Goal: Information Seeking & Learning: Learn about a topic

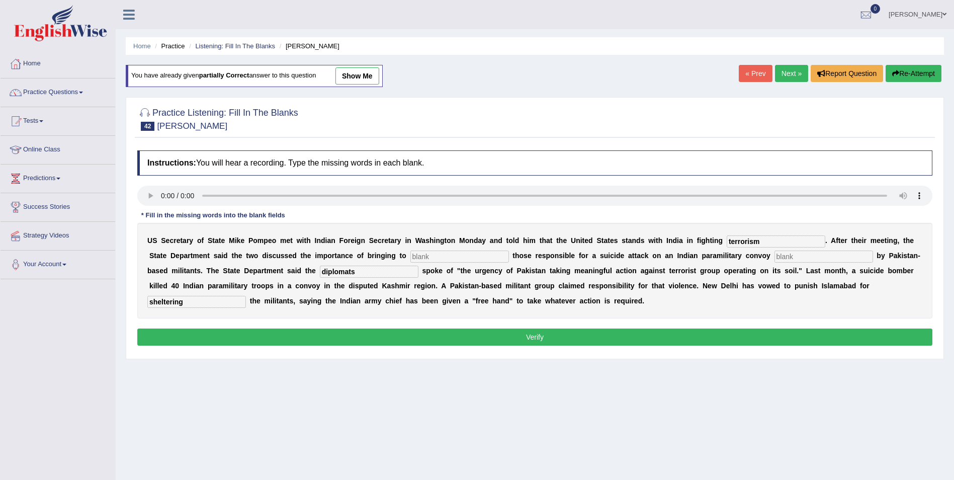
click at [410, 254] on input "text" at bounding box center [459, 256] width 99 height 12
type input "justice"
drag, startPoint x: 718, startPoint y: 253, endPoint x: 783, endPoint y: 246, distance: 65.2
click at [774, 253] on input "text" at bounding box center [823, 256] width 99 height 12
click at [774, 255] on input "text" at bounding box center [823, 256] width 99 height 12
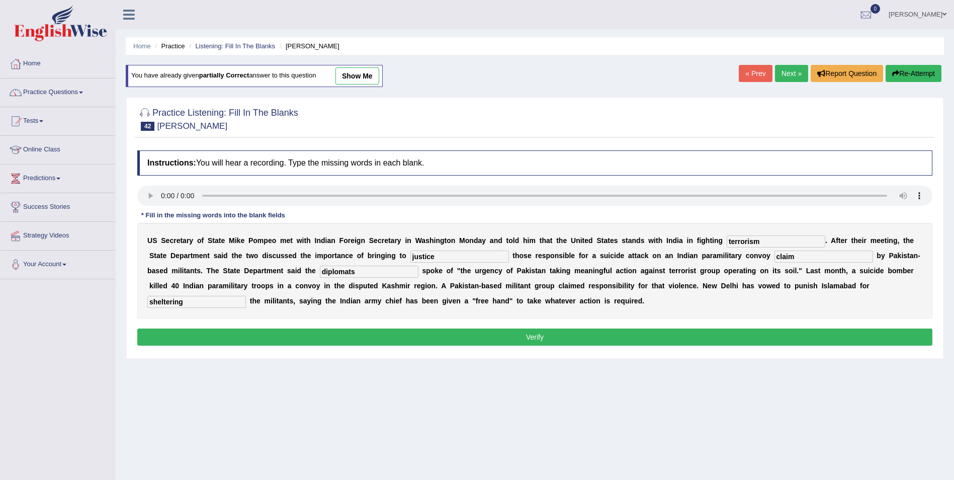
type input "claim"
click at [591, 335] on button "Verify" at bounding box center [534, 336] width 795 height 17
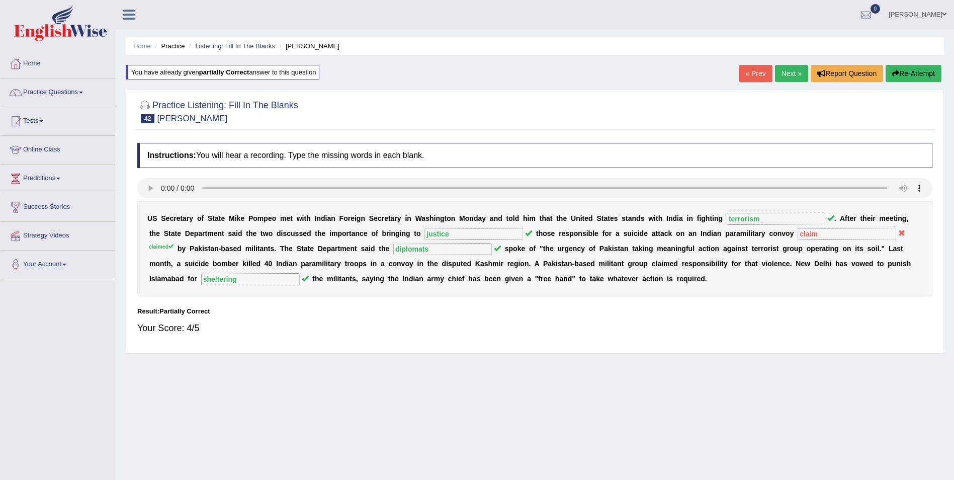
click at [900, 76] on button "Re-Attempt" at bounding box center [913, 73] width 56 height 17
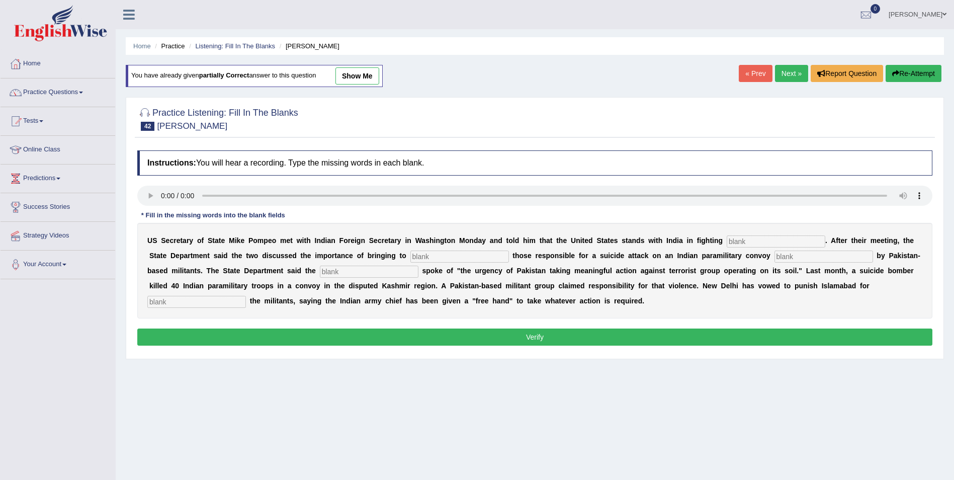
click at [726, 241] on input "text" at bounding box center [775, 241] width 99 height 12
type input "terrorism"
click at [774, 258] on input "text" at bounding box center [823, 256] width 99 height 12
type input "claimed"
click at [410, 255] on input "text" at bounding box center [459, 256] width 99 height 12
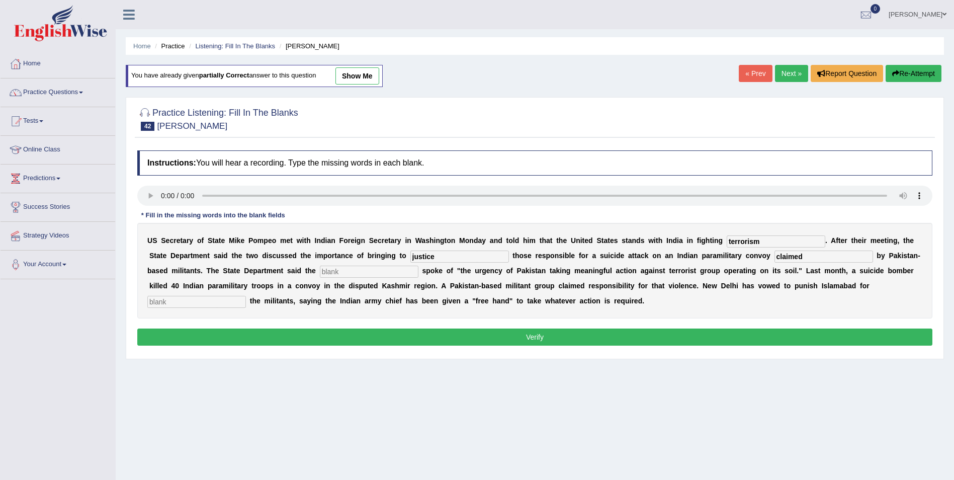
type input "justice"
click at [246, 296] on input "text" at bounding box center [196, 302] width 99 height 12
type input "sheltering"
click at [320, 275] on input "text" at bounding box center [369, 271] width 99 height 12
type input "diplomats"
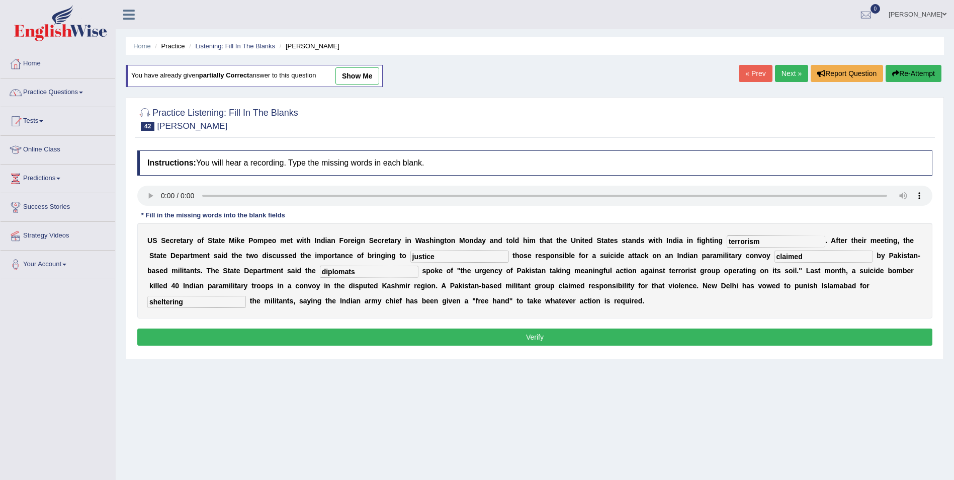
click at [461, 336] on button "Verify" at bounding box center [534, 336] width 795 height 17
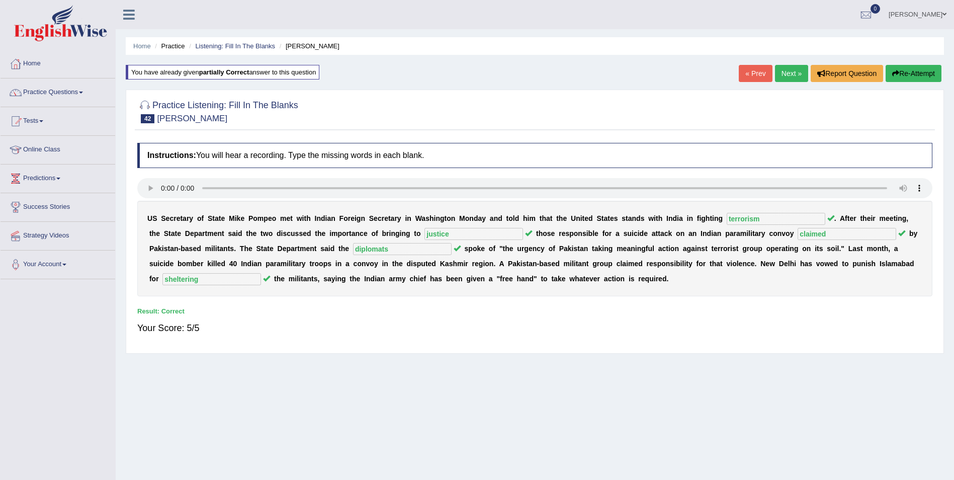
click at [787, 67] on link "Next »" at bounding box center [791, 73] width 33 height 17
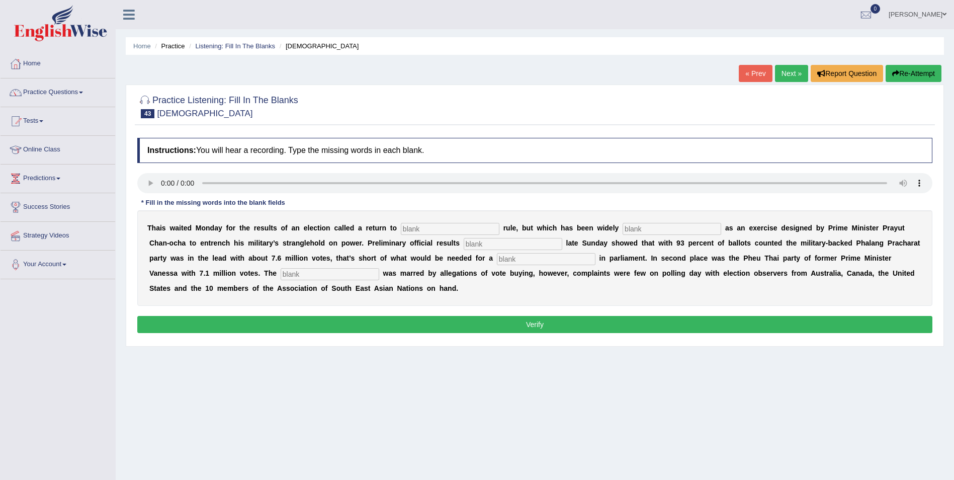
click at [407, 231] on input "text" at bounding box center [450, 229] width 99 height 12
type input "democrativ"
click at [622, 228] on input "text" at bounding box center [671, 229] width 99 height 12
click at [622, 226] on input "text" at bounding box center [671, 229] width 99 height 12
type input "criticuses"
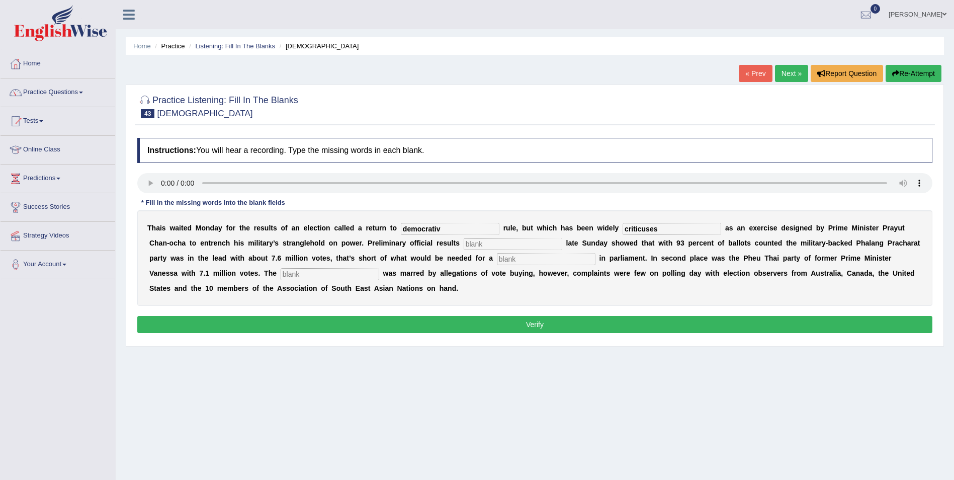
click at [464, 243] on input "text" at bounding box center [513, 244] width 99 height 12
type input "released"
click at [497, 260] on input "text" at bounding box center [546, 259] width 99 height 12
type input "majoruty"
click at [281, 277] on input "text" at bounding box center [330, 274] width 99 height 12
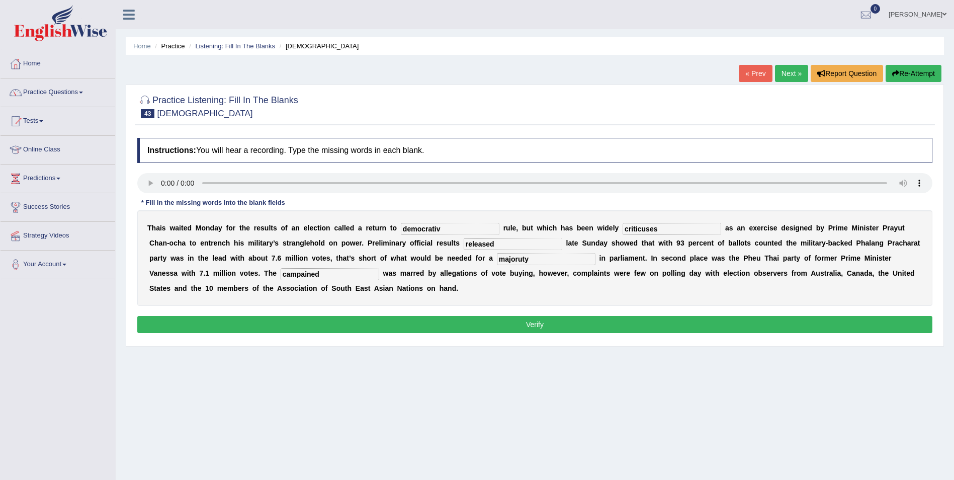
type input "campained"
click at [497, 258] on input "majoruty" at bounding box center [546, 259] width 99 height 12
type input "majority"
click at [426, 229] on input "democrativ" at bounding box center [450, 229] width 99 height 12
type input "democratic"
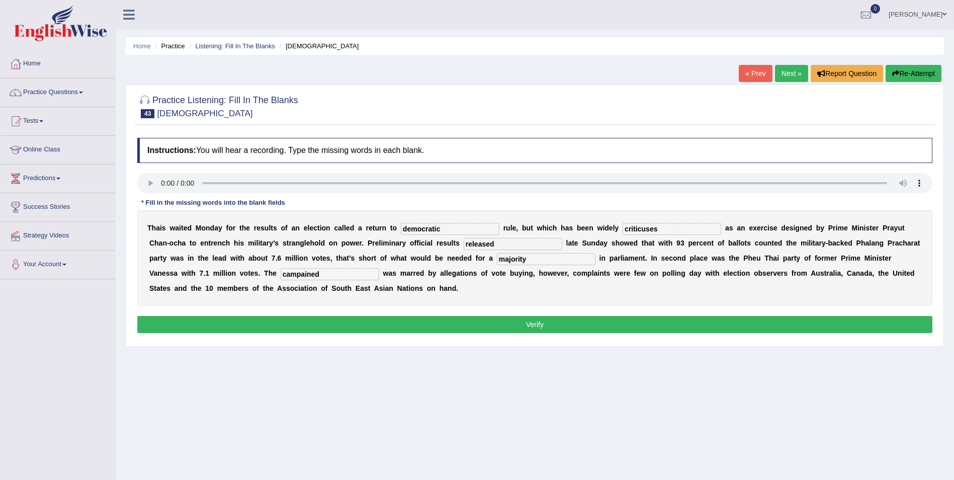
drag, startPoint x: 628, startPoint y: 230, endPoint x: 585, endPoint y: 230, distance: 43.2
click at [585, 230] on div "T h a i s w a i t e d M o n d a y f o r t h e r e s u l t s o f a n e l e c t i…" at bounding box center [534, 258] width 795 height 96
type input "criticized"
click at [472, 320] on button "Verify" at bounding box center [534, 324] width 795 height 17
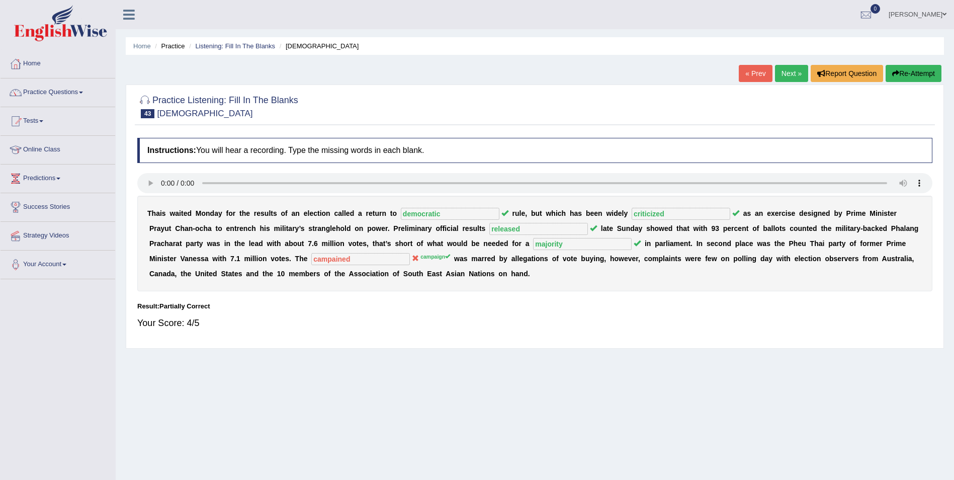
click at [908, 78] on button "Re-Attempt" at bounding box center [913, 73] width 56 height 17
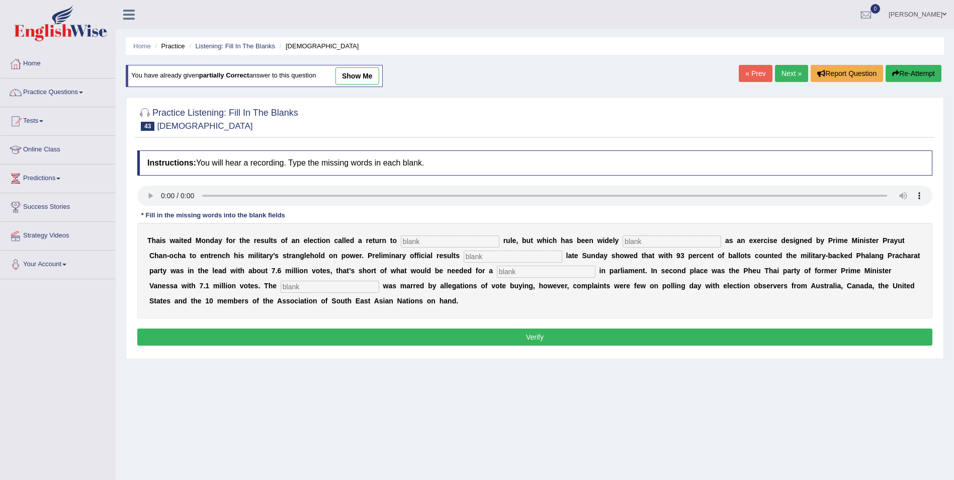
click at [407, 243] on input "text" at bounding box center [450, 241] width 99 height 12
click at [281, 283] on input "text" at bounding box center [330, 287] width 99 height 12
type input "campaign"
click at [401, 238] on input "text" at bounding box center [450, 241] width 99 height 12
type input "democratic"
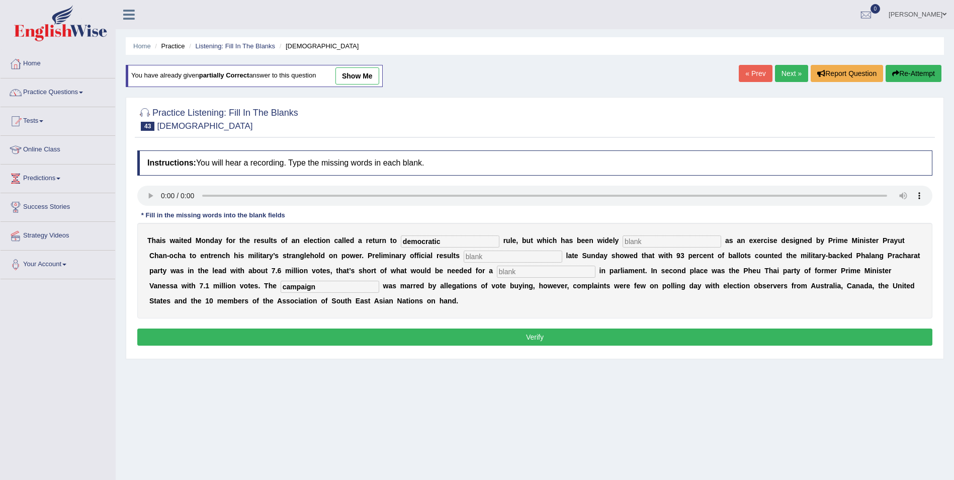
click at [622, 245] on input "text" at bounding box center [671, 241] width 99 height 12
type input "criticized"
drag, startPoint x: 409, startPoint y: 259, endPoint x: 449, endPoint y: 236, distance: 46.0
click at [464, 258] on input "text" at bounding box center [513, 256] width 99 height 12
type input "released"
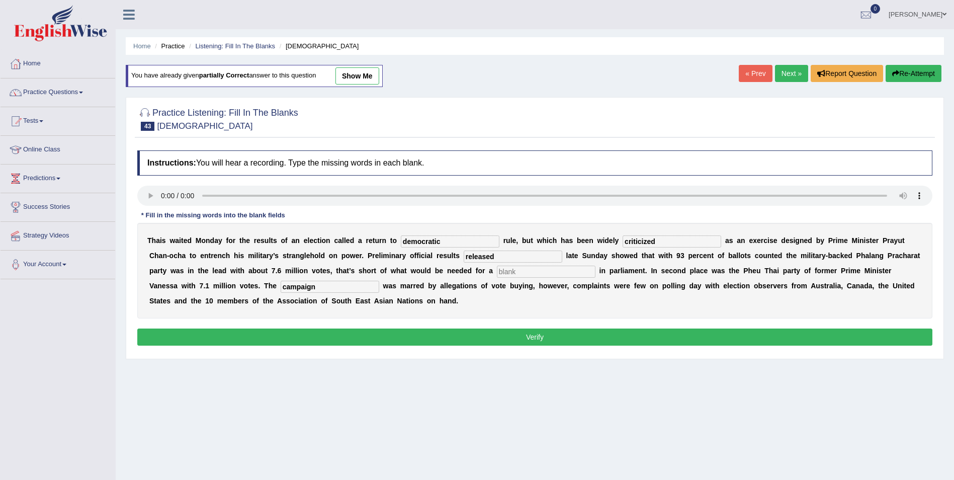
click at [497, 274] on input "text" at bounding box center [546, 271] width 99 height 12
type input "majority"
click at [372, 331] on button "Verify" at bounding box center [534, 336] width 795 height 17
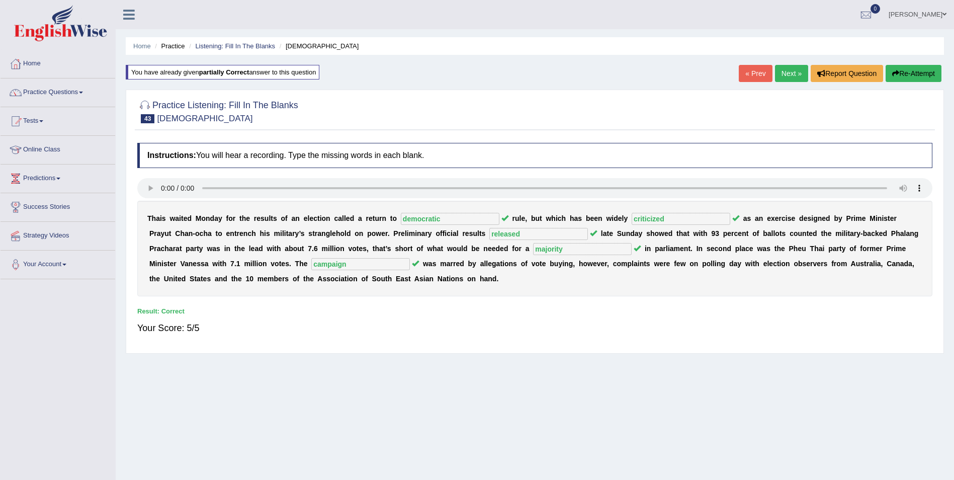
click at [789, 72] on link "Next »" at bounding box center [791, 73] width 33 height 17
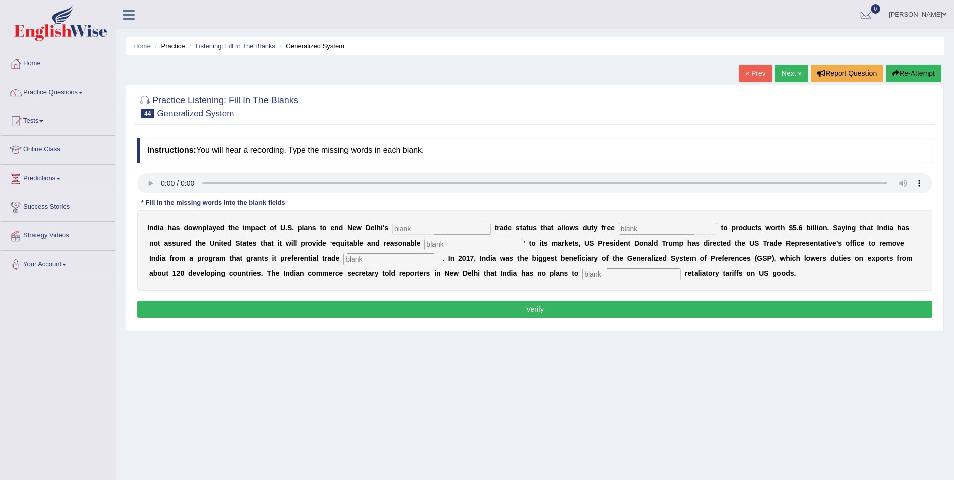
click at [417, 231] on input "text" at bounding box center [441, 229] width 99 height 12
click at [392, 232] on input "text" at bounding box center [441, 229] width 99 height 12
type input "proeferentua"
click at [618, 228] on input "text" at bounding box center [667, 229] width 99 height 12
type input "access"
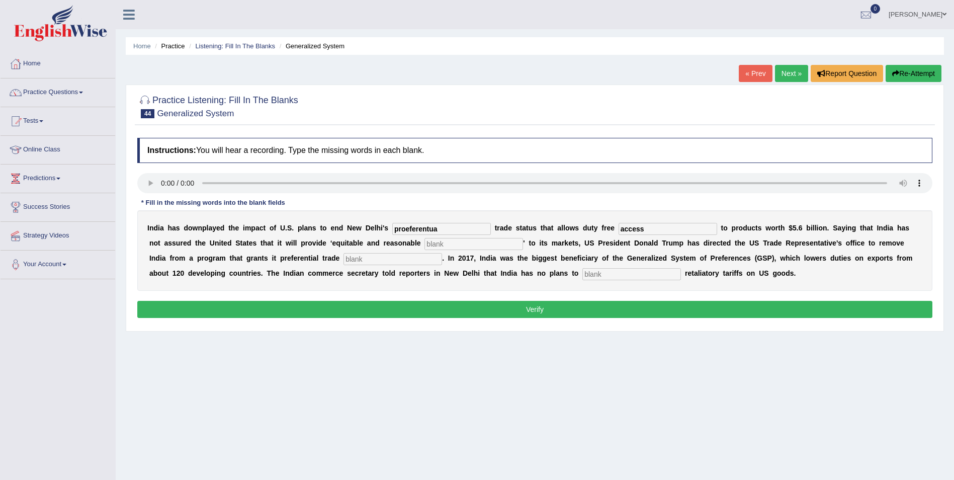
click at [424, 246] on input "text" at bounding box center [473, 244] width 99 height 12
type input "access"
drag, startPoint x: 221, startPoint y: 259, endPoint x: 360, endPoint y: 225, distance: 143.4
click at [343, 259] on input "text" at bounding box center [392, 259] width 99 height 12
type input "treatment"
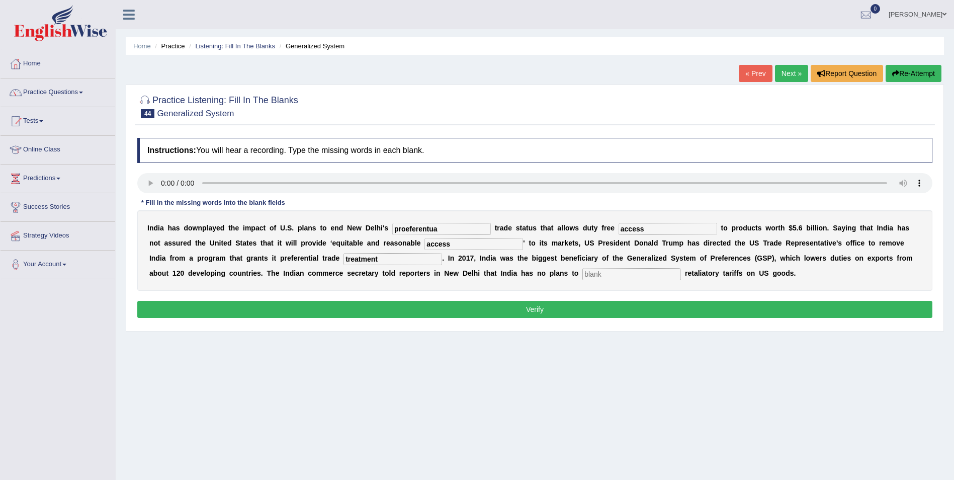
click at [582, 277] on input "text" at bounding box center [631, 274] width 99 height 12
type input "imposed"
drag, startPoint x: 423, startPoint y: 229, endPoint x: 332, endPoint y: 235, distance: 91.7
click at [332, 235] on div "I n d i a h a s d o w n p l a y e d t h e i m p a c t o f U . S . p l a n s t o…" at bounding box center [534, 250] width 795 height 80
type input "proferentia"
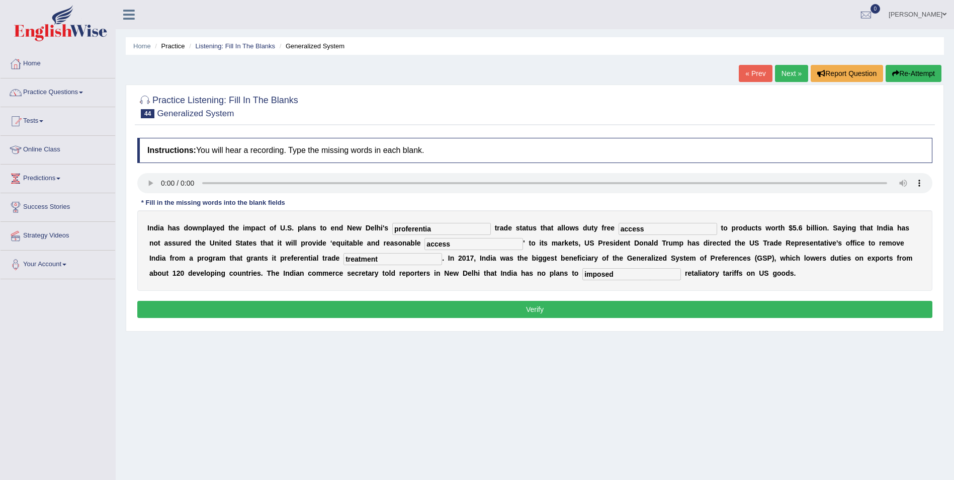
click at [391, 300] on div "Instructions: You will hear a recording. Type the missing words in each blank. …" at bounding box center [535, 229] width 800 height 193
click at [395, 304] on button "Verify" at bounding box center [534, 309] width 795 height 17
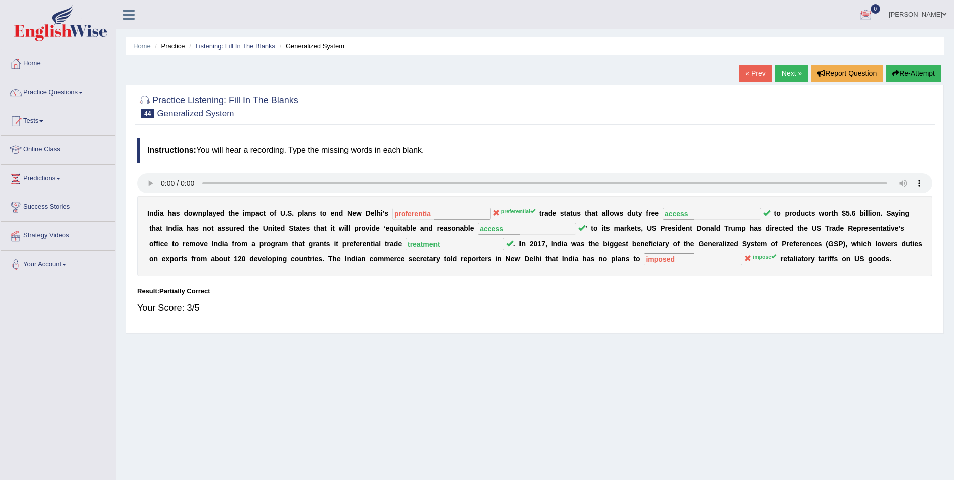
drag, startPoint x: 915, startPoint y: 73, endPoint x: 906, endPoint y: 70, distance: 9.5
click at [915, 73] on button "Re-Attempt" at bounding box center [913, 73] width 56 height 17
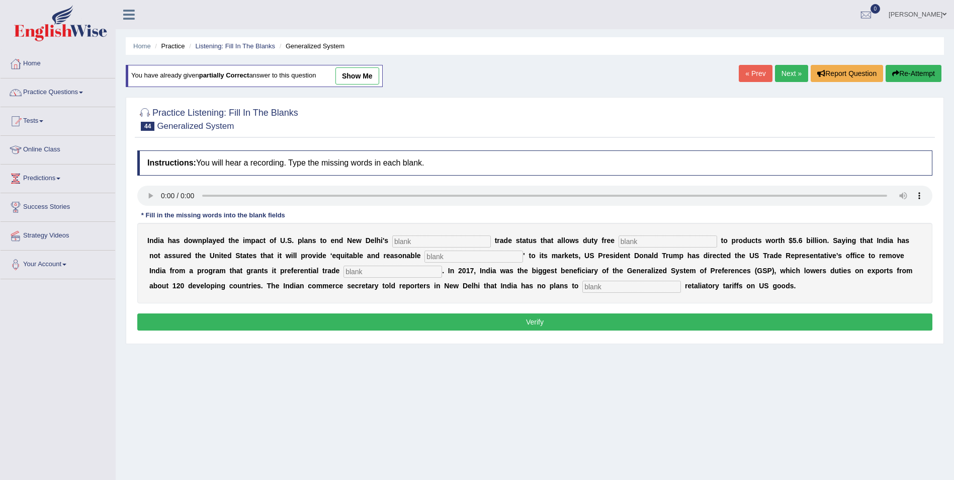
click at [406, 242] on input "text" at bounding box center [441, 241] width 99 height 12
type input "preferential"
click at [618, 241] on input "text" at bounding box center [667, 241] width 99 height 12
type input "access"
click at [424, 259] on input "text" at bounding box center [473, 256] width 99 height 12
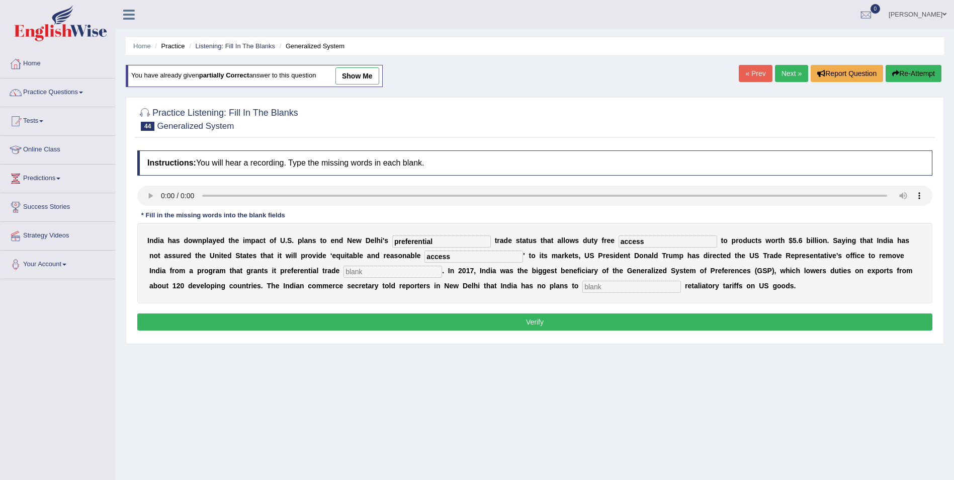
type input "access"
click at [343, 274] on input "text" at bounding box center [392, 271] width 99 height 12
click at [343, 271] on input "text" at bounding box center [392, 271] width 99 height 12
type input "treatment"
click at [582, 288] on input "text" at bounding box center [631, 287] width 99 height 12
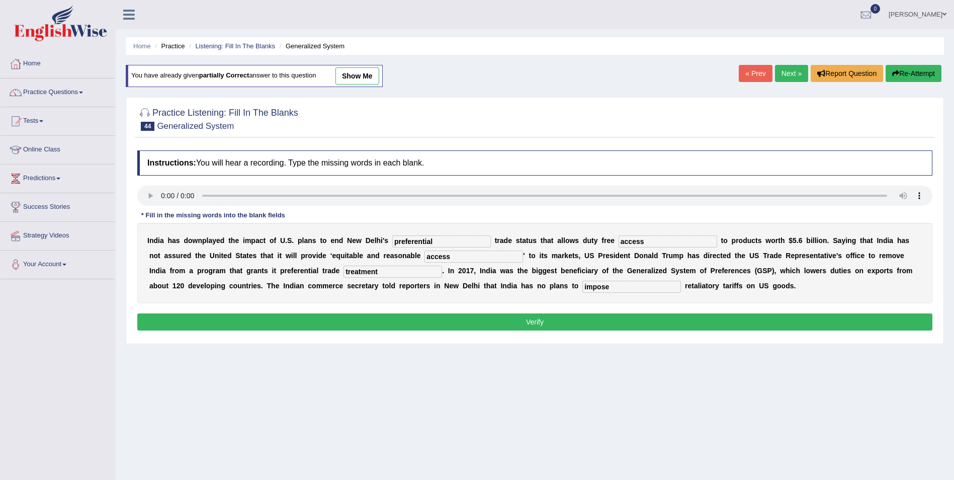
type input "impose"
click at [474, 325] on button "Verify" at bounding box center [534, 321] width 795 height 17
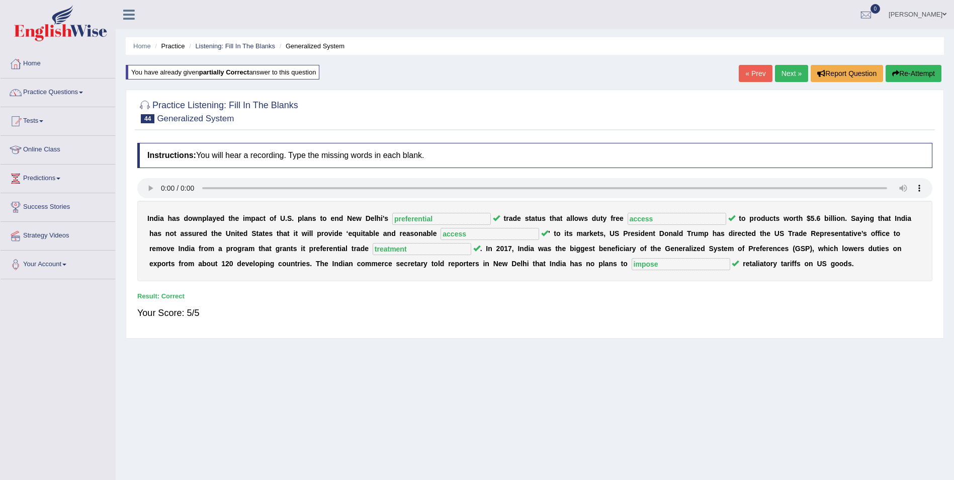
click at [788, 73] on link "Next »" at bounding box center [791, 73] width 33 height 17
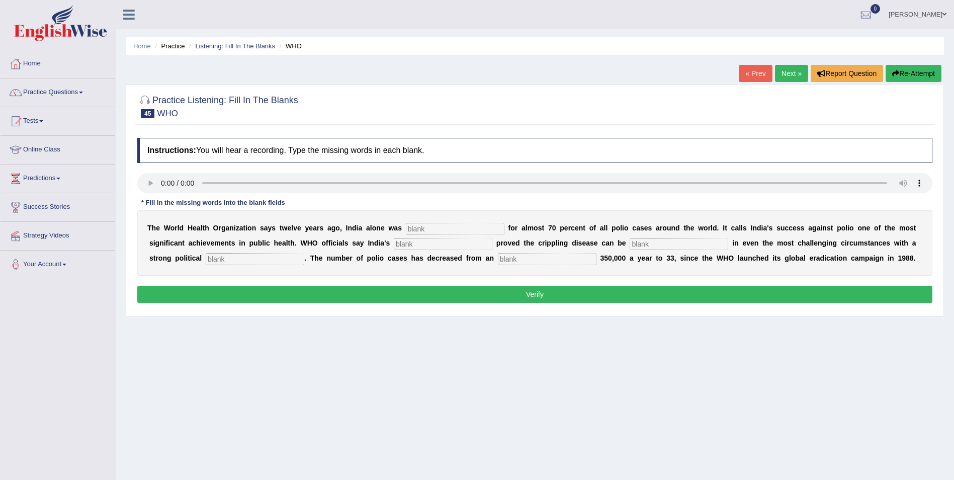
click at [406, 225] on input "text" at bounding box center [455, 229] width 99 height 12
type input "rsponsible"
click at [394, 243] on input "text" at bounding box center [443, 244] width 99 height 12
type input "accomplisment"
click at [629, 249] on input "text" at bounding box center [678, 244] width 99 height 12
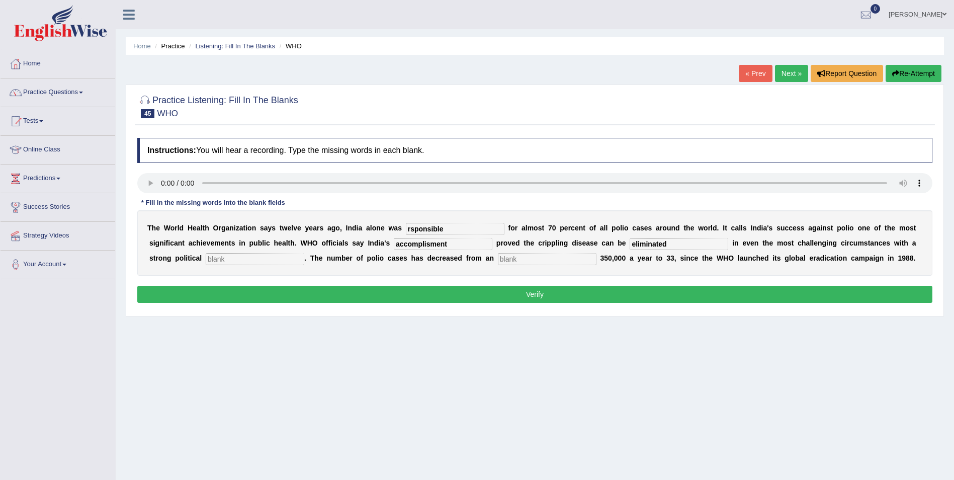
type input "eliminated"
click at [189, 265] on div "T h e W o r l d H e a l t h O r g a n i z a t i o n s a y s t w e l v e y e a r…" at bounding box center [534, 242] width 795 height 65
click at [498, 260] on input "text" at bounding box center [547, 259] width 99 height 12
click at [206, 258] on input "text" at bounding box center [255, 259] width 99 height 12
type input "commintment"
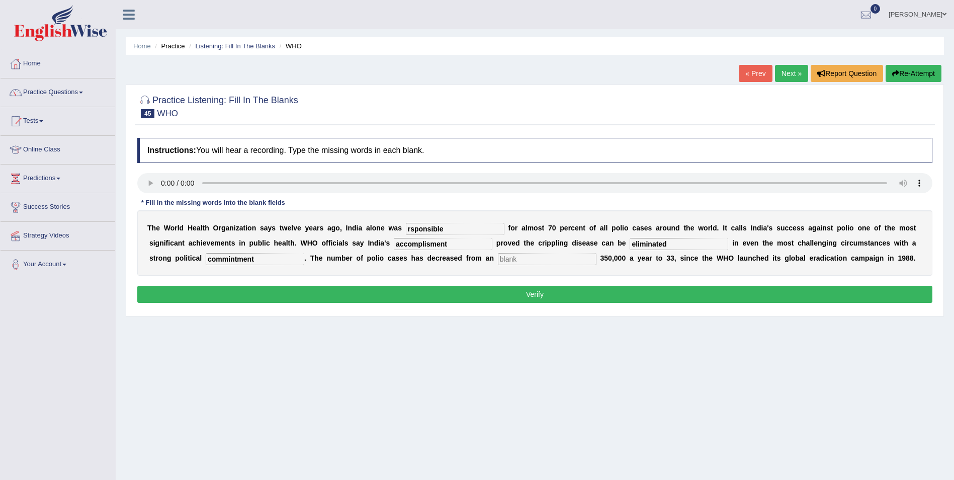
drag, startPoint x: 429, startPoint y: 261, endPoint x: 512, endPoint y: 252, distance: 83.5
click at [498, 260] on input "text" at bounding box center [547, 259] width 99 height 12
type input "estimated"
click at [206, 258] on input "commintment" at bounding box center [255, 259] width 99 height 12
type input "commitment"
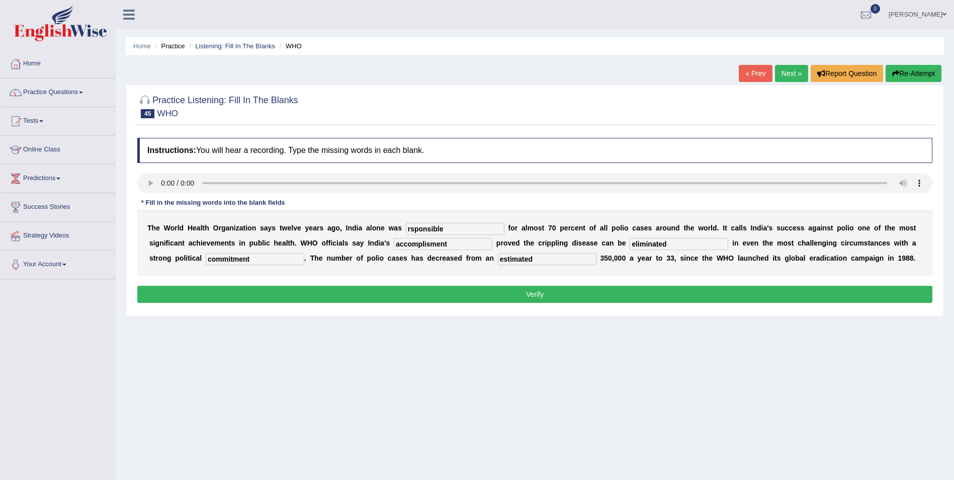
click at [406, 228] on input "rsponsible" at bounding box center [455, 229] width 99 height 12
type input "responsible"
click at [422, 291] on button "Verify" at bounding box center [534, 294] width 795 height 17
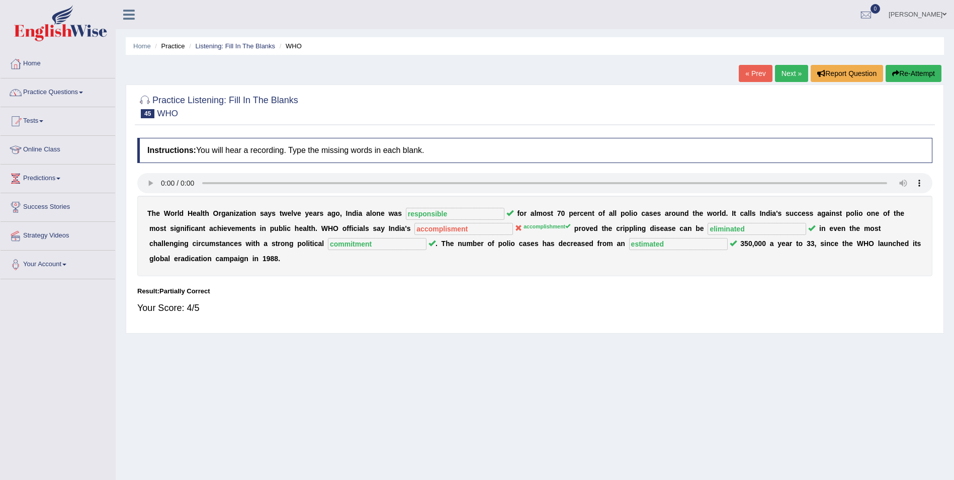
click at [901, 73] on button "Re-Attempt" at bounding box center [913, 73] width 56 height 17
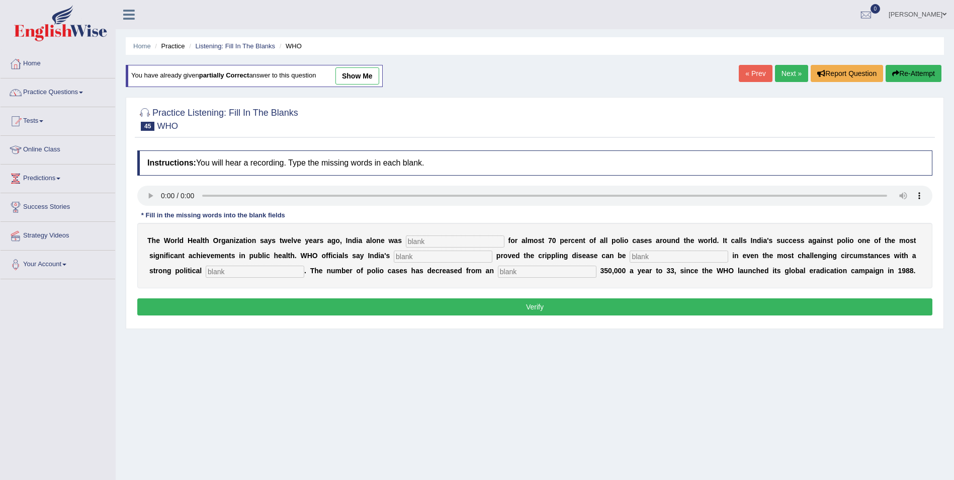
click at [429, 243] on input "text" at bounding box center [455, 241] width 99 height 12
type input "responsible"
click at [394, 256] on input "text" at bounding box center [443, 256] width 99 height 12
type input "accomplisment"
click at [629, 261] on input "text" at bounding box center [678, 256] width 99 height 12
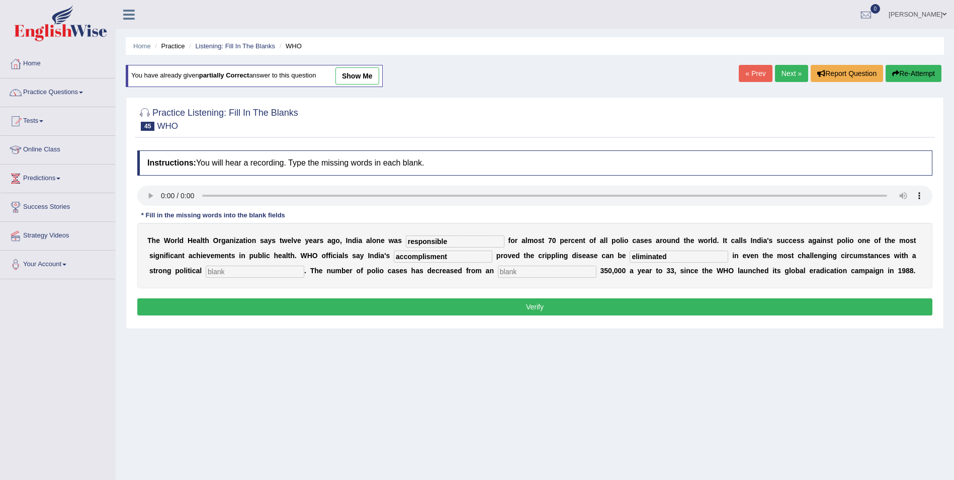
type input "eliminated"
click at [206, 275] on input "text" at bounding box center [255, 271] width 99 height 12
drag, startPoint x: 171, startPoint y: 270, endPoint x: 193, endPoint y: 257, distance: 25.3
click at [206, 270] on input "text" at bounding box center [255, 271] width 99 height 12
type input "commintmwnt"
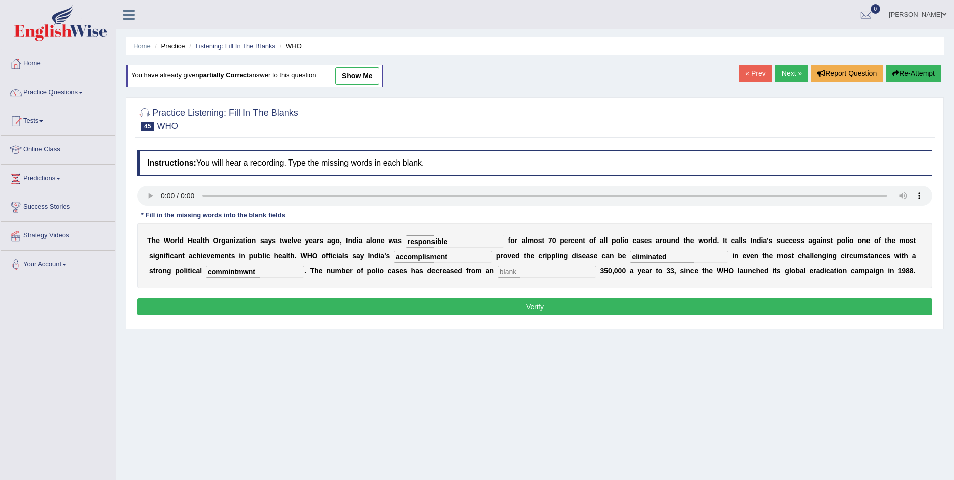
click at [498, 269] on input "text" at bounding box center [547, 271] width 99 height 12
type input "estimated"
drag, startPoint x: 199, startPoint y: 270, endPoint x: 68, endPoint y: 286, distance: 131.6
click at [68, 286] on div "Toggle navigation Home Practice Questions Speaking Practice Read Aloud Repeat S…" at bounding box center [477, 261] width 954 height 523
type input "commitment"
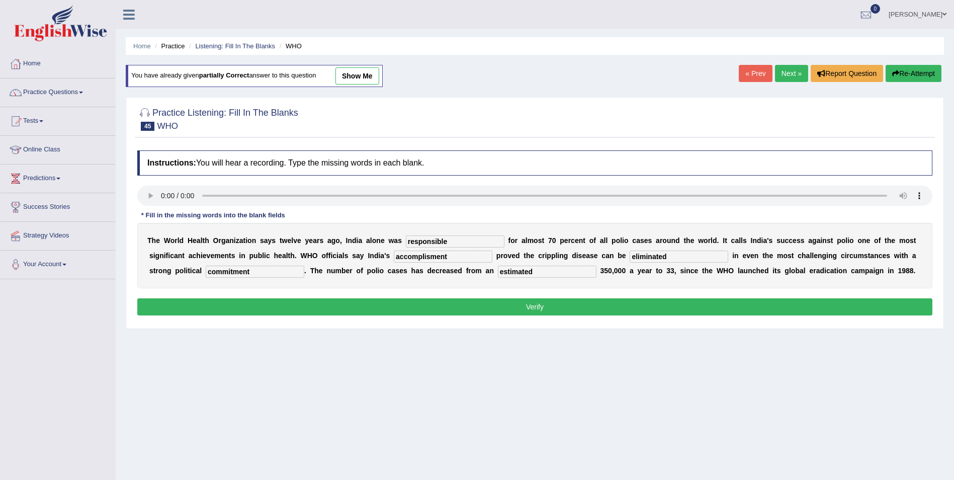
click at [394, 253] on input "accomplisment" at bounding box center [443, 256] width 99 height 12
type input "accomplishment"
click at [205, 308] on button "Verify" at bounding box center [534, 306] width 795 height 17
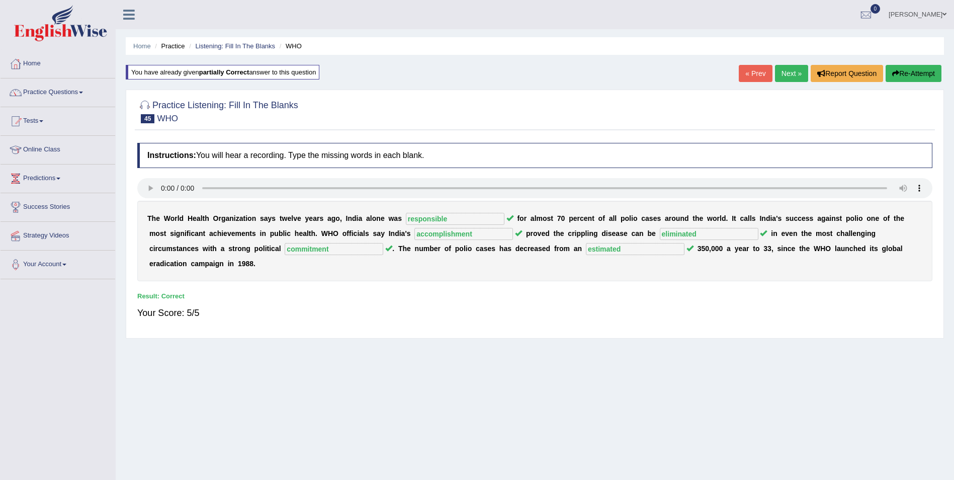
click at [792, 75] on link "Next »" at bounding box center [791, 73] width 33 height 17
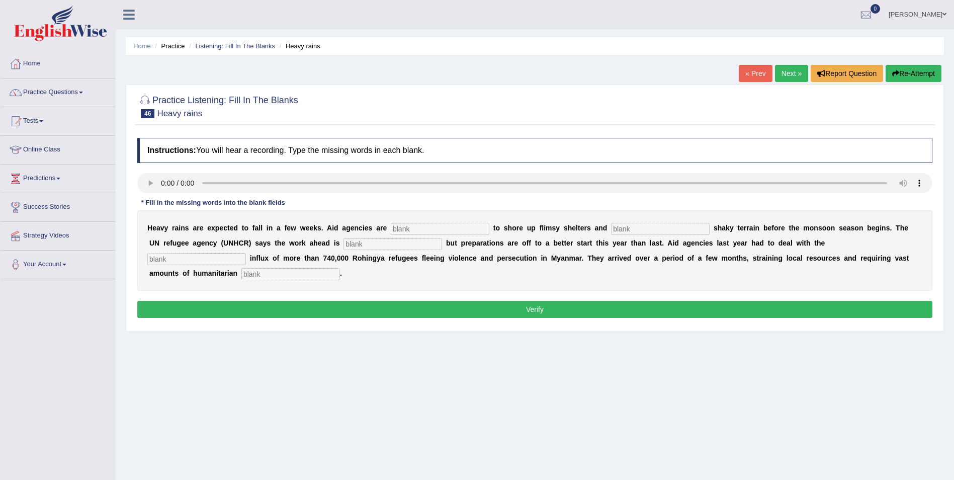
click at [391, 228] on input "text" at bounding box center [440, 229] width 99 height 12
type input "raising"
click at [611, 226] on input "text" at bounding box center [660, 229] width 99 height 12
type input "stabilies"
click at [343, 240] on input "text" at bounding box center [392, 244] width 99 height 12
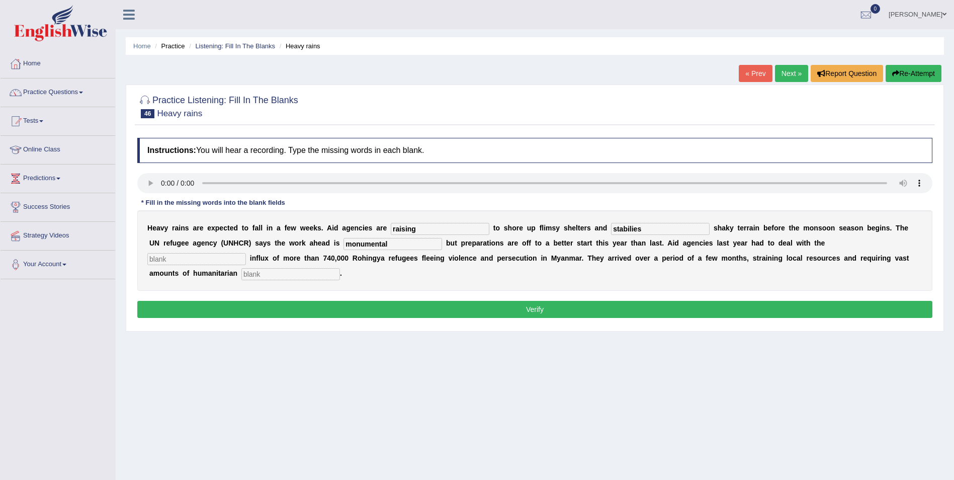
type input "monumental"
click at [246, 253] on input "text" at bounding box center [196, 259] width 99 height 12
type input "massive"
click at [340, 268] on input "text" at bounding box center [290, 274] width 99 height 12
type input "assisstance"
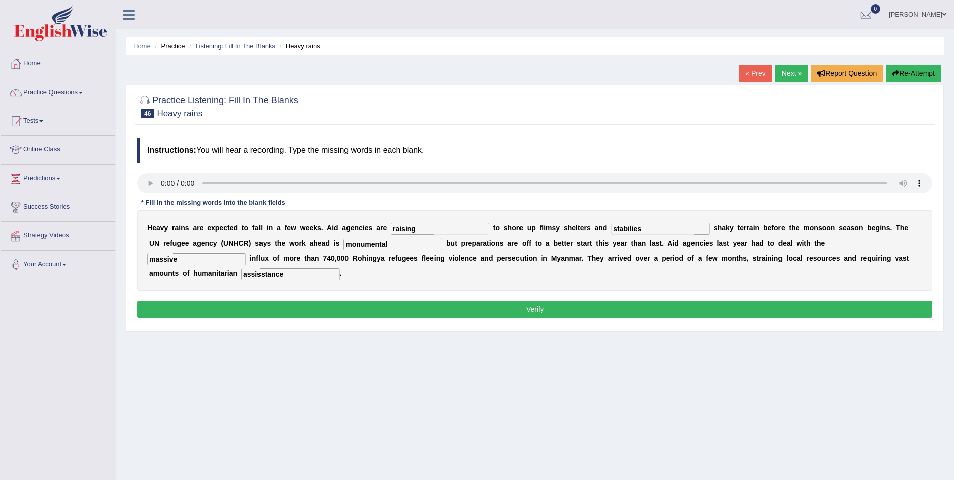
drag, startPoint x: 575, startPoint y: 224, endPoint x: 557, endPoint y: 223, distance: 18.1
click at [557, 223] on div "H e a v y r a i n s a r e e x p e c t e d t o f a l l i n a f e w w e e k s . A…" at bounding box center [534, 250] width 795 height 80
type input "stabilized"
click at [354, 301] on button "Verify" at bounding box center [534, 309] width 795 height 17
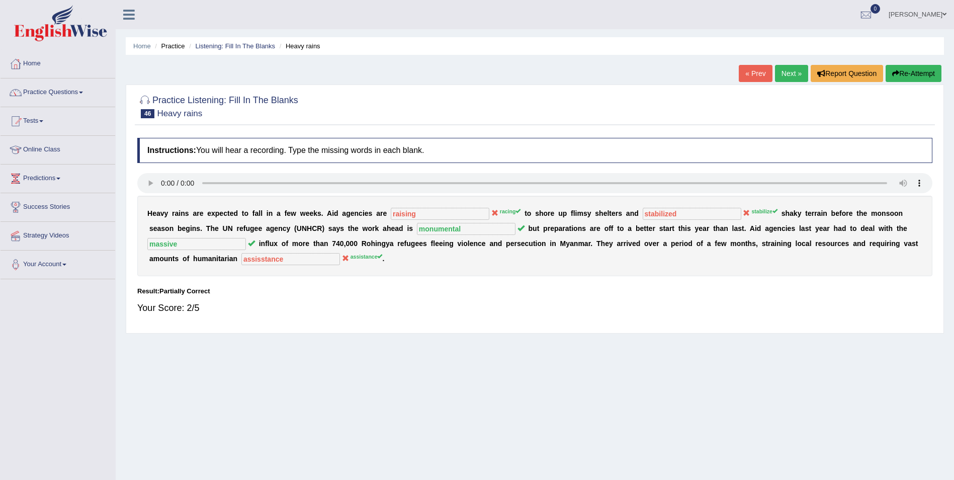
click at [911, 72] on button "Re-Attempt" at bounding box center [913, 73] width 56 height 17
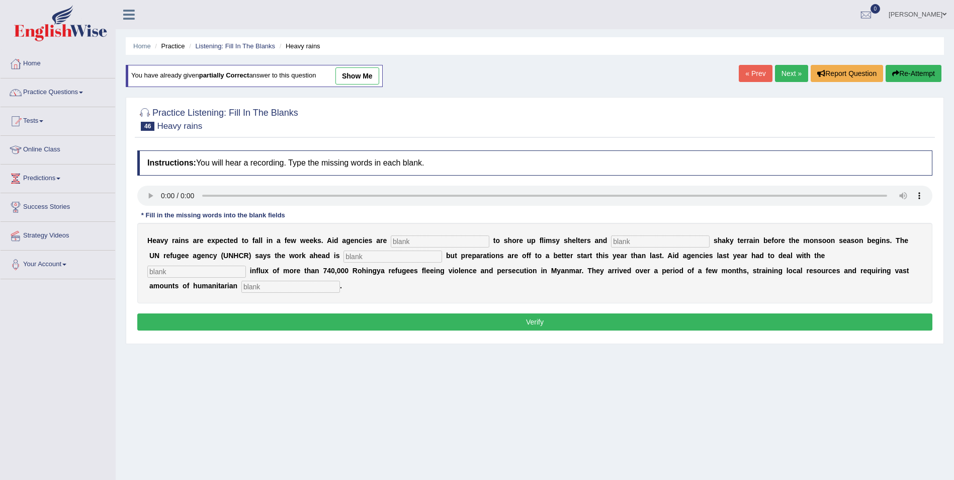
click at [391, 238] on input "text" at bounding box center [440, 241] width 99 height 12
type input "racing"
click at [611, 241] on input "text" at bounding box center [660, 241] width 99 height 12
type input "stabilize"
click at [343, 257] on input "text" at bounding box center [392, 256] width 99 height 12
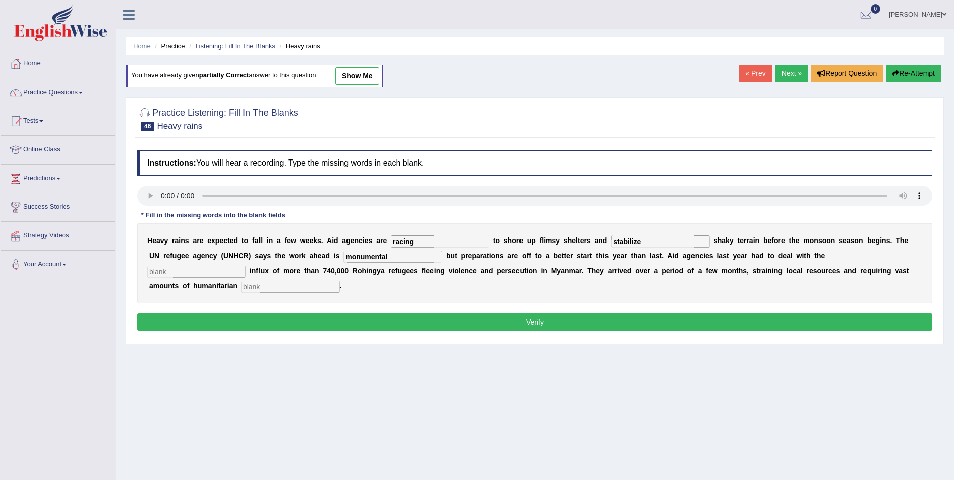
type input "monumental"
click at [246, 265] on input "text" at bounding box center [196, 271] width 99 height 12
type input "massive"
click at [340, 281] on input "text" at bounding box center [290, 287] width 99 height 12
click at [340, 281] on input "asssitance" at bounding box center [290, 287] width 99 height 12
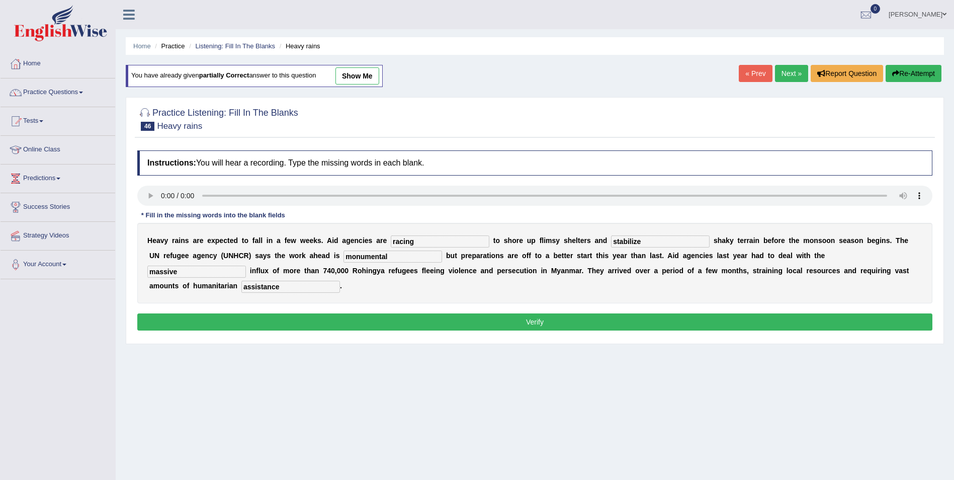
type input "assistance"
click at [580, 313] on button "Verify" at bounding box center [534, 321] width 795 height 17
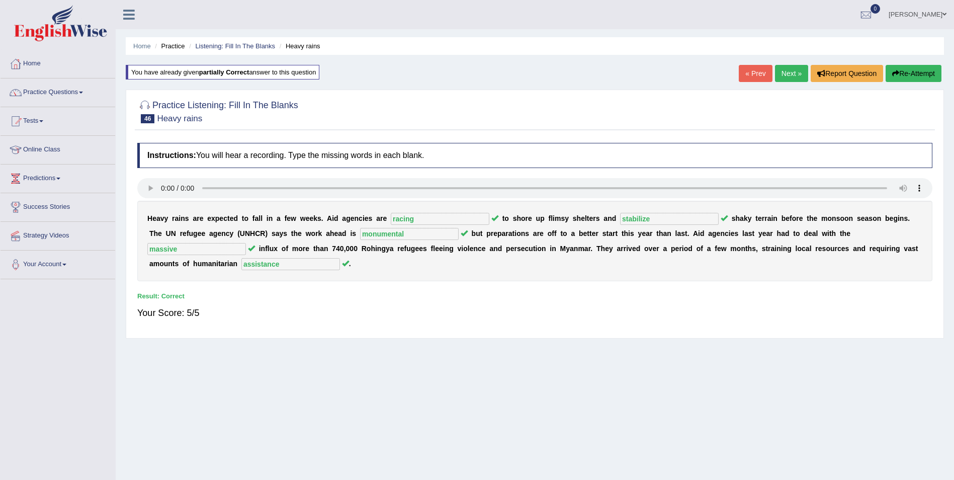
click at [789, 72] on link "Next »" at bounding box center [791, 73] width 33 height 17
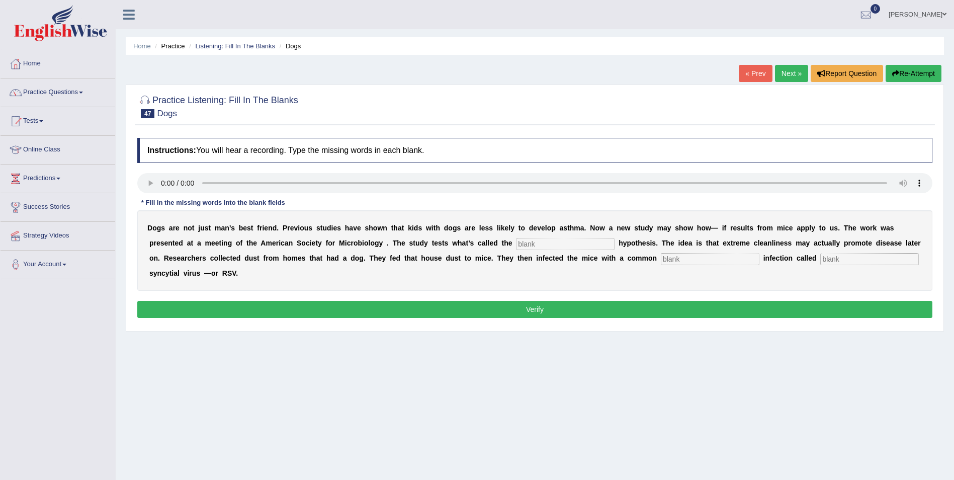
click at [516, 246] on input "text" at bounding box center [565, 244] width 99 height 12
click at [516, 247] on input "text" at bounding box center [565, 244] width 99 height 12
type input "hygine"
click at [661, 258] on input "text" at bounding box center [710, 259] width 99 height 12
click at [820, 260] on input "text" at bounding box center [869, 259] width 99 height 12
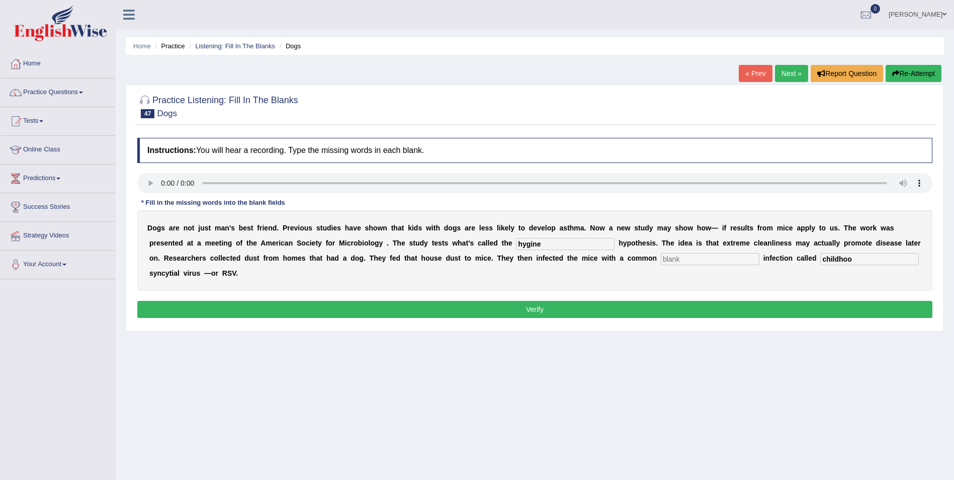
type input "childhood"
drag, startPoint x: 705, startPoint y: 256, endPoint x: 646, endPoint y: 264, distance: 59.9
click at [646, 264] on div "D o g s a r e n o t j u s t m a n ’ s b e s t f r i e n d . P r e v i o u s s t…" at bounding box center [534, 250] width 795 height 80
click at [661, 259] on input "text" at bounding box center [710, 259] width 99 height 12
type input "childhood"
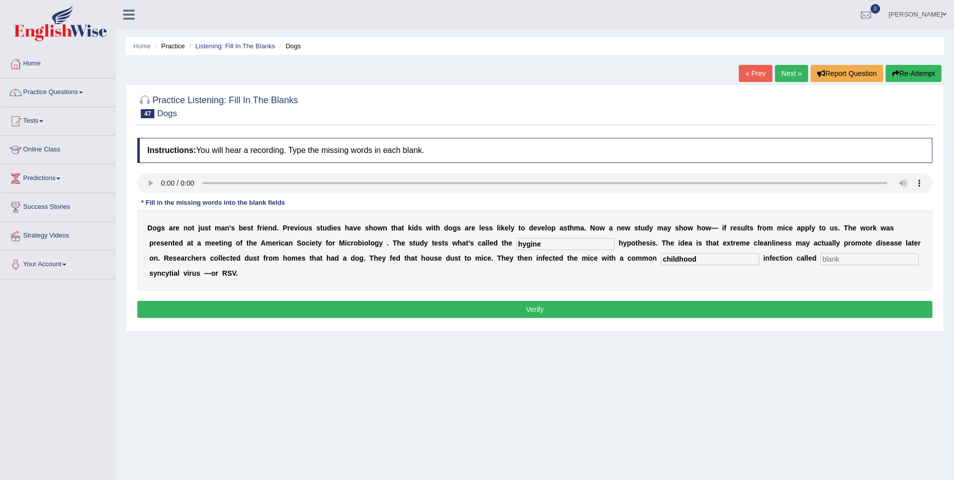
click at [820, 259] on input "text" at bounding box center [869, 259] width 99 height 12
type input "sensational"
click at [516, 241] on input "hygine" at bounding box center [565, 244] width 99 height 12
type input "hygiene"
click at [549, 301] on button "Verify" at bounding box center [534, 309] width 795 height 17
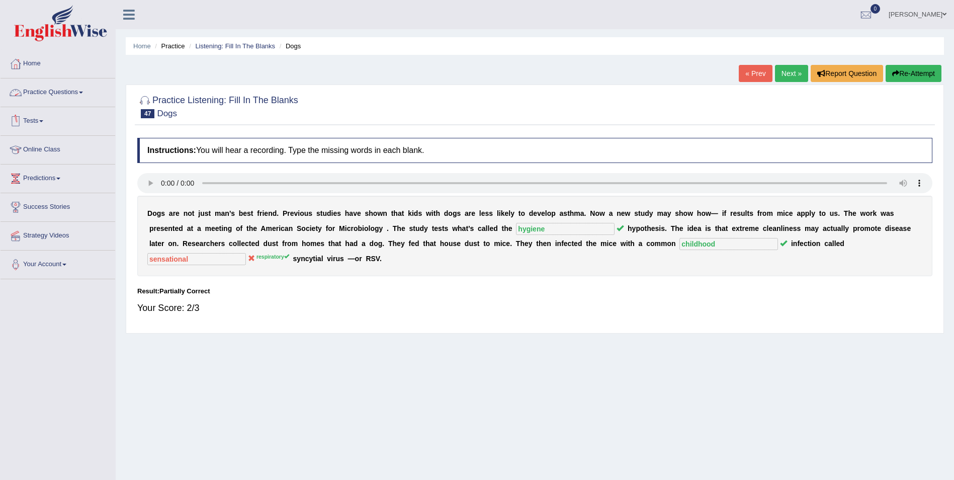
click at [927, 77] on button "Re-Attempt" at bounding box center [913, 73] width 56 height 17
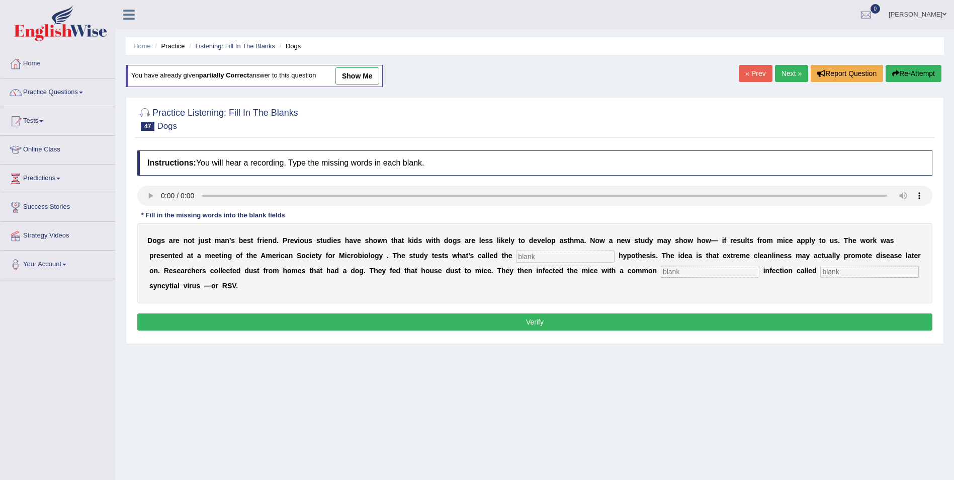
click at [516, 254] on input "text" at bounding box center [565, 256] width 99 height 12
type input "hygiene"
click at [661, 272] on input "text" at bounding box center [710, 271] width 99 height 12
click at [661, 273] on input "text" at bounding box center [710, 271] width 99 height 12
click at [820, 269] on input "text" at bounding box center [869, 271] width 99 height 12
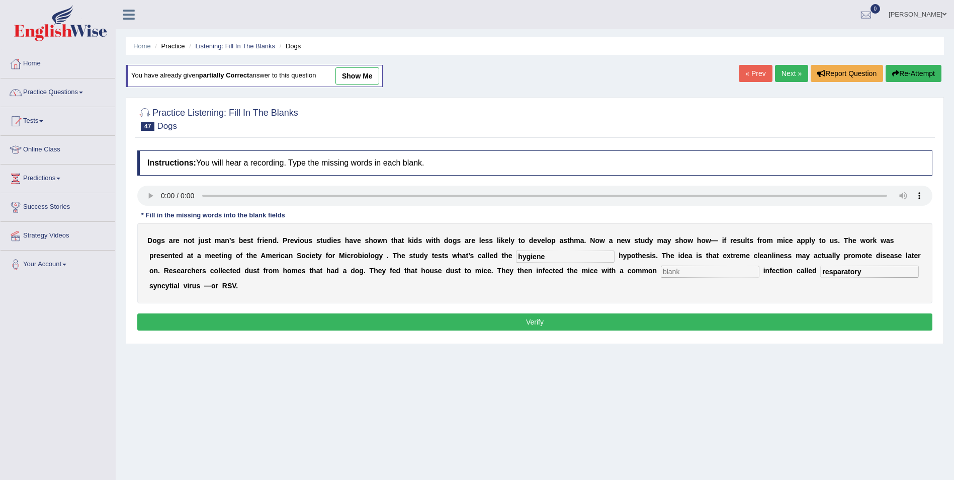
type input "resparatory"
click at [661, 277] on input "text" at bounding box center [710, 271] width 99 height 12
click at [661, 269] on input "text" at bounding box center [710, 271] width 99 height 12
type input "childhood"
click at [480, 313] on button "Verify" at bounding box center [534, 321] width 795 height 17
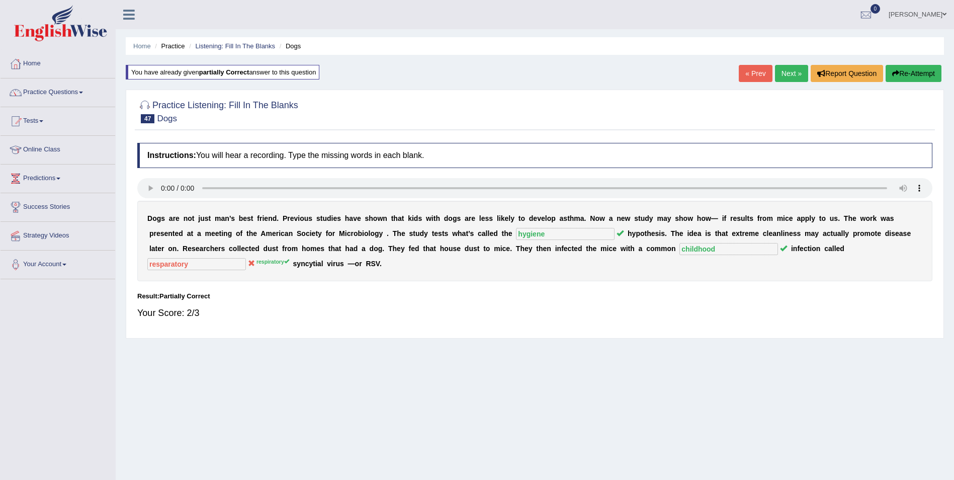
click at [915, 74] on button "Re-Attempt" at bounding box center [913, 73] width 56 height 17
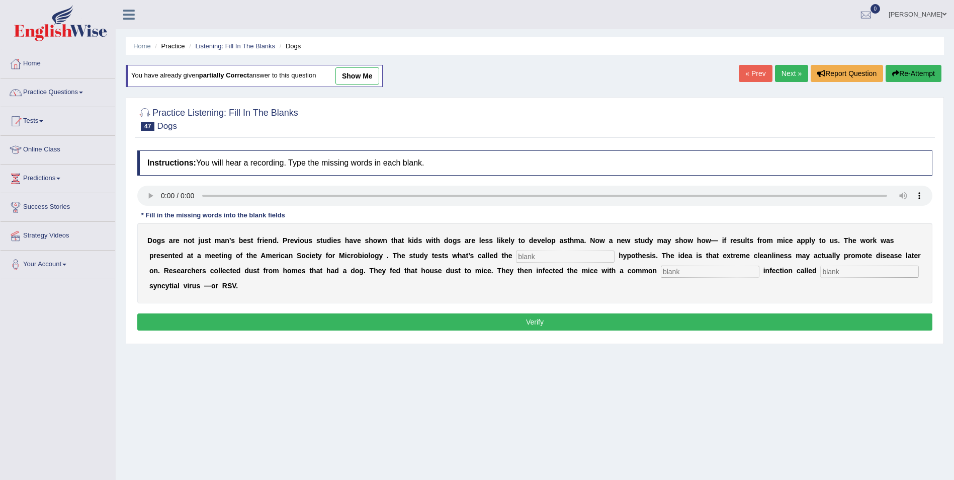
click at [820, 273] on input "text" at bounding box center [869, 271] width 99 height 12
type input "respiratory"
click at [661, 272] on input "text" at bounding box center [710, 271] width 99 height 12
type input "childhood"
click at [516, 257] on input "text" at bounding box center [565, 256] width 99 height 12
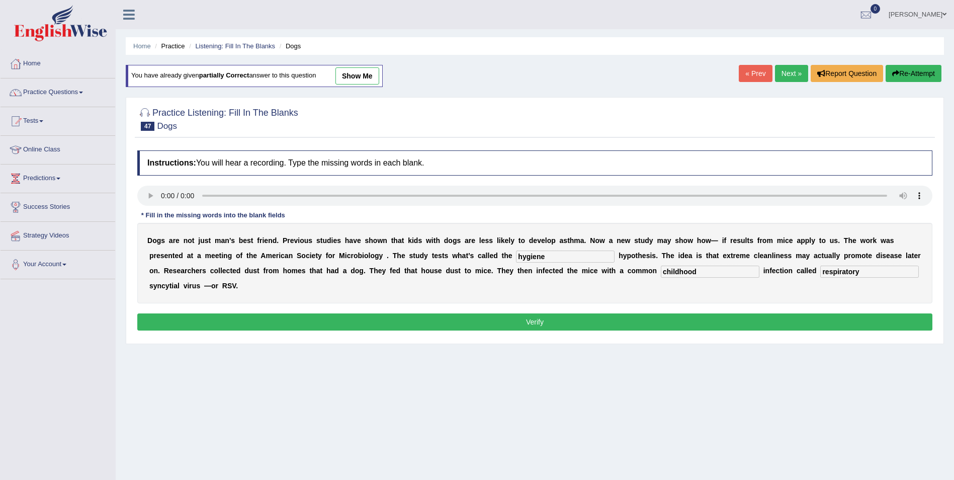
type input "hygiene"
click at [677, 313] on button "Verify" at bounding box center [534, 321] width 795 height 17
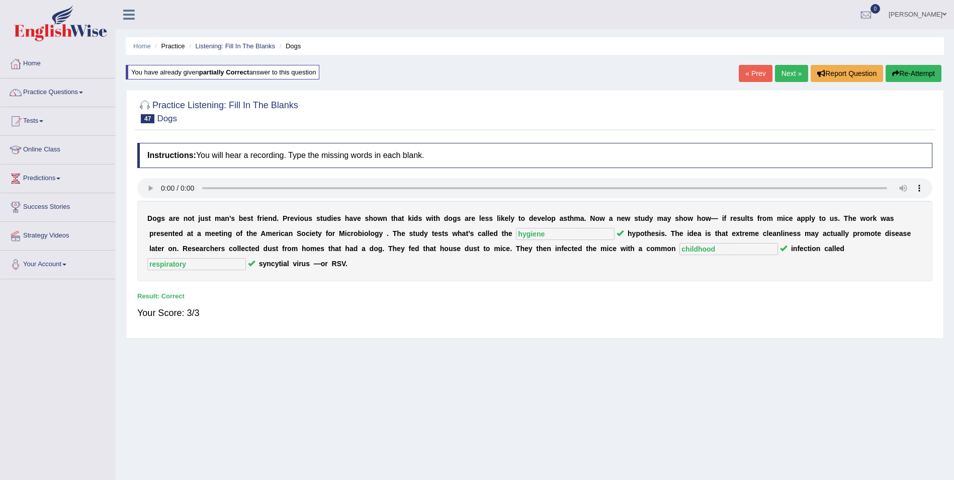
click at [785, 75] on link "Next »" at bounding box center [791, 73] width 33 height 17
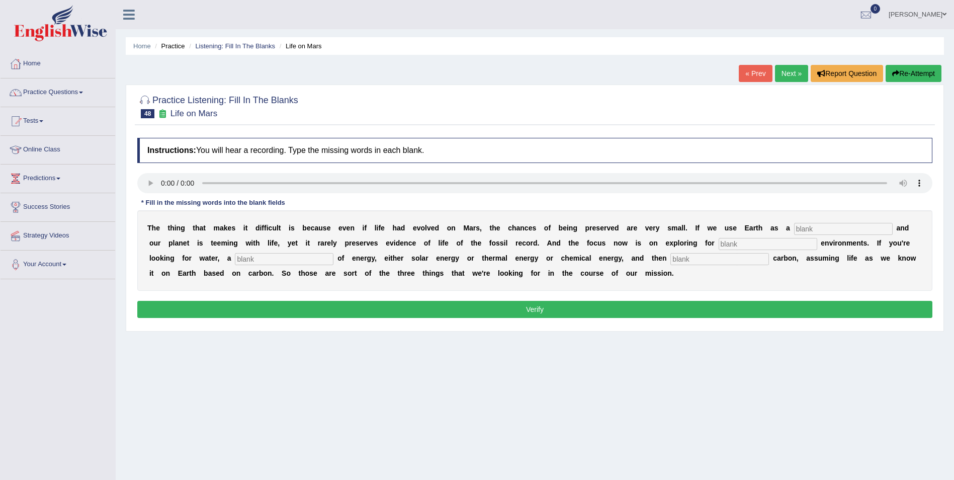
click at [794, 230] on input "text" at bounding box center [843, 229] width 99 height 12
type input "referenve"
click at [718, 244] on input "text" at bounding box center [767, 244] width 99 height 12
type input "habitable"
click at [235, 259] on input "text" at bounding box center [284, 259] width 99 height 12
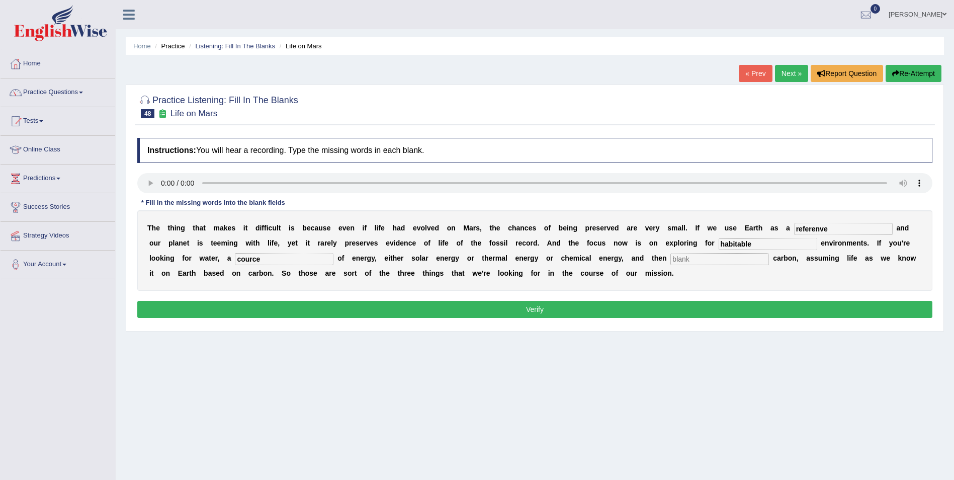
type input "cource"
click at [670, 260] on input "text" at bounding box center [719, 259] width 99 height 12
type input "oraganic"
drag, startPoint x: 167, startPoint y: 258, endPoint x: 134, endPoint y: 260, distance: 32.7
click at [134, 260] on div "Practice Listening: Fill In The Blanks 48 Life on Mars Instructions: You will h…" at bounding box center [535, 207] width 818 height 247
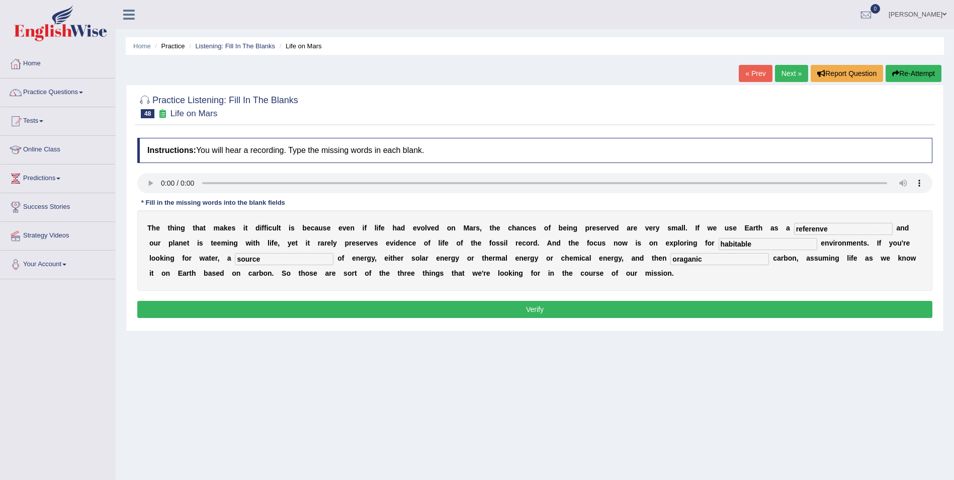
type input "source"
click at [516, 309] on button "Verify" at bounding box center [534, 309] width 795 height 17
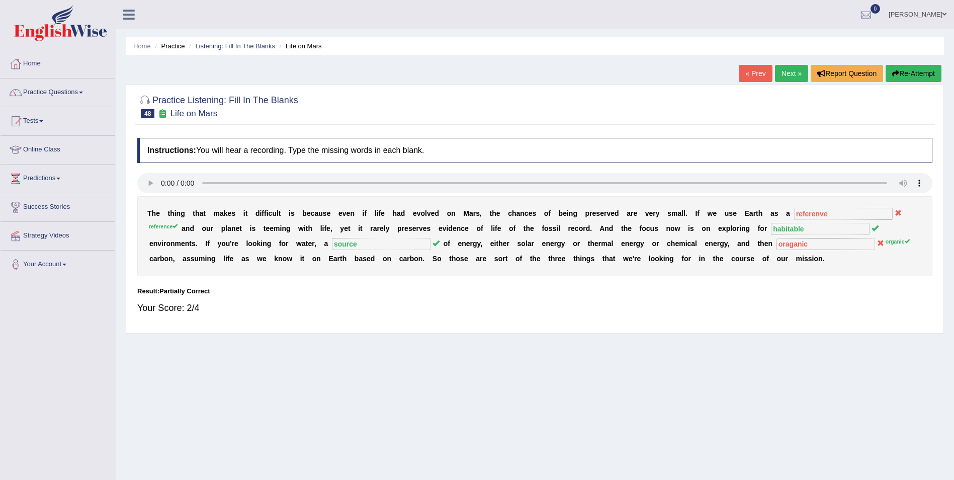
click at [910, 74] on button "Re-Attempt" at bounding box center [913, 73] width 56 height 17
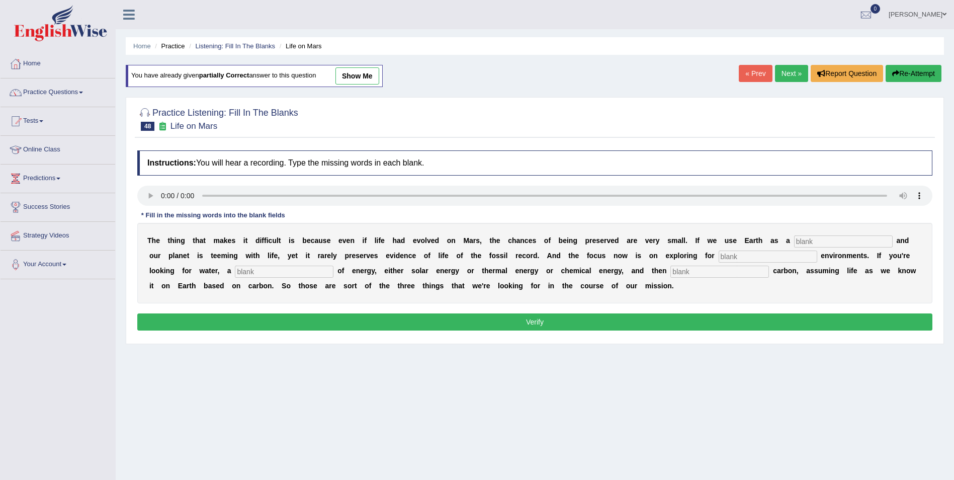
click at [794, 244] on input "text" at bounding box center [843, 241] width 99 height 12
type input "reference"
click at [718, 256] on input "text" at bounding box center [767, 256] width 99 height 12
type input "habitable"
click at [235, 269] on input "text" at bounding box center [284, 271] width 99 height 12
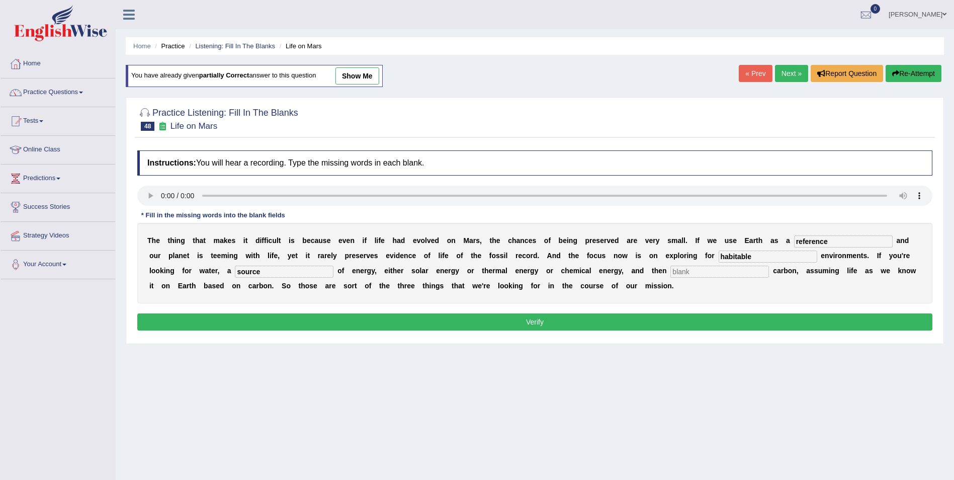
type input "source"
click at [670, 273] on input "text" at bounding box center [719, 271] width 99 height 12
type input "organic"
click at [595, 324] on button "Verify" at bounding box center [534, 321] width 795 height 17
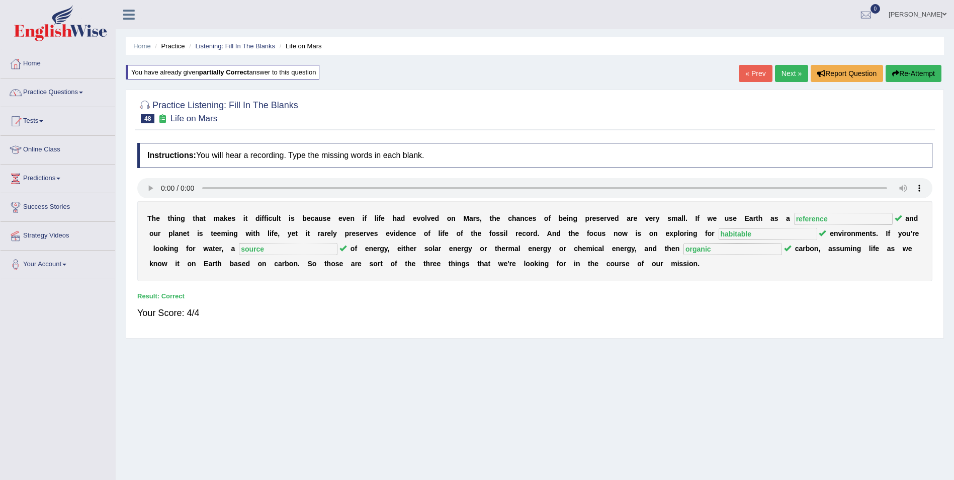
click at [784, 74] on link "Next »" at bounding box center [791, 73] width 33 height 17
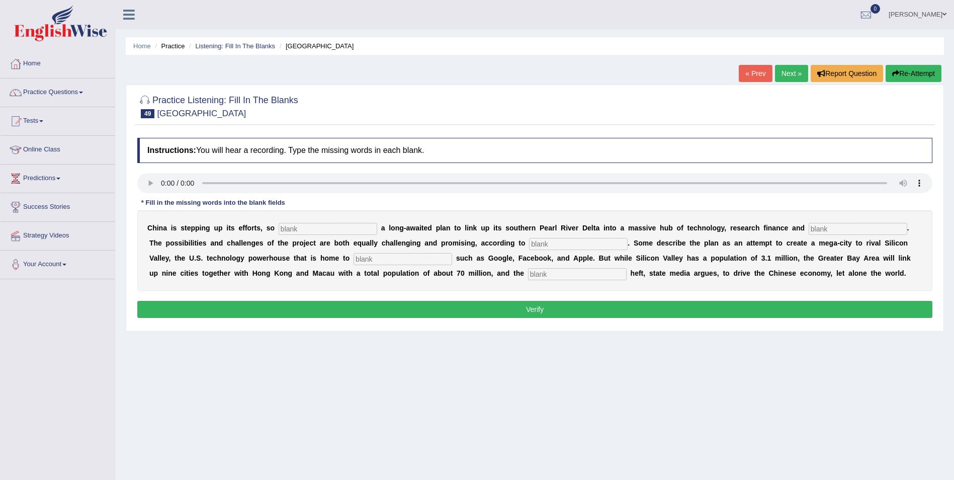
click at [295, 227] on input "text" at bounding box center [328, 229] width 99 height 12
type input "announceng"
click at [808, 230] on input "text" at bounding box center [857, 229] width 99 height 12
type input "innovatiuobs"
click at [529, 245] on input "text" at bounding box center [578, 244] width 99 height 12
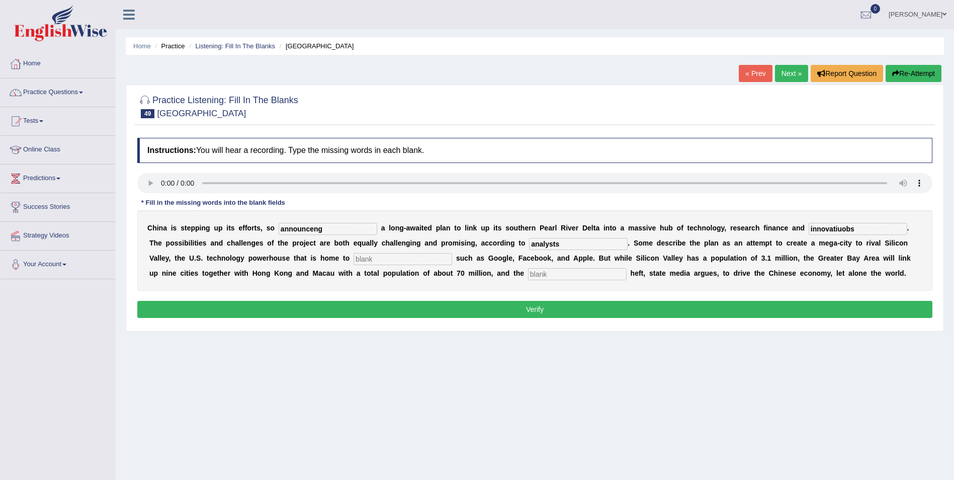
type input "analysts"
drag, startPoint x: 218, startPoint y: 257, endPoint x: 314, endPoint y: 238, distance: 98.4
click at [353, 257] on input "text" at bounding box center [402, 259] width 99 height 12
type input "companies"
click at [528, 274] on input "text" at bounding box center [577, 274] width 99 height 12
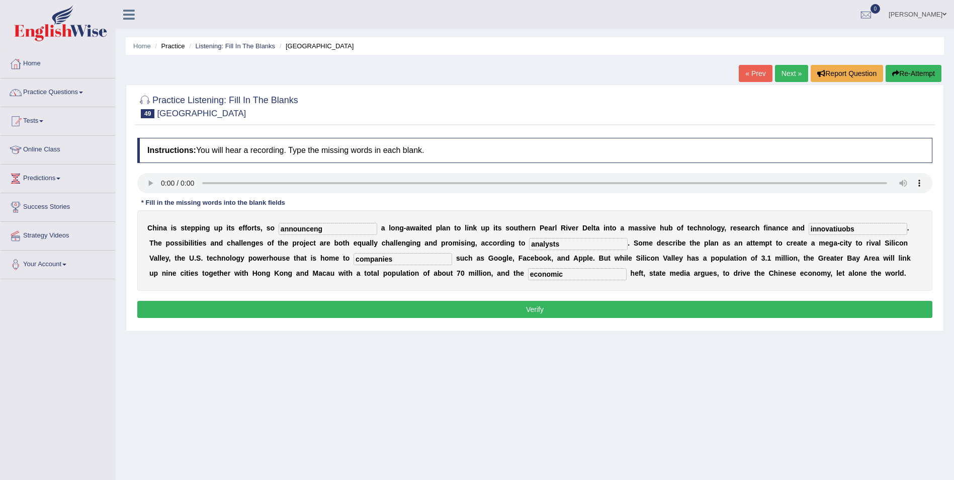
type input "economic"
drag, startPoint x: 313, startPoint y: 230, endPoint x: 268, endPoint y: 230, distance: 44.7
click at [268, 230] on div "C h i n a i s s t e p p i n g u p i t s e f f o r t s , s o announceng a l o n …" at bounding box center [534, 250] width 795 height 80
type input "announcing"
click at [812, 228] on input "innovatiuobs" at bounding box center [857, 229] width 99 height 12
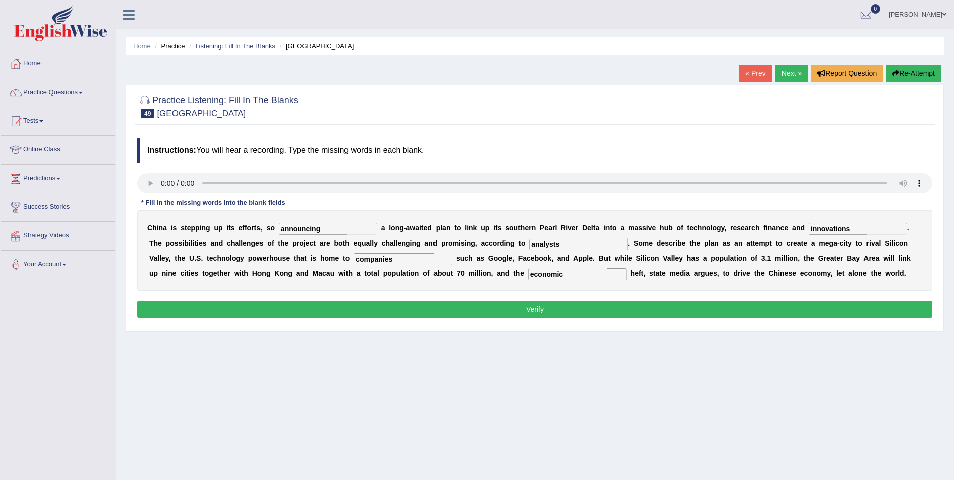
type input "innovations"
click at [323, 308] on button "Verify" at bounding box center [534, 309] width 795 height 17
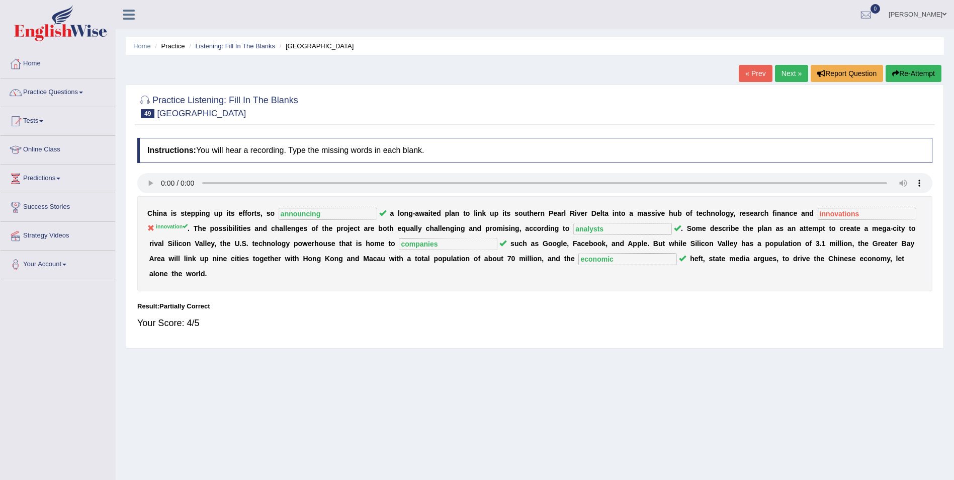
click at [907, 75] on button "Re-Attempt" at bounding box center [913, 73] width 56 height 17
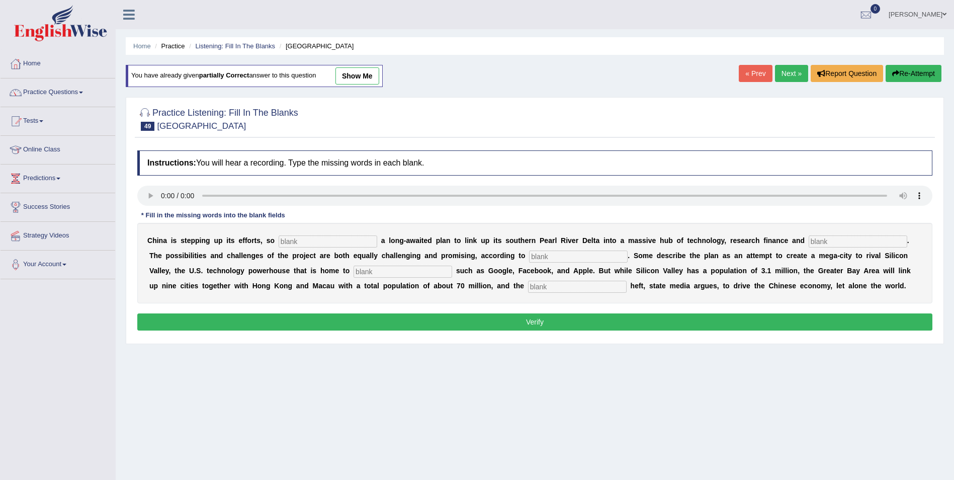
click at [302, 240] on input "text" at bounding box center [328, 241] width 99 height 12
type input "announcing"
click at [808, 239] on input "text" at bounding box center [857, 241] width 99 height 12
type input "innovation"
click at [529, 256] on input "text" at bounding box center [578, 256] width 99 height 12
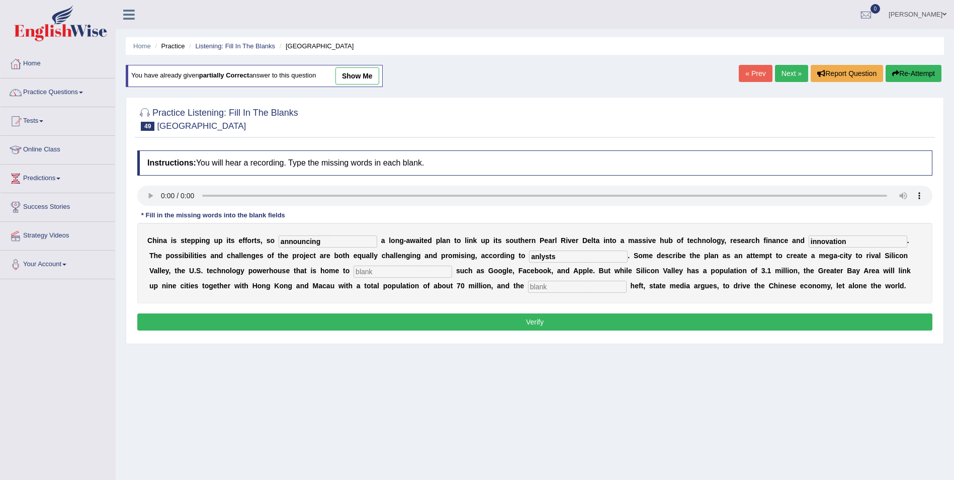
type input "anlysts"
click at [353, 271] on input "text" at bounding box center [402, 271] width 99 height 12
type input "companies"
click at [528, 289] on input "text" at bounding box center [577, 287] width 99 height 12
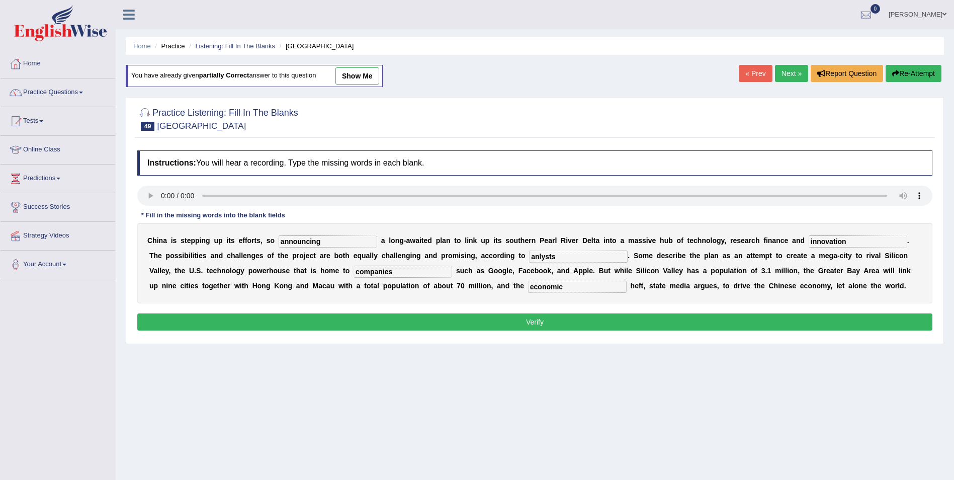
type input "economic"
click at [333, 318] on button "Verify" at bounding box center [534, 321] width 795 height 17
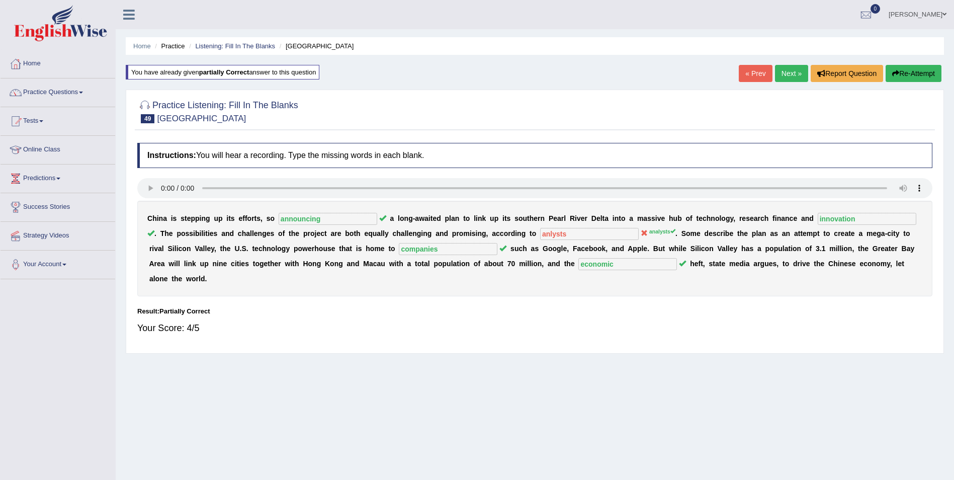
click at [922, 71] on button "Re-Attempt" at bounding box center [913, 73] width 56 height 17
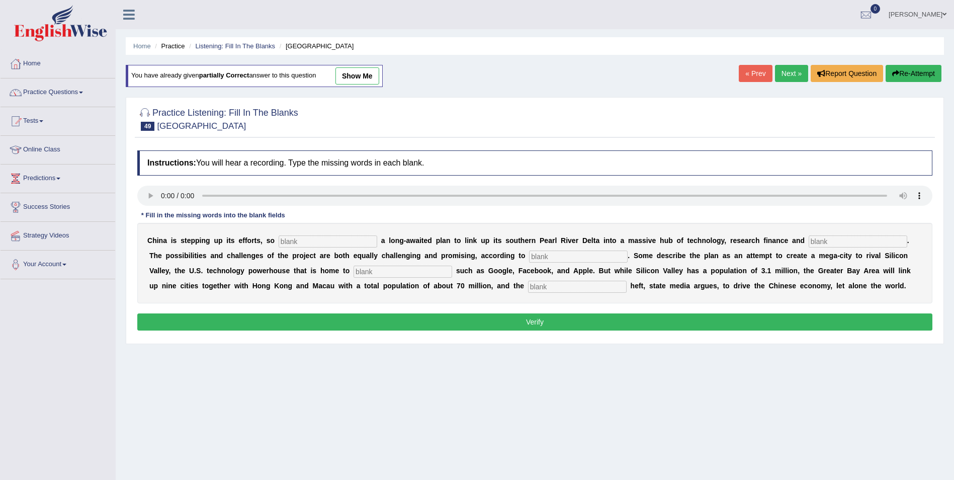
click at [310, 244] on input "text" at bounding box center [328, 241] width 99 height 12
type input "announcing"
drag, startPoint x: 470, startPoint y: 259, endPoint x: 492, endPoint y: 247, distance: 24.5
click at [529, 258] on input "text" at bounding box center [578, 256] width 99 height 12
type input "analysts"
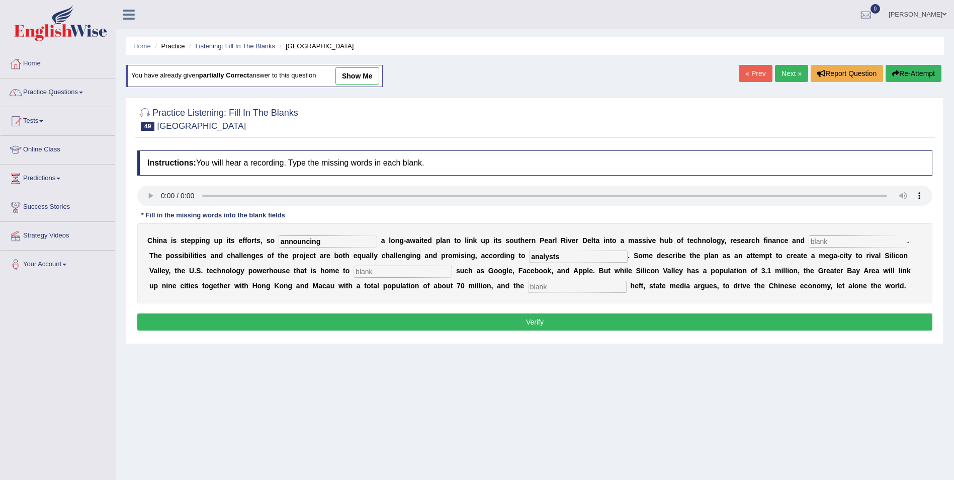
click at [808, 241] on input "text" at bounding box center [857, 241] width 99 height 12
click at [353, 272] on input "text" at bounding box center [402, 271] width 99 height 12
type input "comapnies"
drag, startPoint x: 328, startPoint y: 289, endPoint x: 347, endPoint y: 272, distance: 25.0
click at [528, 289] on input "text" at bounding box center [577, 287] width 99 height 12
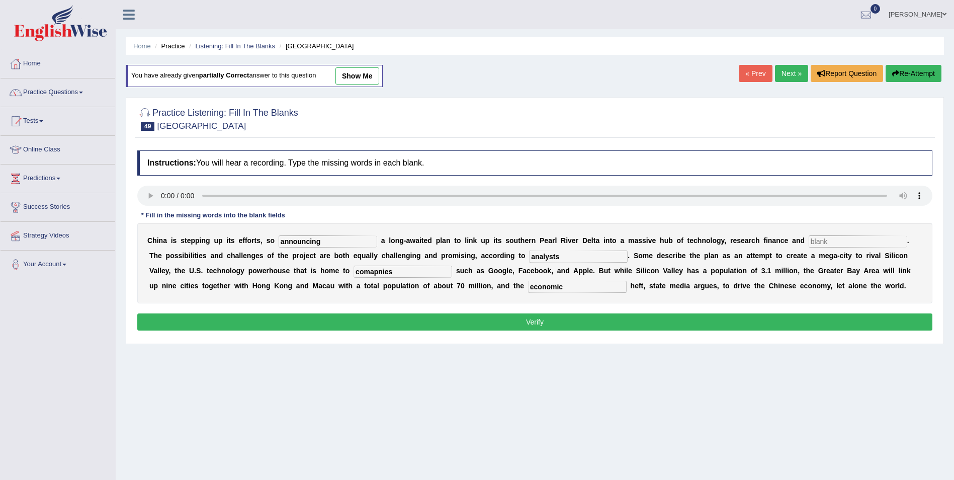
type input "economic"
drag, startPoint x: 223, startPoint y: 270, endPoint x: 268, endPoint y: 251, distance: 48.9
click at [353, 269] on input "comapnies" at bounding box center [402, 271] width 99 height 12
type input "companies"
click at [808, 242] on input "text" at bounding box center [857, 241] width 99 height 12
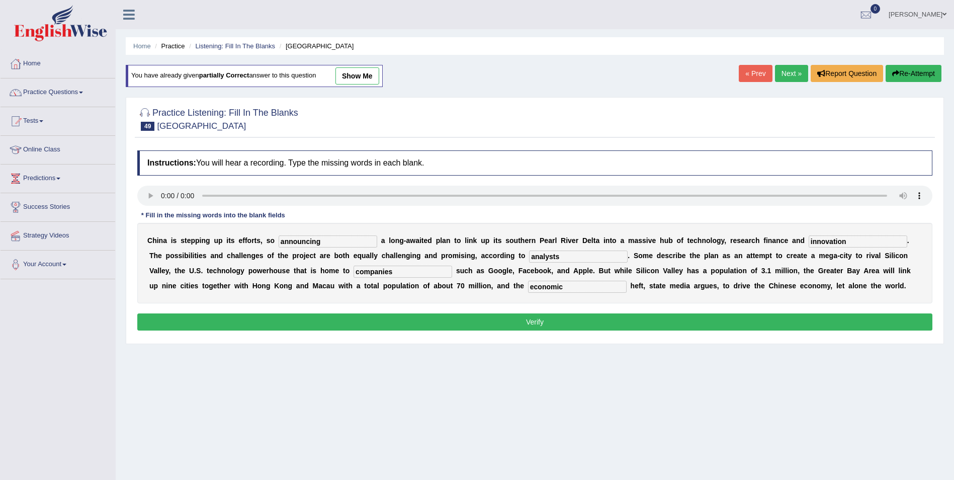
type input "innovation"
click at [386, 318] on button "Verify" at bounding box center [534, 321] width 795 height 17
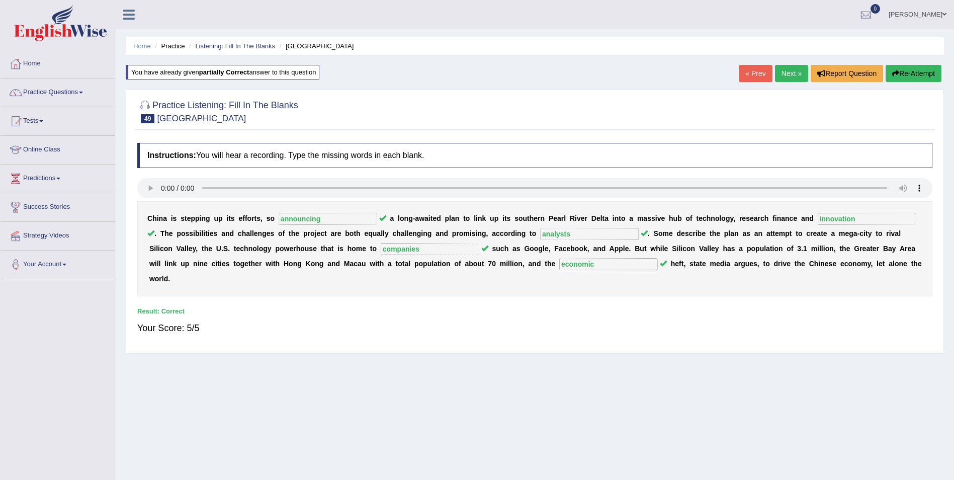
click at [794, 75] on link "Next »" at bounding box center [791, 73] width 33 height 17
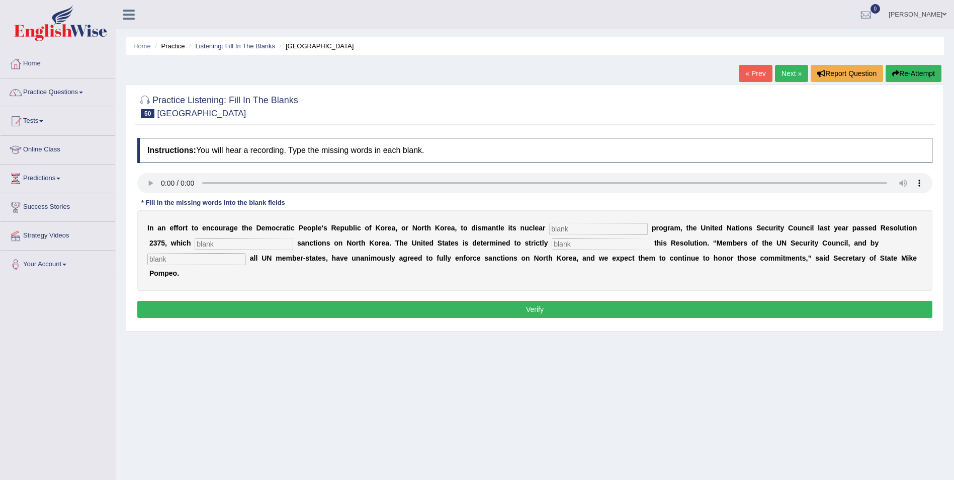
click at [549, 229] on input "text" at bounding box center [598, 229] width 99 height 12
type input "weapions"
click at [195, 247] on input "text" at bounding box center [244, 244] width 99 height 12
type input "imposes"
click at [551, 246] on input "text" at bounding box center [600, 244] width 99 height 12
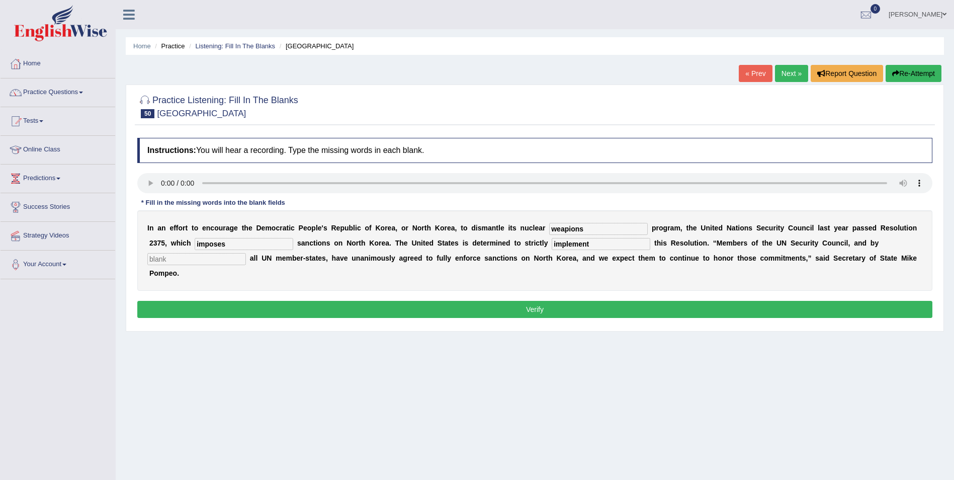
type input "implement"
click at [246, 253] on input "text" at bounding box center [196, 259] width 99 height 12
type input "extension"
click at [560, 229] on input "weapions" at bounding box center [598, 229] width 99 height 12
type input "weapons"
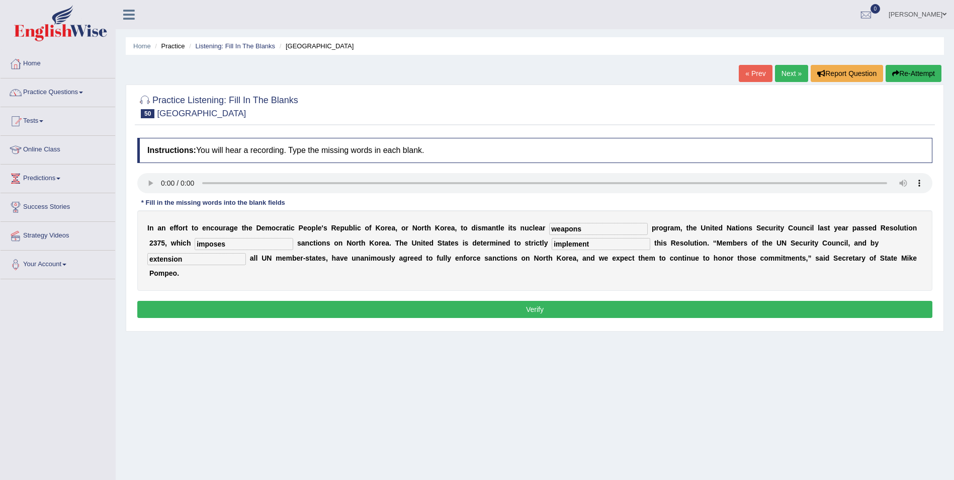
click at [660, 301] on button "Verify" at bounding box center [534, 309] width 795 height 17
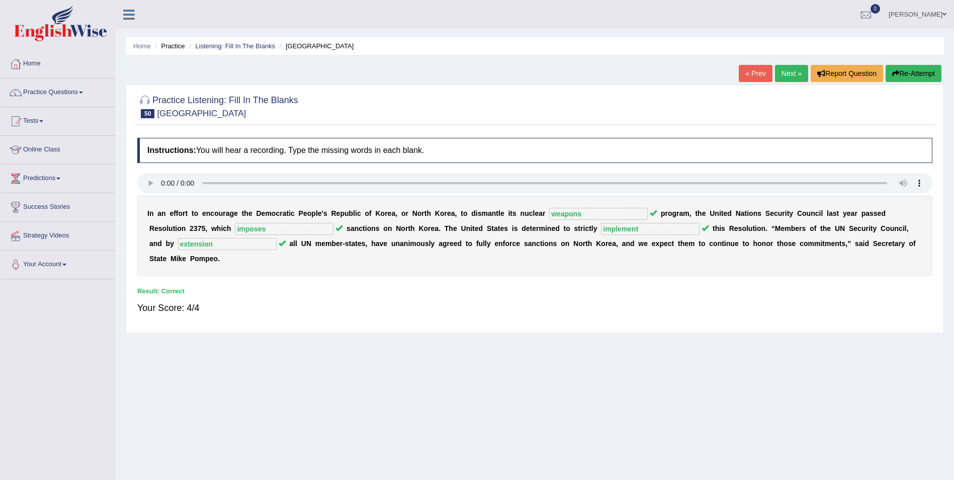
click at [781, 72] on link "Next »" at bounding box center [791, 73] width 33 height 17
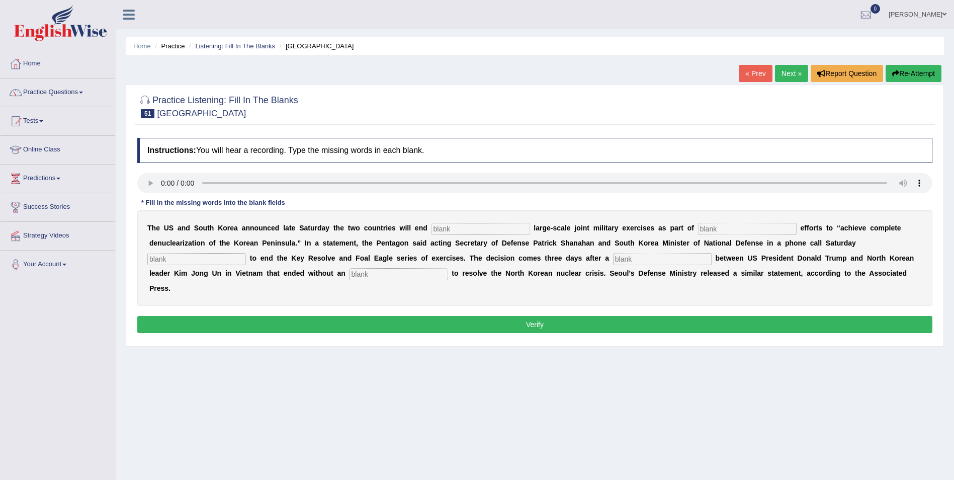
click at [431, 228] on input "text" at bounding box center [480, 229] width 99 height 12
type input "annual"
drag, startPoint x: 669, startPoint y: 231, endPoint x: 725, endPoint y: 223, distance: 56.9
click at [698, 231] on input "text" at bounding box center [747, 229] width 99 height 12
type input "diplomabted"
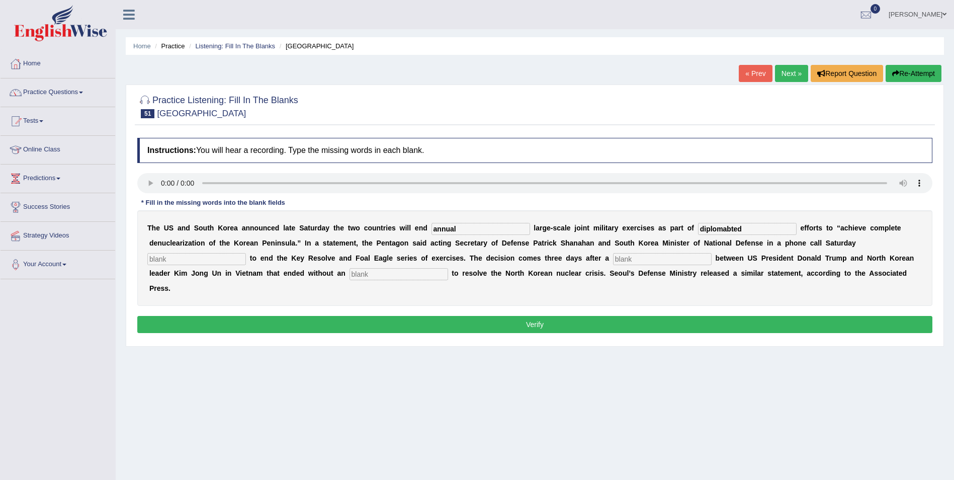
click at [246, 253] on input "text" at bounding box center [196, 259] width 99 height 12
type input "deciedes"
click at [613, 259] on input "text" at bounding box center [662, 259] width 99 height 12
type input "summit"
click at [349, 273] on input "text" at bounding box center [398, 274] width 99 height 12
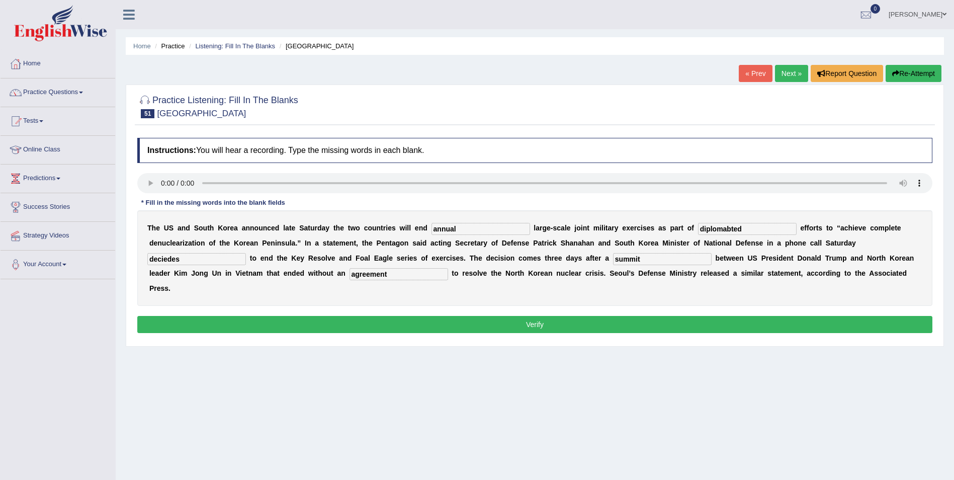
type input "agreement"
click at [701, 229] on input "diplomabted" at bounding box center [747, 229] width 99 height 12
type input "diplomatic"
click at [246, 253] on input "deciedes" at bounding box center [196, 259] width 99 height 12
type input "decides"
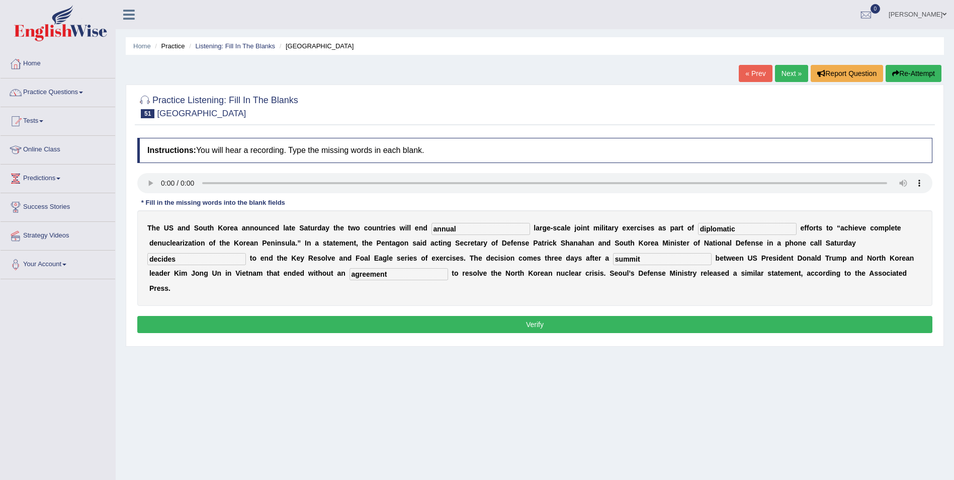
click at [166, 316] on button "Verify" at bounding box center [534, 324] width 795 height 17
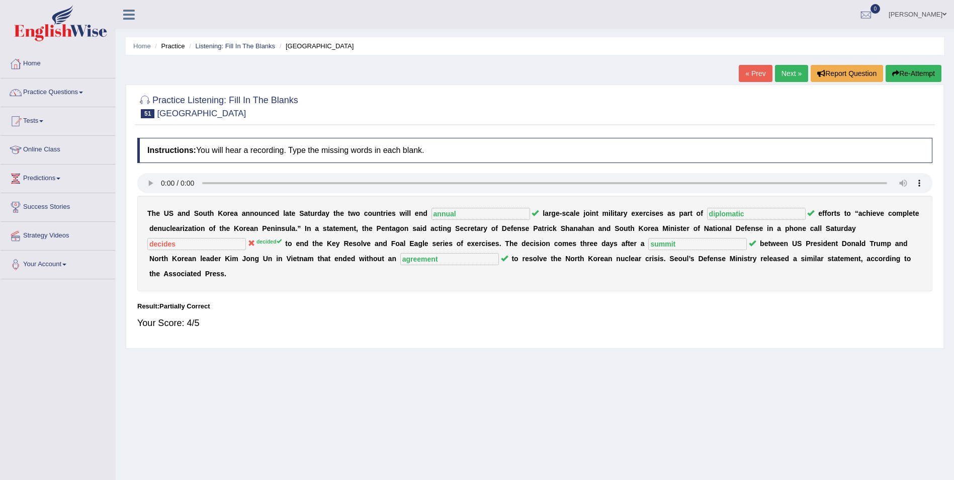
click at [923, 71] on button "Re-Attempt" at bounding box center [913, 73] width 56 height 17
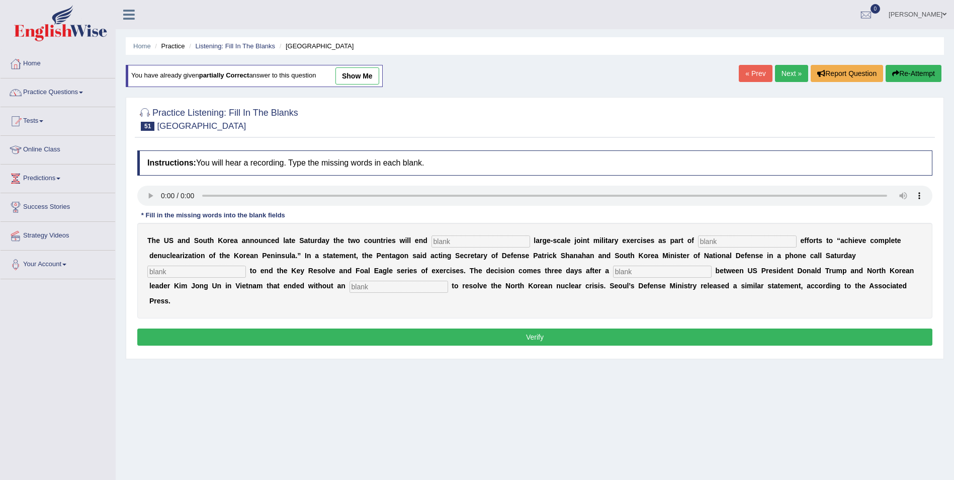
drag, startPoint x: 0, startPoint y: 0, endPoint x: 423, endPoint y: 239, distance: 485.6
click at [431, 239] on input "text" at bounding box center [480, 241] width 99 height 12
click at [431, 242] on input "text" at bounding box center [480, 241] width 99 height 12
type input "annual"
click at [698, 243] on input "text" at bounding box center [747, 241] width 99 height 12
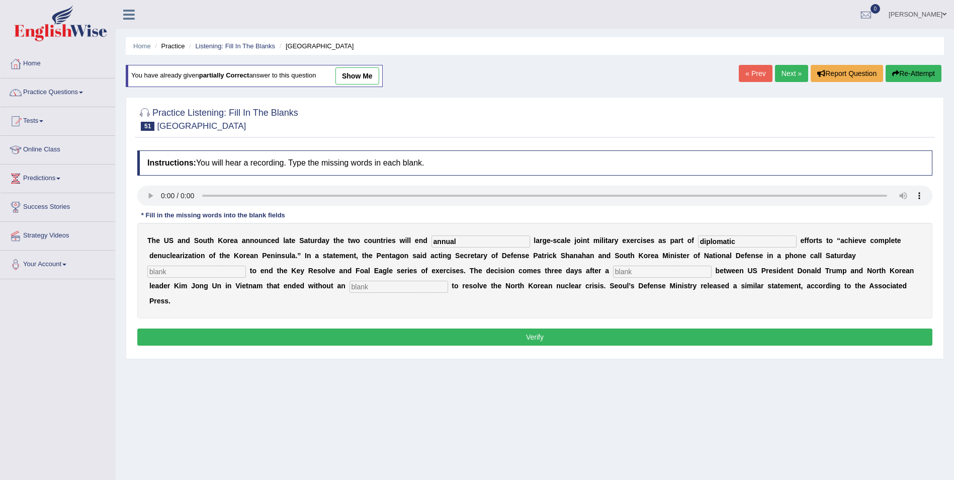
type input "diplomatic"
drag, startPoint x: 742, startPoint y: 257, endPoint x: 765, endPoint y: 254, distance: 22.8
click at [246, 265] on input "text" at bounding box center [196, 271] width 99 height 12
type input "decided"
click at [613, 269] on input "text" at bounding box center [662, 271] width 99 height 12
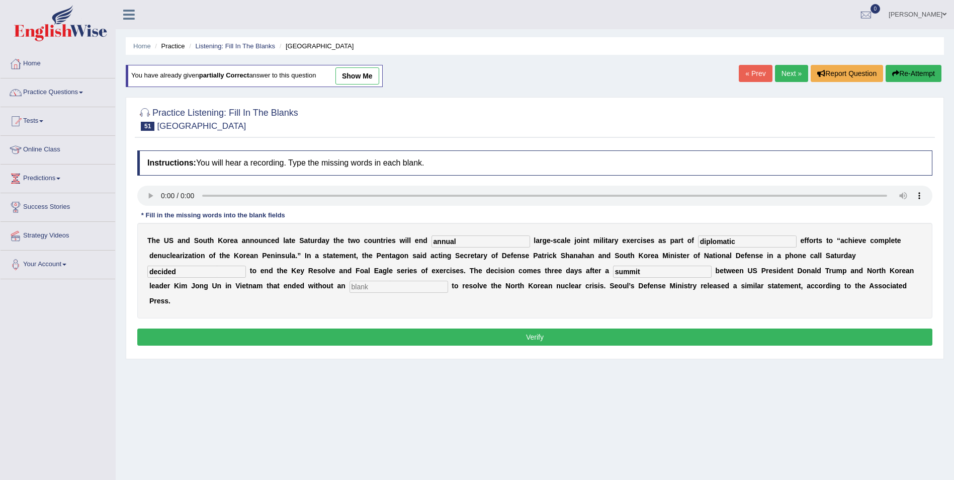
type input "summit"
click at [349, 288] on input "text" at bounding box center [398, 287] width 99 height 12
type input "agreement"
click at [454, 328] on button "Verify" at bounding box center [534, 336] width 795 height 17
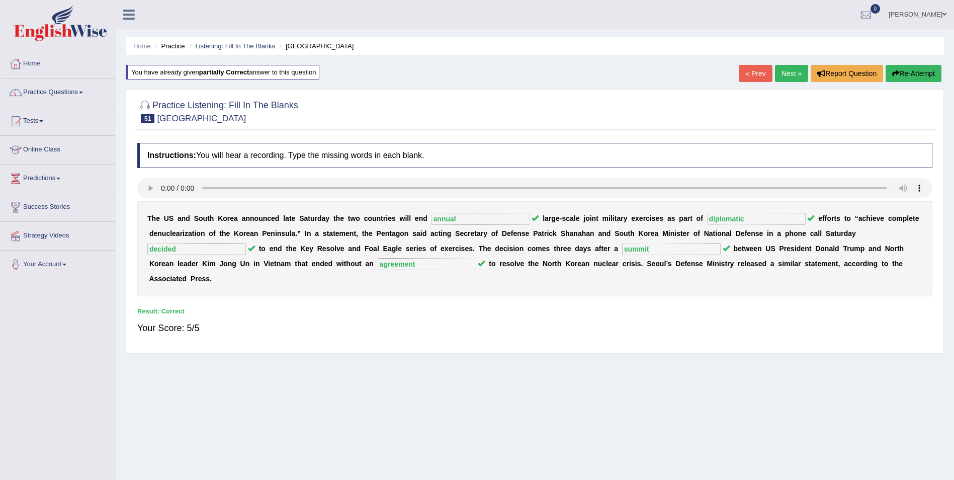
click at [788, 73] on link "Next »" at bounding box center [791, 73] width 33 height 17
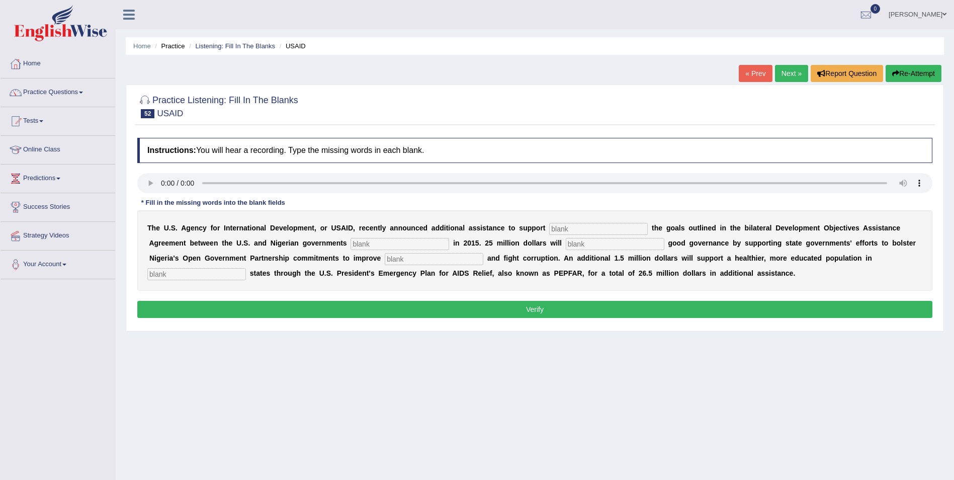
click at [549, 227] on input "text" at bounding box center [598, 229] width 99 height 12
type input "ACCHIEBIFNG"
click at [350, 244] on input "text" at bounding box center [399, 244] width 99 height 12
type input "SIGBNED"
click at [566, 245] on input "text" at bounding box center [615, 244] width 99 height 12
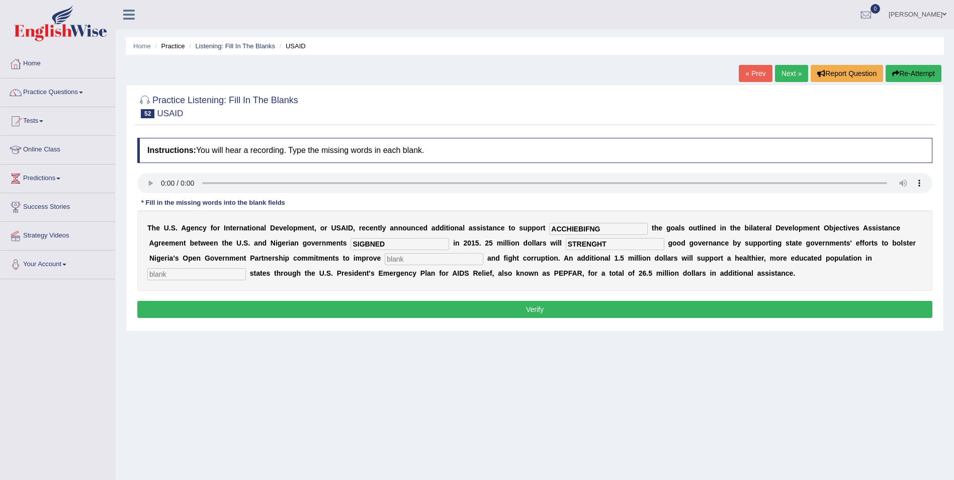
type input "STRENGHT"
click at [385, 261] on input "text" at bounding box center [434, 259] width 99 height 12
type input "TRANPARENCY"
click at [246, 268] on input "text" at bounding box center [196, 274] width 99 height 12
drag, startPoint x: 733, startPoint y: 261, endPoint x: 674, endPoint y: 262, distance: 59.8
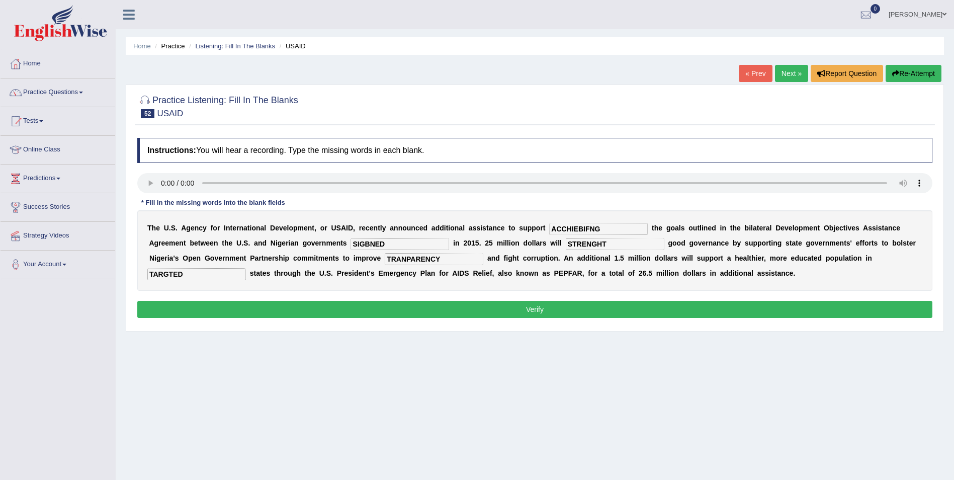
click at [674, 262] on div "T h e U . S . A g e n c y f o r I n t e r n a t i o n a l D e v e l o p m e n t…" at bounding box center [534, 250] width 795 height 80
type input "targeted"
drag, startPoint x: 295, startPoint y: 258, endPoint x: 134, endPoint y: 279, distance: 161.8
click at [139, 279] on div "T h e U . S . A g e n c y f o r I n t e r n a t i o n a l D e v e l o p m e n t…" at bounding box center [534, 250] width 795 height 80
type input "transparency"
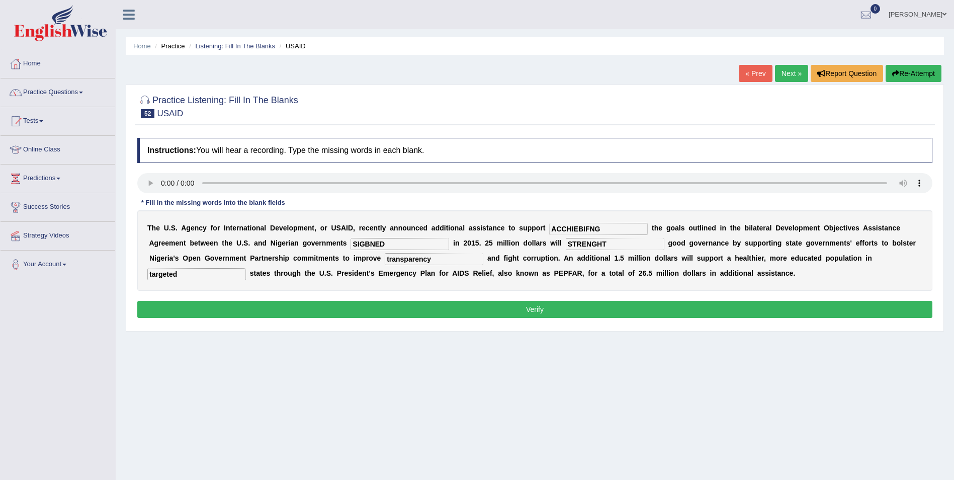
drag, startPoint x: 294, startPoint y: 245, endPoint x: 247, endPoint y: 246, distance: 46.8
click at [249, 246] on div "T h e U . S . A g e n c y f o r I n t e r n a t i o n a l D e v e l o p m e n t…" at bounding box center [534, 250] width 795 height 80
type input "signed"
drag, startPoint x: 504, startPoint y: 242, endPoint x: 427, endPoint y: 254, distance: 77.3
click at [427, 254] on div "T h e U . S . A g e n c y f o r I n t e r n a t i o n a l D e v e l o p m e n t…" at bounding box center [534, 250] width 795 height 80
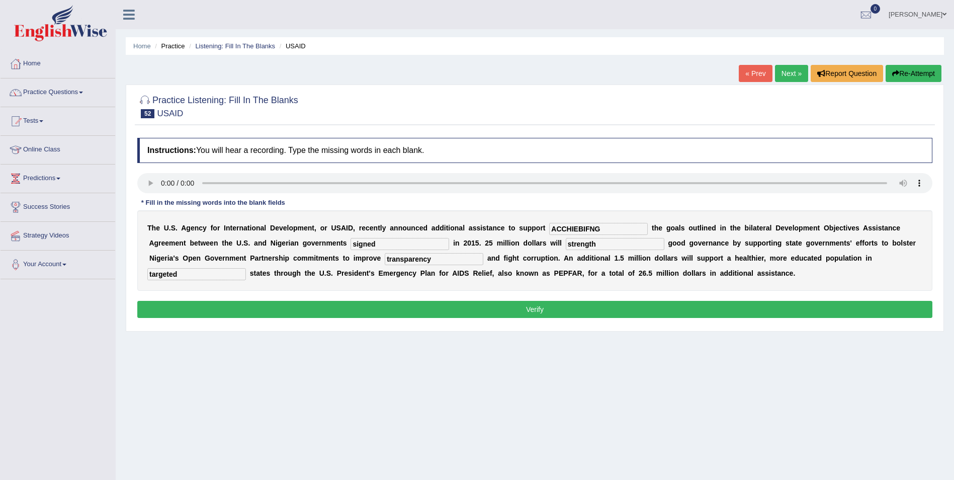
type input "strength"
drag, startPoint x: 574, startPoint y: 225, endPoint x: 511, endPoint y: 233, distance: 63.3
click at [511, 233] on div "T h e U . S . A g e n c y f o r I n t e r n a t i o n a l D e v e l o p m e n t…" at bounding box center [534, 250] width 795 height 80
type input "achieving"
click at [517, 308] on button "Verify" at bounding box center [534, 309] width 795 height 17
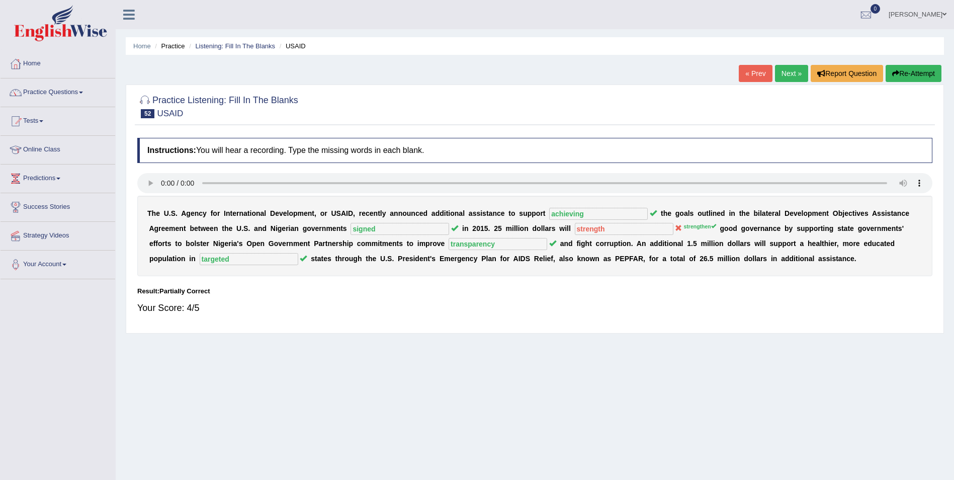
click at [925, 74] on button "Re-Attempt" at bounding box center [913, 73] width 56 height 17
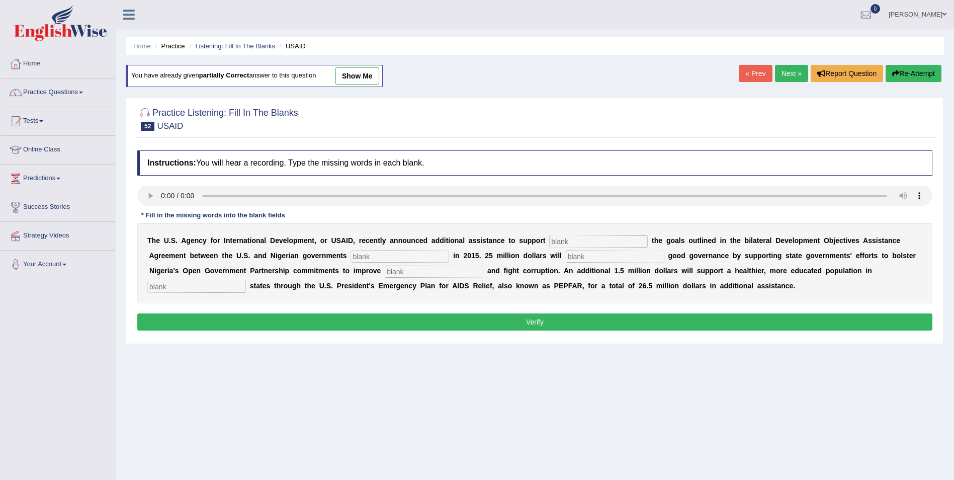
click at [549, 240] on input "text" at bounding box center [598, 241] width 99 height 12
type input "achieving"
click at [566, 258] on input "text" at bounding box center [615, 256] width 99 height 12
type input "strenghten"
click at [350, 260] on input "text" at bounding box center [399, 256] width 99 height 12
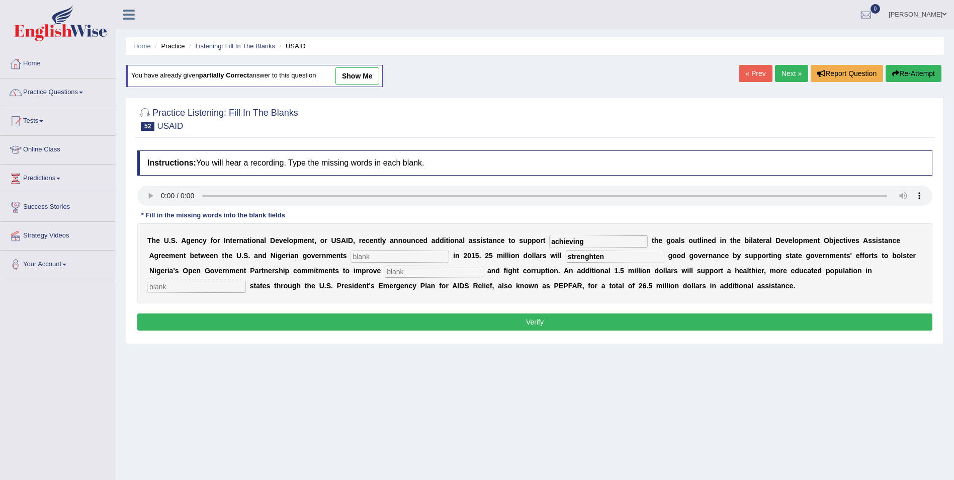
click at [350, 258] on input "text" at bounding box center [399, 256] width 99 height 12
type input "signed"
click at [385, 275] on input "text" at bounding box center [434, 271] width 99 height 12
type input "transparency"
click at [246, 281] on input "text" at bounding box center [196, 287] width 99 height 12
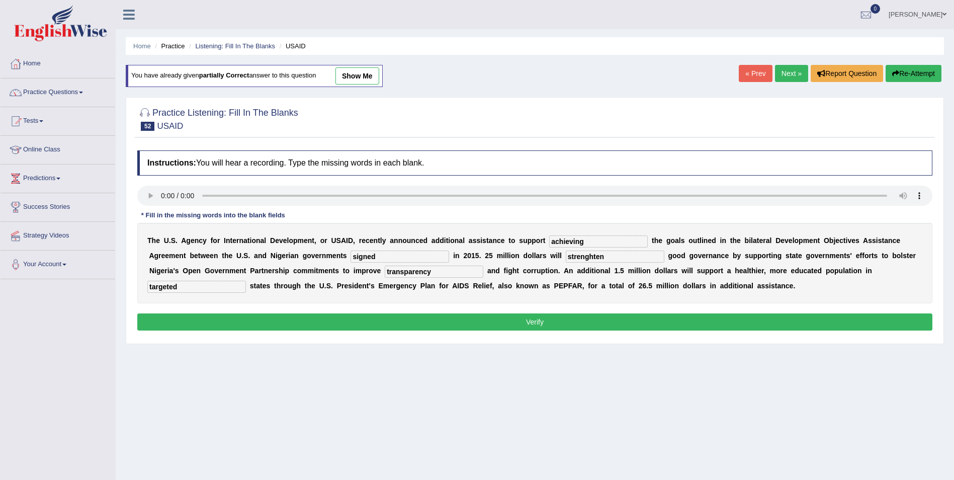
type input "targeted"
click at [519, 320] on button "Verify" at bounding box center [534, 321] width 795 height 17
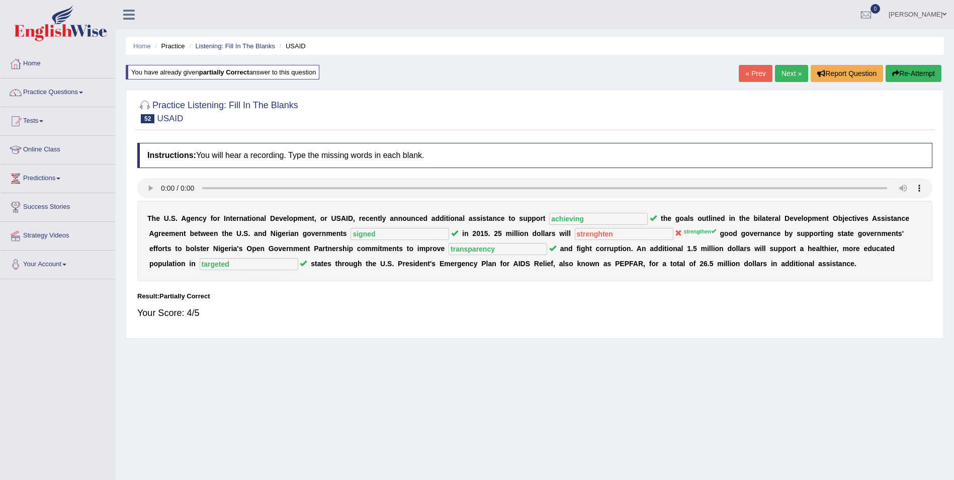
click at [916, 77] on button "Re-Attempt" at bounding box center [913, 73] width 56 height 17
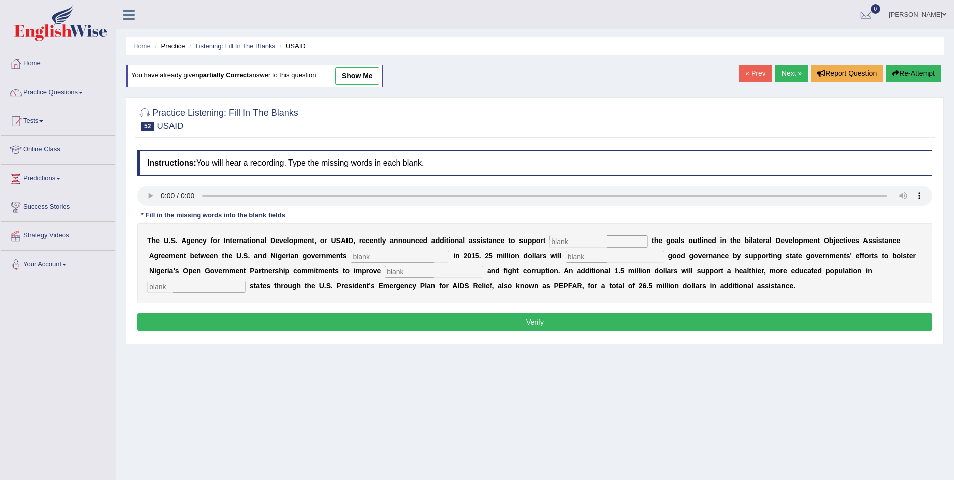
click at [552, 241] on input "text" at bounding box center [598, 241] width 99 height 12
type input "achieving"
click at [566, 256] on input "text" at bounding box center [615, 256] width 99 height 12
drag, startPoint x: 513, startPoint y: 253, endPoint x: 428, endPoint y: 255, distance: 84.5
click at [455, 255] on div "T h e U . S . A g e n c y f o r I n t e r n a t i o n a l D e v e l o p m e n t…" at bounding box center [534, 263] width 795 height 80
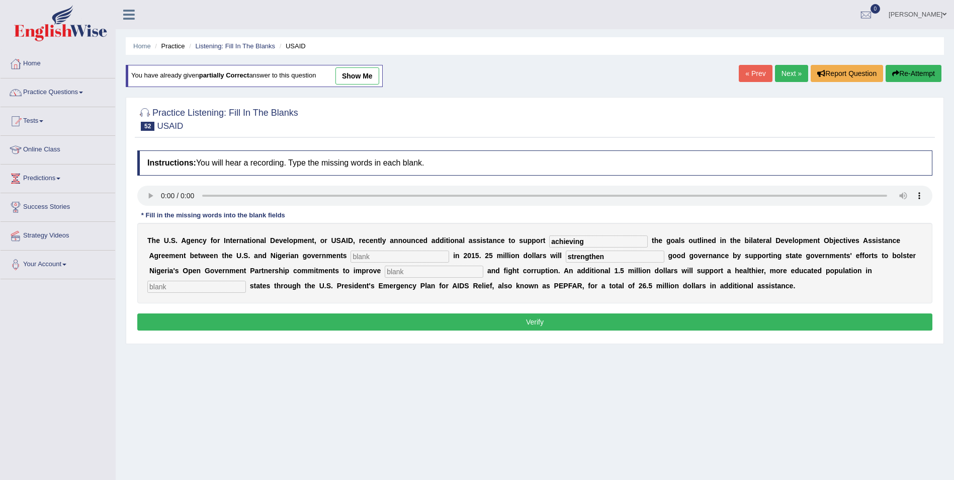
drag, startPoint x: 504, startPoint y: 257, endPoint x: 434, endPoint y: 261, distance: 69.5
click at [424, 264] on div "T h e U . S . A g e n c y f o r I n t e r n a t i o n a l D e v e l o p m e n t…" at bounding box center [534, 263] width 795 height 80
type input "s"
drag, startPoint x: 509, startPoint y: 256, endPoint x: 463, endPoint y: 256, distance: 45.7
click at [463, 256] on div "T h e U . S . A g e n c y f o r I n t e r n a t i o n a l D e v e l o p m e n t…" at bounding box center [534, 263] width 795 height 80
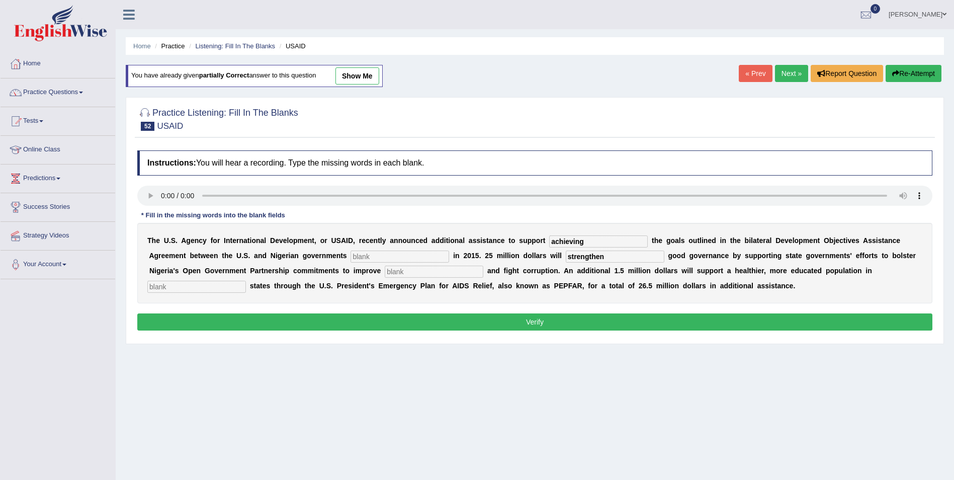
type input "strengthen"
click at [350, 255] on input "text" at bounding box center [399, 256] width 99 height 12
type input "signed"
click at [385, 270] on input "text" at bounding box center [434, 271] width 99 height 12
type input "transparency"
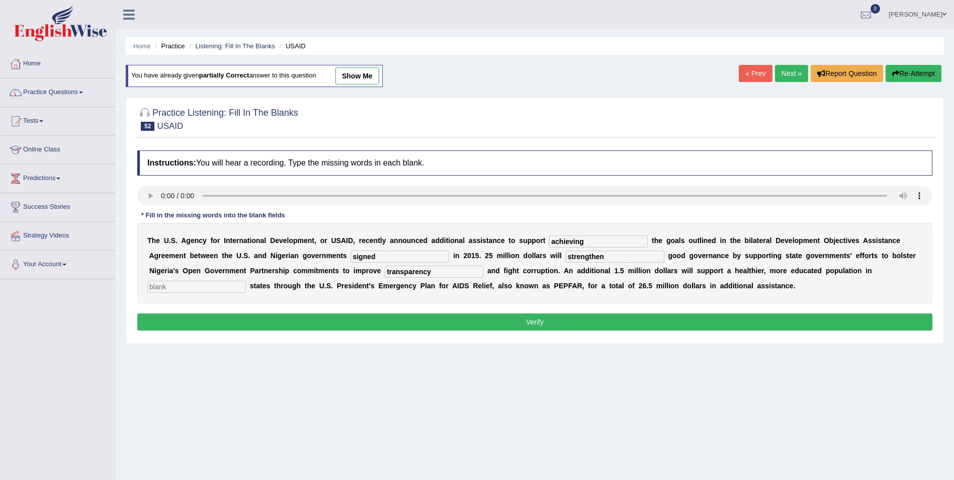
click at [246, 281] on input "text" at bounding box center [196, 287] width 99 height 12
type input "t"
type input "targeted"
click at [268, 321] on button "Verify" at bounding box center [534, 321] width 795 height 17
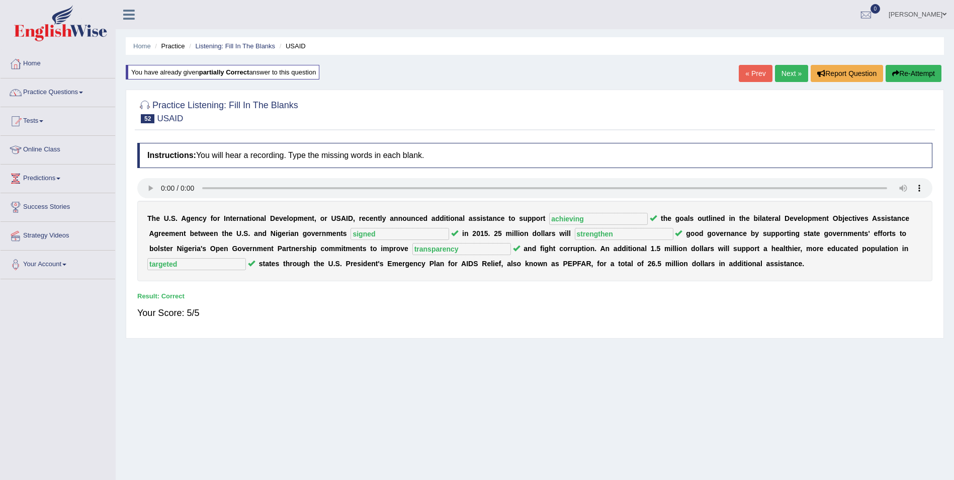
click at [780, 70] on link "Next »" at bounding box center [791, 73] width 33 height 17
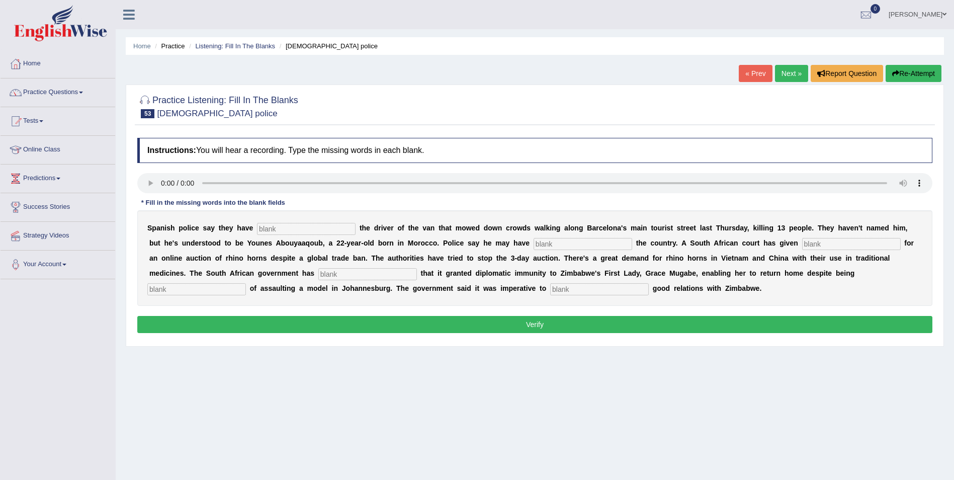
click at [257, 228] on input "text" at bounding box center [306, 229] width 99 height 12
type input "identified"
click at [533, 240] on input "text" at bounding box center [582, 244] width 99 height 12
type input "fked"
click at [802, 247] on input "text" at bounding box center [851, 244] width 99 height 12
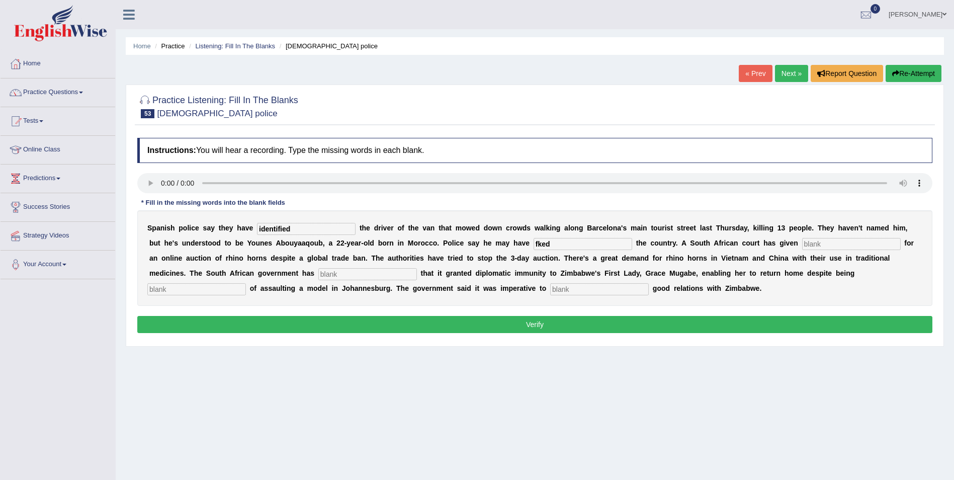
click at [503, 198] on div "Instructions: You will hear a recording. Type the missing words in each blank. …" at bounding box center [535, 237] width 800 height 208
click at [802, 246] on input "text" at bounding box center [851, 244] width 99 height 12
type input "pirmission"
click at [318, 277] on input "text" at bounding box center [367, 274] width 99 height 12
type input "confirmed"
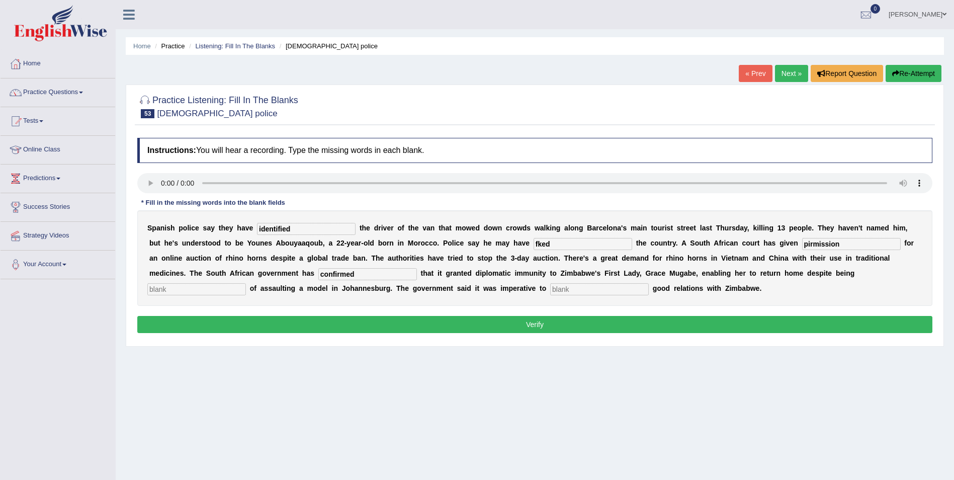
drag, startPoint x: 652, startPoint y: 275, endPoint x: 681, endPoint y: 273, distance: 29.7
click at [246, 283] on input "text" at bounding box center [196, 289] width 99 height 12
type input "accused"
click at [550, 290] on input "text" at bounding box center [599, 289] width 99 height 12
type input "maintained"
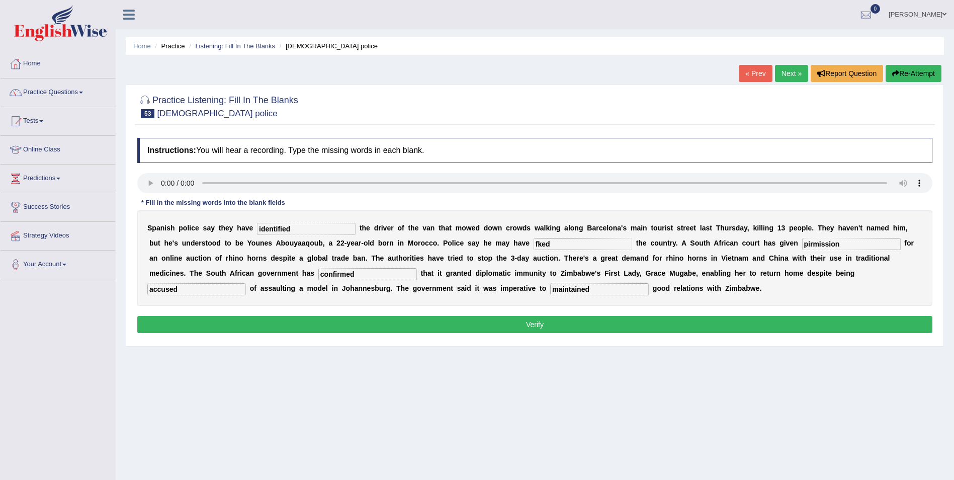
drag, startPoint x: 466, startPoint y: 245, endPoint x: 423, endPoint y: 238, distance: 43.8
click at [424, 238] on div "S p a n i s h p o l i c e s a y t h e y h a v e identified t h e d r i v e r o …" at bounding box center [534, 258] width 795 height 96
type input "fled"
drag, startPoint x: 728, startPoint y: 243, endPoint x: 635, endPoint y: 246, distance: 93.1
click at [635, 246] on div "S p a n i s h p o l i c e s a y t h e y h a v e identified t h e d r i v e r o …" at bounding box center [534, 258] width 795 height 96
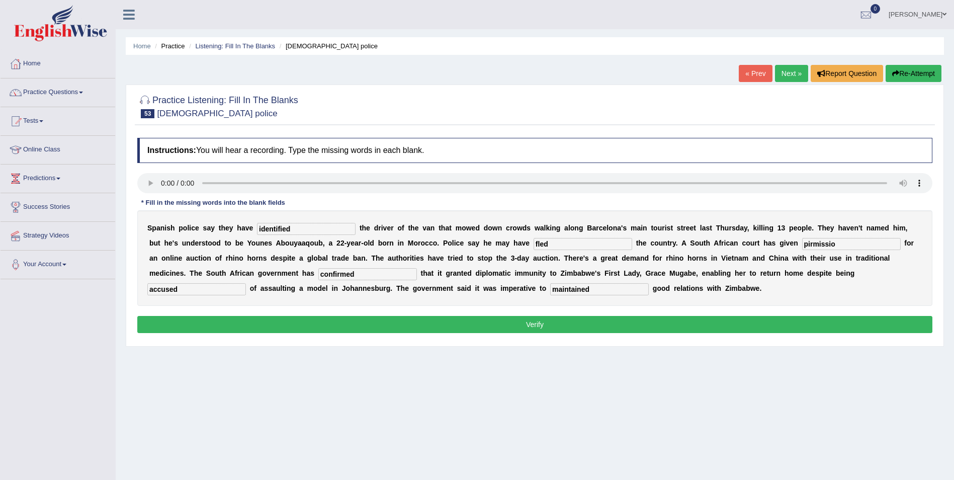
type input "pirmission"
click at [208, 324] on button "Verify" at bounding box center [534, 324] width 795 height 17
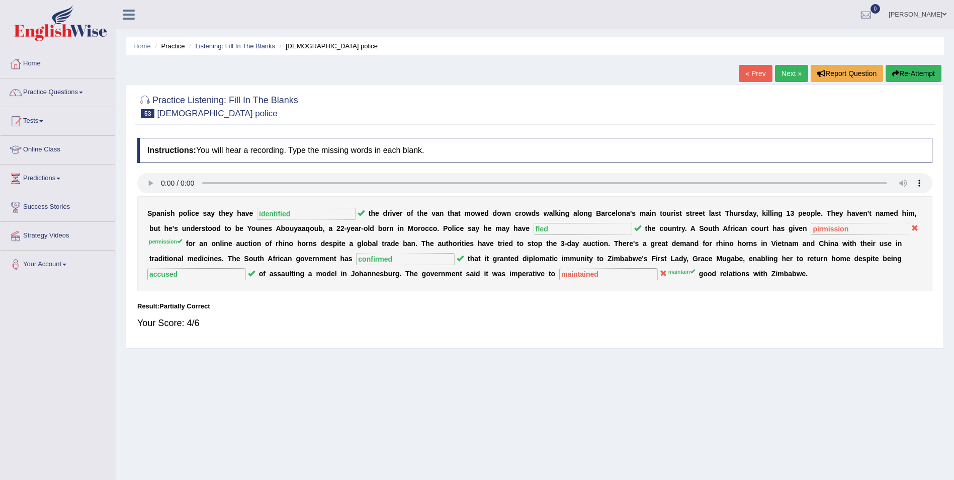
click at [917, 72] on button "Re-Attempt" at bounding box center [913, 73] width 56 height 17
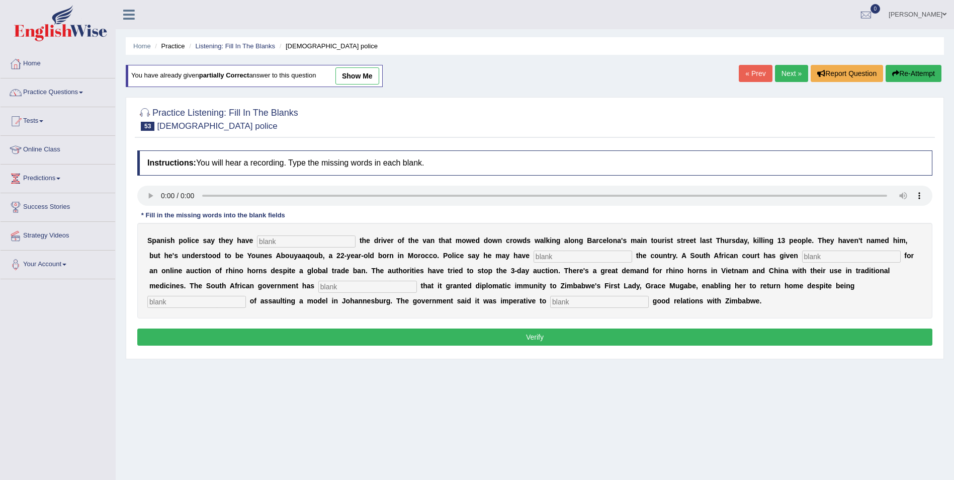
click at [266, 239] on input "text" at bounding box center [306, 241] width 99 height 12
type input "identified"
click at [533, 259] on input "text" at bounding box center [582, 256] width 99 height 12
type input "fled"
click at [802, 257] on input "text" at bounding box center [851, 256] width 99 height 12
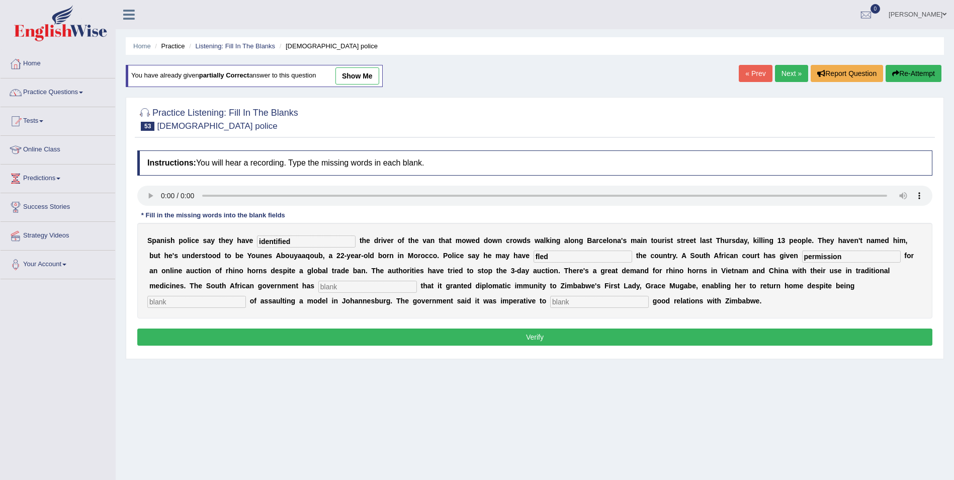
type input "permission"
click at [318, 288] on input "text" at bounding box center [367, 287] width 99 height 12
click at [246, 296] on input "text" at bounding box center [196, 302] width 99 height 12
click at [318, 281] on input "text" at bounding box center [367, 287] width 99 height 12
type input "confirmed"
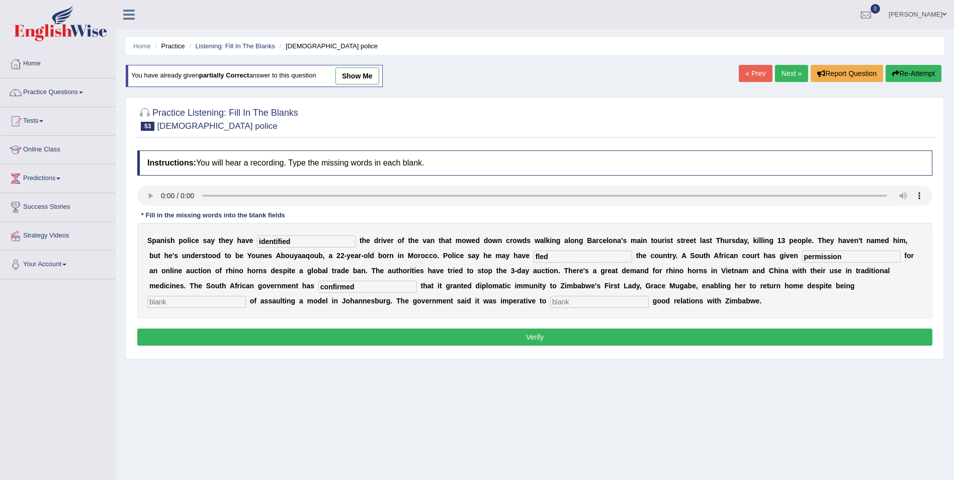
click at [550, 300] on input "text" at bounding box center [599, 302] width 99 height 12
type input "maintain"
click at [246, 296] on input "text" at bounding box center [196, 302] width 99 height 12
type input "accused"
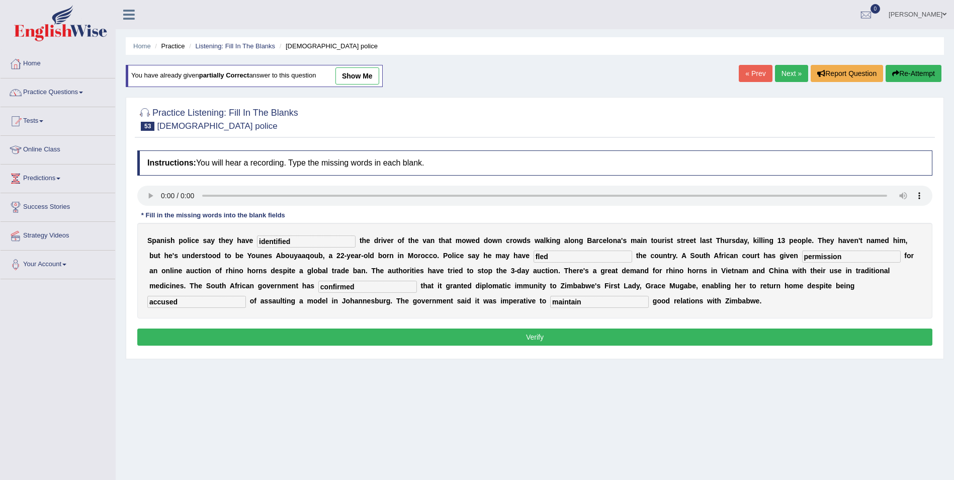
click at [677, 340] on button "Verify" at bounding box center [534, 336] width 795 height 17
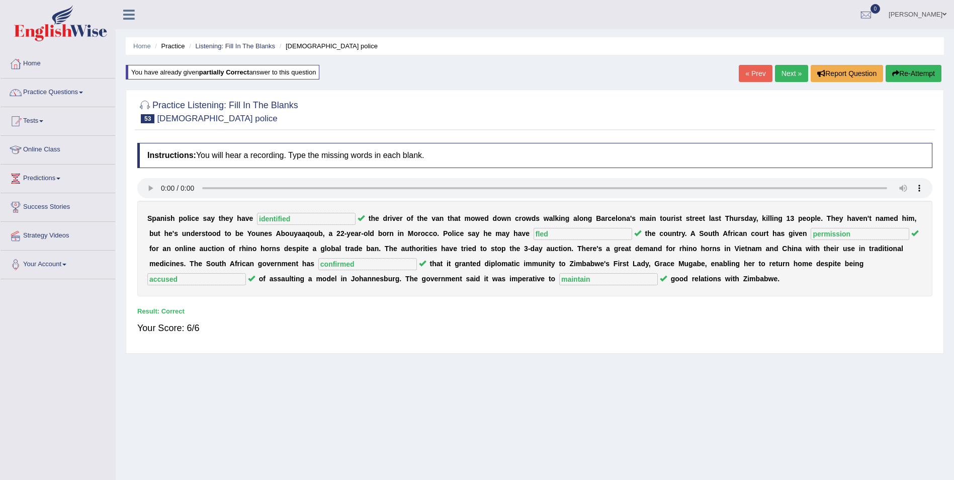
click at [780, 74] on link "Next »" at bounding box center [791, 73] width 33 height 17
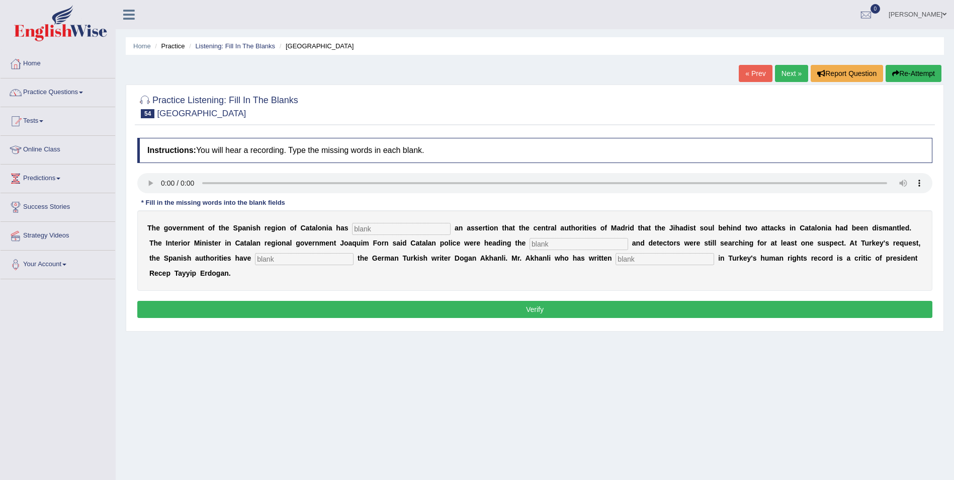
click at [352, 231] on input "text" at bounding box center [401, 229] width 99 height 12
type input "contac"
click at [529, 245] on input "text" at bounding box center [578, 244] width 99 height 12
type input "inquiry"
click at [255, 259] on input "text" at bounding box center [304, 259] width 99 height 12
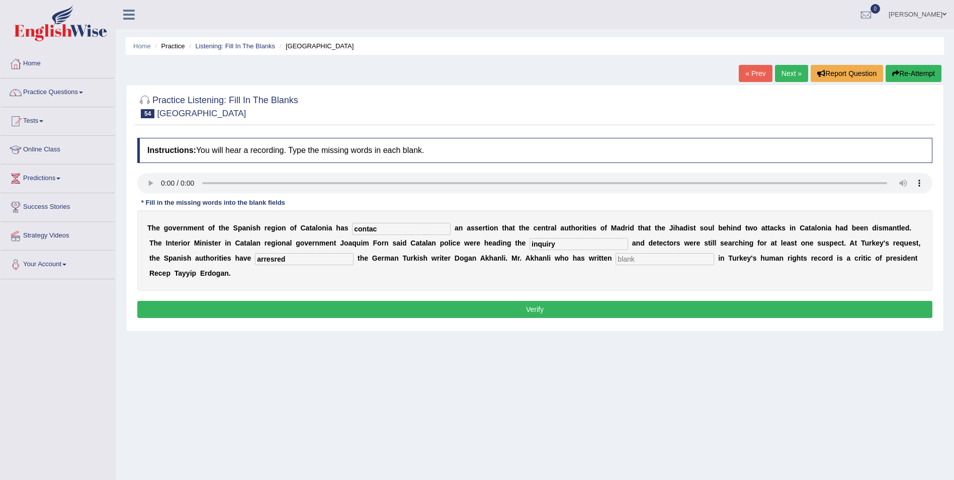
type input "arresred"
drag, startPoint x: 510, startPoint y: 260, endPoint x: 556, endPoint y: 245, distance: 48.6
click at [615, 260] on input "text" at bounding box center [664, 259] width 99 height 12
type input "extensively"
click at [255, 258] on input "arresred" at bounding box center [304, 259] width 99 height 12
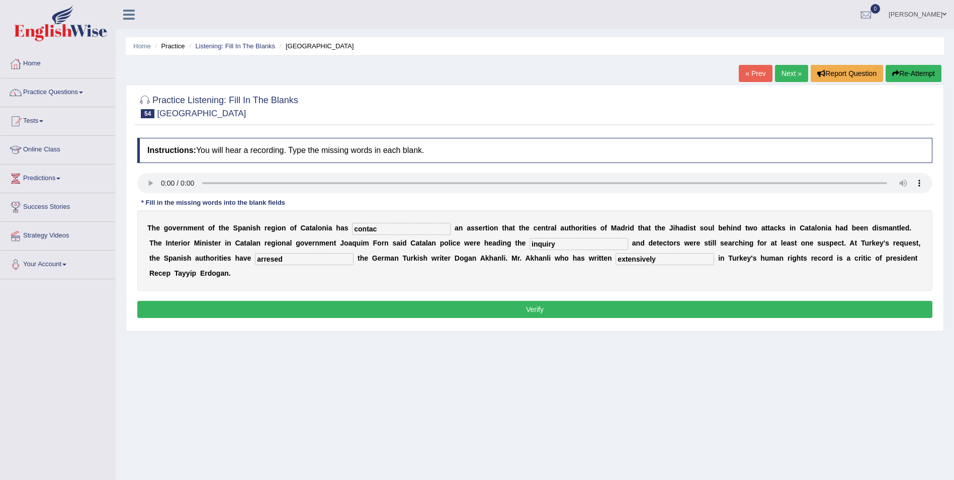
type input "arresed"
click at [364, 229] on input "contac" at bounding box center [401, 229] width 99 height 12
type input "contact"
drag, startPoint x: 186, startPoint y: 258, endPoint x: 203, endPoint y: 252, distance: 18.3
click at [255, 257] on input "arresed" at bounding box center [304, 259] width 99 height 12
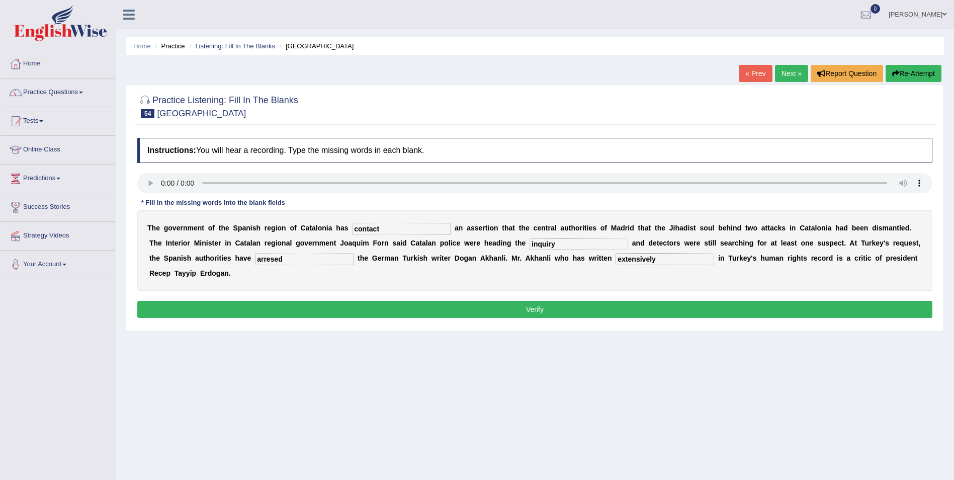
click at [255, 261] on input "arresed" at bounding box center [304, 259] width 99 height 12
click at [255, 257] on input "arresed" at bounding box center [304, 259] width 99 height 12
type input "arrested"
click at [324, 301] on button "Verify" at bounding box center [534, 309] width 795 height 17
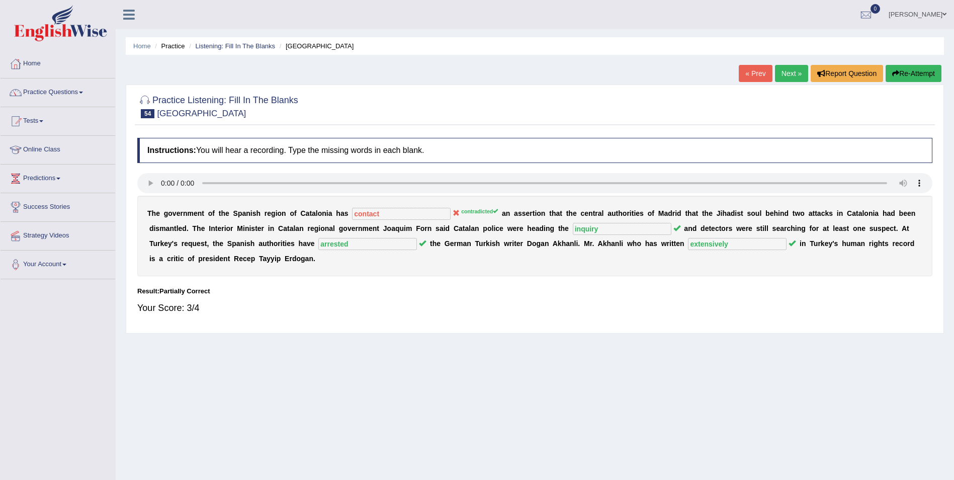
click at [921, 70] on button "Re-Attempt" at bounding box center [913, 73] width 56 height 17
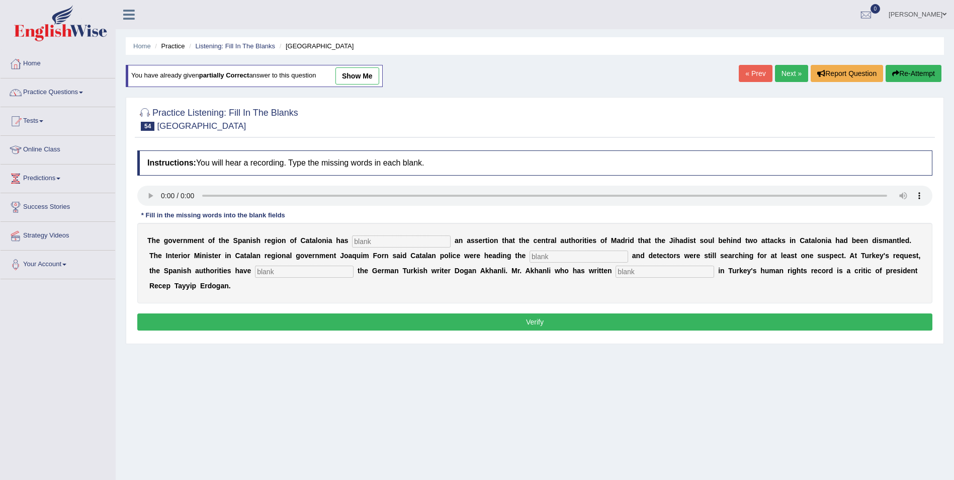
drag, startPoint x: 357, startPoint y: 241, endPoint x: 365, endPoint y: 241, distance: 7.5
click at [358, 241] on input "text" at bounding box center [401, 241] width 99 height 12
type input "contradicted"
click at [529, 254] on input "text" at bounding box center [578, 256] width 99 height 12
type input "inquiry"
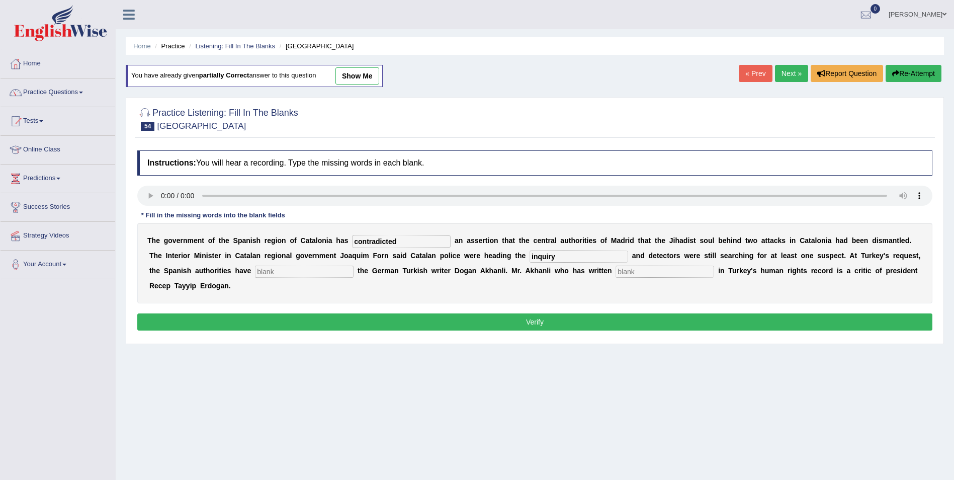
click at [255, 272] on input "text" at bounding box center [304, 271] width 99 height 12
type input "arrested"
click at [615, 269] on input "text" at bounding box center [664, 271] width 99 height 12
type input "extensively"
click at [455, 313] on button "Verify" at bounding box center [534, 321] width 795 height 17
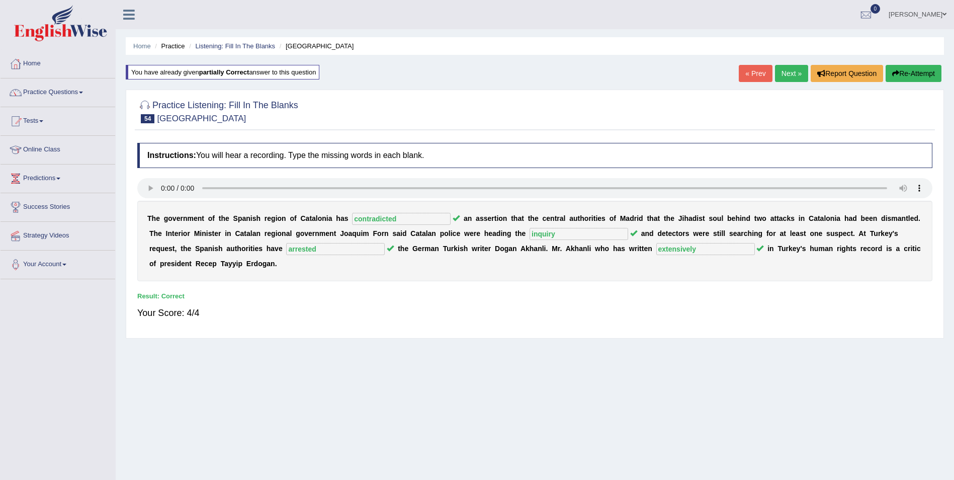
click at [791, 71] on link "Next »" at bounding box center [791, 73] width 33 height 17
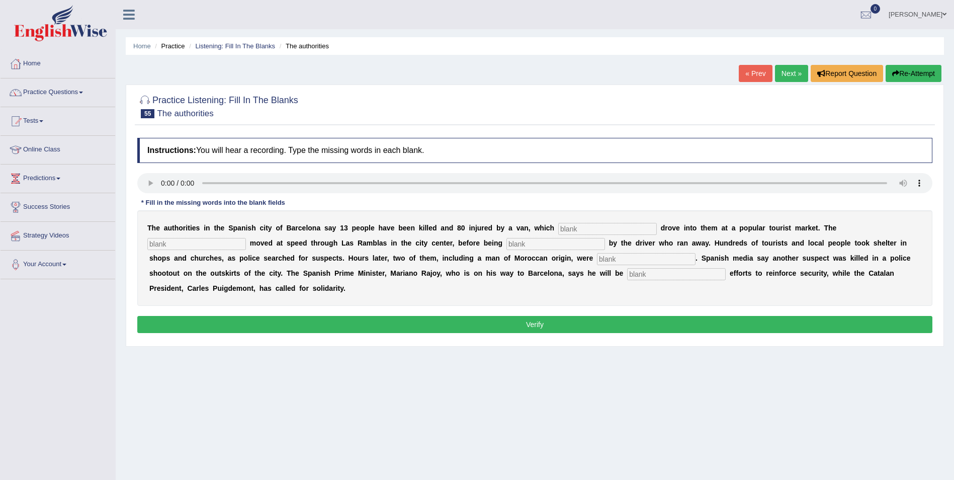
click at [558, 227] on input "text" at bounding box center [607, 229] width 99 height 12
type input "deliwbetately"
click at [246, 238] on input "text" at bounding box center [196, 244] width 99 height 12
type input "vehicle"
drag, startPoint x: 364, startPoint y: 242, endPoint x: 422, endPoint y: 231, distance: 58.9
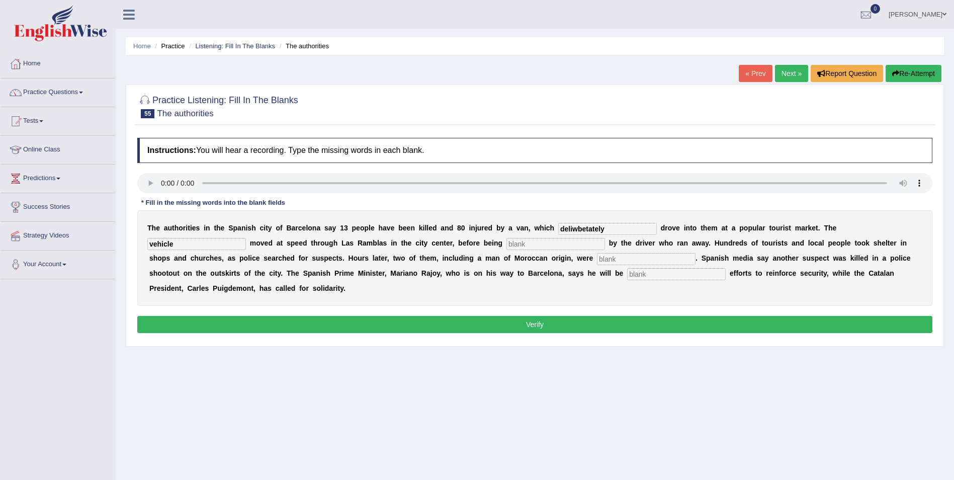
click at [506, 242] on input "text" at bounding box center [555, 244] width 99 height 12
type input "abandoned"
drag, startPoint x: 389, startPoint y: 259, endPoint x: 444, endPoint y: 247, distance: 56.5
click at [597, 258] on input "text" at bounding box center [646, 259] width 99 height 12
type input "arrested"
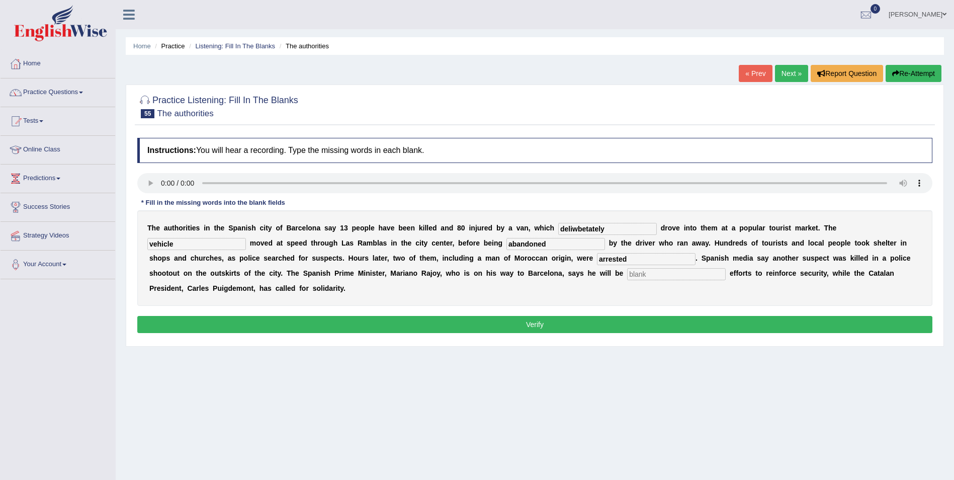
drag, startPoint x: 379, startPoint y: 273, endPoint x: 386, endPoint y: 272, distance: 7.1
click at [627, 273] on input "text" at bounding box center [676, 274] width 99 height 12
type input "coordinating"
drag, startPoint x: 584, startPoint y: 227, endPoint x: 532, endPoint y: 231, distance: 51.4
click at [558, 231] on input "deliwbetately" at bounding box center [607, 229] width 99 height 12
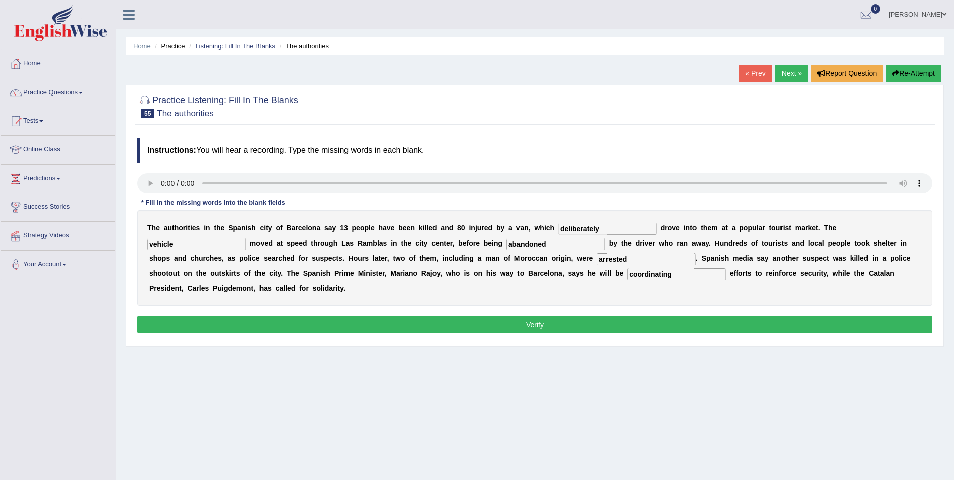
type input "deliberately"
click at [361, 316] on button "Verify" at bounding box center [534, 324] width 795 height 17
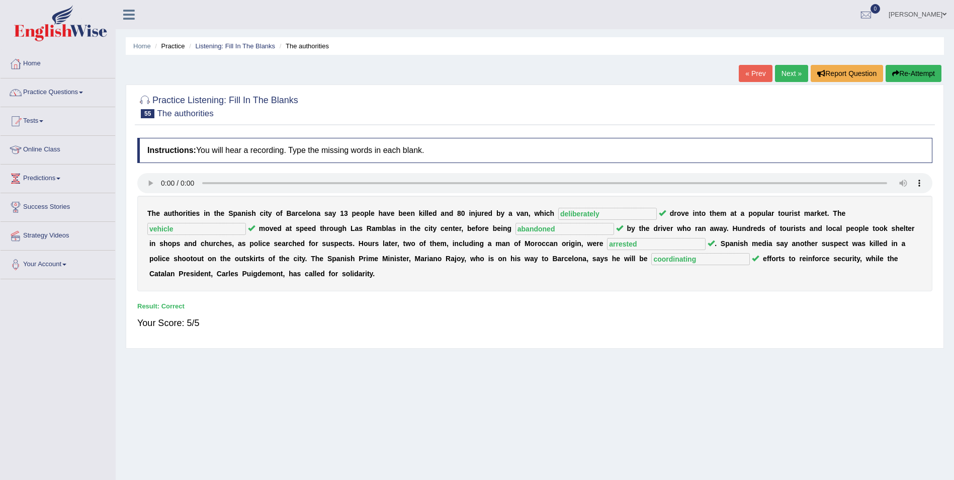
click at [794, 74] on link "Next »" at bounding box center [791, 73] width 33 height 17
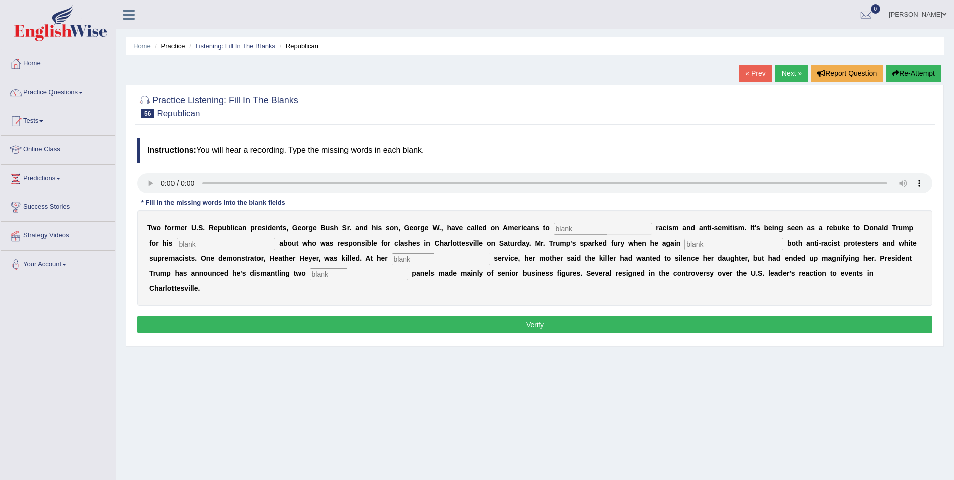
click at [554, 225] on input "text" at bounding box center [603, 229] width 99 height 12
type input "reject"
click at [183, 242] on input "text" at bounding box center [225, 244] width 99 height 12
type input "commnet"
click at [684, 244] on input "text" at bounding box center [733, 244] width 99 height 12
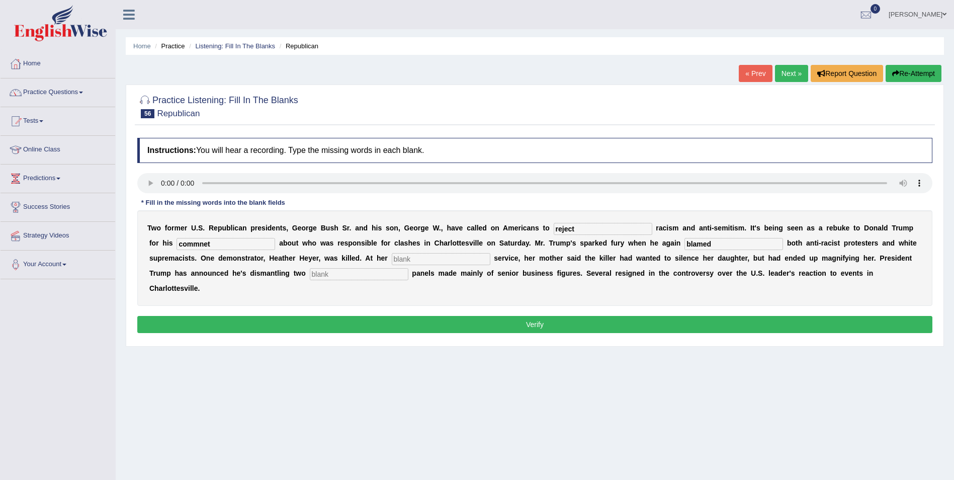
type input "blamed"
click at [392, 259] on input "text" at bounding box center [441, 259] width 99 height 12
type input "memorial"
click at [310, 272] on input "text" at bounding box center [359, 274] width 99 height 12
type input "advisory"
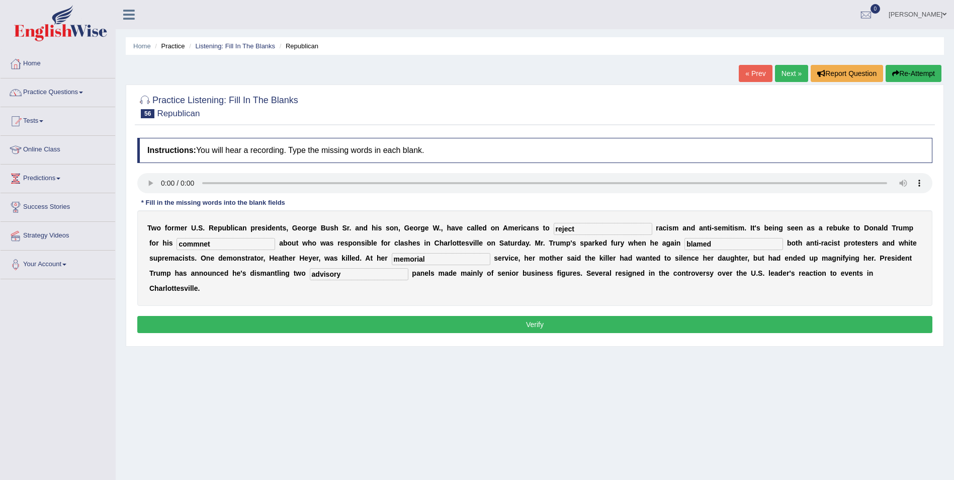
click at [183, 245] on input "commnet" at bounding box center [225, 244] width 99 height 12
type input "comment"
click at [684, 247] on input "blamed" at bounding box center [733, 244] width 99 height 12
type input "blame"
click at [294, 316] on button "Verify" at bounding box center [534, 324] width 795 height 17
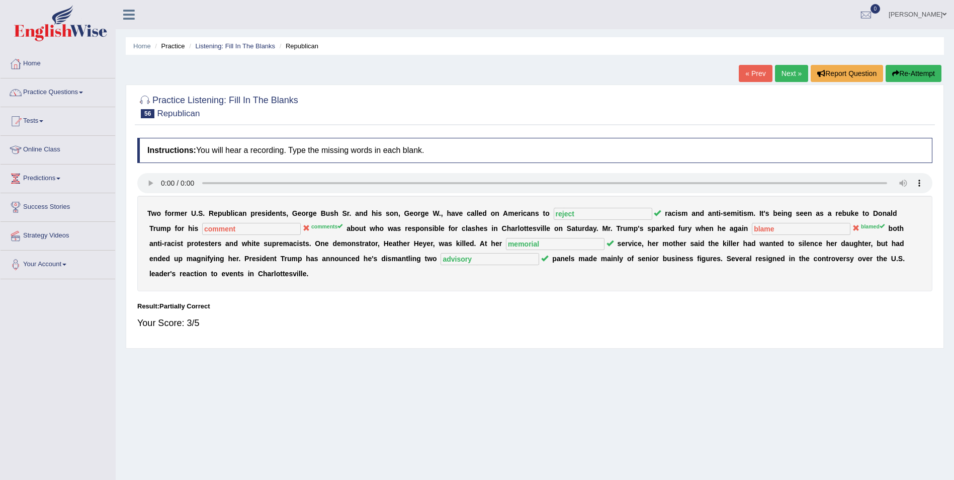
click at [910, 73] on button "Re-Attempt" at bounding box center [913, 73] width 56 height 17
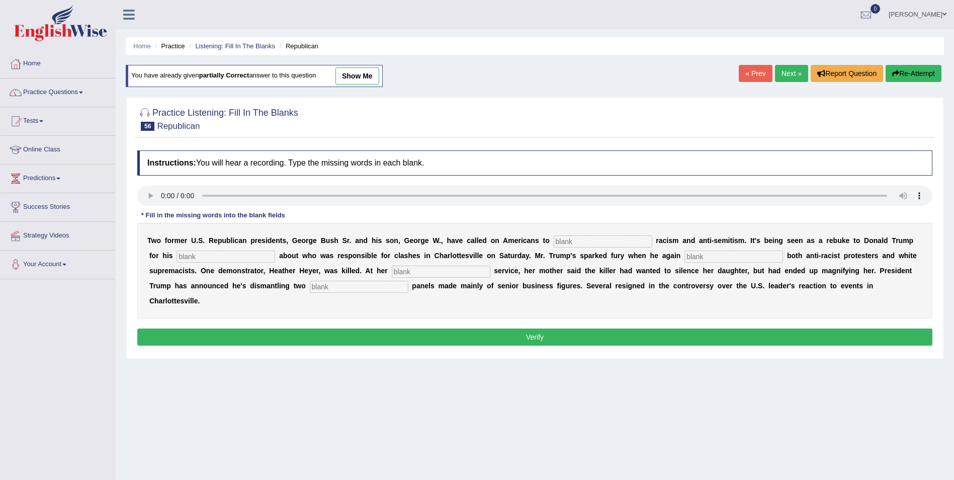
click at [554, 242] on input "text" at bounding box center [603, 241] width 99 height 12
type input "reject"
drag, startPoint x: 652, startPoint y: 257, endPoint x: 657, endPoint y: 257, distance: 5.5
click at [684, 257] on input "text" at bounding box center [733, 256] width 99 height 12
type input "blamed"
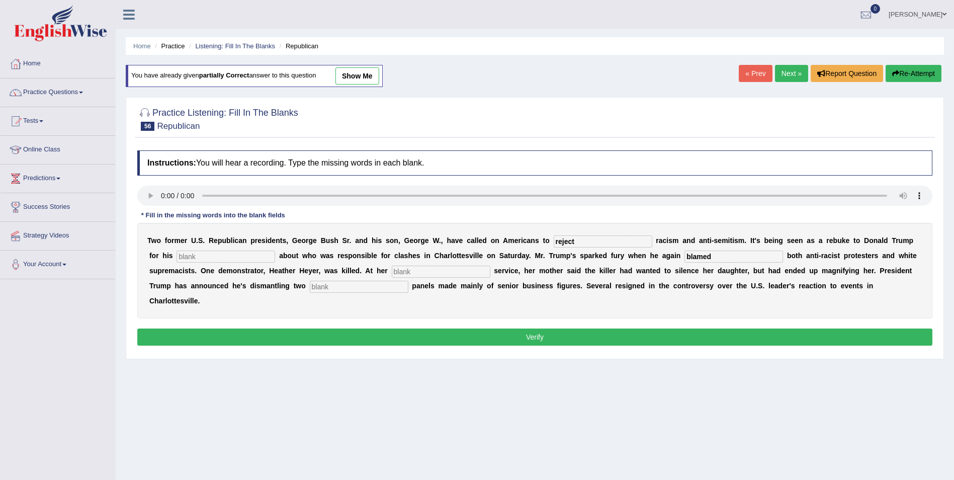
click at [392, 272] on input "text" at bounding box center [441, 271] width 99 height 12
type input "memorial"
click at [310, 281] on input "text" at bounding box center [359, 287] width 99 height 12
type input "advisory"
click at [176, 258] on input "text" at bounding box center [225, 256] width 99 height 12
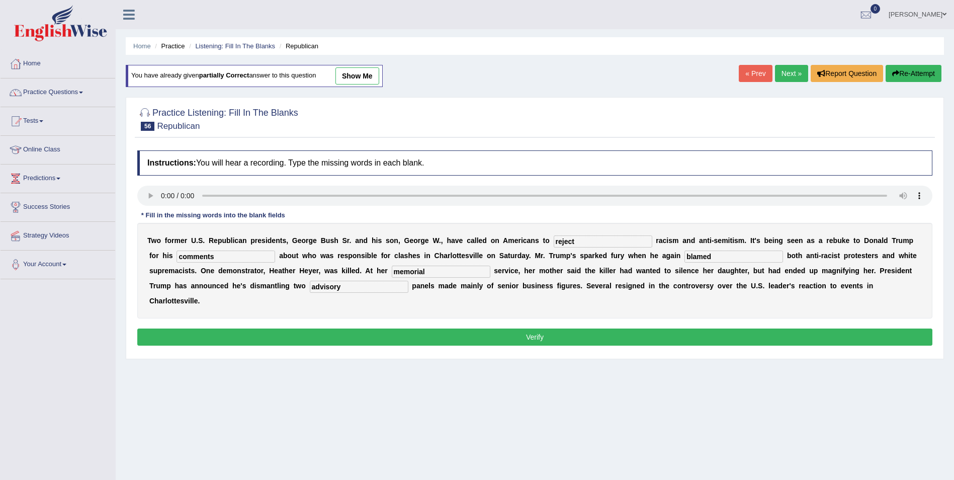
type input "comments"
click at [307, 328] on button "Verify" at bounding box center [534, 336] width 795 height 17
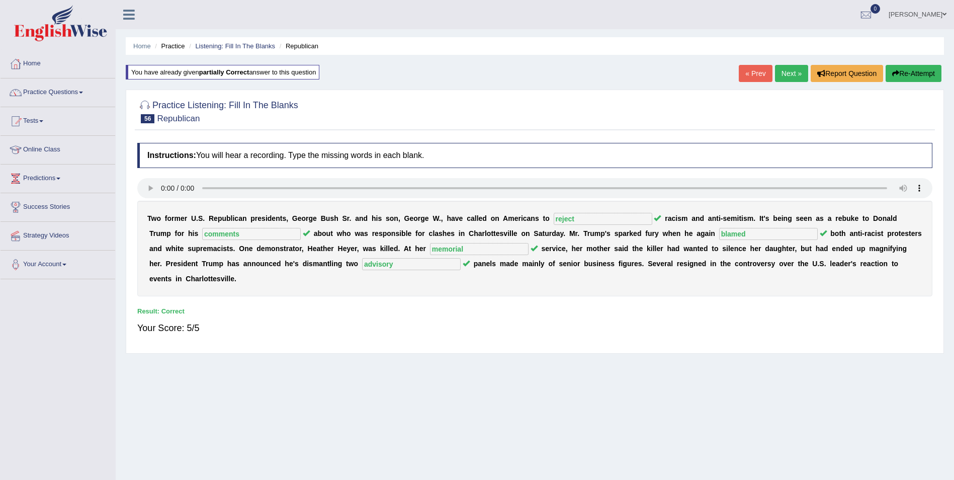
click at [793, 69] on link "Next »" at bounding box center [791, 73] width 33 height 17
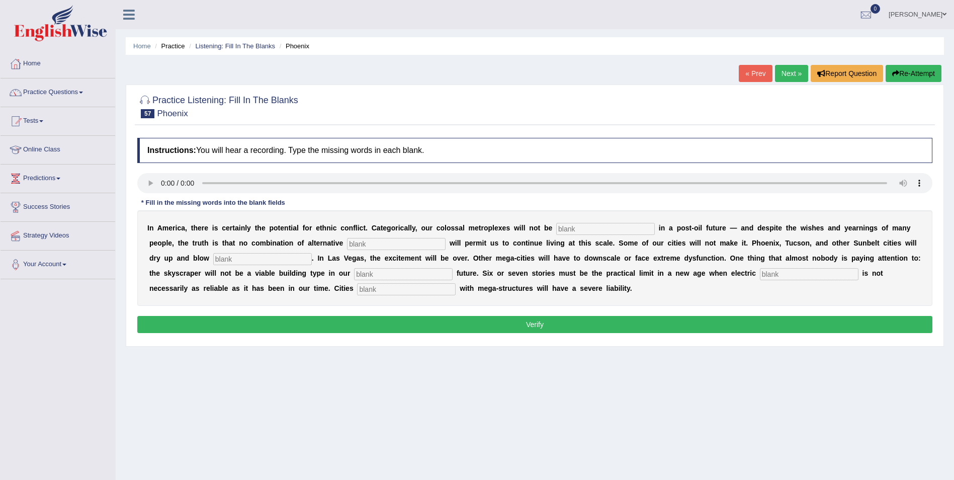
click at [556, 230] on input "text" at bounding box center [605, 229] width 99 height 12
type input "sustainbel"
click at [347, 245] on input "text" at bounding box center [396, 244] width 99 height 12
type input "fuels"
click at [213, 259] on input "text" at bounding box center [262, 259] width 99 height 12
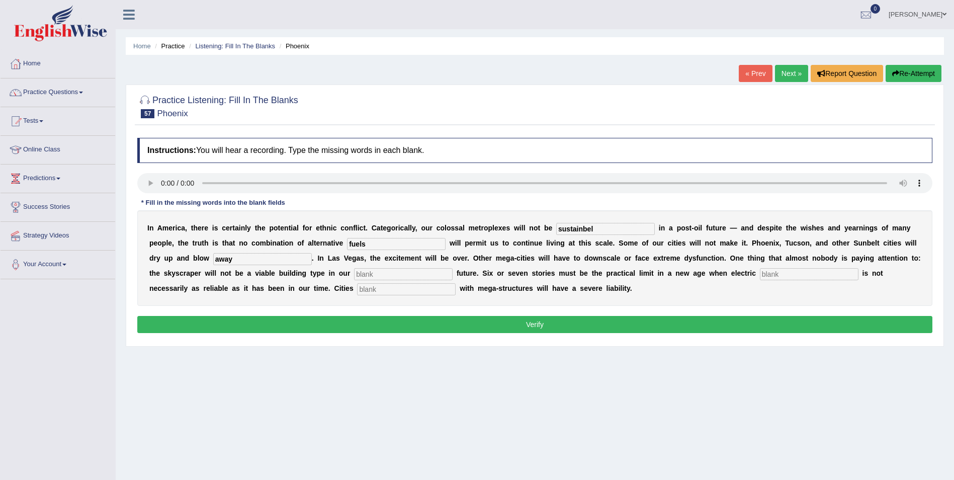
type input "away"
click at [354, 274] on input "text" at bounding box center [403, 274] width 99 height 12
type input "energy"
click at [760, 273] on input "text" at bounding box center [809, 274] width 99 height 12
type input "supplies"
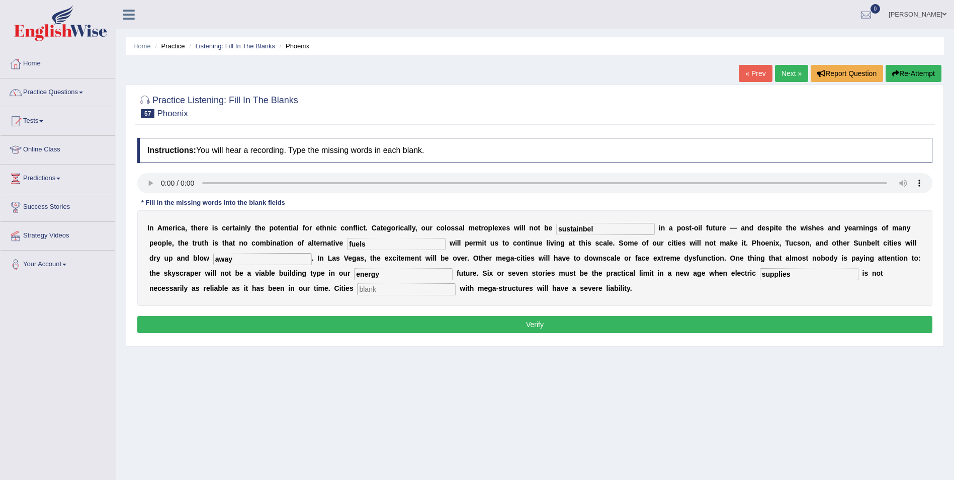
click at [357, 292] on input "text" at bounding box center [406, 289] width 99 height 12
type input "over-burden"
click at [568, 226] on input "sustainbel" at bounding box center [605, 229] width 99 height 12
type input "sustainable"
click at [175, 320] on button "Verify" at bounding box center [534, 324] width 795 height 17
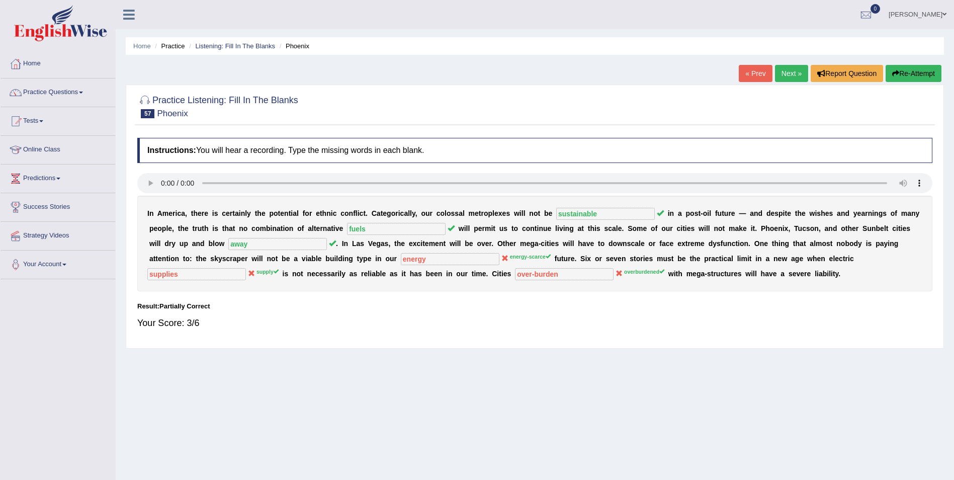
click at [919, 73] on button "Re-Attempt" at bounding box center [913, 73] width 56 height 17
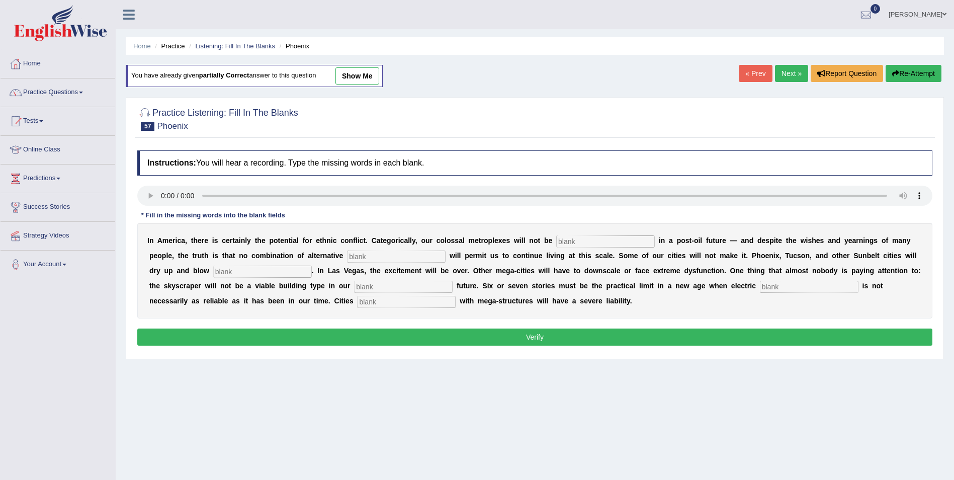
click at [354, 287] on input "text" at bounding box center [403, 287] width 99 height 12
type input "energy-scarce"
click at [357, 303] on input "text" at bounding box center [406, 302] width 99 height 12
type input "overburdened"
click at [556, 241] on input "text" at bounding box center [605, 241] width 99 height 12
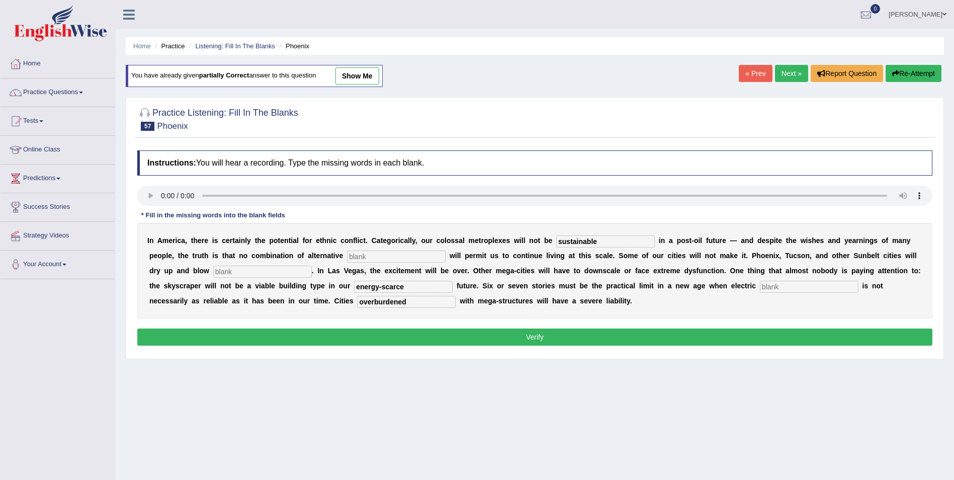
type input "sustainable"
click input "text"
type input "fuels"
click input "text"
type input "away"
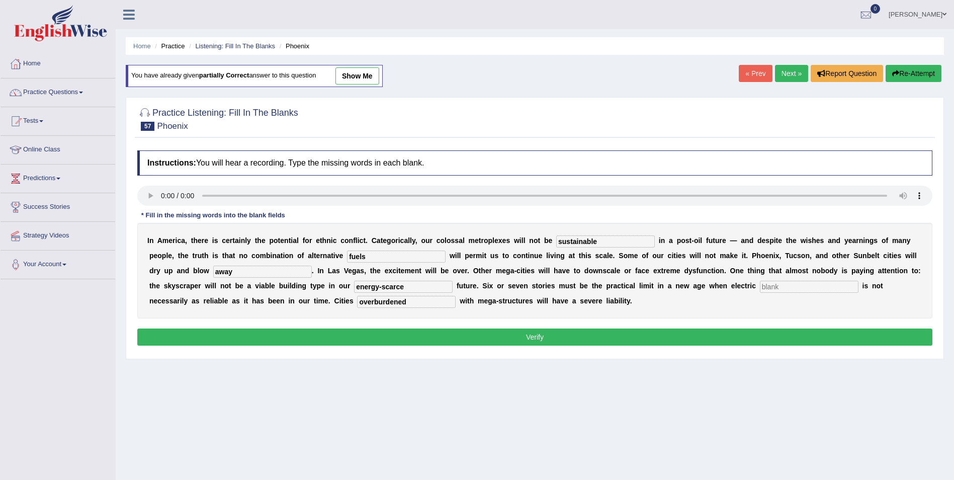
click input "text"
type input "supply"
click button "Verify"
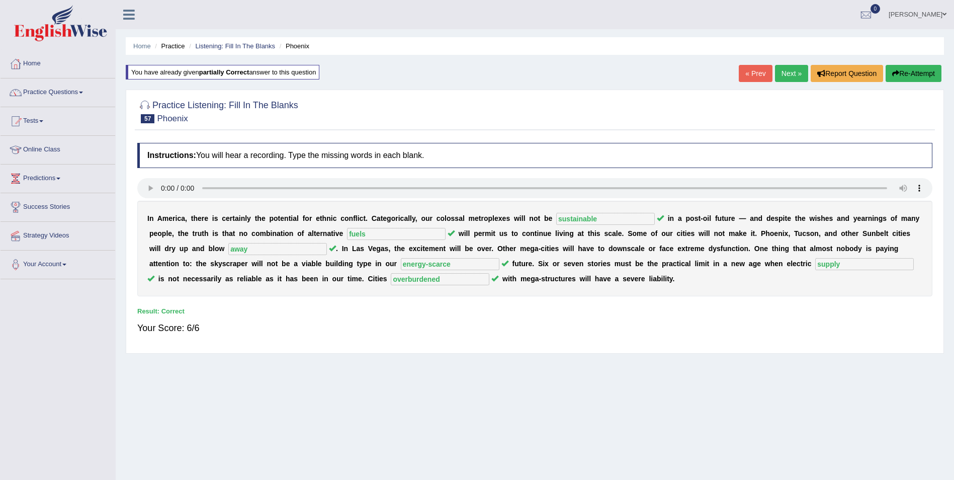
click link "Next »"
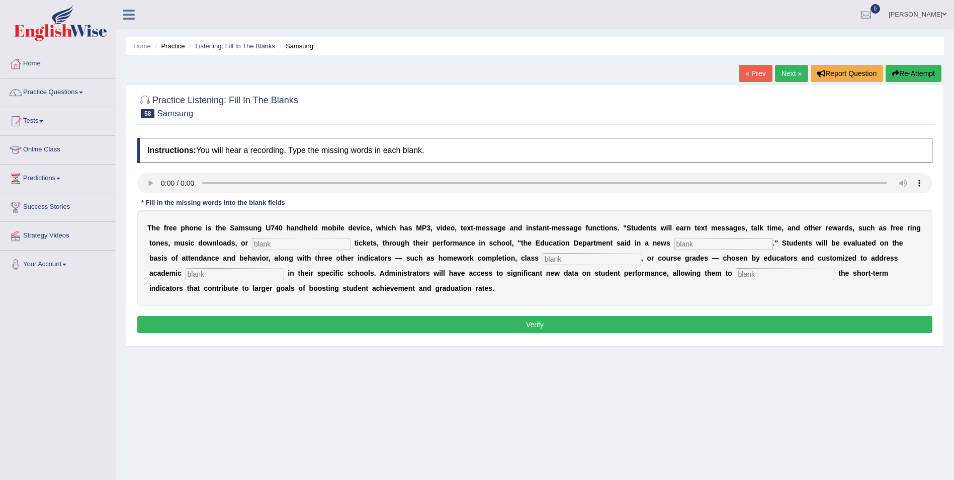
click at [252, 247] on input "text" at bounding box center [301, 244] width 99 height 12
type input "event"
click at [674, 245] on input "text" at bounding box center [723, 244] width 99 height 12
type input "release"
click at [542, 260] on input "text" at bounding box center [591, 259] width 99 height 12
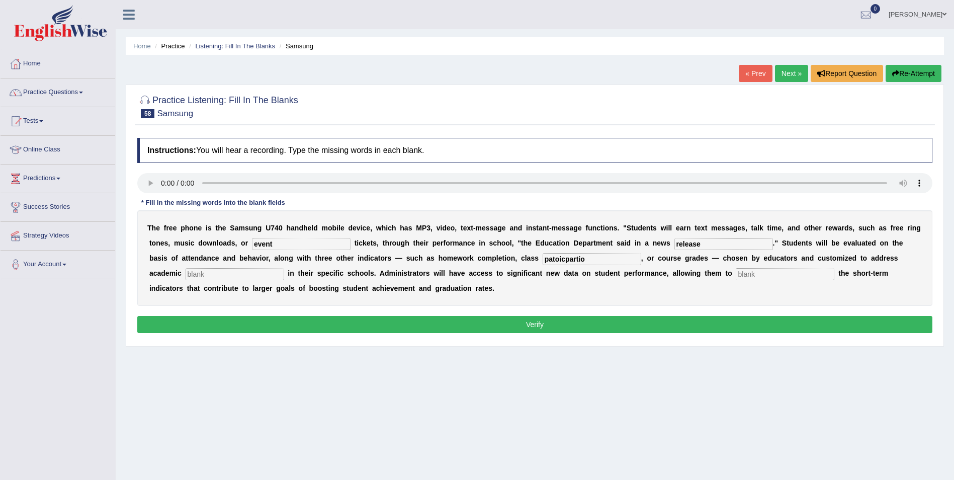
type input "patoicpartio"
click at [284, 268] on input "text" at bounding box center [235, 274] width 99 height 12
type input "priorities"
click at [735, 272] on input "text" at bounding box center [784, 274] width 99 height 12
type input "track"
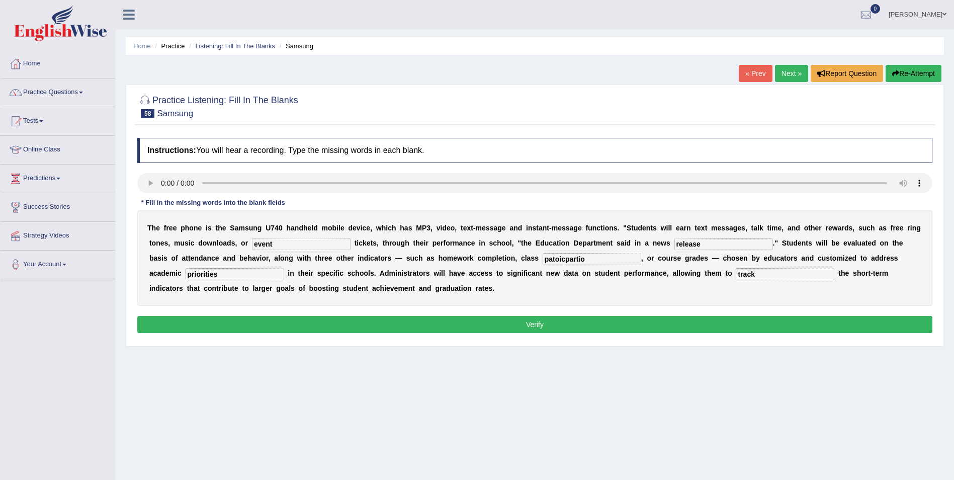
click at [542, 257] on input "patoicpartio" at bounding box center [591, 259] width 99 height 12
type input "participation"
click at [393, 323] on button "Verify" at bounding box center [534, 324] width 795 height 17
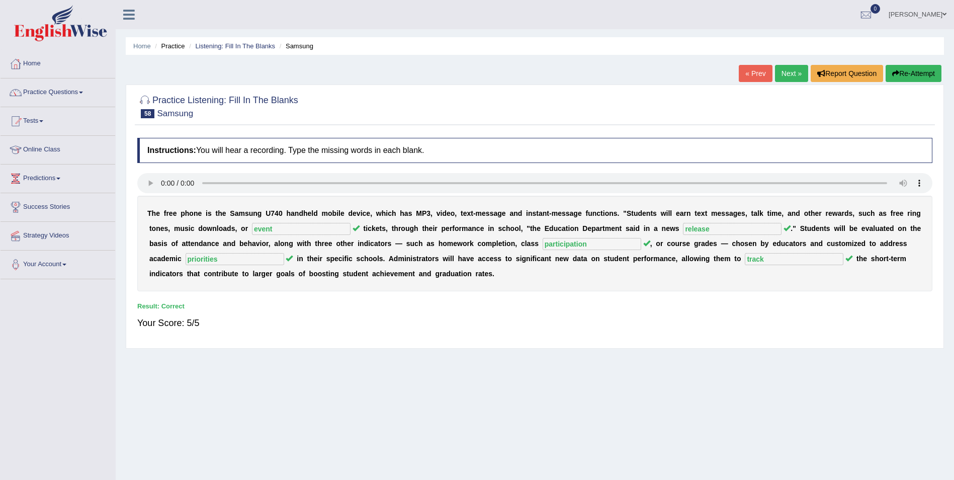
click at [793, 73] on link "Next »" at bounding box center [791, 73] width 33 height 17
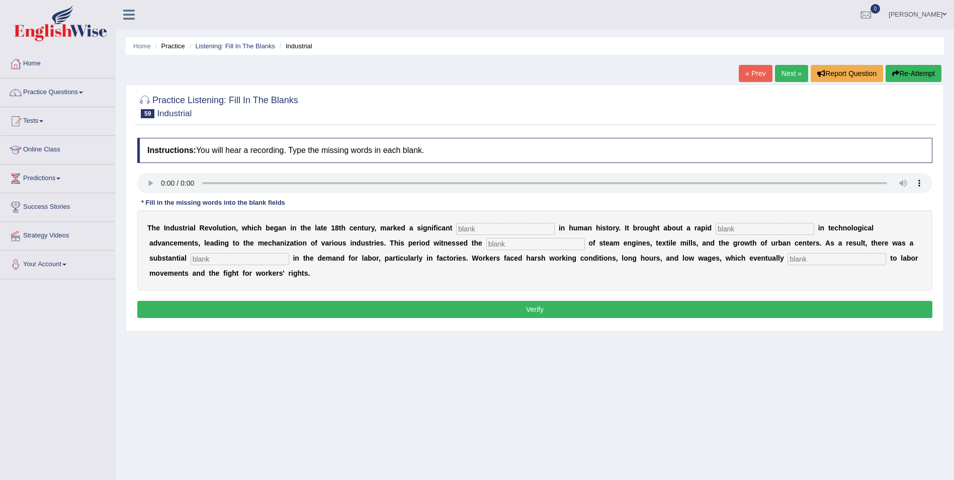
drag, startPoint x: 441, startPoint y: 228, endPoint x: 515, endPoint y: 221, distance: 74.2
click at [456, 228] on input "text" at bounding box center [505, 229] width 99 height 12
type input "breakthrow"
click at [715, 230] on input "text" at bounding box center [764, 229] width 99 height 12
type input "revolution"
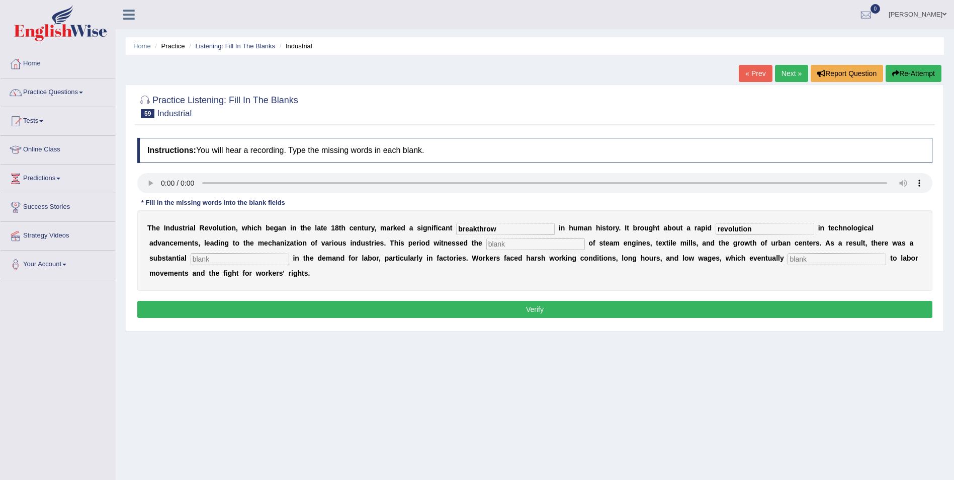
click at [486, 245] on input "text" at bounding box center [535, 244] width 99 height 12
type input "mergenve"
click at [289, 253] on input "text" at bounding box center [240, 259] width 99 height 12
type input "expoansion"
click at [787, 257] on input "text" at bounding box center [836, 259] width 99 height 12
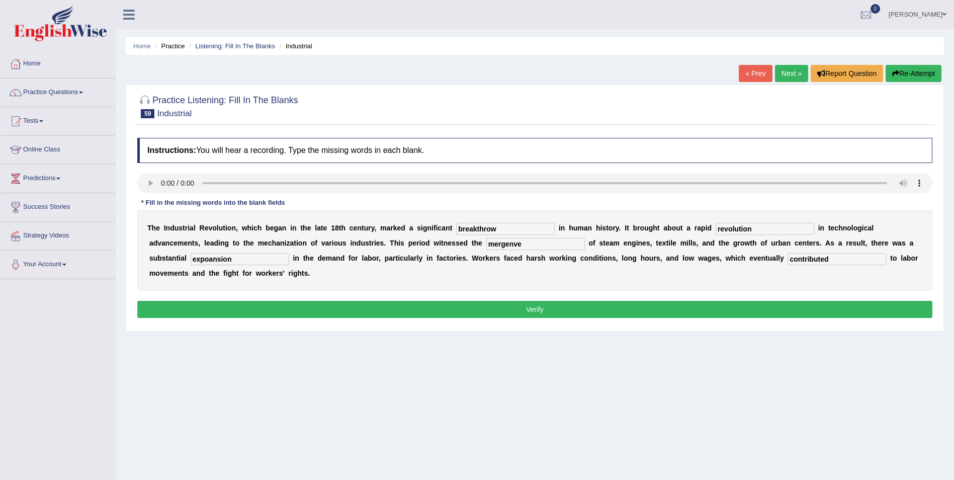
type input "contributed"
click at [481, 227] on input "breakthrow" at bounding box center [505, 229] width 99 height 12
type input "breakthrough"
click at [486, 245] on input "mergenve" at bounding box center [535, 244] width 99 height 12
type input "mergence"
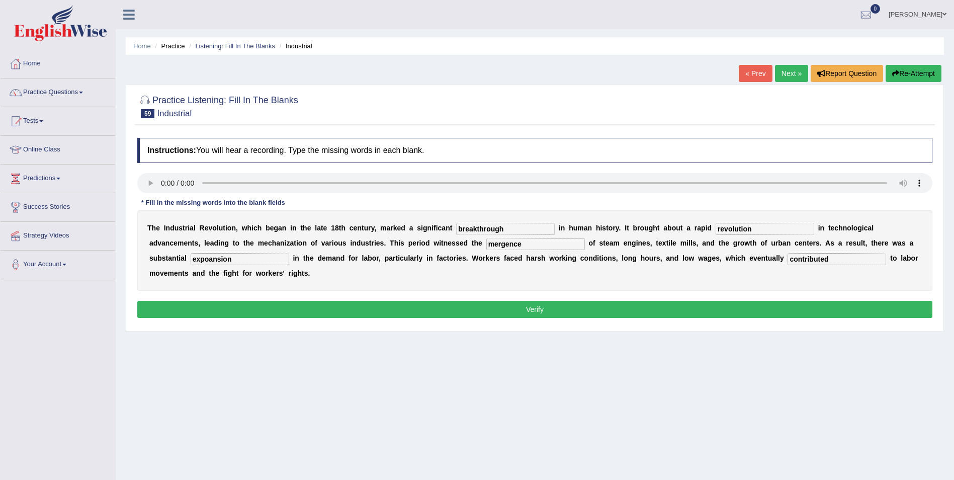
click at [413, 301] on button "Verify" at bounding box center [534, 309] width 795 height 17
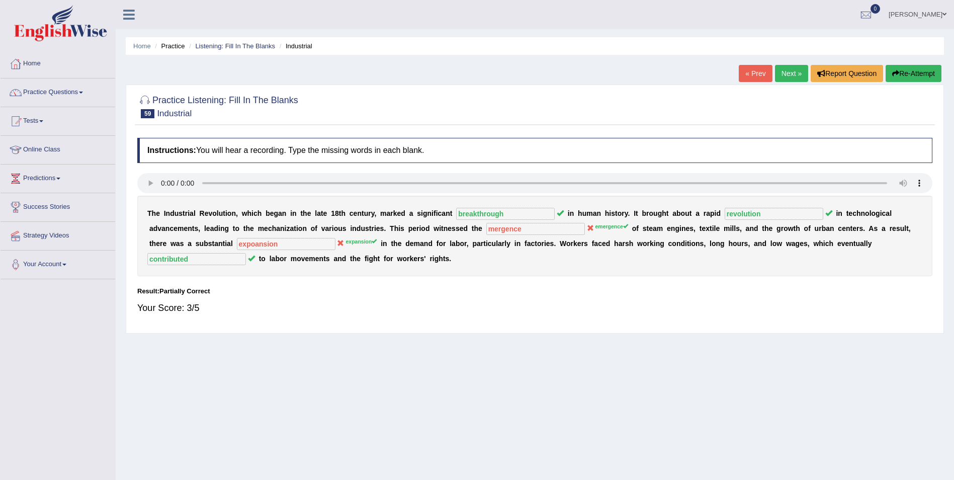
click at [924, 74] on button "Re-Attempt" at bounding box center [913, 73] width 56 height 17
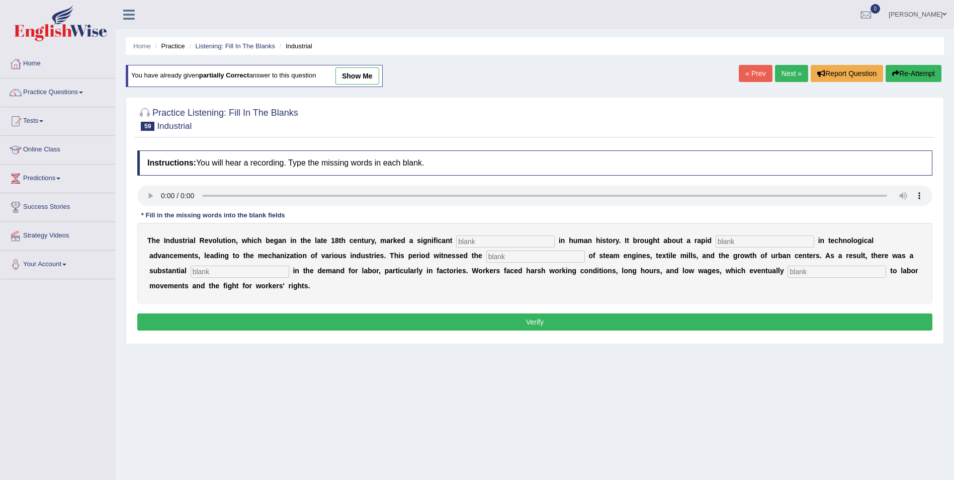
click input "text"
type input "breakthrough"
click input "text"
click button "Re-Attempt"
click at [456, 242] on input "text" at bounding box center [505, 241] width 99 height 12
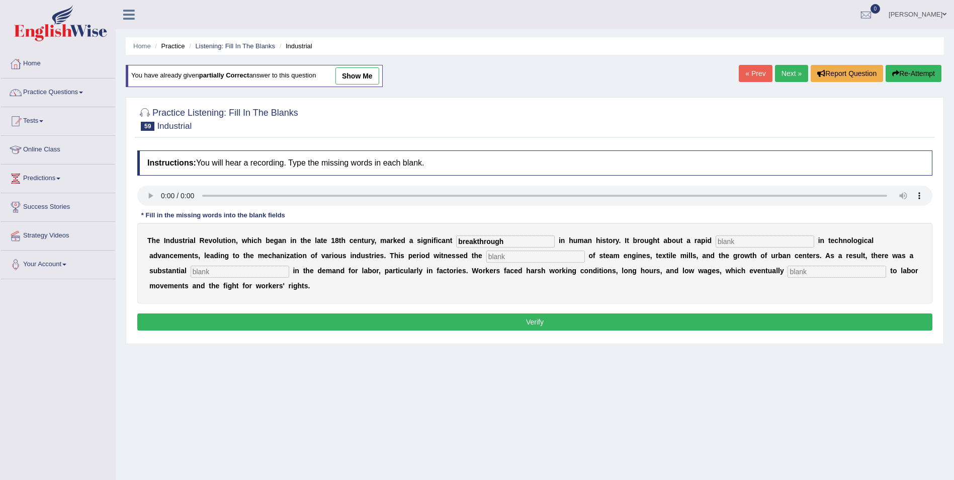
type input "breakthrough"
click at [715, 240] on input "text" at bounding box center [764, 241] width 99 height 12
type input "revolutuon"
click at [486, 256] on input "text" at bounding box center [535, 256] width 99 height 12
type input "emergence"
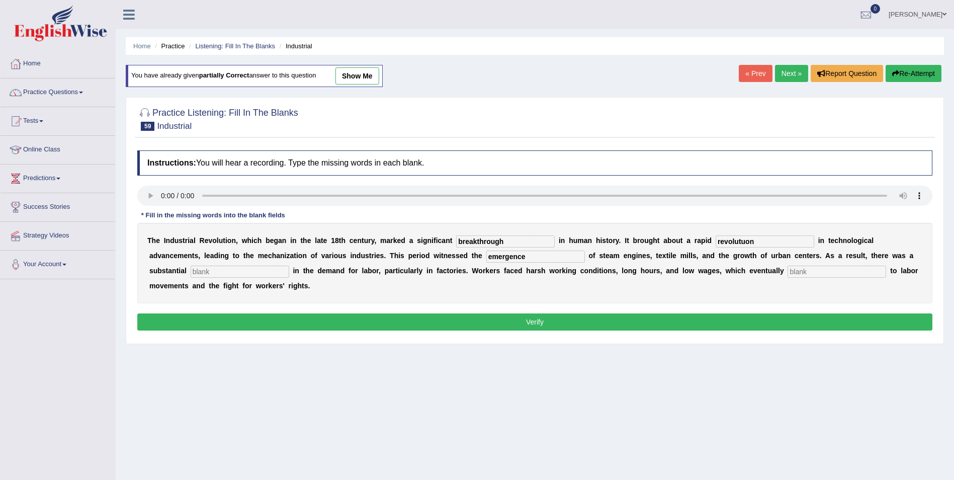
click at [289, 265] on input "text" at bounding box center [240, 271] width 99 height 12
type input "expansion"
click at [787, 272] on input "text" at bounding box center [836, 271] width 99 height 12
type input "contributed"
click at [715, 240] on input "revolutuon" at bounding box center [764, 241] width 99 height 12
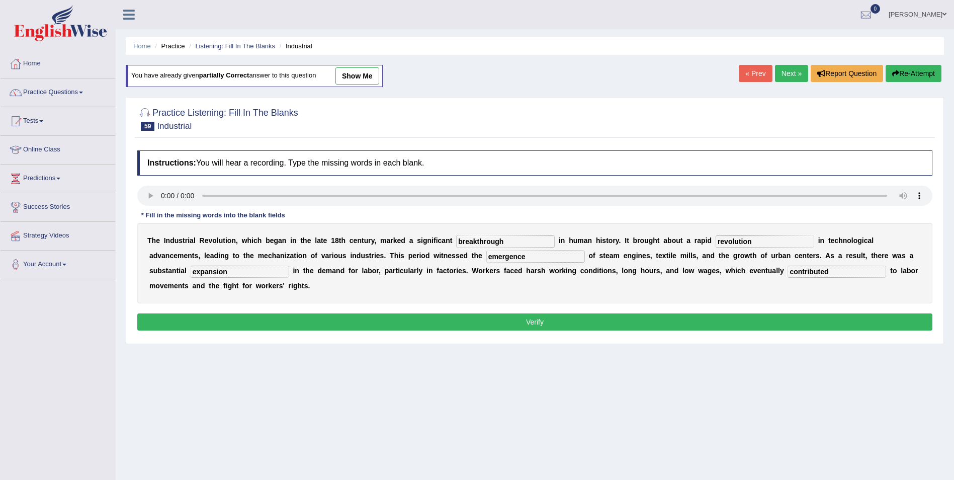
type input "revolution"
click at [375, 313] on button "Verify" at bounding box center [534, 321] width 795 height 17
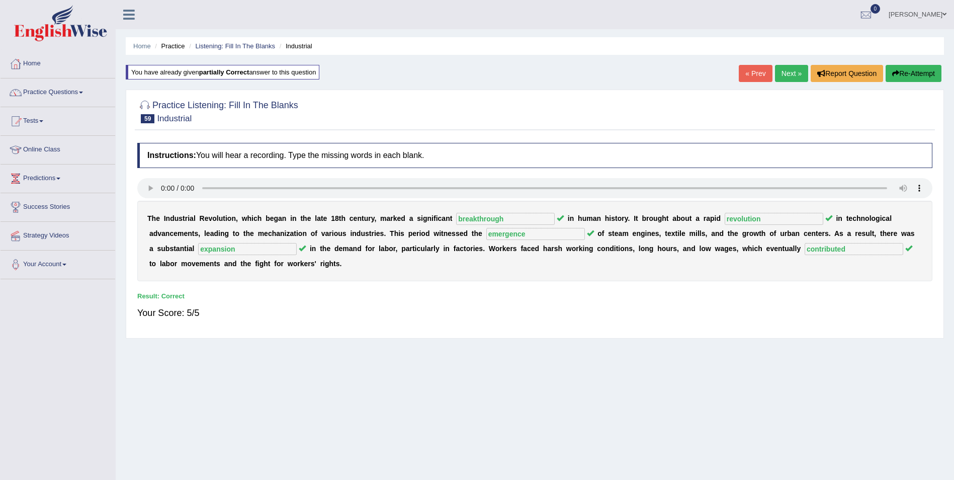
click at [789, 75] on link "Next »" at bounding box center [791, 73] width 33 height 17
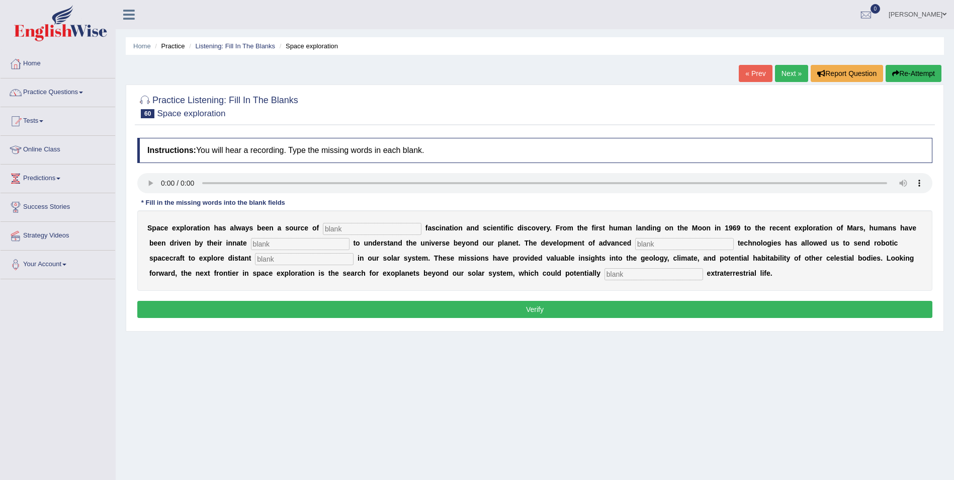
click at [323, 231] on input "text" at bounding box center [372, 229] width 99 height 12
type input "endless"
click at [251, 242] on input "text" at bounding box center [300, 244] width 99 height 12
type input "curiosity"
click at [635, 244] on input "text" at bounding box center [684, 244] width 99 height 12
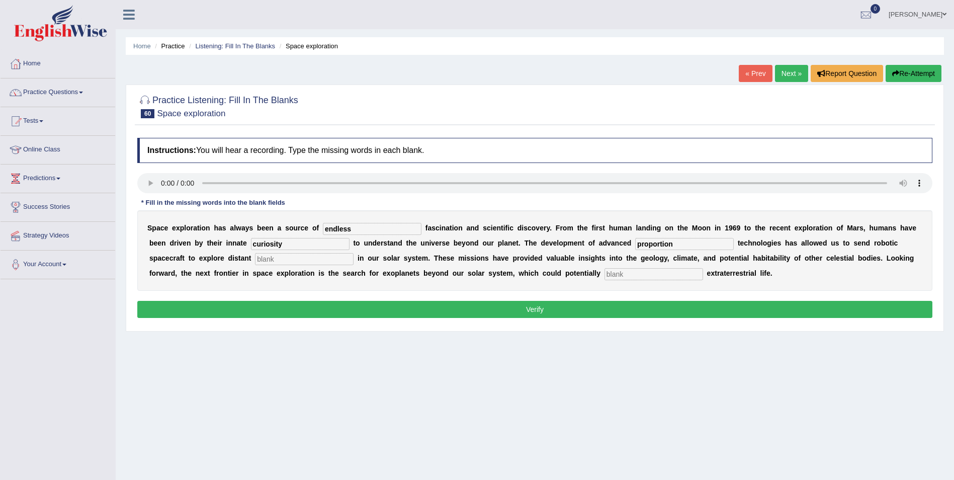
type input "proportion"
click at [255, 258] on input "text" at bounding box center [304, 259] width 99 height 12
type input "world"
click at [604, 272] on input "text" at bounding box center [653, 274] width 99 height 12
type input "harbour"
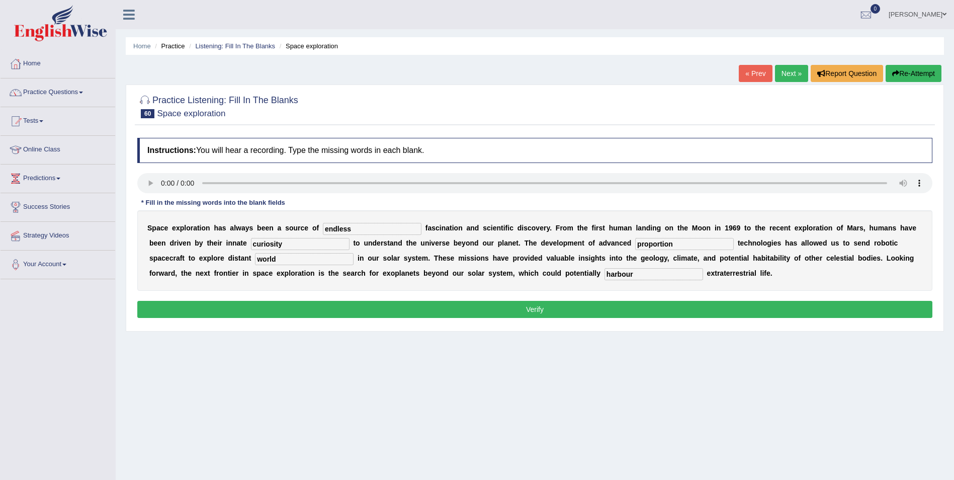
drag, startPoint x: 203, startPoint y: 242, endPoint x: 159, endPoint y: 242, distance: 43.2
click at [159, 242] on div "S p a c e e x p l o r a t i o n h a s a l w a y s b e e n a s o u r c e o f end…" at bounding box center [534, 250] width 795 height 80
type input "curiousity"
click at [359, 306] on button "Verify" at bounding box center [534, 309] width 795 height 17
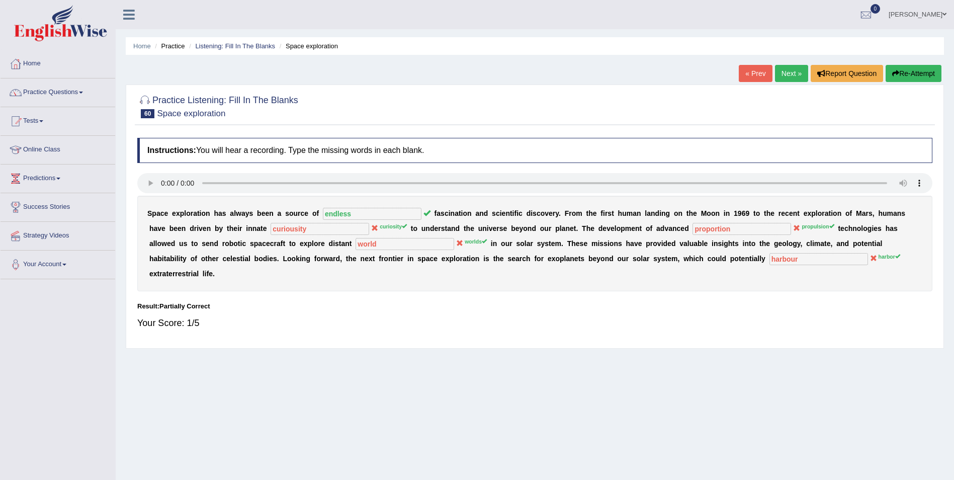
click at [909, 74] on button "Re-Attempt" at bounding box center [913, 73] width 56 height 17
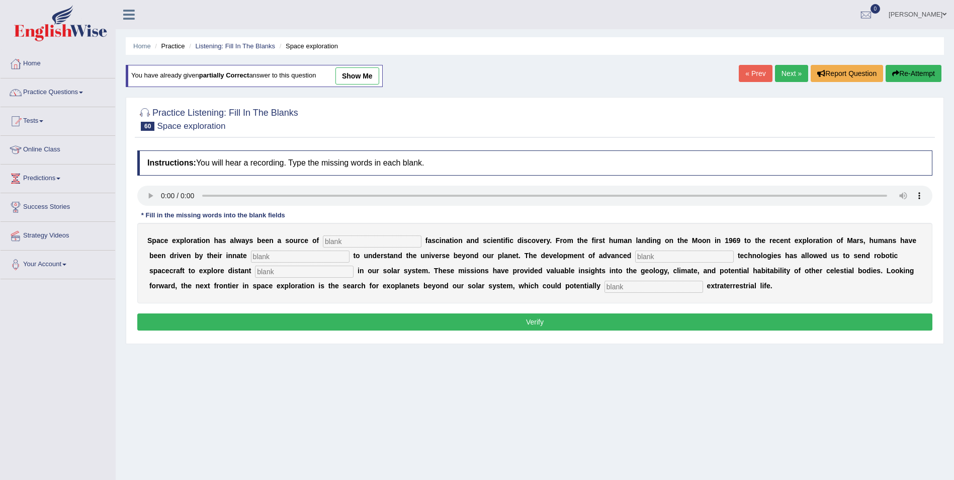
click at [635, 254] on input "text" at bounding box center [684, 256] width 99 height 12
type input "propulsion"
click at [342, 241] on input "text" at bounding box center [372, 241] width 99 height 12
type input "breakthrough"
click at [251, 257] on input "text" at bounding box center [300, 256] width 99 height 12
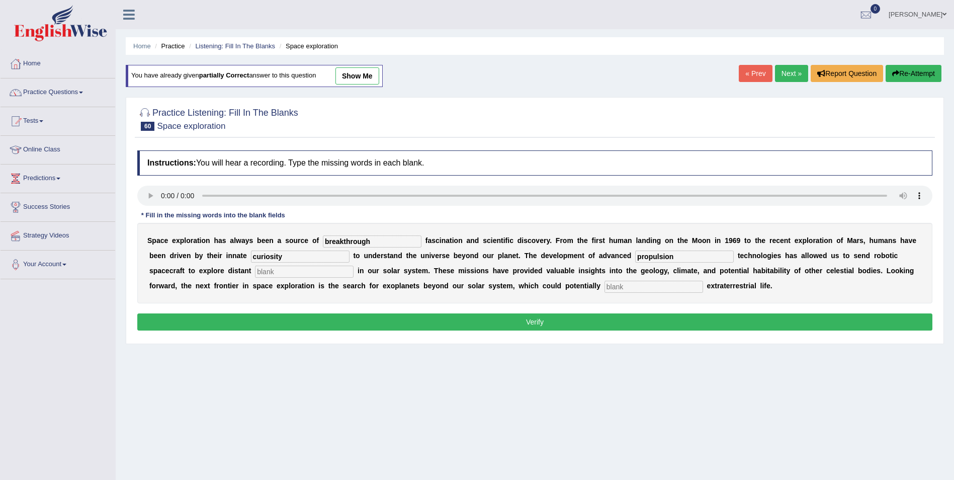
type input "curiosity"
drag, startPoint x: 367, startPoint y: 242, endPoint x: 248, endPoint y: 258, distance: 120.2
click at [248, 258] on div "S p a c e e x p l o r a t i o n h a s a l w a y s b e e n a s o u r c e o f bre…" at bounding box center [534, 263] width 795 height 80
type input "endless"
drag, startPoint x: 185, startPoint y: 272, endPoint x: 225, endPoint y: 243, distance: 49.7
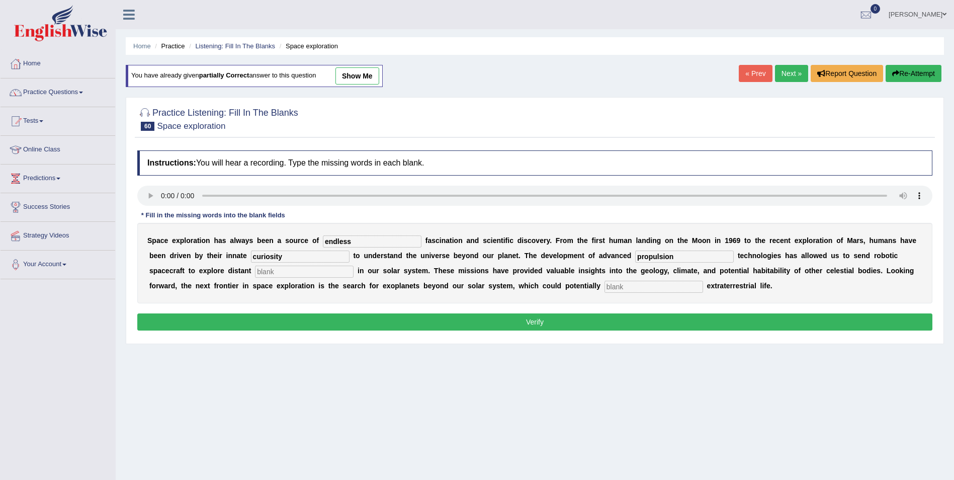
click at [255, 270] on input "text" at bounding box center [304, 271] width 99 height 12
type input "worlds"
click at [604, 287] on input "text" at bounding box center [653, 287] width 99 height 12
type input "harbor"
click at [209, 316] on button "Verify" at bounding box center [534, 321] width 795 height 17
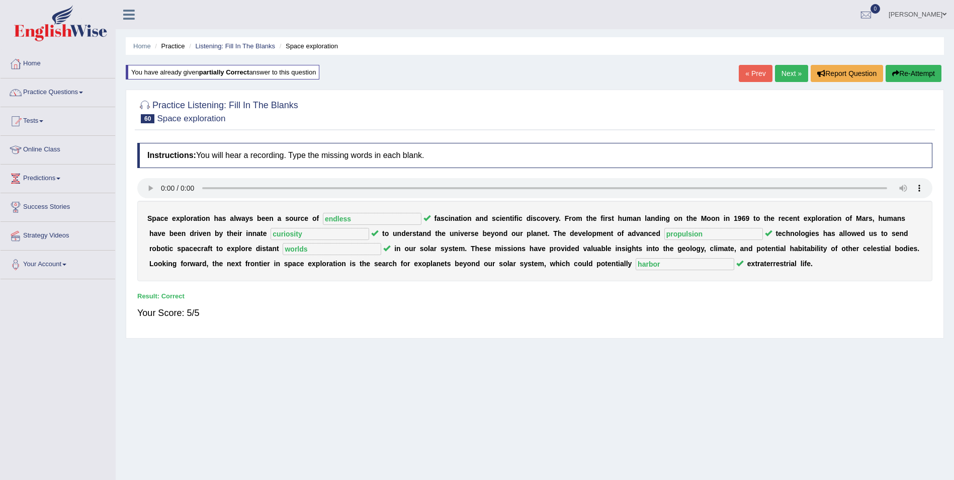
click at [787, 71] on link "Next »" at bounding box center [791, 73] width 33 height 17
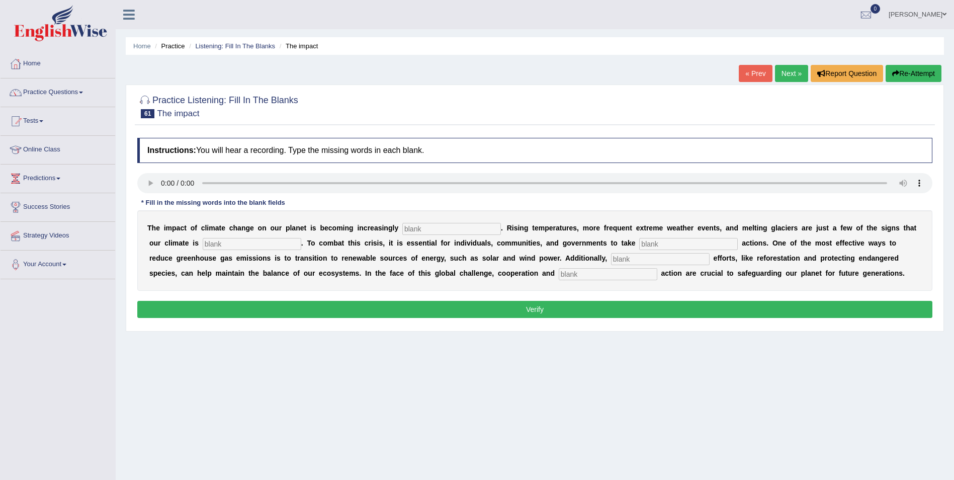
click at [402, 231] on input "text" at bounding box center [451, 229] width 99 height 12
type input "wevident"
click at [203, 246] on input "text" at bounding box center [252, 244] width 99 height 12
type input "changinf"
click at [639, 242] on input "text" at bounding box center [688, 244] width 99 height 12
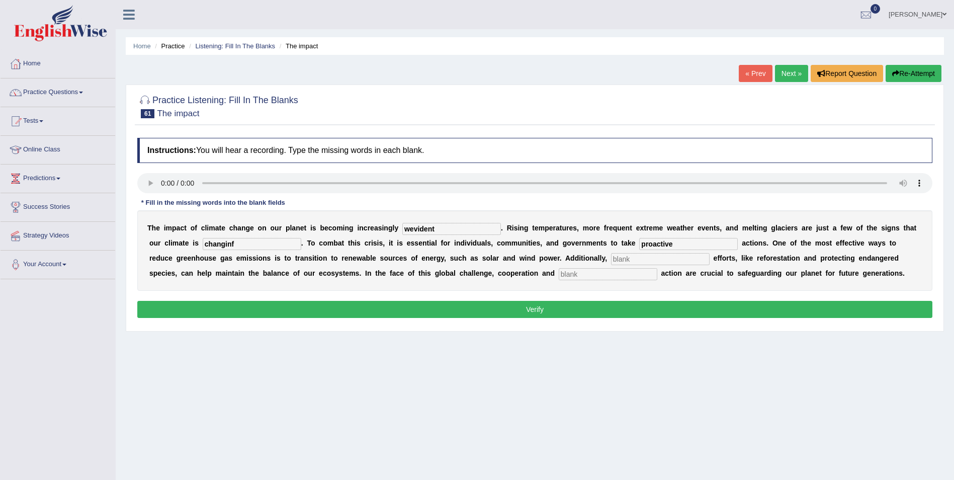
type input "proactive"
click at [611, 260] on input "text" at bounding box center [660, 259] width 99 height 12
type input "cincevation"
click at [559, 275] on input "text" at bounding box center [608, 274] width 99 height 12
type input "collective"
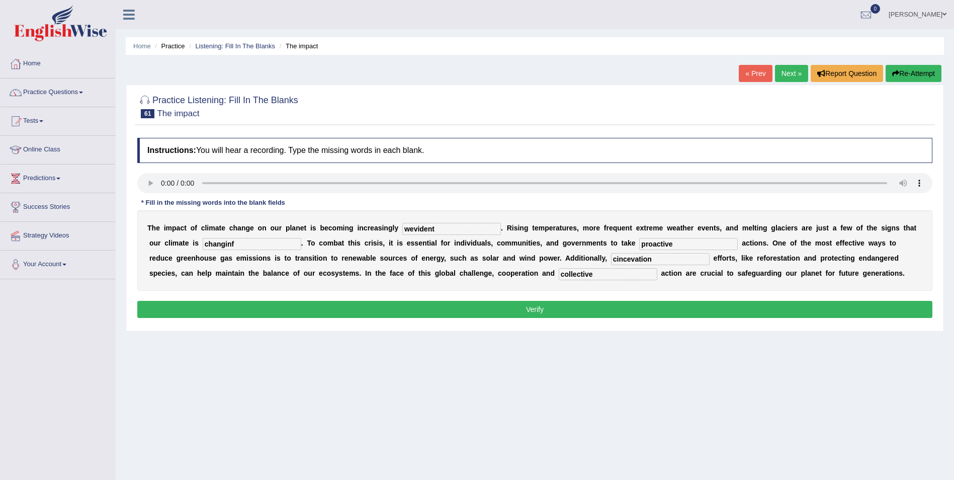
drag, startPoint x: 189, startPoint y: 243, endPoint x: 111, endPoint y: 241, distance: 78.5
click at [111, 241] on div "Toggle navigation Home Practice Questions Speaking Practice Read Aloud Repeat S…" at bounding box center [477, 261] width 954 height 523
type input "changing"
drag, startPoint x: 400, startPoint y: 226, endPoint x: 317, endPoint y: 237, distance: 83.7
click at [317, 237] on div "T h e i m p a c t o f c l i m a t e c h a n g e o n o u r p l a n e t i s b e c…" at bounding box center [534, 250] width 795 height 80
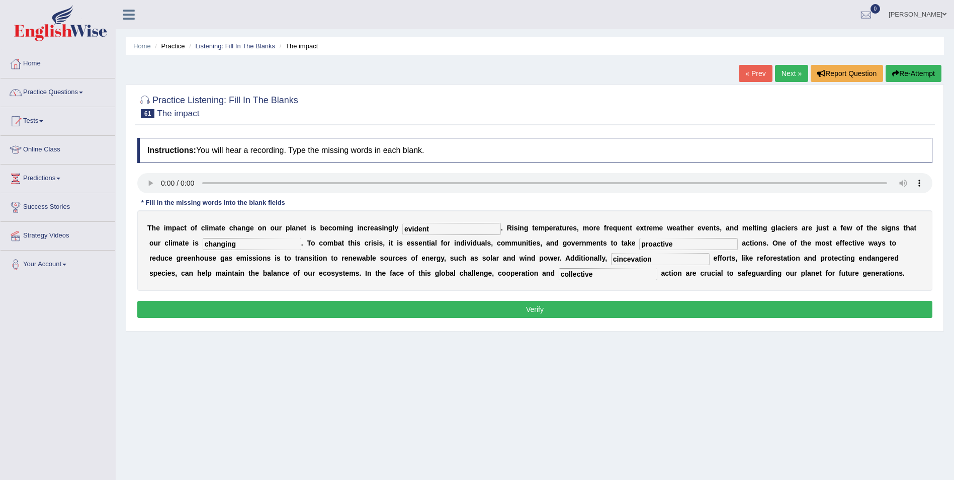
type input "evident"
drag, startPoint x: 485, startPoint y: 258, endPoint x: 410, endPoint y: 266, distance: 75.8
click at [410, 266] on div "T h e i m p a c t o f c l i m a t e c h a n g e o n o u r p l a n e t i s b e c…" at bounding box center [534, 250] width 795 height 80
type input "concervation"
click at [426, 306] on button "Verify" at bounding box center [534, 309] width 795 height 17
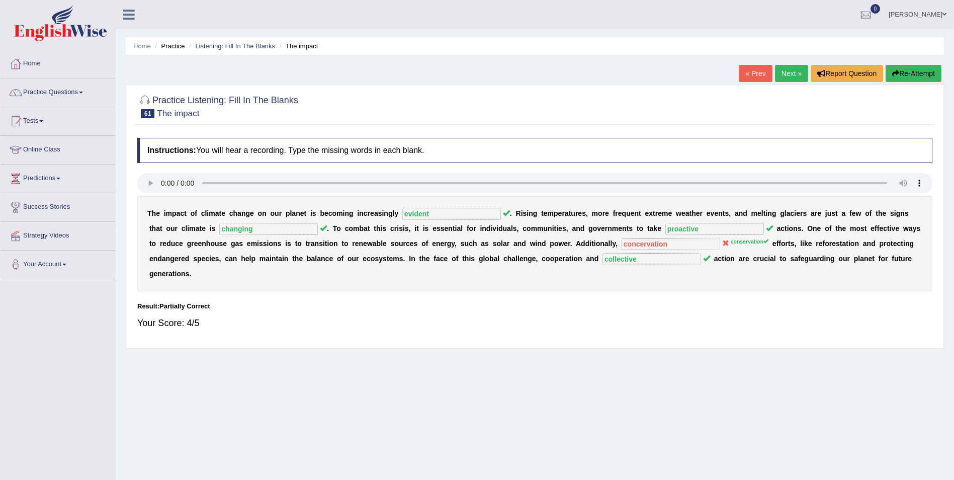
click at [903, 73] on button "Re-Attempt" at bounding box center [913, 73] width 56 height 17
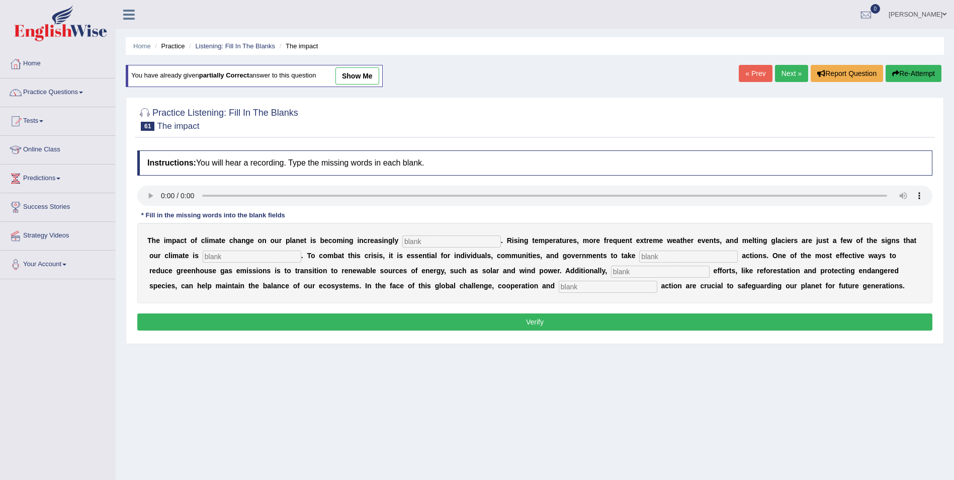
click at [611, 272] on input "text" at bounding box center [660, 271] width 99 height 12
type input "conservation"
click at [405, 243] on input "text" at bounding box center [451, 241] width 99 height 12
type input "evident"
click at [203, 255] on input "text" at bounding box center [252, 256] width 99 height 12
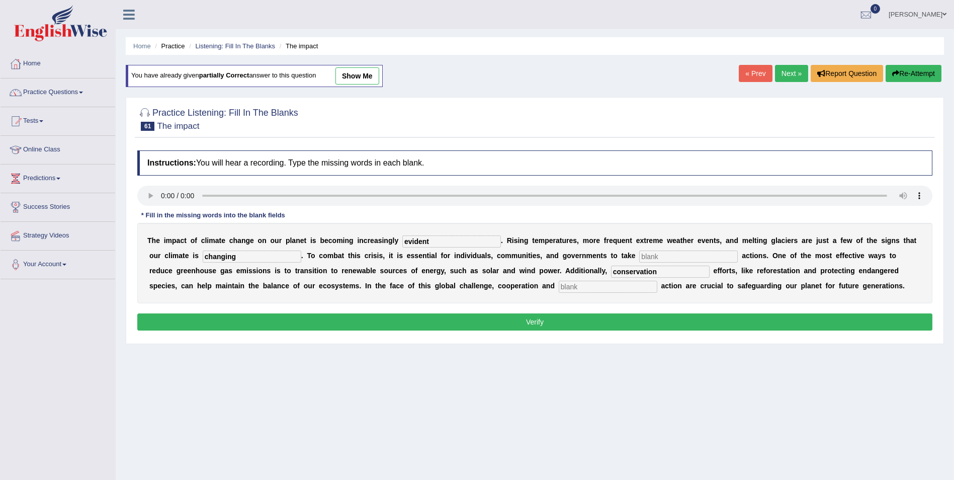
type input "changing"
click at [639, 258] on input "text" at bounding box center [688, 256] width 99 height 12
type input "proactive"
click at [559, 290] on input "text" at bounding box center [608, 287] width 99 height 12
type input "collective"
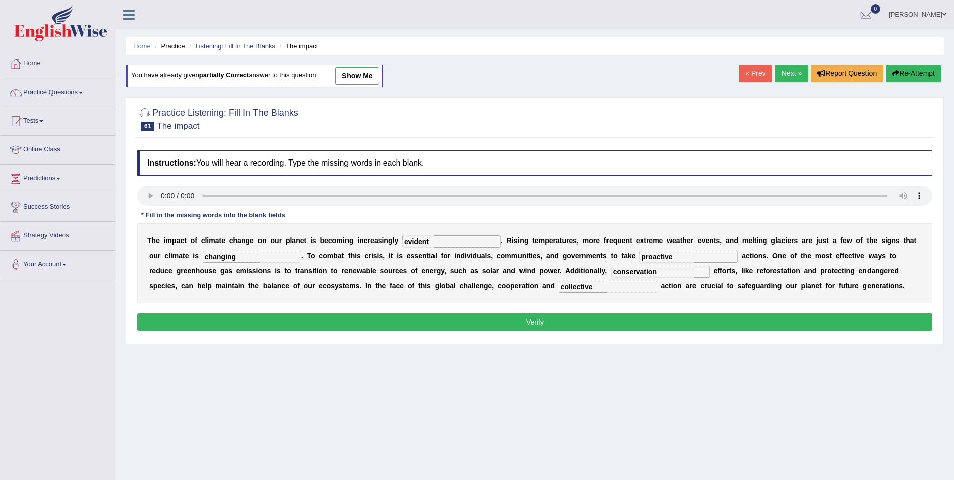
click at [588, 318] on button "Verify" at bounding box center [534, 321] width 795 height 17
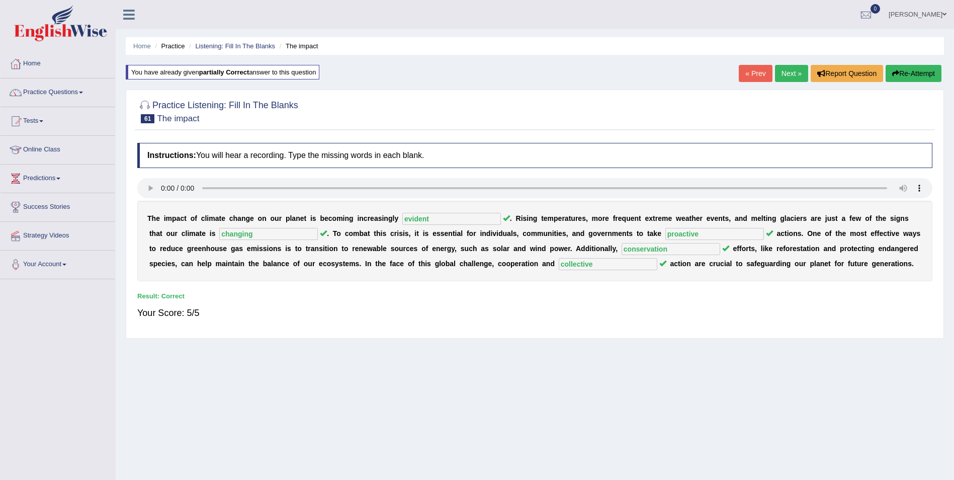
click at [791, 73] on link "Next »" at bounding box center [791, 73] width 33 height 17
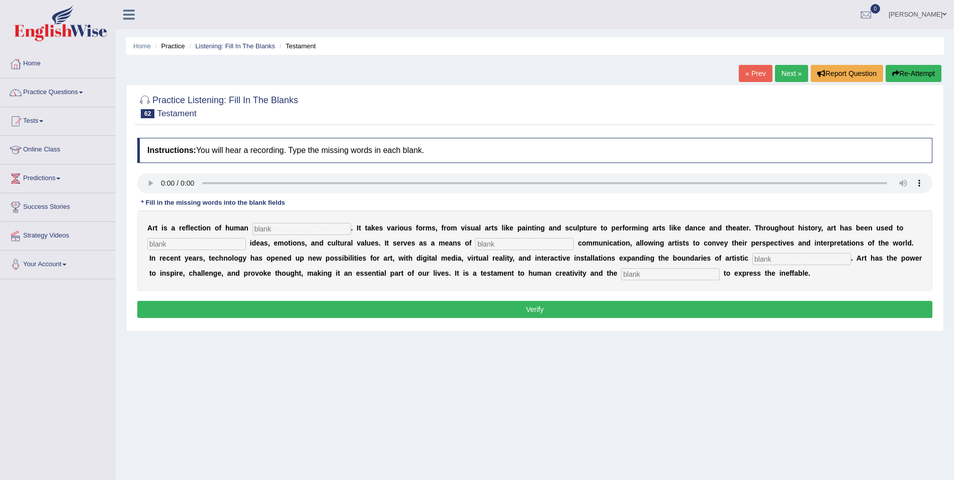
drag, startPoint x: 259, startPoint y: 229, endPoint x: 479, endPoint y: 215, distance: 219.6
click at [260, 227] on input "text" at bounding box center [301, 229] width 99 height 12
type input "expression"
click at [194, 248] on input "text" at bounding box center [196, 244] width 99 height 12
type input "communicate"
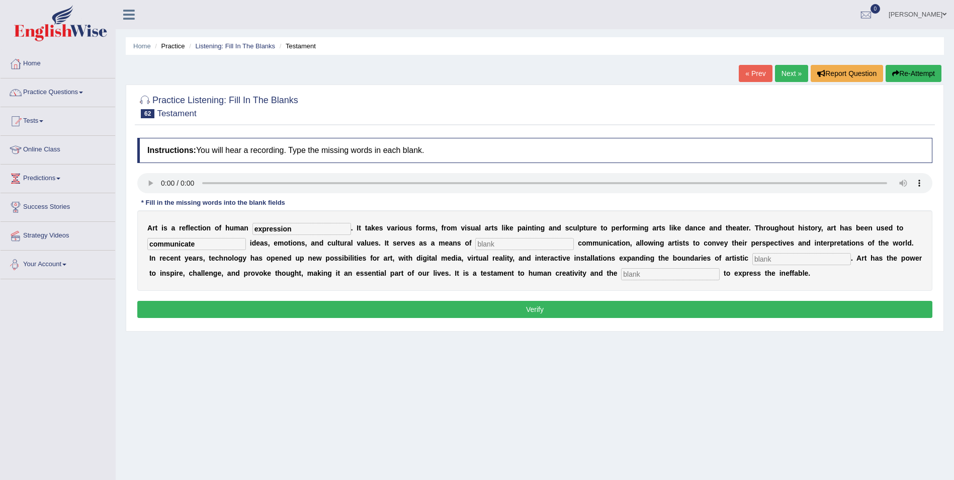
drag, startPoint x: 463, startPoint y: 242, endPoint x: 482, endPoint y: 248, distance: 20.0
click at [475, 243] on input "text" at bounding box center [524, 244] width 99 height 12
type input "creative"
drag, startPoint x: 674, startPoint y: 259, endPoint x: 735, endPoint y: 251, distance: 61.4
click at [752, 257] on input "text" at bounding box center [801, 259] width 99 height 12
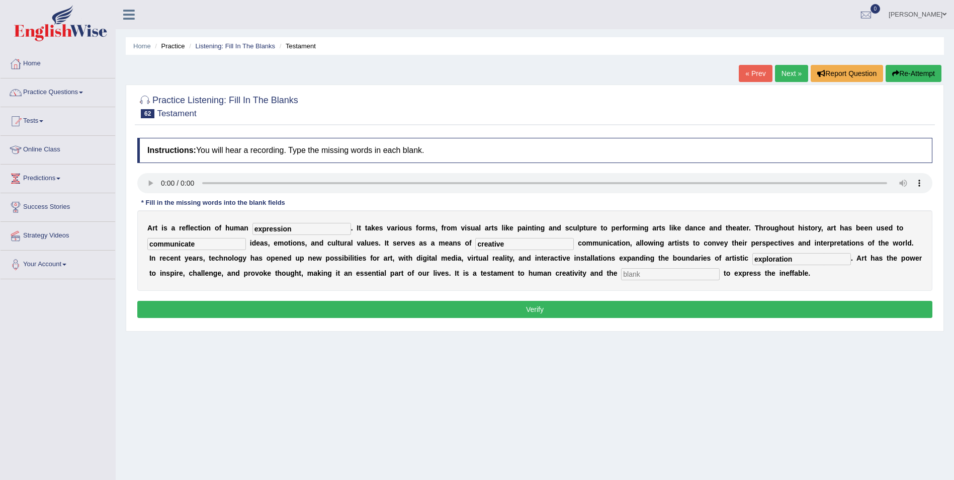
type input "exploration"
drag, startPoint x: 513, startPoint y: 273, endPoint x: 554, endPoint y: 263, distance: 42.3
click at [621, 271] on input "text" at bounding box center [670, 274] width 99 height 12
type input "desire"
click at [256, 308] on button "Verify" at bounding box center [534, 309] width 795 height 17
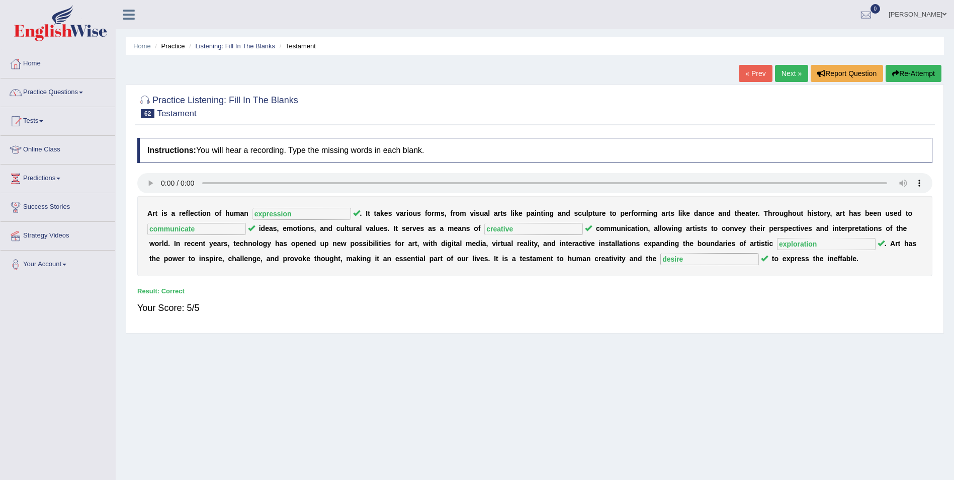
click at [794, 72] on link "Next »" at bounding box center [791, 73] width 33 height 17
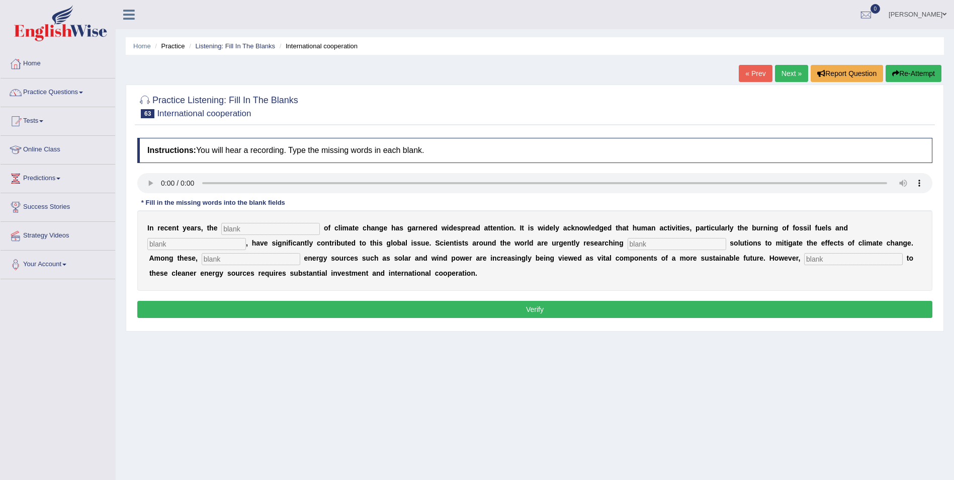
click at [221, 225] on input "text" at bounding box center [270, 229] width 99 height 12
type input "phenomenom"
click at [246, 238] on input "text" at bounding box center [196, 244] width 99 height 12
type input "deforstation"
click at [627, 244] on input "text" at bounding box center [676, 244] width 99 height 12
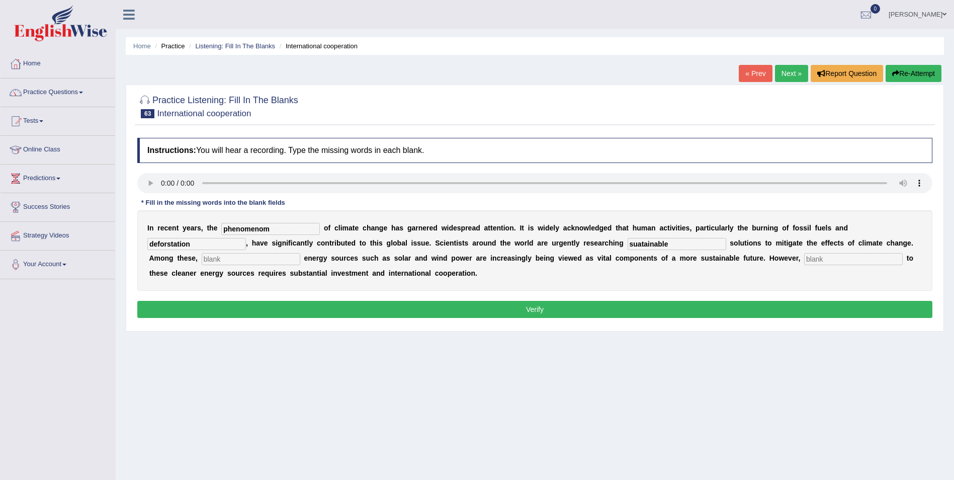
type input "suatainable"
click at [300, 253] on input "text" at bounding box center [251, 259] width 99 height 12
type input "renewabl"
click at [804, 258] on input "text" at bounding box center [853, 259] width 99 height 12
type input "transitioning"
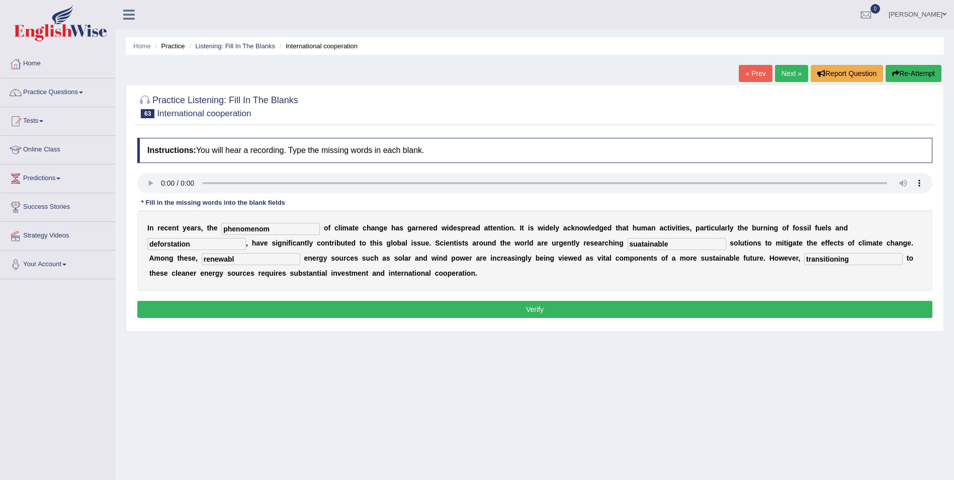
click at [627, 247] on input "suatainable" at bounding box center [676, 244] width 99 height 12
type input "sustainable"
click at [300, 253] on input "renewabl" at bounding box center [251, 259] width 99 height 12
type input "renewable"
click at [251, 308] on button "Verify" at bounding box center [534, 309] width 795 height 17
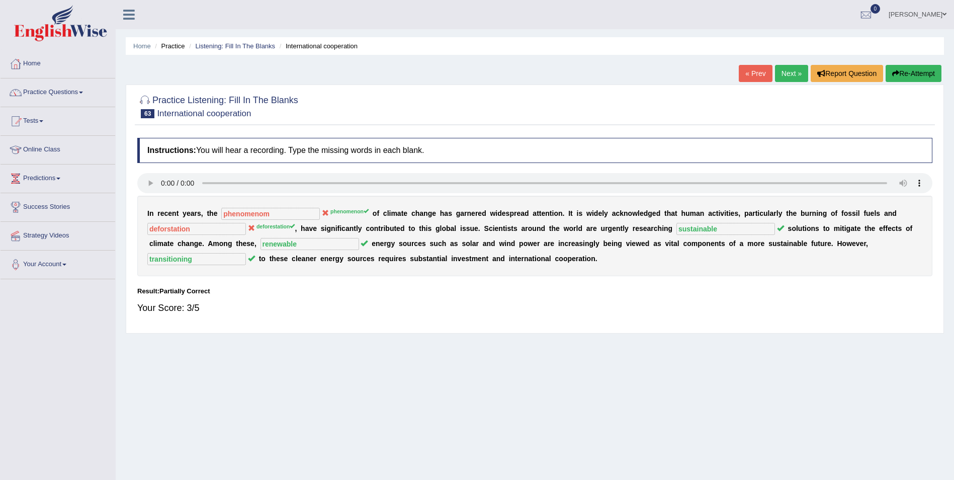
click at [902, 74] on button "Re-Attempt" at bounding box center [913, 73] width 56 height 17
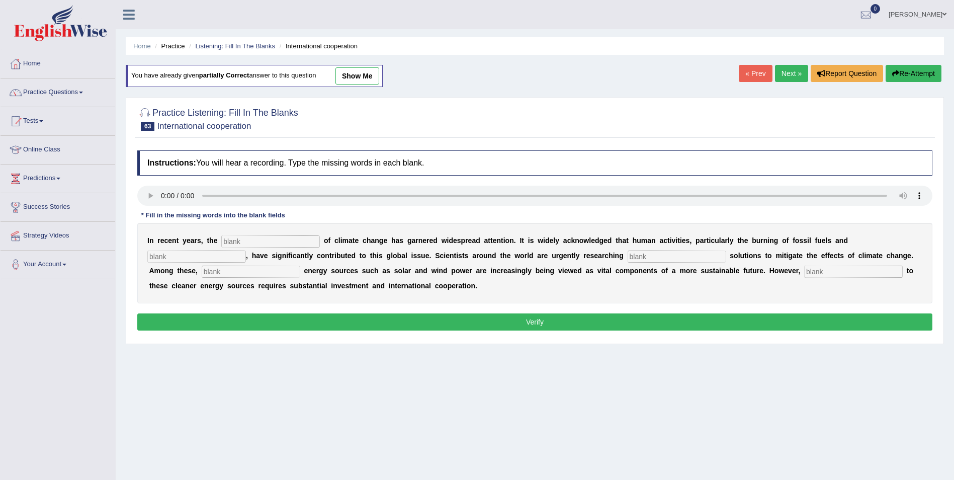
click at [235, 240] on input "text" at bounding box center [270, 241] width 99 height 12
type input "phenomenon"
click at [246, 250] on input "text" at bounding box center [196, 256] width 99 height 12
type input "deforesestaipon"
click at [627, 255] on input "text" at bounding box center [676, 256] width 99 height 12
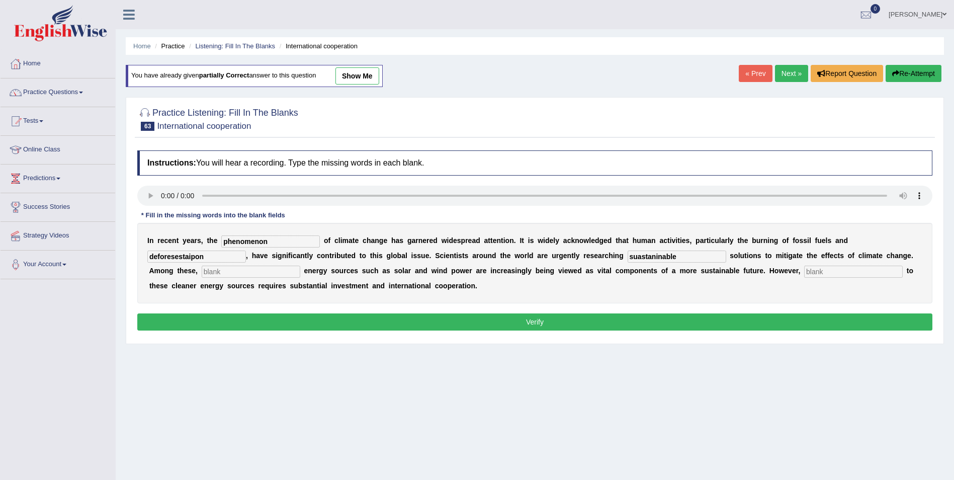
type input "suastaninable"
click at [300, 265] on input "text" at bounding box center [251, 271] width 99 height 12
type input "renewabl"
drag, startPoint x: 599, startPoint y: 272, endPoint x: 605, endPoint y: 270, distance: 6.4
click at [804, 271] on input "text" at bounding box center [853, 271] width 99 height 12
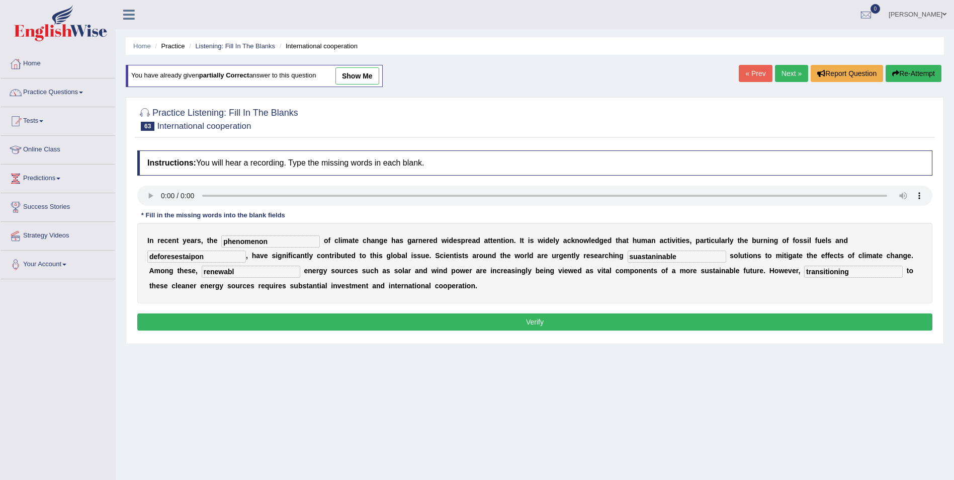
type input "transitioning"
drag, startPoint x: 541, startPoint y: 257, endPoint x: 432, endPoint y: 258, distance: 108.6
click at [432, 258] on div "I n r e c e n t y e a r s , t h e phenomenon o f c l i m a t e c h a n g e h a …" at bounding box center [534, 263] width 795 height 80
type input "sustainable"
drag, startPoint x: 814, startPoint y: 236, endPoint x: 738, endPoint y: 244, distance: 76.3
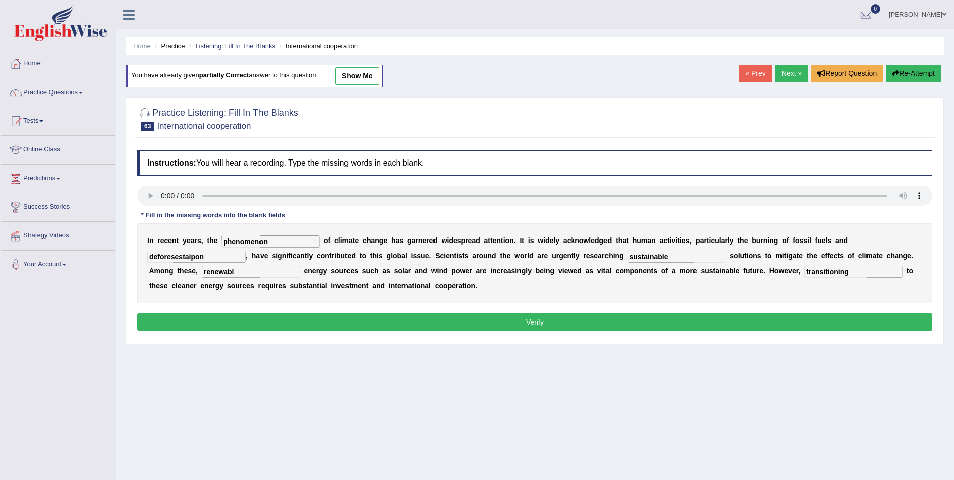
click at [738, 244] on div "I n r e c e n t y e a r s , t h e phenomenon o f c l i m a t e c h a n g e h a …" at bounding box center [534, 263] width 795 height 80
drag, startPoint x: 866, startPoint y: 240, endPoint x: 675, endPoint y: 244, distance: 191.6
click at [683, 244] on div "I n r e c e n t y e a r s , t h e phenomenon o f c l i m a t e c h a n g e h a …" at bounding box center [534, 263] width 795 height 80
type input "deforestation"
click at [353, 321] on button "Verify" at bounding box center [534, 321] width 795 height 17
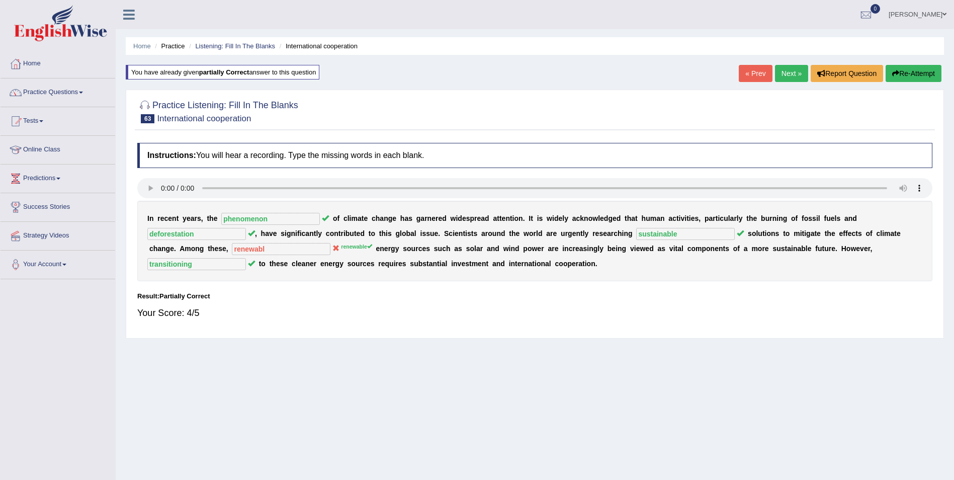
drag, startPoint x: 920, startPoint y: 72, endPoint x: 898, endPoint y: 73, distance: 22.1
click at [920, 72] on button "Re-Attempt" at bounding box center [913, 73] width 56 height 17
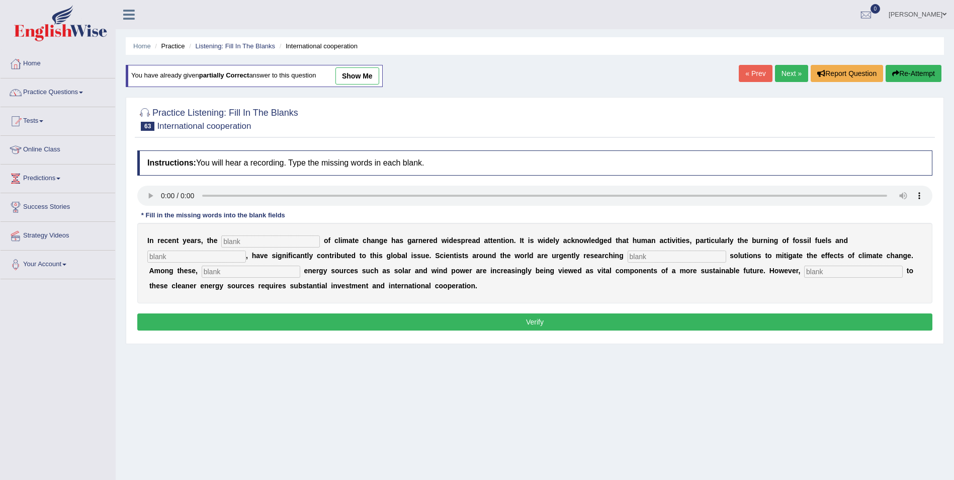
click at [276, 239] on input "text" at bounding box center [270, 241] width 99 height 12
type input "phenomenon"
click at [246, 250] on input "text" at bounding box center [196, 256] width 99 height 12
type input "deforestation"
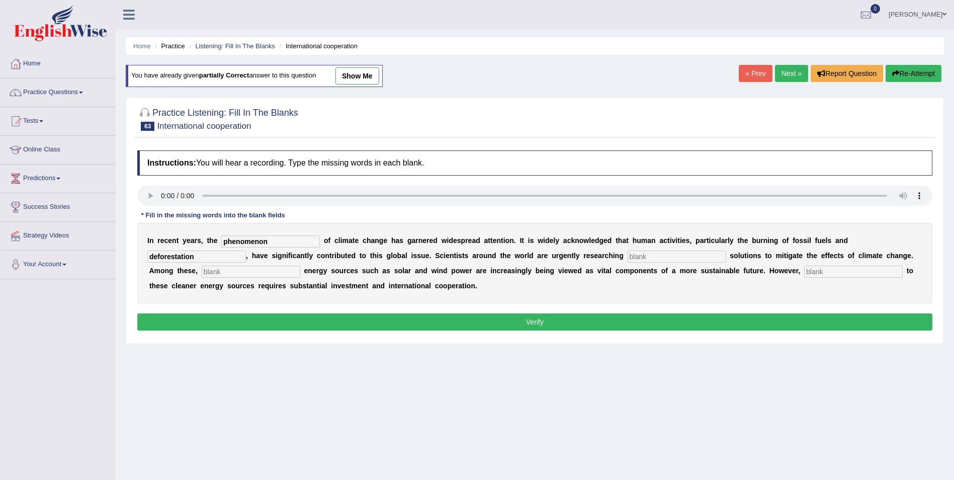
click at [627, 255] on input "text" at bounding box center [676, 256] width 99 height 12
type input "sustaibale"
click at [300, 265] on input "text" at bounding box center [251, 271] width 99 height 12
type input "renewable"
drag, startPoint x: 600, startPoint y: 270, endPoint x: 646, endPoint y: 270, distance: 45.7
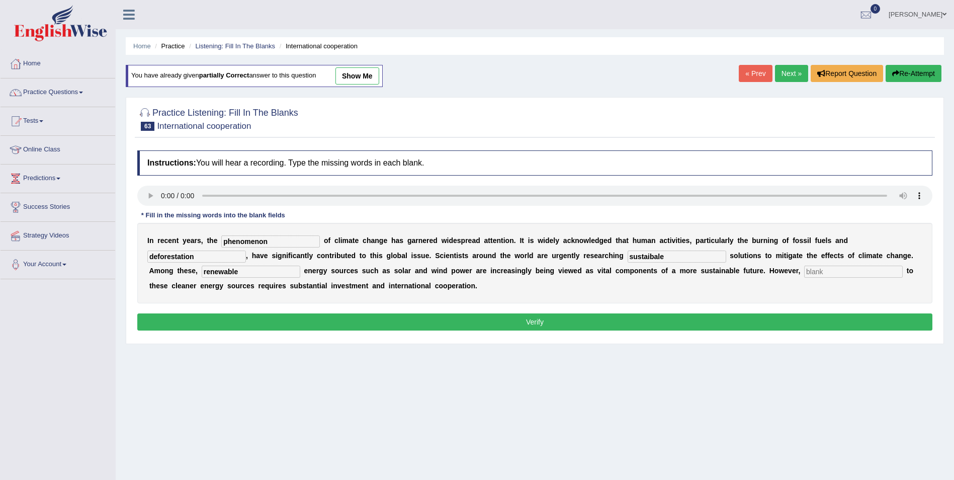
click at [804, 270] on input "text" at bounding box center [853, 271] width 99 height 12
type input "t"
type input "transitioning"
click at [627, 256] on input "sustaibale" at bounding box center [676, 256] width 99 height 12
type input "sustainable"
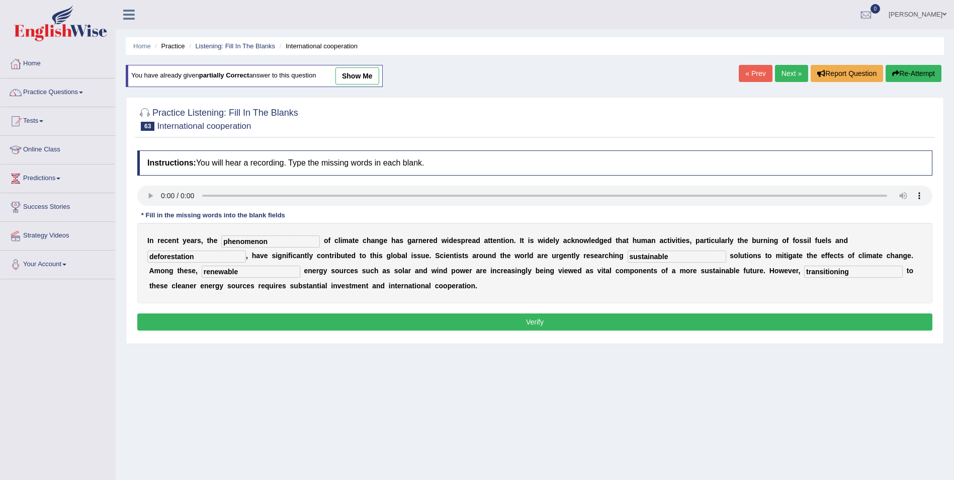
click at [519, 325] on button "Verify" at bounding box center [534, 321] width 795 height 17
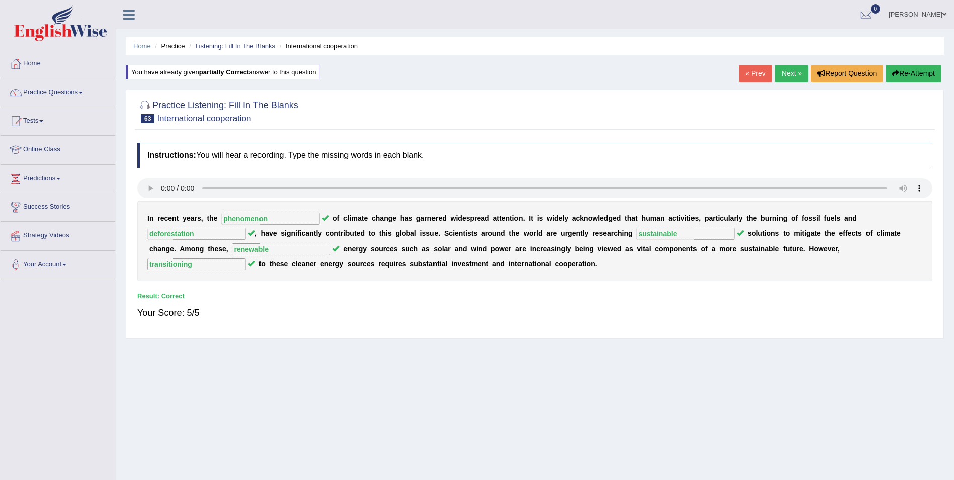
click at [784, 76] on link "Next »" at bounding box center [791, 73] width 33 height 17
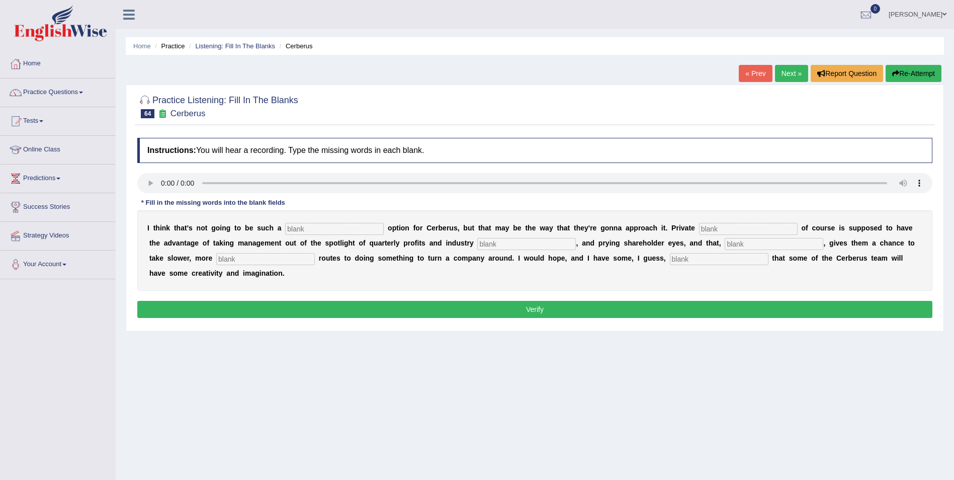
click at [285, 230] on input "text" at bounding box center [334, 229] width 99 height 12
type input "viable"
click at [699, 231] on input "text" at bounding box center [748, 229] width 99 height 12
type input "iquity"
click at [477, 242] on input "text" at bounding box center [526, 244] width 99 height 12
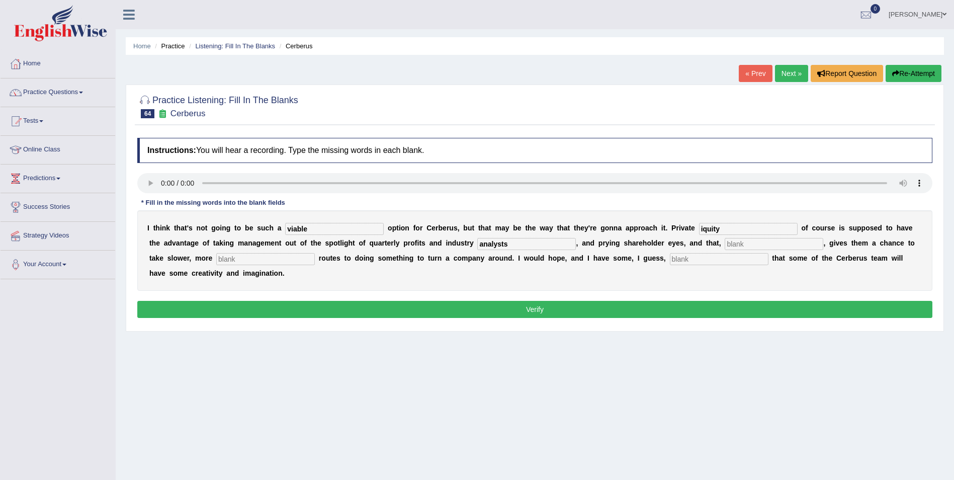
type input "analysts"
click at [724, 246] on input "text" at bounding box center [773, 244] width 99 height 12
type input "hypetatca;ly"
click at [670, 261] on input "text" at bounding box center [719, 259] width 99 height 12
click at [216, 262] on input "text" at bounding box center [265, 259] width 99 height 12
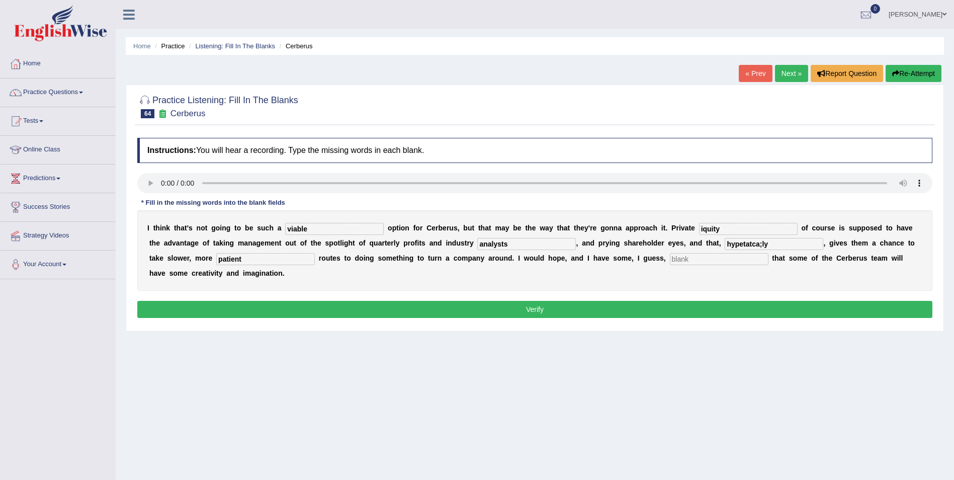
type input "patient"
click at [670, 260] on input "text" at bounding box center [719, 259] width 99 height 12
type input "optimism"
click at [216, 262] on input "patient" at bounding box center [265, 259] width 99 height 12
type input "patience"
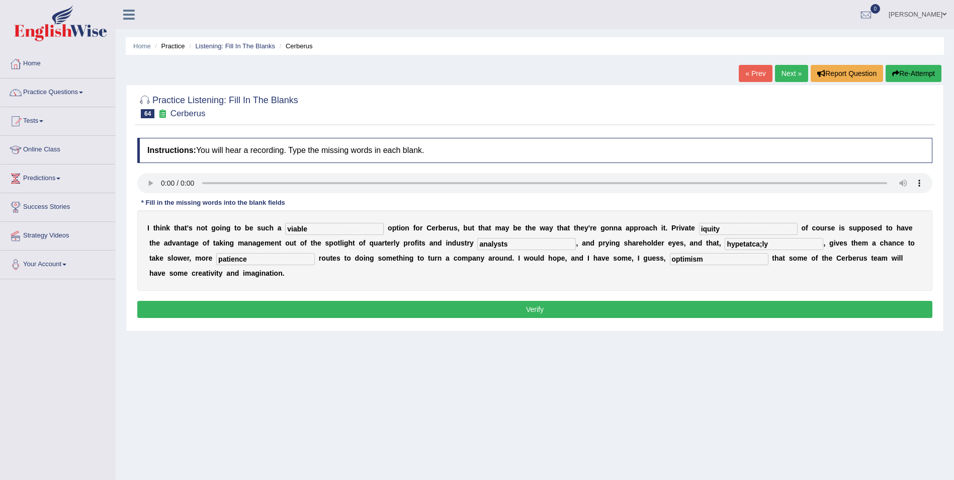
drag, startPoint x: 666, startPoint y: 246, endPoint x: 600, endPoint y: 246, distance: 65.9
click at [600, 246] on div "I t h i n k t h a t ' s n o t g o i n g t o b e s u c h a viable o p t i o n f …" at bounding box center [534, 250] width 795 height 80
type input "hypothetically"
click at [300, 301] on button "Verify" at bounding box center [534, 309] width 795 height 17
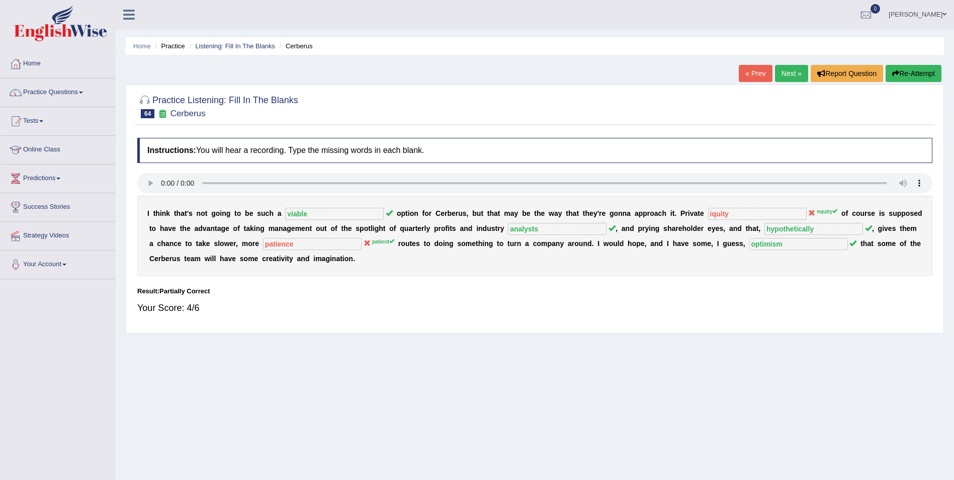
click at [920, 74] on button "Re-Attempt" at bounding box center [913, 73] width 56 height 17
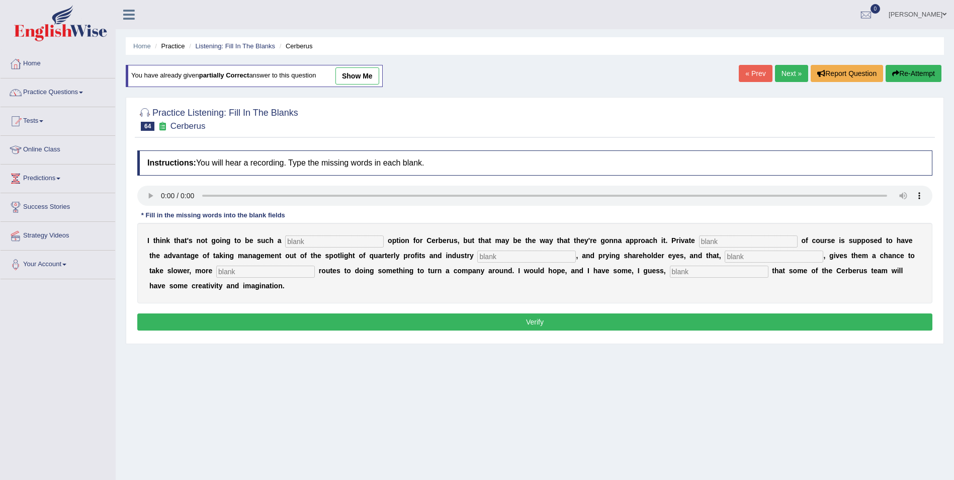
click at [300, 241] on input "text" at bounding box center [334, 241] width 99 height 12
type input "viable"
click at [699, 245] on input "text" at bounding box center [748, 241] width 99 height 12
click at [477, 259] on input "text" at bounding box center [526, 256] width 99 height 12
drag, startPoint x: 725, startPoint y: 240, endPoint x: 636, endPoint y: 240, distance: 89.0
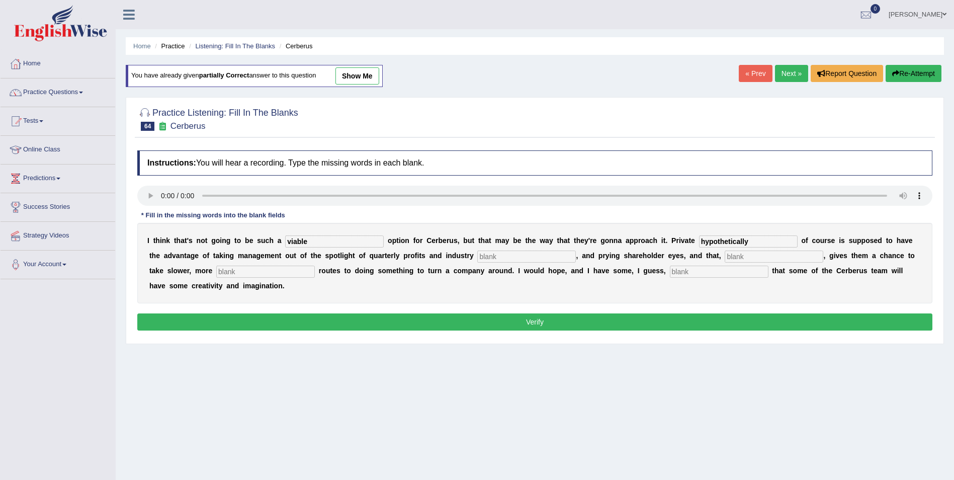
click at [639, 239] on div "I t h i n k t h a t ' s n o t g o i n g t o b e s u c h a viable o p t i o n f …" at bounding box center [534, 263] width 795 height 80
type input "equity"
click at [477, 257] on input "text" at bounding box center [526, 256] width 99 height 12
type input "analysts"
click at [724, 259] on input "text" at bounding box center [773, 256] width 99 height 12
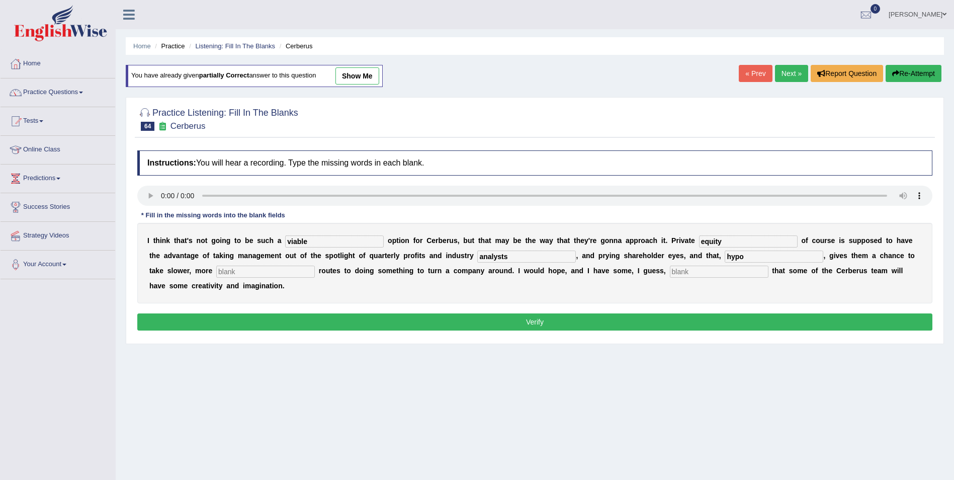
type input "hypo"
click at [216, 274] on input "text" at bounding box center [265, 271] width 99 height 12
type input "patient"
click at [670, 274] on input "text" at bounding box center [719, 271] width 99 height 12
type input "optimism"
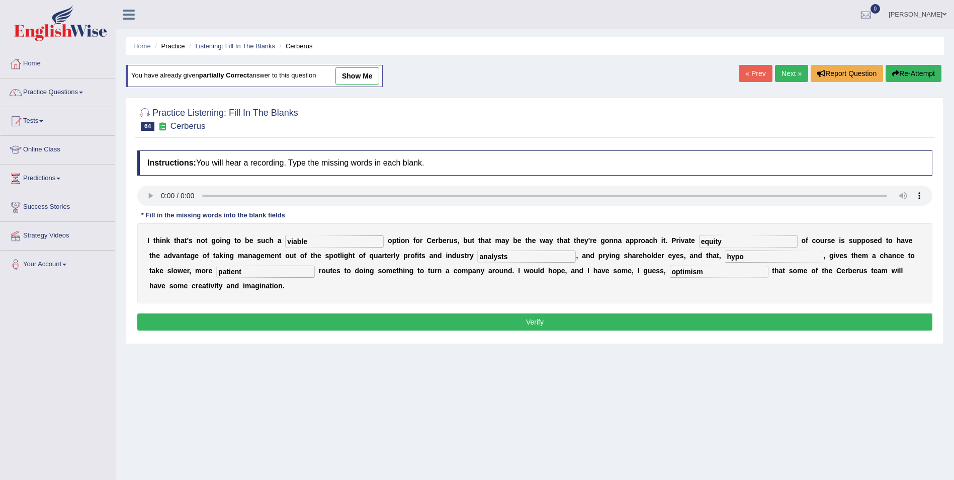
click at [724, 256] on input "hypo" at bounding box center [773, 256] width 99 height 12
type input "hypothetically"
click at [511, 313] on button "Verify" at bounding box center [534, 321] width 795 height 17
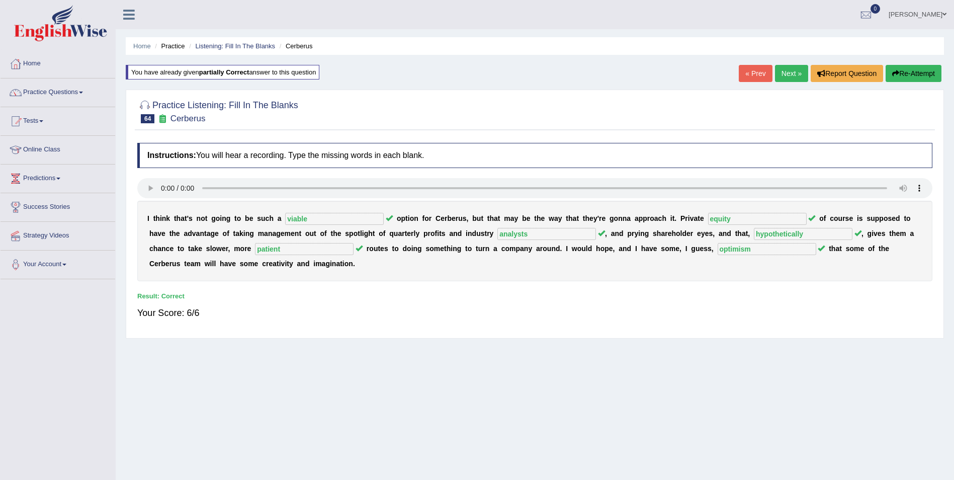
click at [783, 74] on link "Next »" at bounding box center [791, 73] width 33 height 17
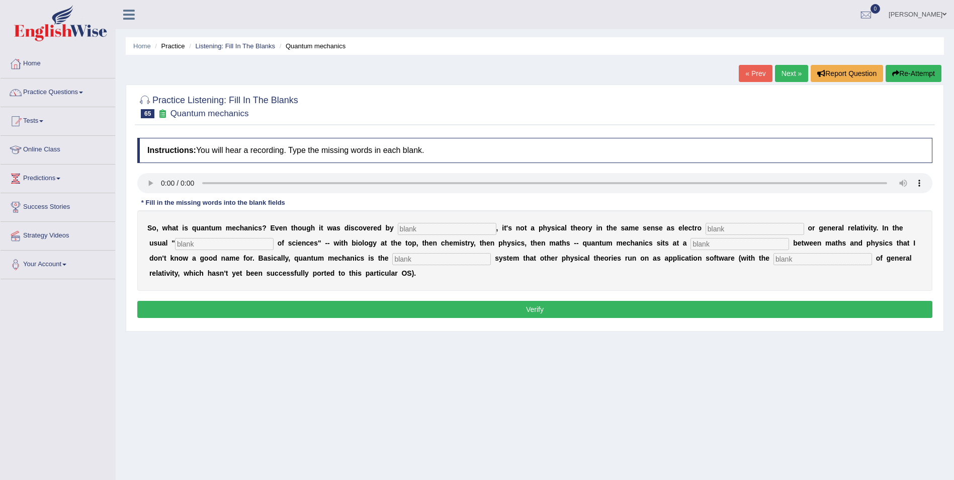
drag, startPoint x: 394, startPoint y: 230, endPoint x: 600, endPoint y: 217, distance: 206.6
click at [398, 230] on input "text" at bounding box center [447, 229] width 99 height 12
type input "phesicists"
click at [705, 227] on input "text" at bounding box center [754, 229] width 99 height 12
type input "magnitism"
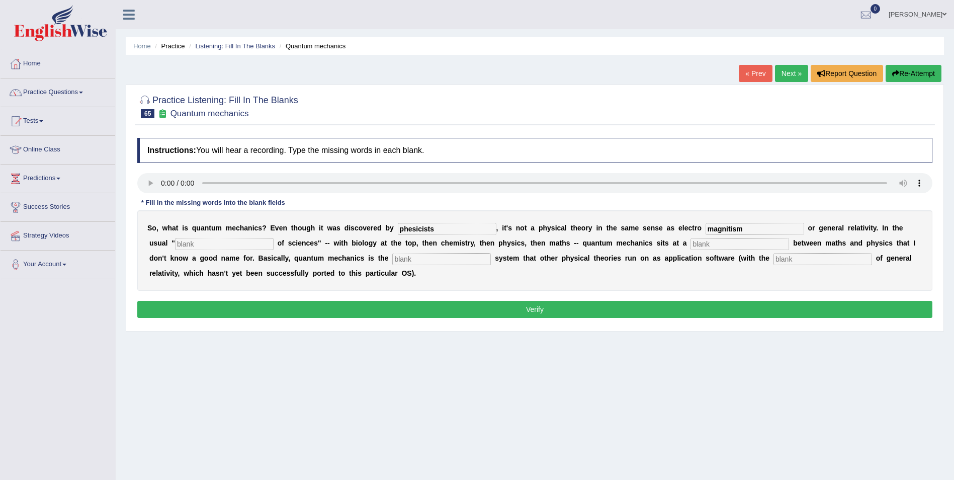
click at [186, 247] on input "text" at bounding box center [224, 244] width 99 height 12
click at [194, 246] on input "text" at bounding box center [224, 244] width 99 height 12
type input "hyrachy"
drag, startPoint x: 633, startPoint y: 245, endPoint x: 737, endPoint y: 250, distance: 103.7
click at [690, 245] on input "text" at bounding box center [739, 244] width 99 height 12
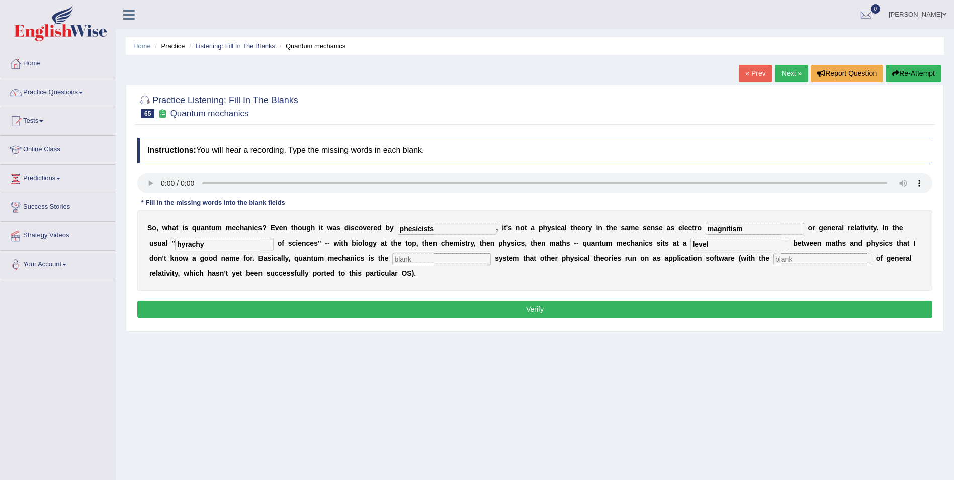
type input "level"
click at [392, 258] on input "text" at bounding box center [441, 259] width 99 height 12
type input "operating"
click at [773, 260] on input "text" at bounding box center [822, 259] width 99 height 12
type input "exception"
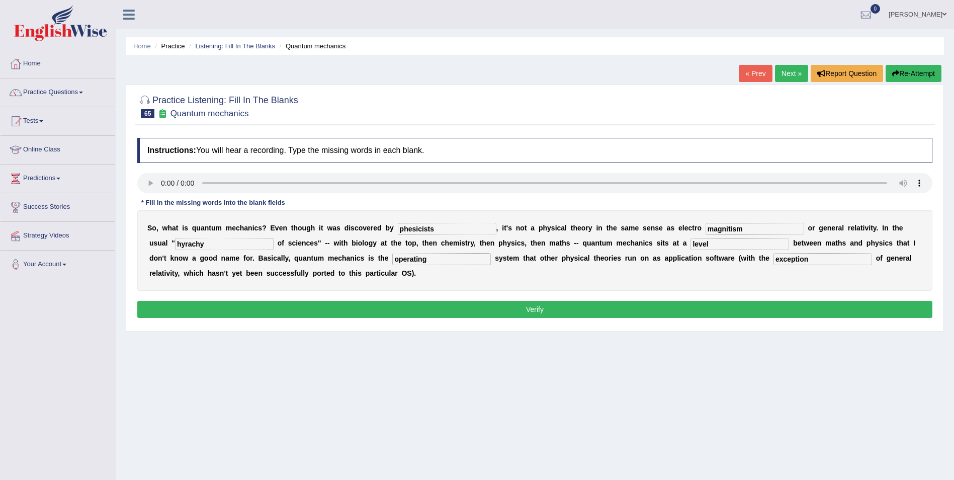
drag, startPoint x: 199, startPoint y: 246, endPoint x: 61, endPoint y: 256, distance: 138.1
click at [61, 256] on div "Toggle navigation Home Practice Questions Speaking Practice Read Aloud Repeat S…" at bounding box center [477, 261] width 954 height 523
type input "hyrachy"
drag, startPoint x: 412, startPoint y: 229, endPoint x: 330, endPoint y: 238, distance: 82.5
click at [330, 238] on div "S o , w h a t i s q u a n t u m m e c h a n i c s ? E v e n t h o u g h i t w a…" at bounding box center [534, 250] width 795 height 80
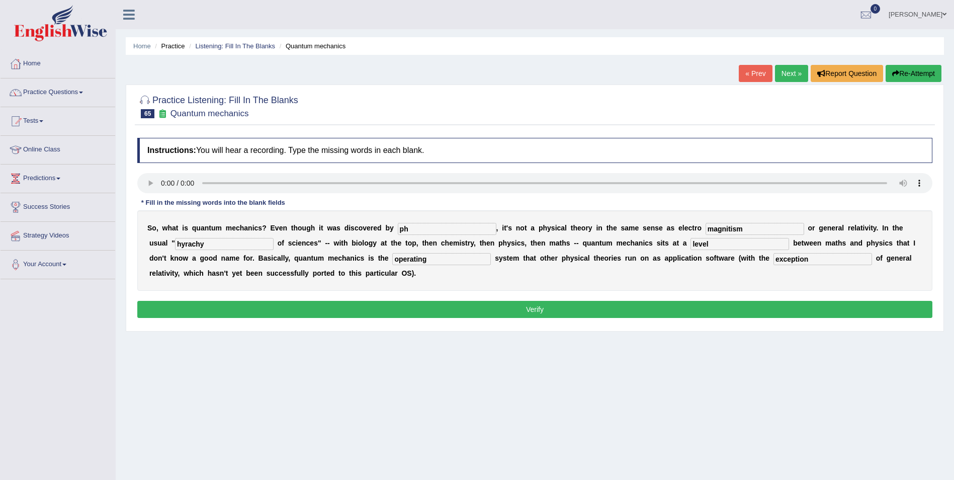
type input "p"
type input "physicists"
drag, startPoint x: 185, startPoint y: 248, endPoint x: 124, endPoint y: 251, distance: 60.4
click at [124, 251] on div "Home Practice Listening: Fill In The Blanks Quantum mechanics « Prev Next » Rep…" at bounding box center [535, 251] width 838 height 503
click at [175, 244] on input "hierachy" at bounding box center [224, 244] width 99 height 12
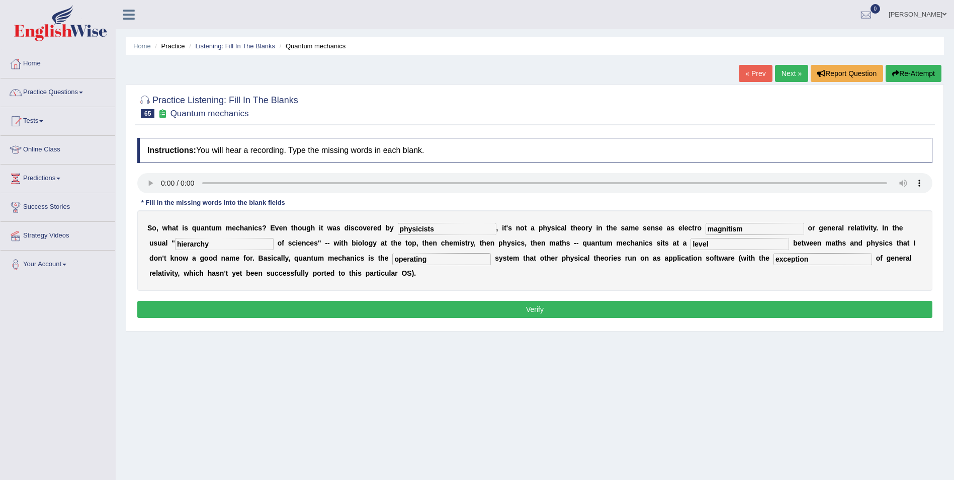
type input "hierarchy"
click at [295, 307] on button "Verify" at bounding box center [534, 309] width 795 height 17
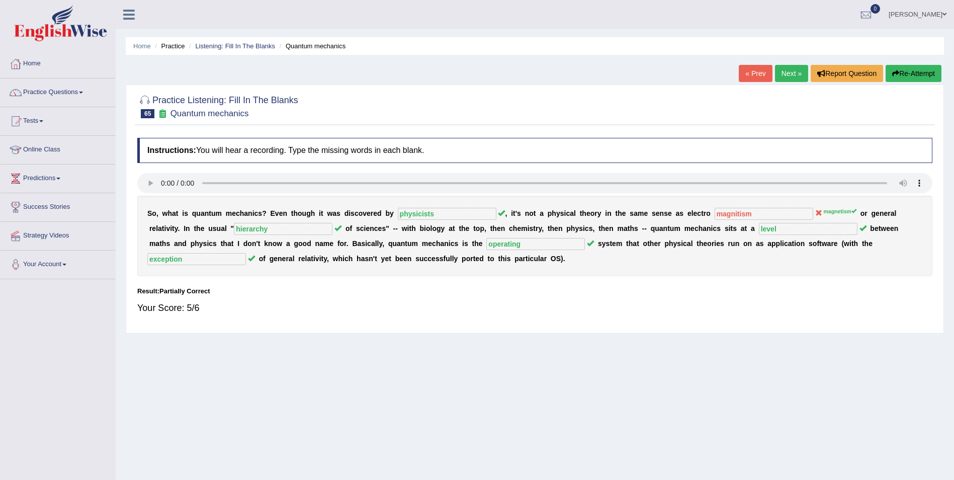
click at [921, 74] on button "Re-Attempt" at bounding box center [913, 73] width 56 height 17
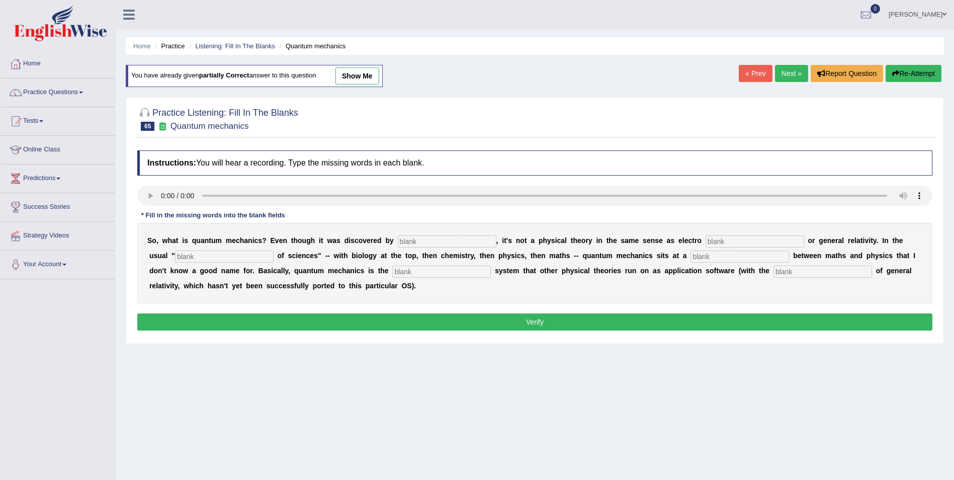
click at [417, 238] on input "text" at bounding box center [447, 241] width 99 height 12
type input "physicists"
click at [705, 246] on input "text" at bounding box center [754, 241] width 99 height 12
type input "magnetism"
click at [197, 255] on input "text" at bounding box center [224, 256] width 99 height 12
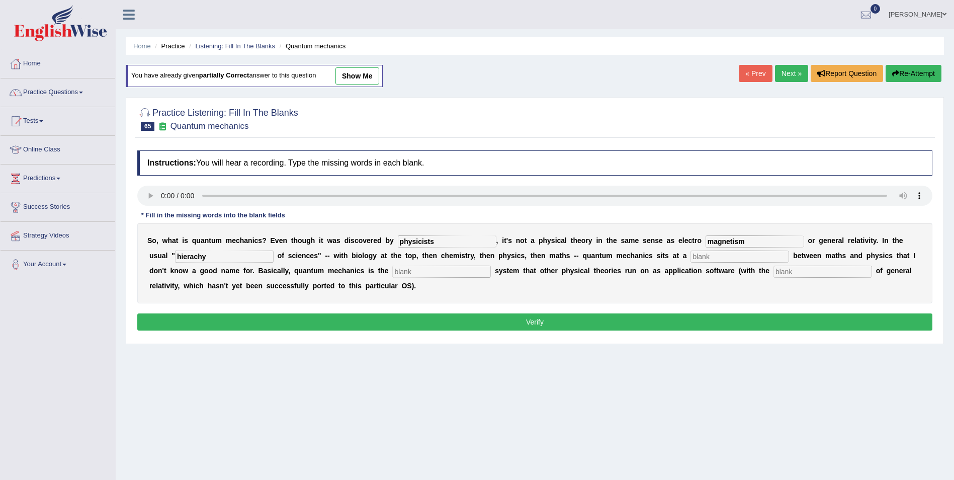
type input "hierachy"
click at [690, 256] on input "text" at bounding box center [739, 256] width 99 height 12
type input "e"
type input "level"
click at [392, 275] on input "text" at bounding box center [441, 271] width 99 height 12
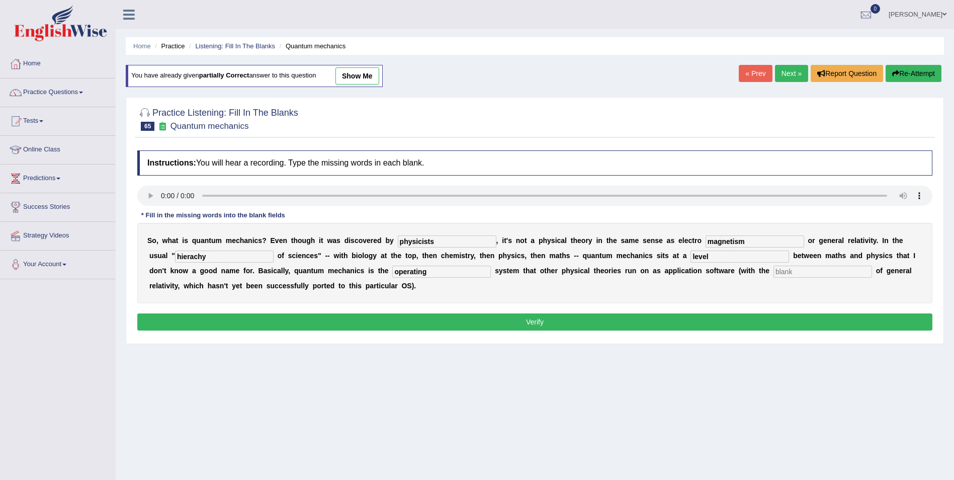
type input "operating"
click at [773, 269] on input "text" at bounding box center [822, 271] width 99 height 12
type input "exception"
click at [583, 317] on button "Verify" at bounding box center [534, 321] width 795 height 17
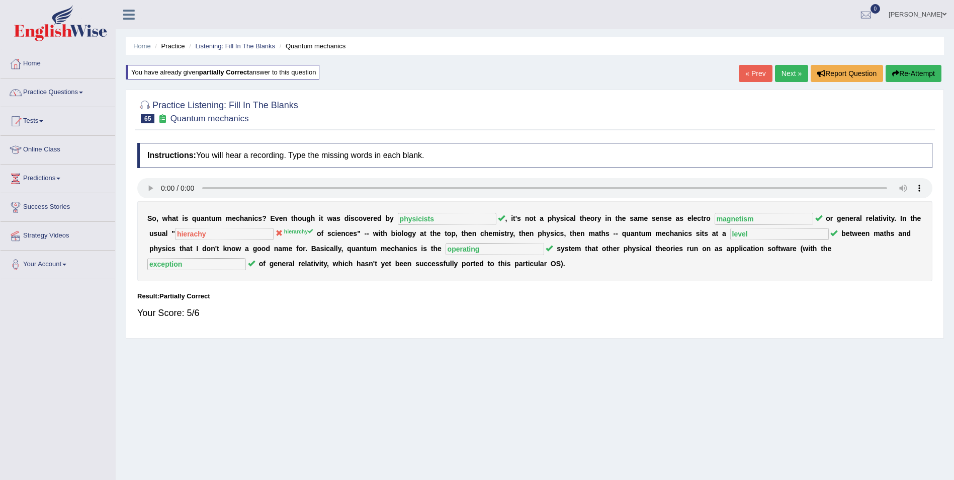
click at [926, 72] on button "Re-Attempt" at bounding box center [913, 73] width 56 height 17
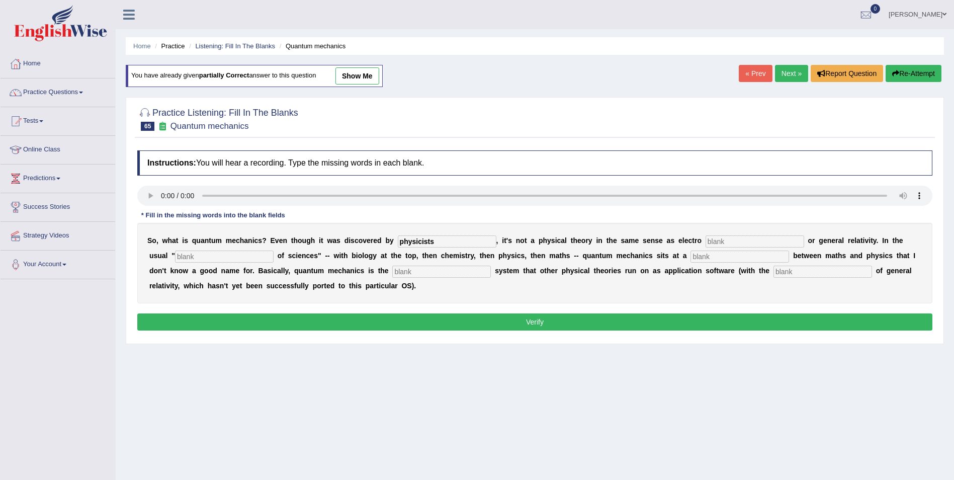
type input "physicists"
click at [175, 253] on input "text" at bounding box center [224, 256] width 99 height 12
type input "hierarchy"
click at [705, 241] on input "text" at bounding box center [754, 241] width 99 height 12
type input "magnetism"
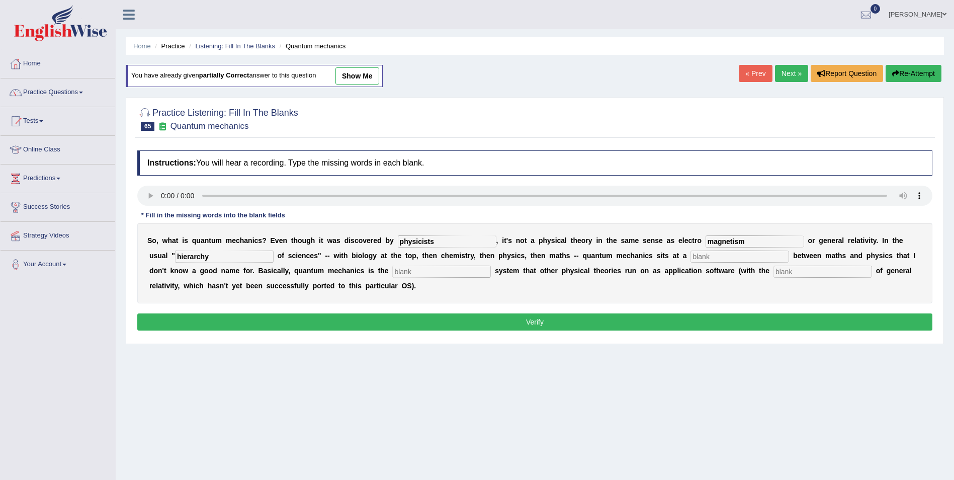
click at [690, 256] on input "text" at bounding box center [739, 256] width 99 height 12
type input "level"
click at [392, 270] on input "text" at bounding box center [441, 271] width 99 height 12
type input "operating"
click at [773, 272] on input "text" at bounding box center [822, 271] width 99 height 12
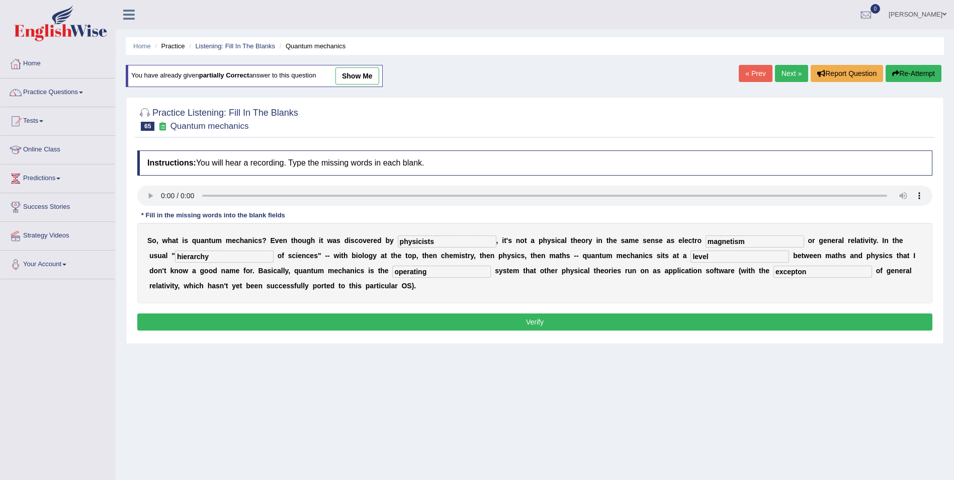
type input "excepton"
click at [392, 272] on input "operating" at bounding box center [441, 271] width 99 height 12
drag, startPoint x: 324, startPoint y: 270, endPoint x: 180, endPoint y: 287, distance: 144.7
click at [180, 287] on div "S o , w h a t i s q u a n t u m m e c h a n i c s ? E v e n t h o u g h i t w a…" at bounding box center [534, 263] width 795 height 80
type input "operating"
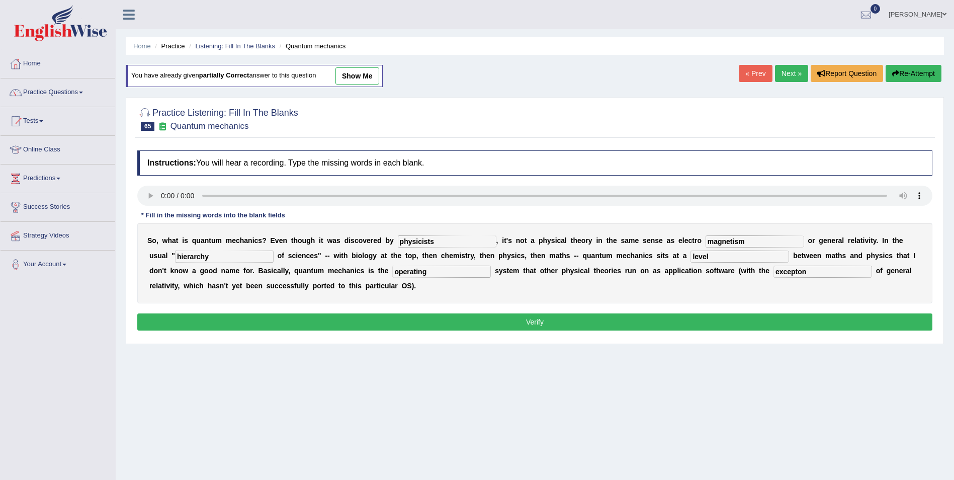
click at [483, 321] on button "Verify" at bounding box center [534, 321] width 795 height 17
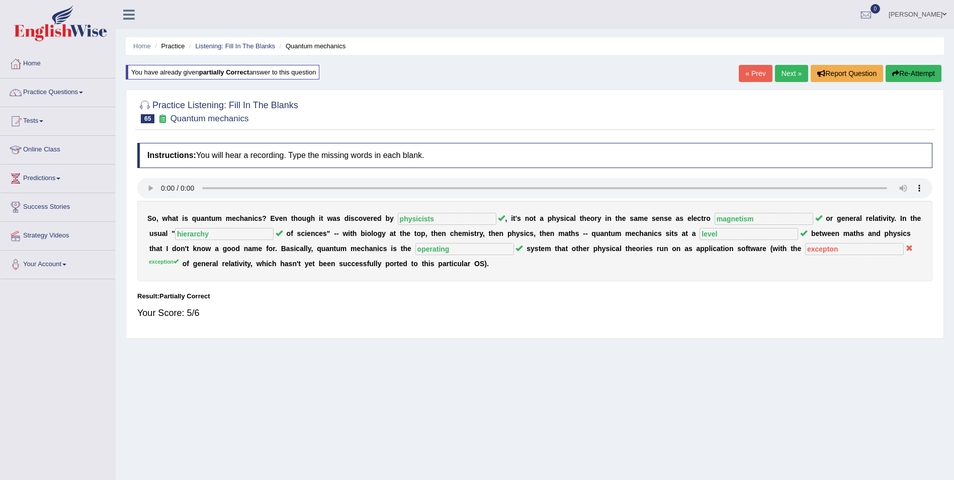
click at [925, 76] on button "Re-Attempt" at bounding box center [913, 73] width 56 height 17
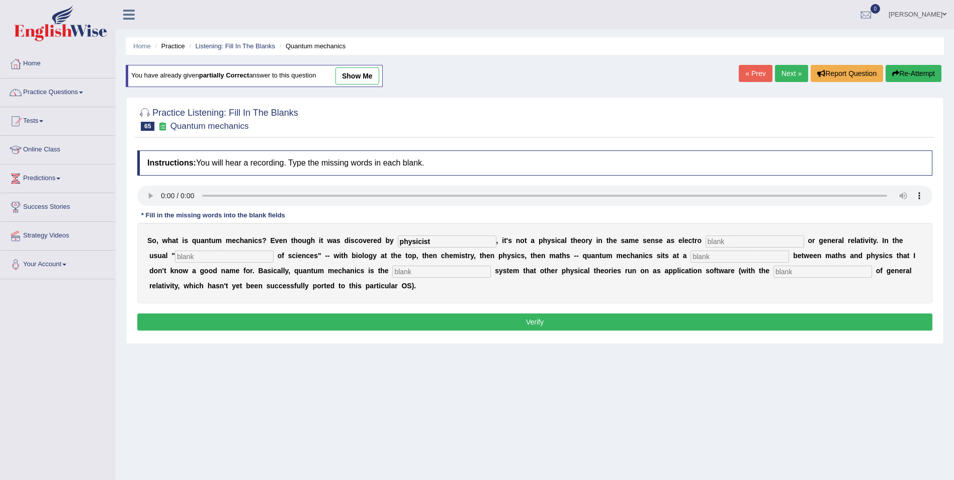
type input "physicist"
click at [705, 237] on input "text" at bounding box center [754, 241] width 99 height 12
type input "magnetism"
click at [175, 261] on input "text" at bounding box center [224, 256] width 99 height 12
type input "hierarchy"
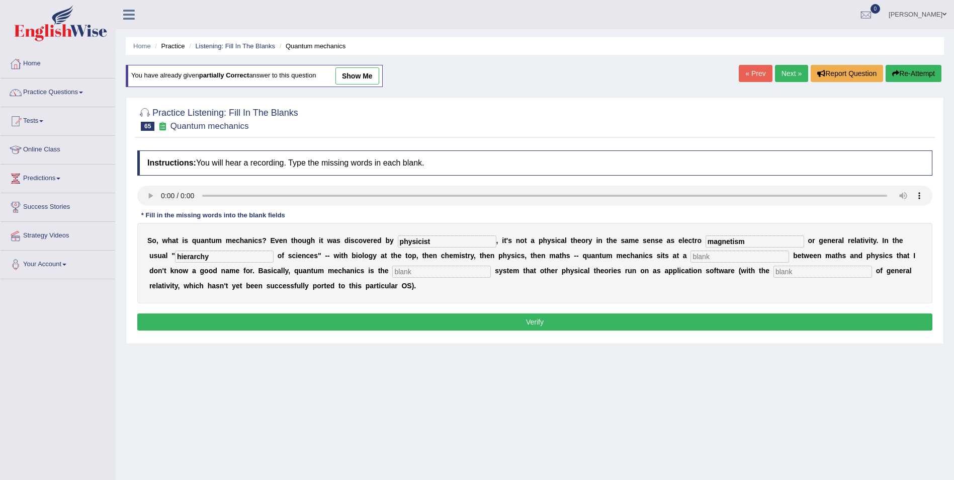
click at [690, 257] on input "text" at bounding box center [739, 256] width 99 height 12
type input "level"
click at [392, 277] on input "text" at bounding box center [441, 271] width 99 height 12
type input "operating"
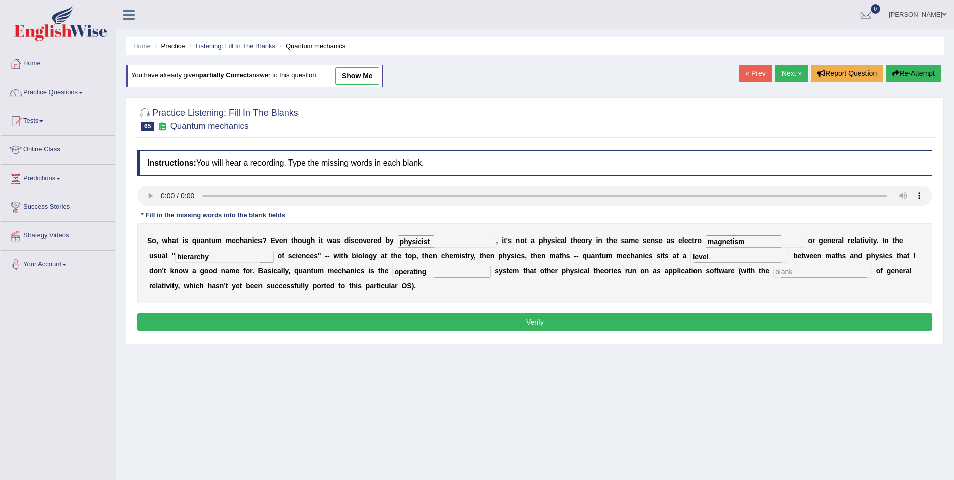
click at [773, 275] on input "text" at bounding box center [822, 271] width 99 height 12
type input "exception"
click at [670, 321] on button "Verify" at bounding box center [534, 321] width 795 height 17
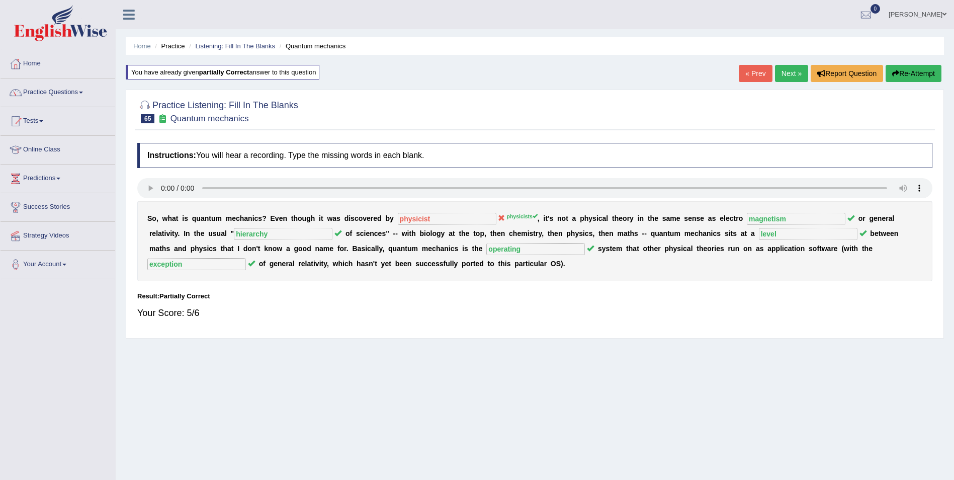
click at [923, 73] on button "Re-Attempt" at bounding box center [913, 73] width 56 height 17
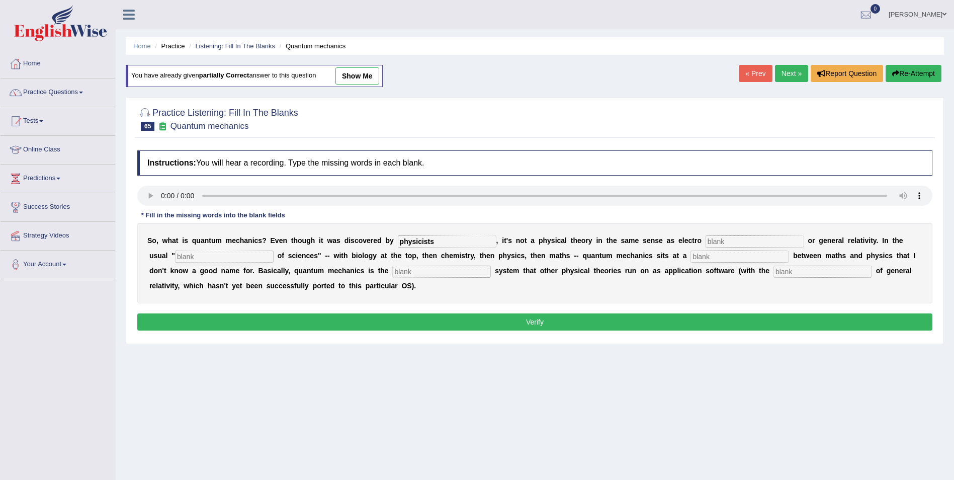
type input "physicists"
click at [705, 245] on input "text" at bounding box center [754, 241] width 99 height 12
type input "magnetism"
click at [175, 256] on input "text" at bounding box center [224, 256] width 99 height 12
type input "hierachy"
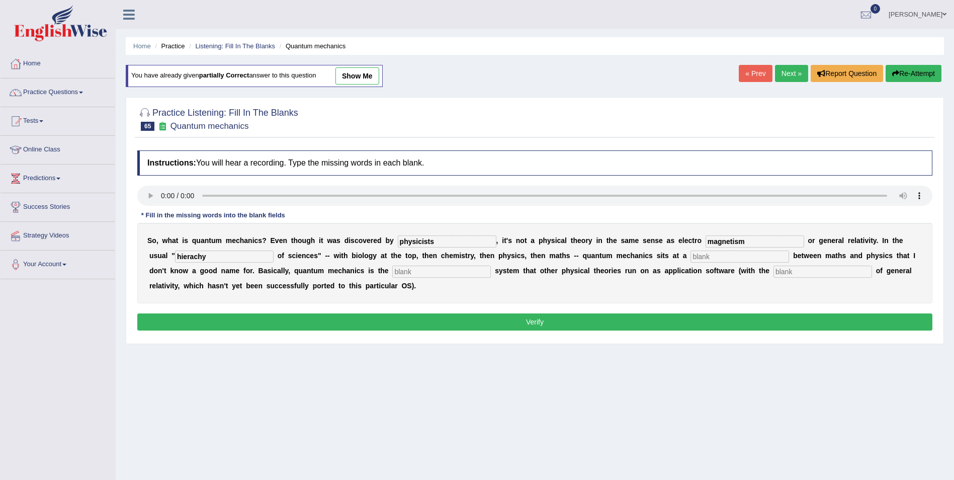
click at [690, 256] on input "text" at bounding box center [739, 256] width 99 height 12
type input "level"
click at [392, 272] on input "text" at bounding box center [441, 271] width 99 height 12
type input "operating"
click at [773, 271] on input "text" at bounding box center [822, 271] width 99 height 12
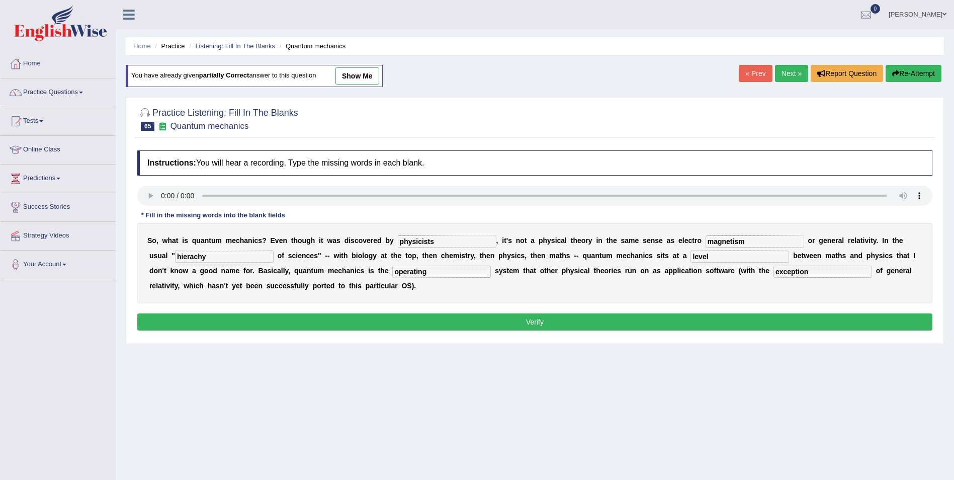
type input "exception"
click at [630, 322] on button "Verify" at bounding box center [534, 321] width 795 height 17
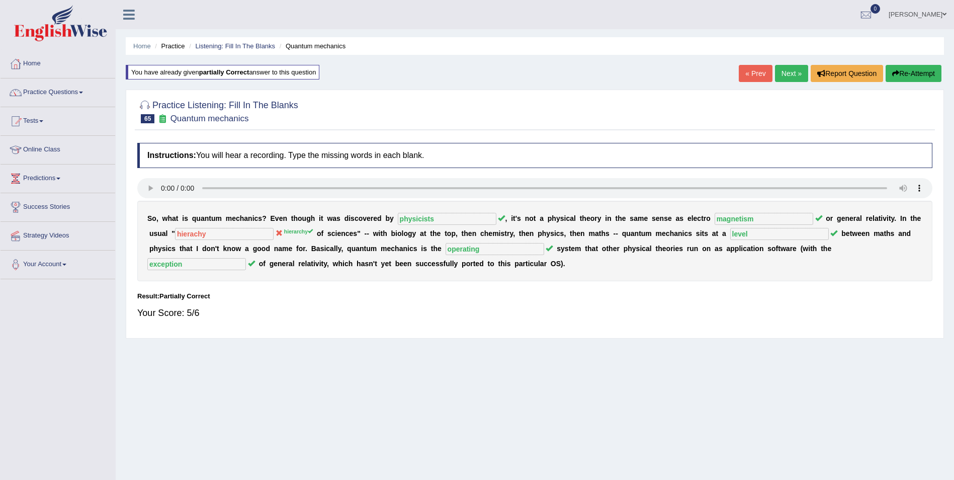
click at [907, 72] on button "Re-Attempt" at bounding box center [913, 73] width 56 height 17
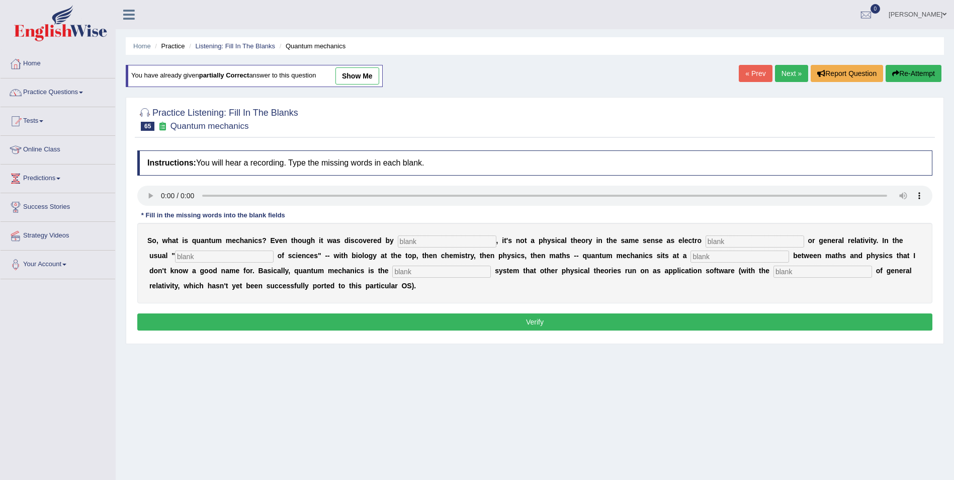
click at [421, 240] on input "text" at bounding box center [447, 241] width 99 height 12
type input "physicists"
drag, startPoint x: 684, startPoint y: 247, endPoint x: 686, endPoint y: 241, distance: 6.1
click at [684, 246] on div "S o , w h a t i s q u a n t u m m e c h a n i c s ? E v e n t h o u g h i t w a…" at bounding box center [534, 263] width 795 height 80
click at [705, 239] on input "text" at bounding box center [754, 241] width 99 height 12
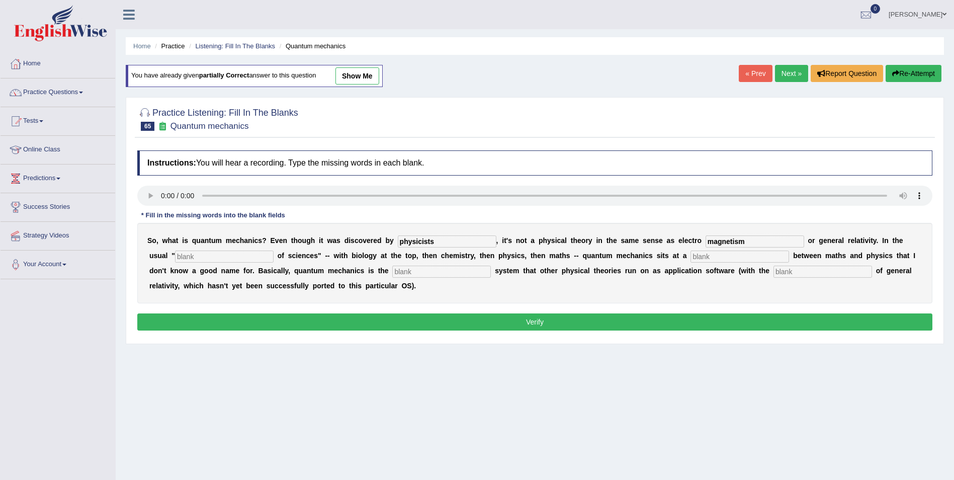
type input "magnetism"
click at [202, 260] on input "text" at bounding box center [224, 256] width 99 height 12
type input "hierarchy"
click at [690, 252] on input "text" at bounding box center [739, 256] width 99 height 12
type input "level"
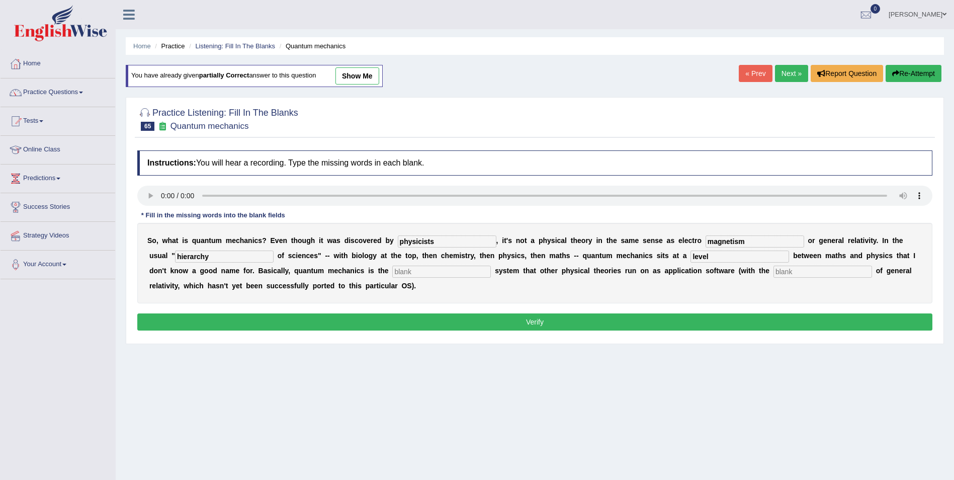
click at [392, 272] on input "text" at bounding box center [441, 271] width 99 height 12
type input "operating"
click at [773, 270] on input "text" at bounding box center [822, 271] width 99 height 12
type input "exception"
click at [546, 319] on button "Verify" at bounding box center [534, 321] width 795 height 17
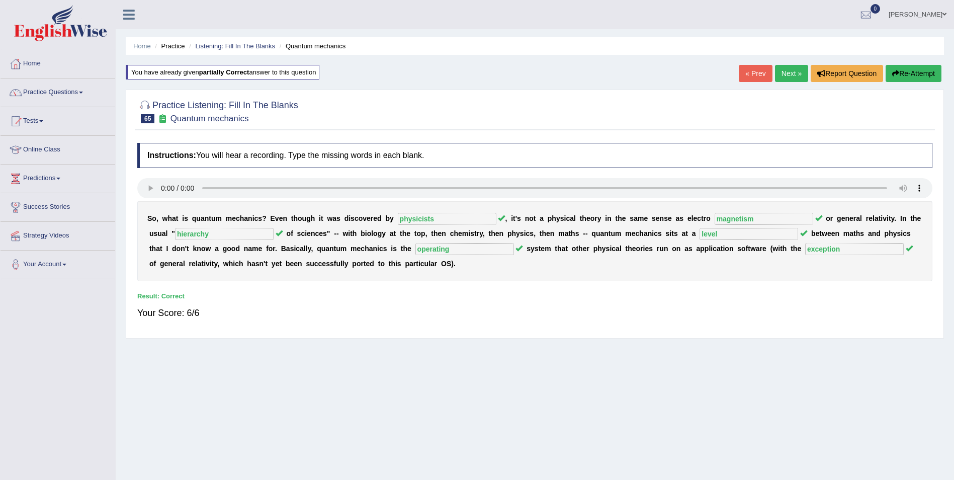
click at [791, 74] on link "Next »" at bounding box center [791, 73] width 33 height 17
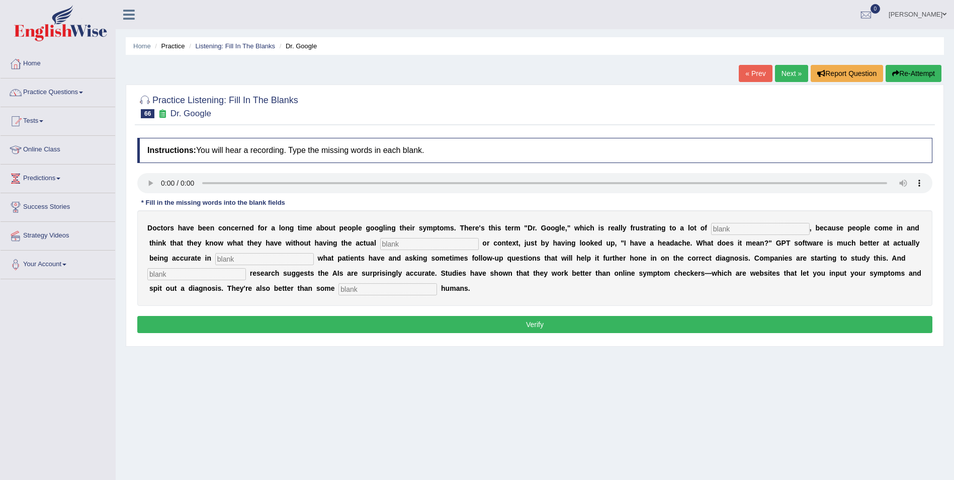
click at [711, 229] on input "text" at bounding box center [760, 229] width 99 height 12
type input "physisuants"
click at [380, 243] on input "text" at bounding box center [429, 244] width 99 height 12
type input "expertise"
click at [215, 257] on input "text" at bounding box center [264, 259] width 99 height 12
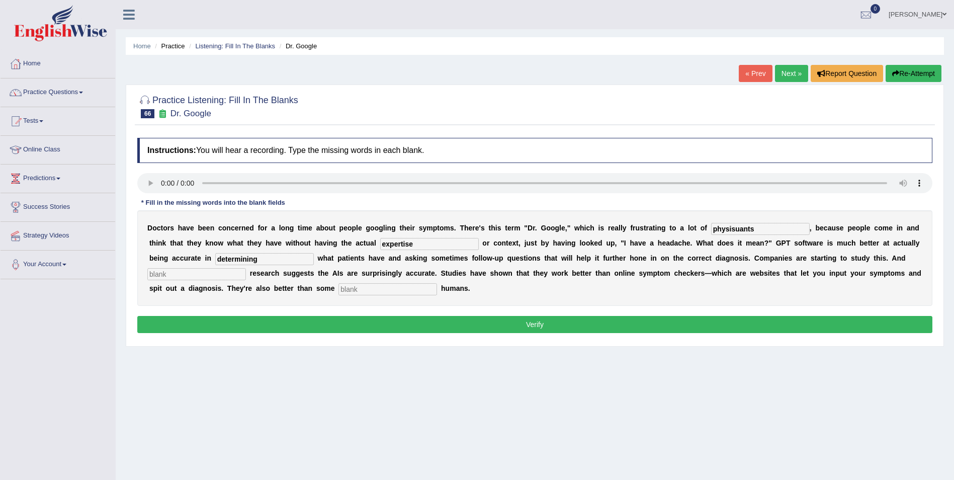
type input "determining"
click at [246, 268] on input "text" at bounding box center [196, 274] width 99 height 12
type input "preilominary"
click at [338, 286] on input "text" at bounding box center [387, 289] width 99 height 12
type input "untrain"
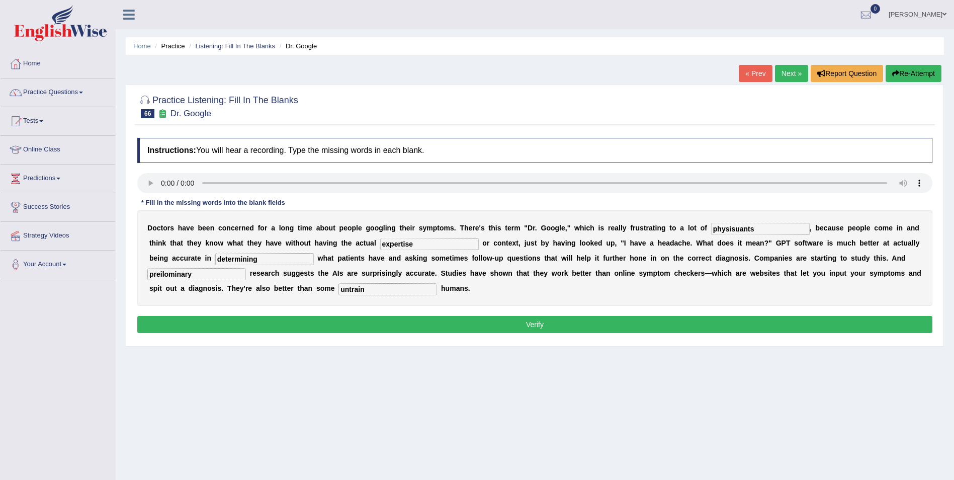
drag, startPoint x: 717, startPoint y: 228, endPoint x: 668, endPoint y: 230, distance: 49.3
click at [668, 230] on div "D o c t o r s h a v e b e e n c o n c e r n e d f o r a l o n g t i m e a b o u…" at bounding box center [534, 258] width 795 height 96
click at [711, 229] on input "physicitians" at bounding box center [760, 229] width 99 height 12
type input "physitians"
drag, startPoint x: 835, startPoint y: 262, endPoint x: 776, endPoint y: 268, distance: 58.7
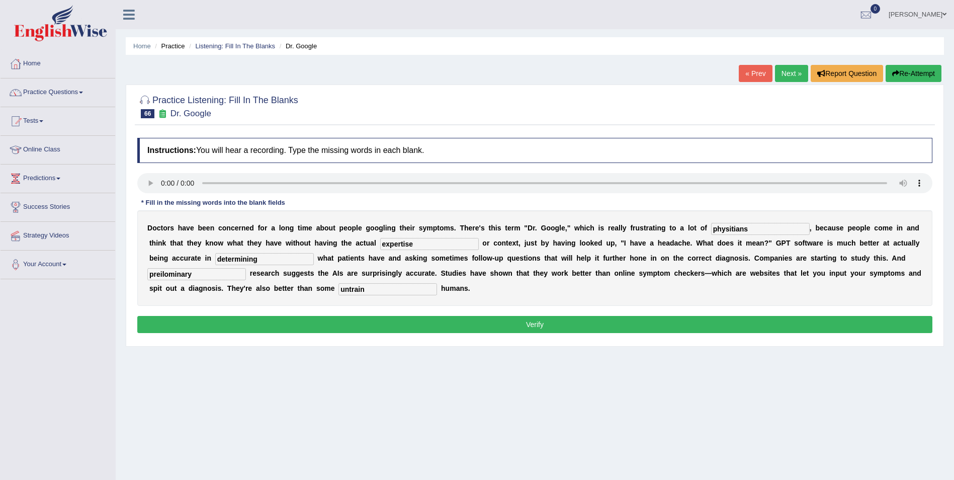
click at [776, 268] on div "D o c t o r s h a v e b e e n c o n c e r n e d f o r a l o n g t i m e a b o u…" at bounding box center [534, 258] width 795 height 96
type input "preliminary"
click at [239, 321] on button "Verify" at bounding box center [534, 324] width 795 height 17
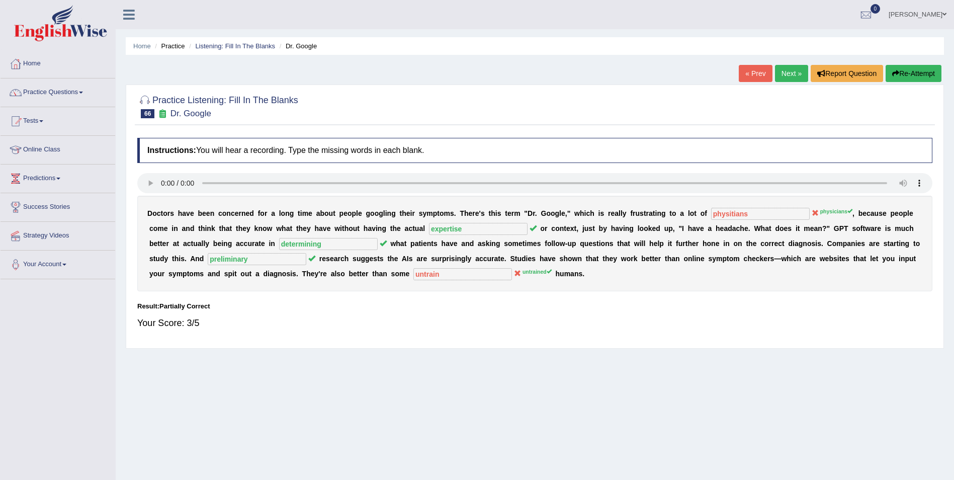
click at [912, 70] on button "Re-Attempt" at bounding box center [913, 73] width 56 height 17
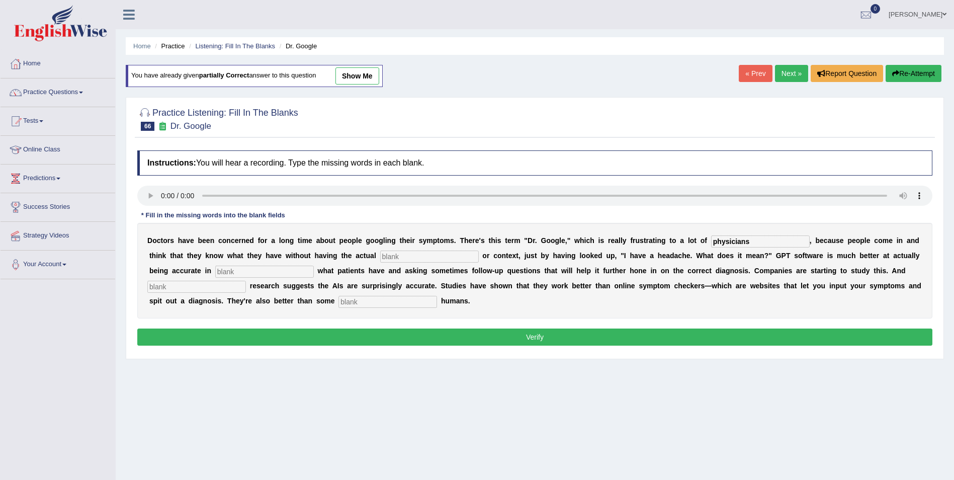
type input "physicians"
click at [380, 261] on input "text" at bounding box center [429, 256] width 99 height 12
drag, startPoint x: 204, startPoint y: 293, endPoint x: 191, endPoint y: 297, distance: 13.5
click at [191, 297] on div "D o c t o r s h a v e b e e n c o n c e r n e d f o r a l o n g t i m e a b o u…" at bounding box center [534, 271] width 795 height 96
type input "expertise"
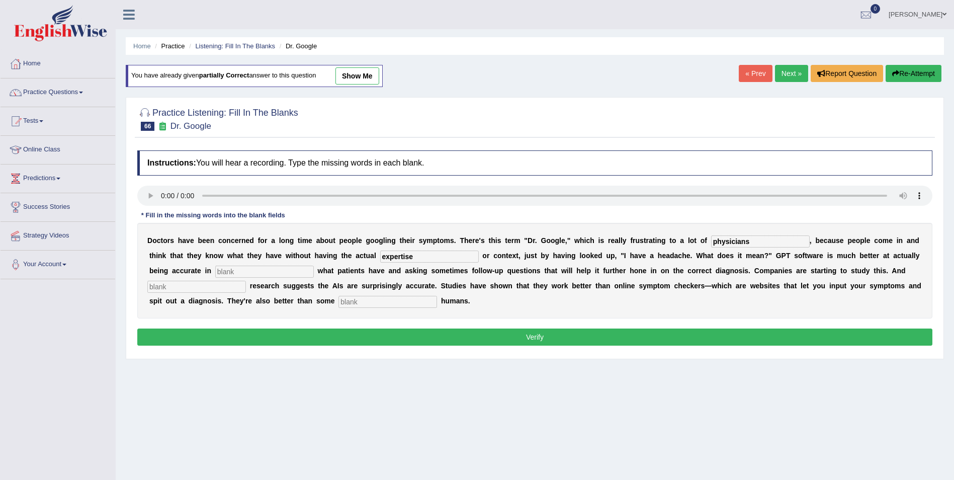
click at [215, 271] on input "text" at bounding box center [264, 271] width 99 height 12
type input "determining"
click at [246, 281] on input "text" at bounding box center [196, 287] width 99 height 12
type input "preliminary"
click at [338, 302] on input "text" at bounding box center [387, 302] width 99 height 12
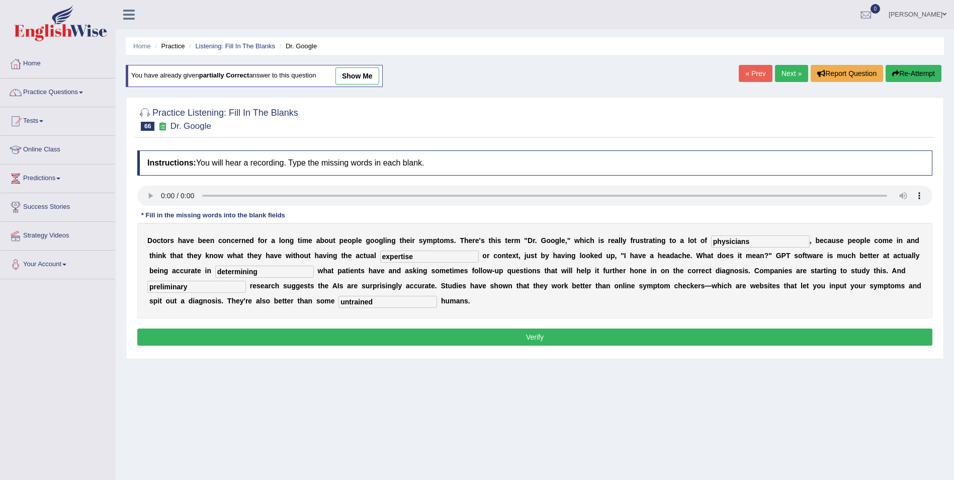
type input "untrained"
click at [328, 335] on button "Verify" at bounding box center [534, 336] width 795 height 17
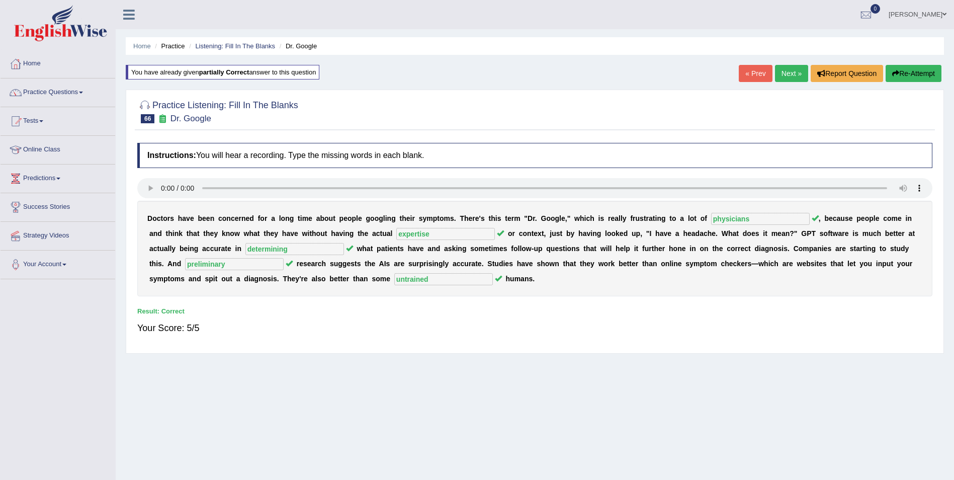
click at [782, 73] on link "Next »" at bounding box center [791, 73] width 33 height 17
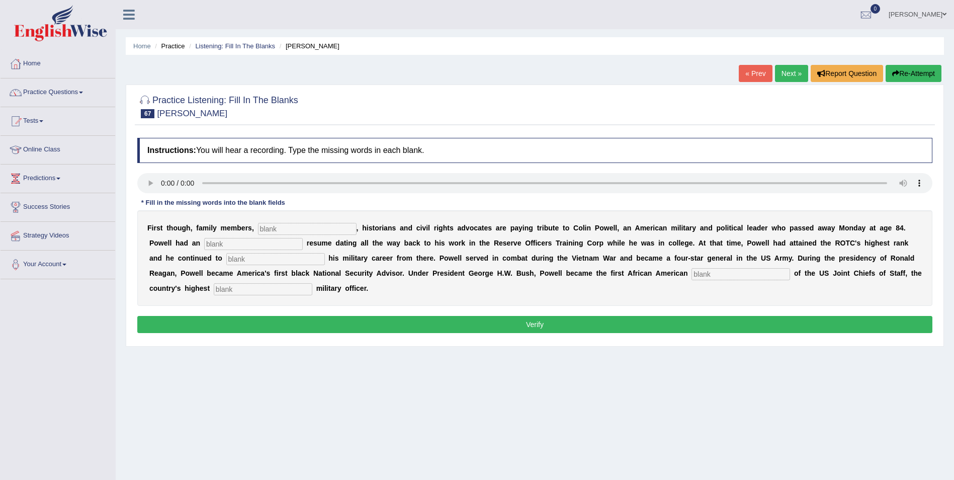
click at [272, 228] on input "text" at bounding box center [307, 229] width 99 height 12
type input "poloticians"
click at [204, 247] on input "text" at bounding box center [253, 244] width 99 height 12
type input "extraordinary"
click at [226, 263] on input "text" at bounding box center [275, 259] width 99 height 12
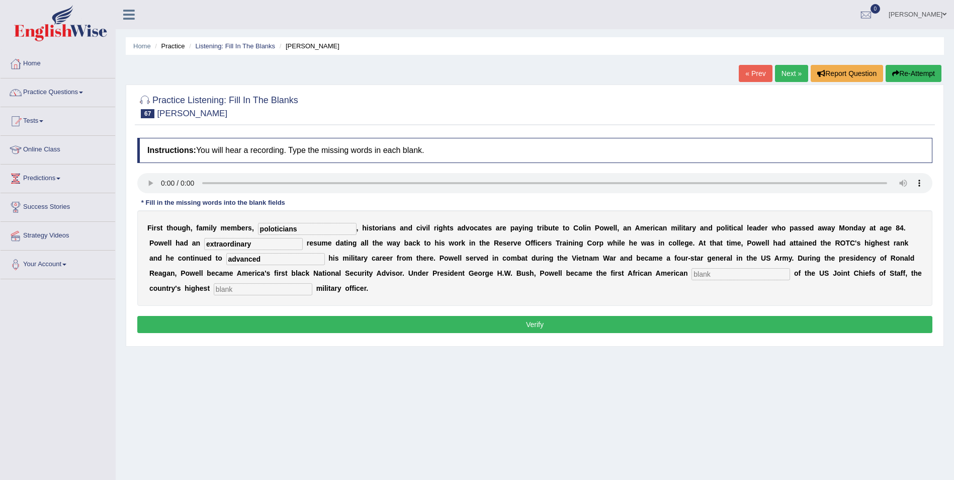
type input "advanced"
click at [691, 276] on input "text" at bounding box center [740, 274] width 99 height 12
type input "chairman"
drag, startPoint x: 237, startPoint y: 235, endPoint x: 152, endPoint y: 254, distance: 86.5
click at [152, 254] on div "F i r s t t h o u g h , f a m i l y m e m b e r s , poloticians , h i s t o r i…" at bounding box center [534, 258] width 795 height 96
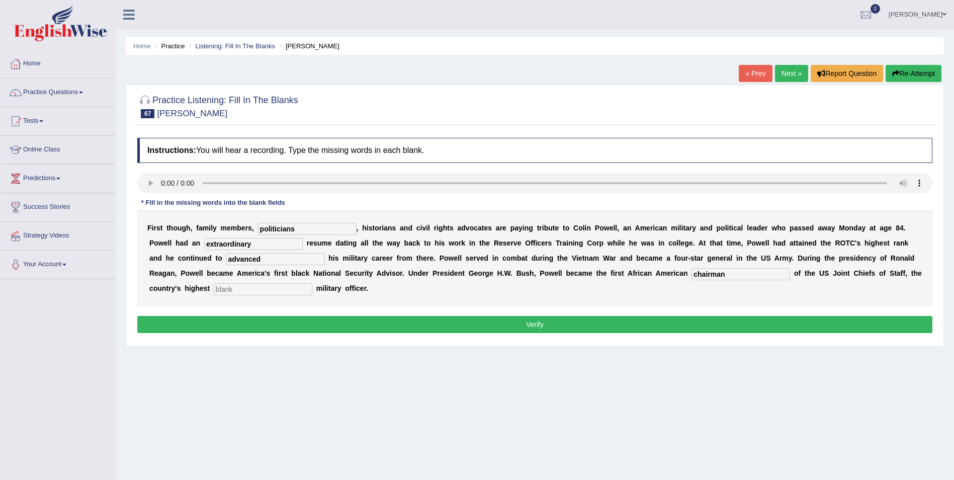
type input "politicians"
click at [312, 283] on input "text" at bounding box center [263, 289] width 99 height 12
type input "ranking"
click at [232, 324] on button "Verify" at bounding box center [534, 324] width 795 height 17
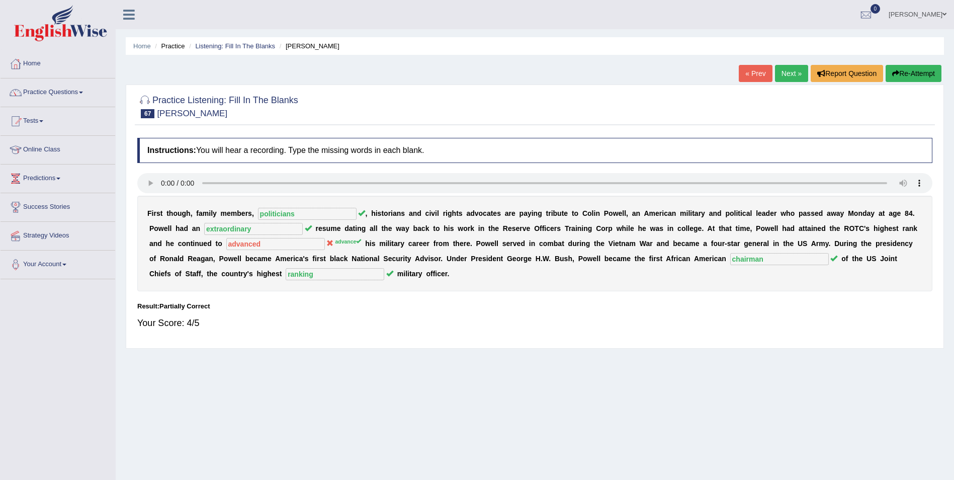
click at [930, 72] on button "Re-Attempt" at bounding box center [913, 73] width 56 height 17
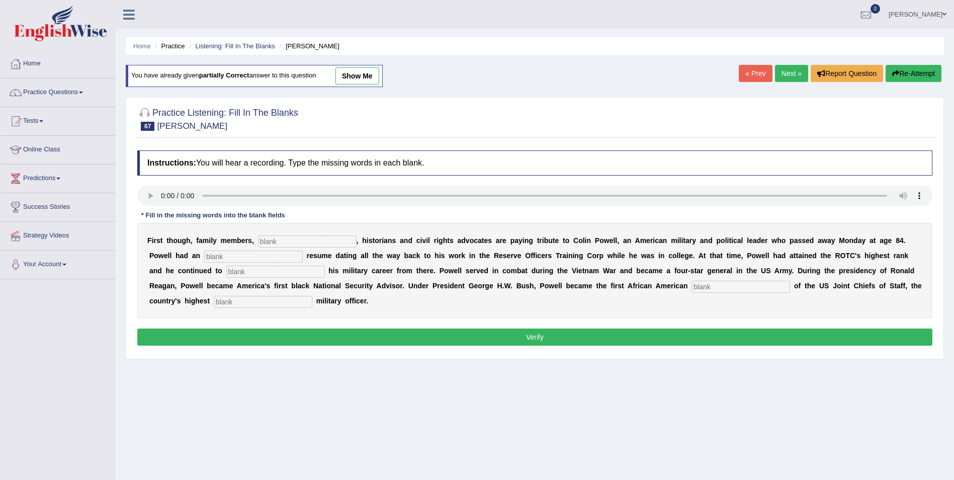
click at [293, 242] on input "text" at bounding box center [307, 241] width 99 height 12
type input "politicians"
click at [204, 259] on input "text" at bounding box center [253, 256] width 99 height 12
type input "estraordinary"
click at [226, 270] on input "text" at bounding box center [275, 271] width 99 height 12
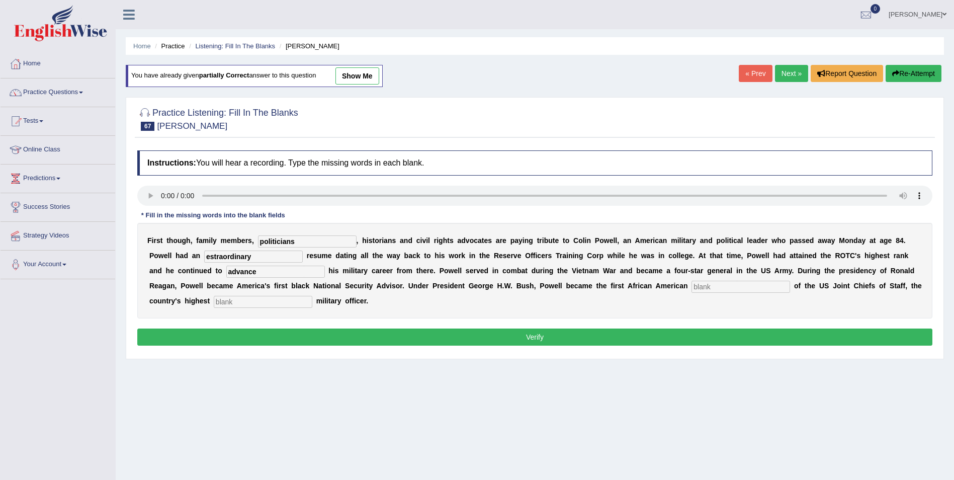
type input "advance"
click at [691, 290] on input "text" at bounding box center [740, 287] width 99 height 12
click at [691, 285] on input "text" at bounding box center [740, 287] width 99 height 12
type input "chairman"
click at [312, 296] on input "text" at bounding box center [263, 302] width 99 height 12
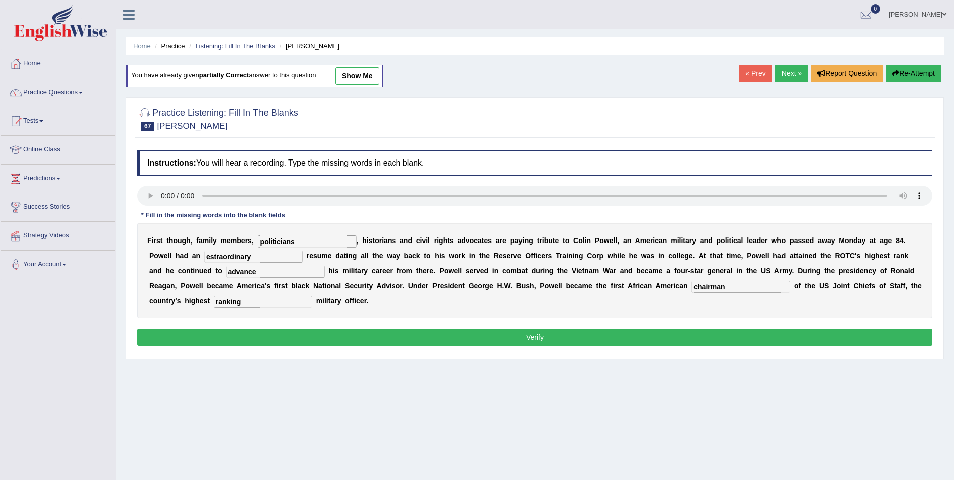
type input "ranking"
drag, startPoint x: 157, startPoint y: 260, endPoint x: 160, endPoint y: 251, distance: 9.1
click at [204, 259] on input "estraordinary" at bounding box center [253, 256] width 99 height 12
type input "extraordinary"
click at [499, 333] on button "Verify" at bounding box center [534, 336] width 795 height 17
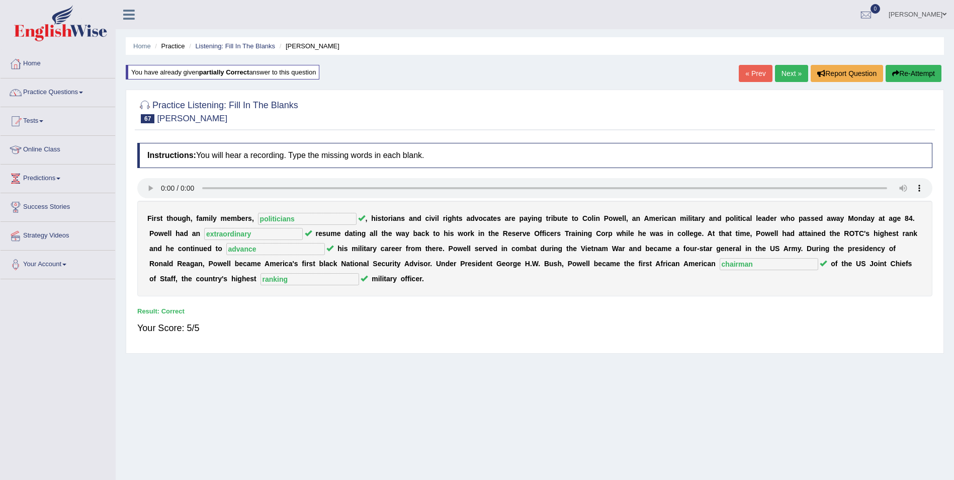
click at [786, 73] on link "Next »" at bounding box center [791, 73] width 33 height 17
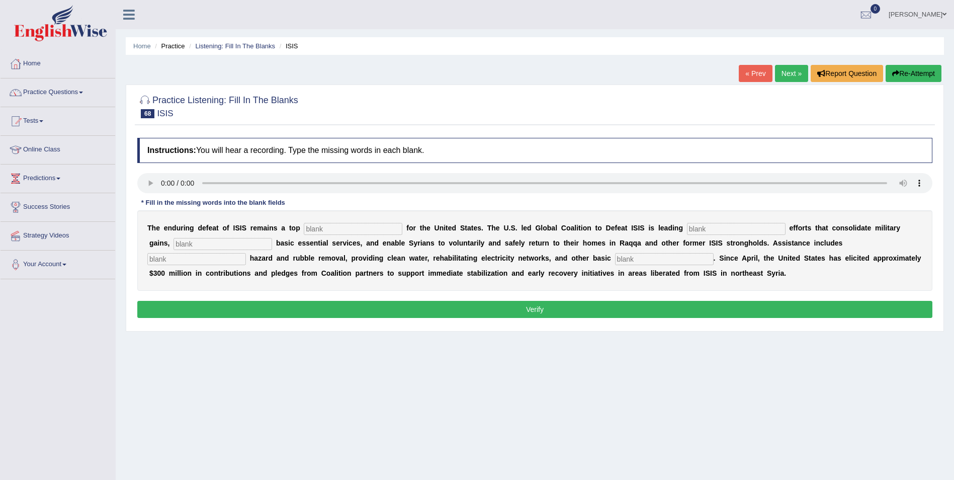
click at [304, 227] on input "text" at bounding box center [353, 229] width 99 height 12
type input "priority"
click at [687, 229] on input "text" at bounding box center [736, 229] width 99 height 12
type input "stabilisation"
click at [185, 242] on input "text" at bounding box center [222, 244] width 99 height 12
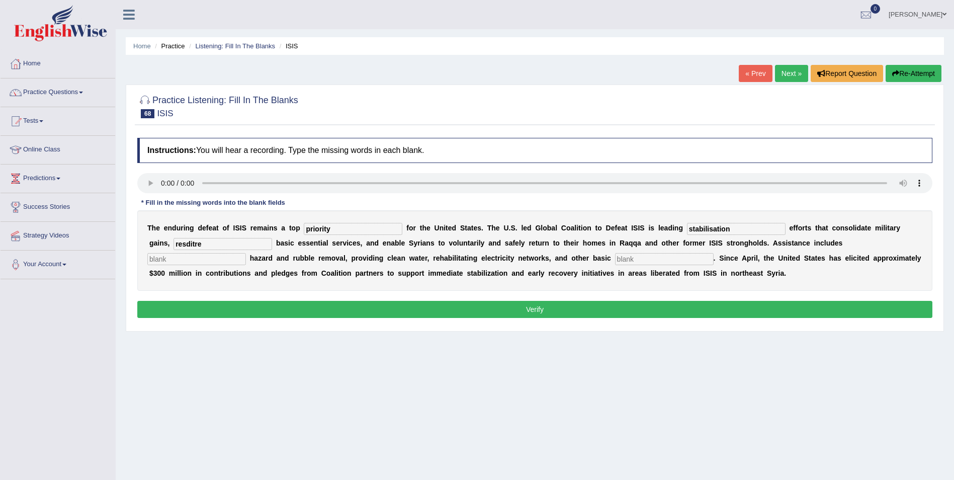
type input "resditre"
drag, startPoint x: 777, startPoint y: 241, endPoint x: 803, endPoint y: 241, distance: 26.1
click at [246, 253] on input "text" at bounding box center [196, 259] width 99 height 12
type input "explosive"
drag, startPoint x: 437, startPoint y: 257, endPoint x: 472, endPoint y: 252, distance: 34.6
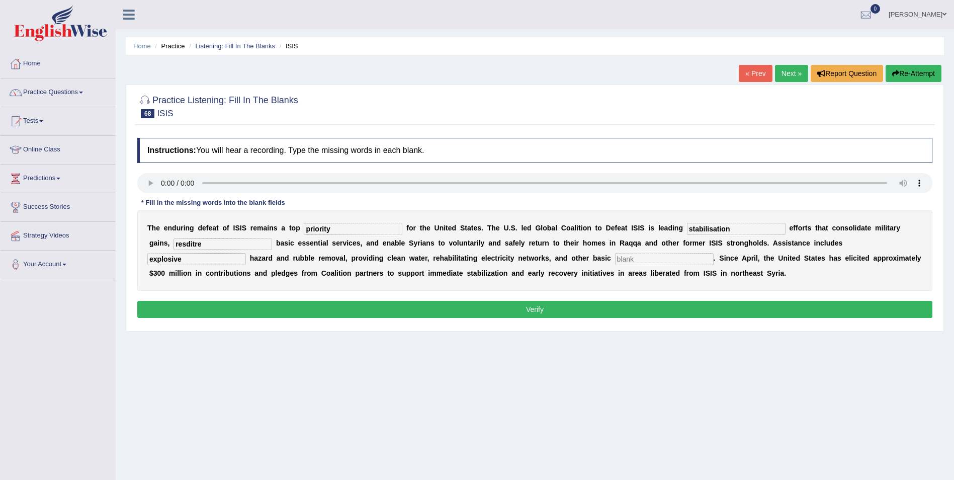
click at [615, 257] on input "text" at bounding box center [664, 259] width 99 height 12
type input "necessities"
drag, startPoint x: 184, startPoint y: 245, endPoint x: 53, endPoint y: 275, distance: 134.1
click at [53, 275] on div "Toggle navigation Home Practice Questions Speaking Practice Read Aloud Repeat S…" at bounding box center [477, 261] width 954 height 523
type input "restore"
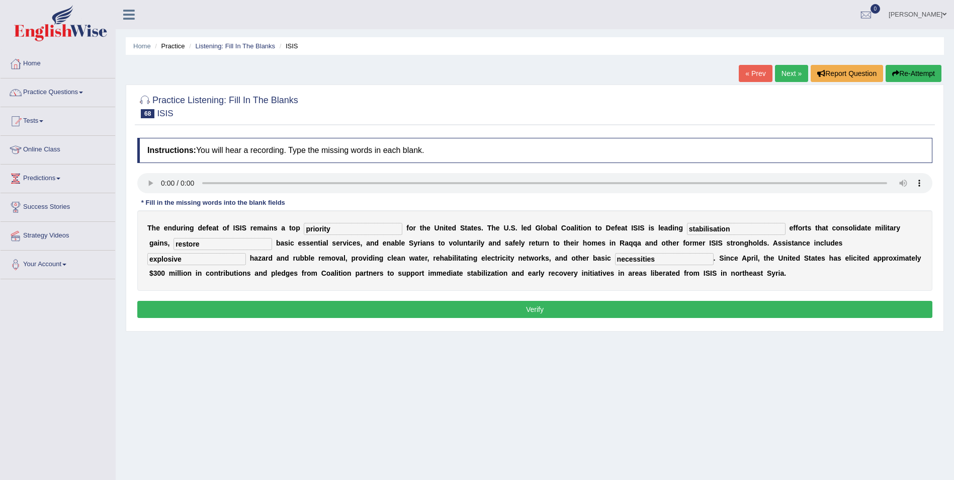
click at [451, 306] on button "Verify" at bounding box center [534, 309] width 795 height 17
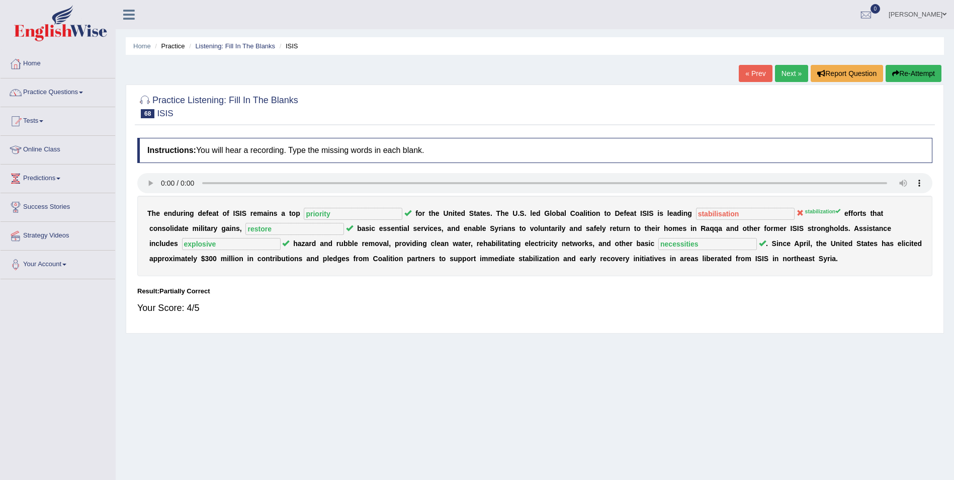
click at [904, 74] on button "Re-Attempt" at bounding box center [913, 73] width 56 height 17
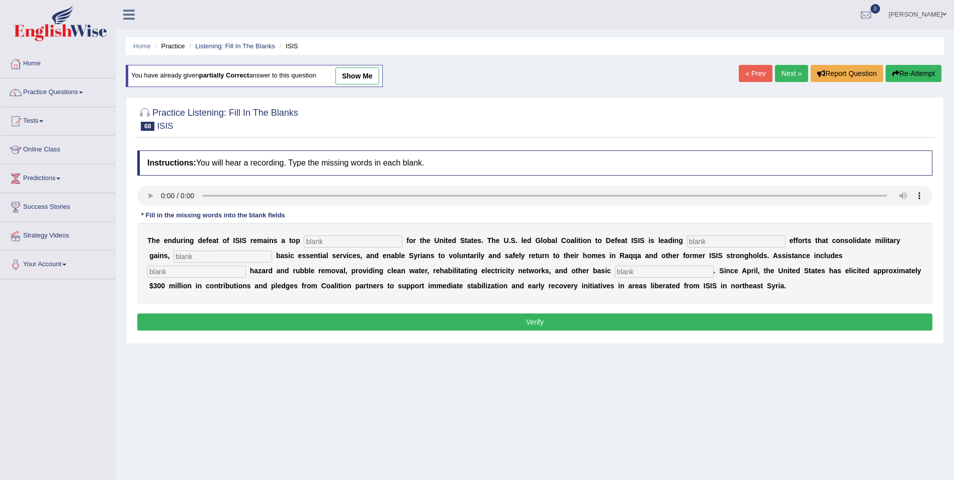
click at [329, 241] on input "text" at bounding box center [353, 241] width 99 height 12
type input "priority"
click at [687, 244] on input "text" at bounding box center [736, 241] width 99 height 12
click at [687, 243] on input "text" at bounding box center [736, 241] width 99 height 12
type input "stabilization"
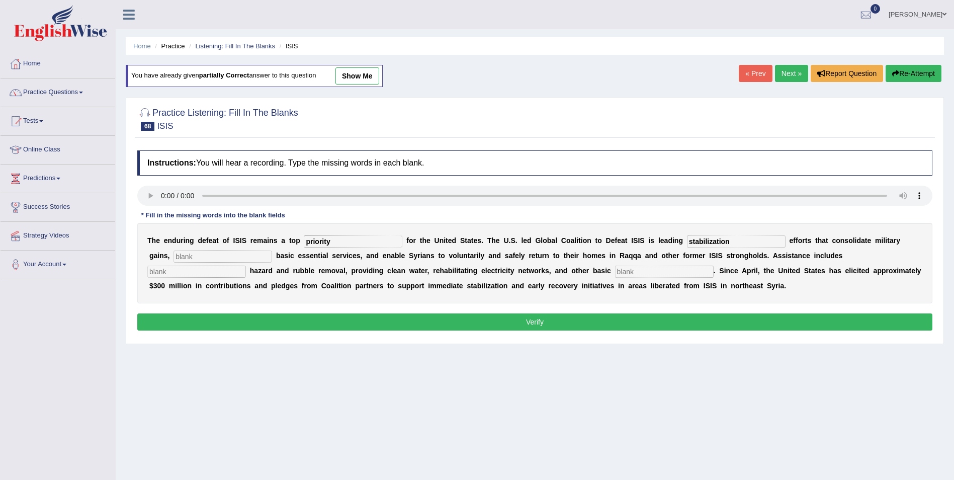
click at [225, 259] on input "text" at bounding box center [222, 256] width 99 height 12
type input "restores"
click at [615, 272] on input "text" at bounding box center [664, 271] width 99 height 12
click at [246, 265] on input "text" at bounding box center [196, 271] width 99 height 12
type input "explosive"
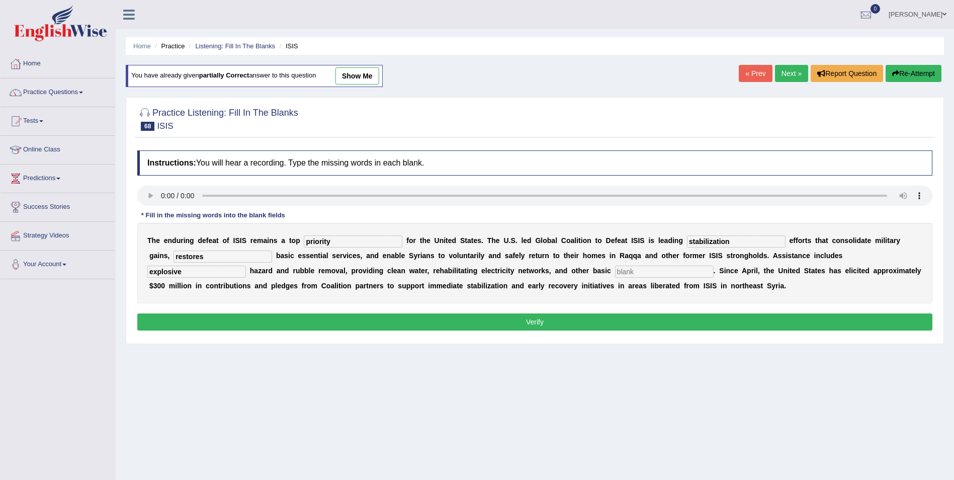
click at [615, 271] on input "text" at bounding box center [664, 271] width 99 height 12
type input "necessities"
click at [183, 261] on input "restores" at bounding box center [222, 256] width 99 height 12
type input "restore"
click at [406, 322] on button "Verify" at bounding box center [534, 321] width 795 height 17
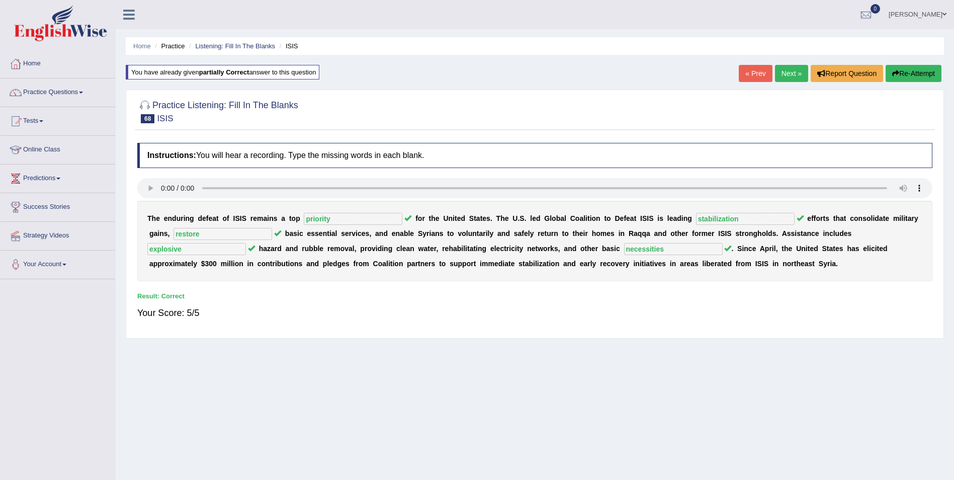
click at [781, 74] on link "Next »" at bounding box center [791, 73] width 33 height 17
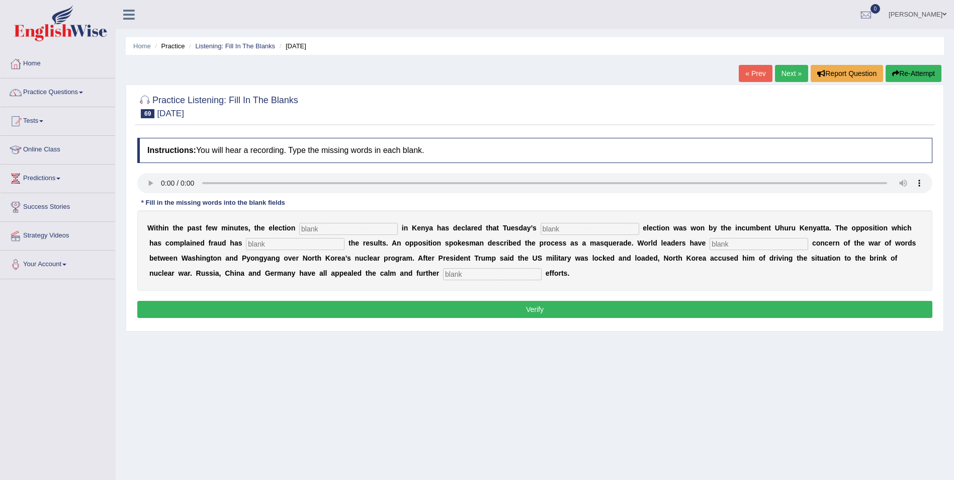
drag, startPoint x: 299, startPoint y: 231, endPoint x: 314, endPoint y: 226, distance: 16.1
click at [299, 230] on input "text" at bounding box center [348, 229] width 99 height 12
type input "commission"
click at [540, 228] on input "text" at bounding box center [589, 229] width 99 height 12
type input "presidential"
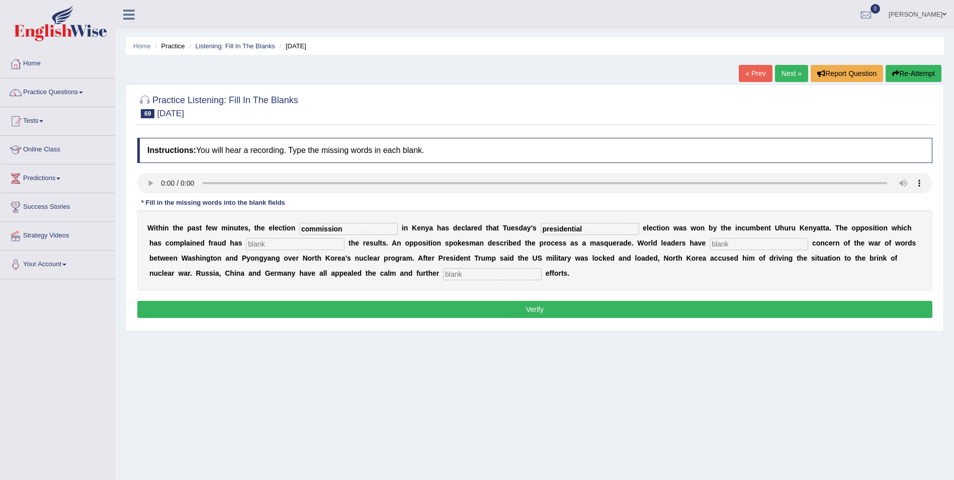
click at [246, 243] on input "text" at bounding box center [295, 244] width 99 height 12
type input "rejected"
click at [709, 246] on input "text" at bounding box center [758, 244] width 99 height 12
type input "exressed"
click at [299, 280] on div "W i t h i n t h e p a s t f e w m i n u t e s , t h e e l e c t i o n commissio…" at bounding box center [534, 250] width 795 height 80
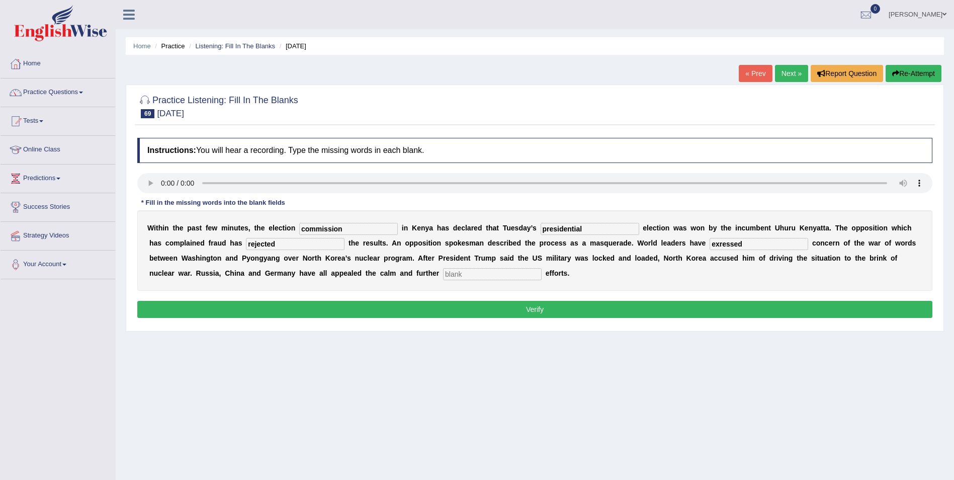
click at [443, 276] on input "text" at bounding box center [492, 274] width 99 height 12
type input "diplomatic"
click at [709, 243] on input "exressed" at bounding box center [758, 244] width 99 height 12
type input "expressed"
click at [529, 304] on button "Verify" at bounding box center [534, 309] width 795 height 17
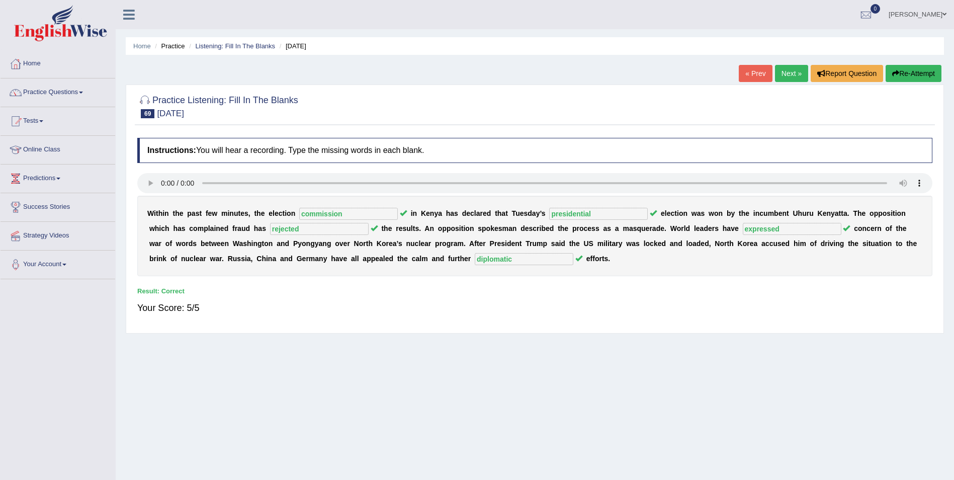
click at [791, 74] on link "Next »" at bounding box center [791, 73] width 33 height 17
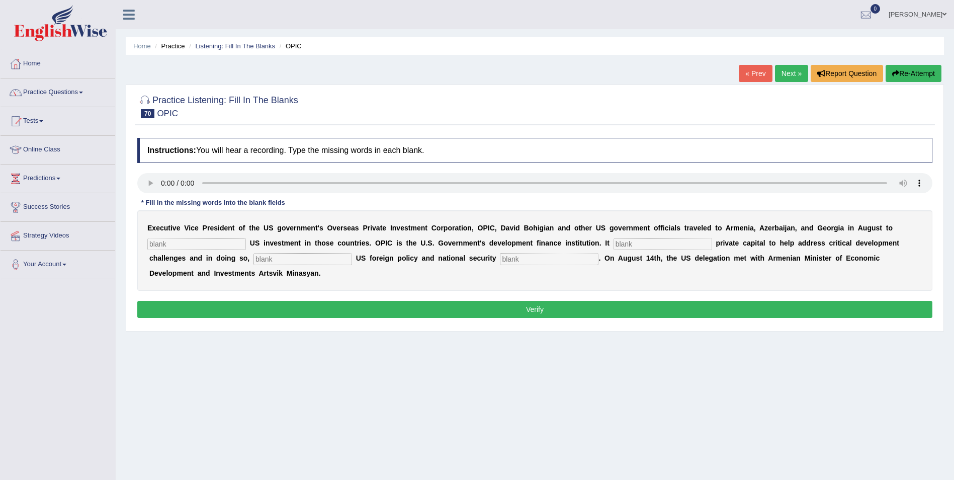
click at [169, 246] on input "text" at bounding box center [196, 244] width 99 height 12
type input "promote"
click at [613, 242] on input "text" at bounding box center [662, 244] width 99 height 12
type input "mobilizes"
drag, startPoint x: 193, startPoint y: 259, endPoint x: 250, endPoint y: 230, distance: 64.3
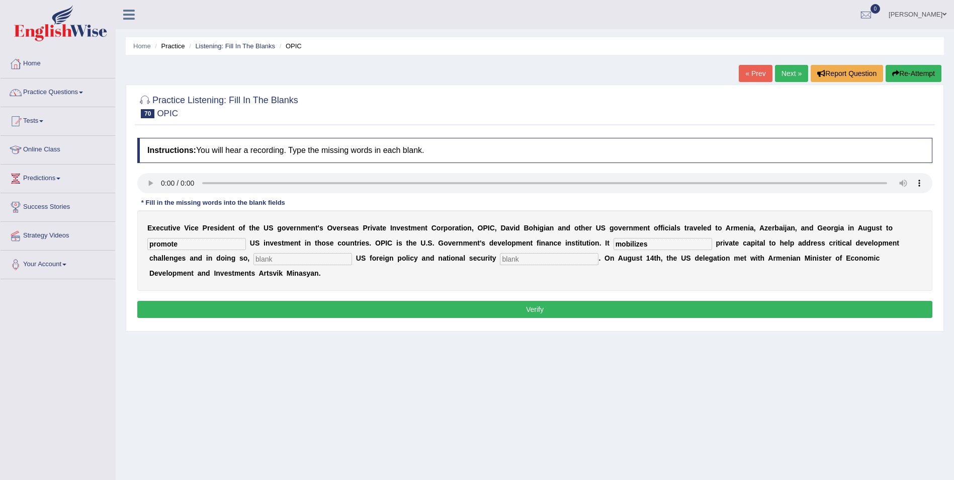
click at [253, 259] on input "text" at bounding box center [302, 259] width 99 height 12
type input "advances"
click at [500, 261] on input "text" at bounding box center [549, 259] width 99 height 12
click at [500, 258] on input "text" at bounding box center [549, 259] width 99 height 12
type input "priorities"
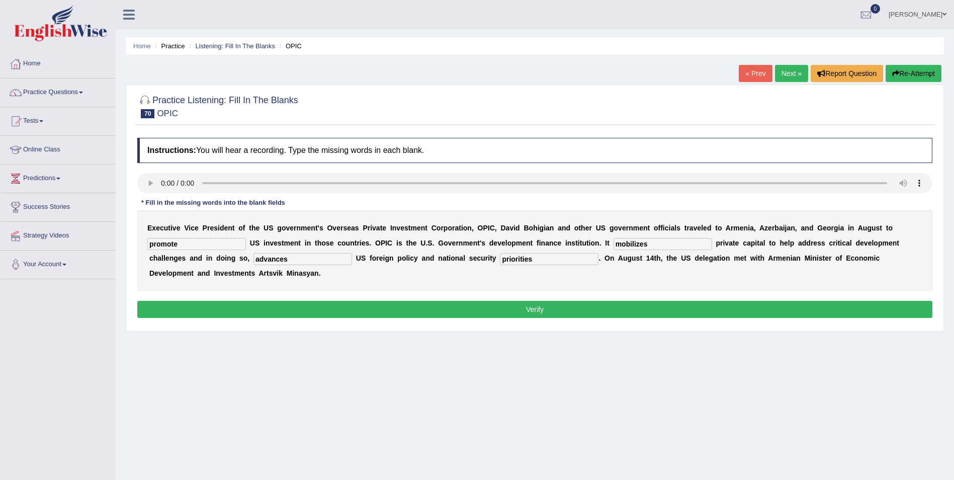
click at [568, 308] on button "Verify" at bounding box center [534, 309] width 795 height 17
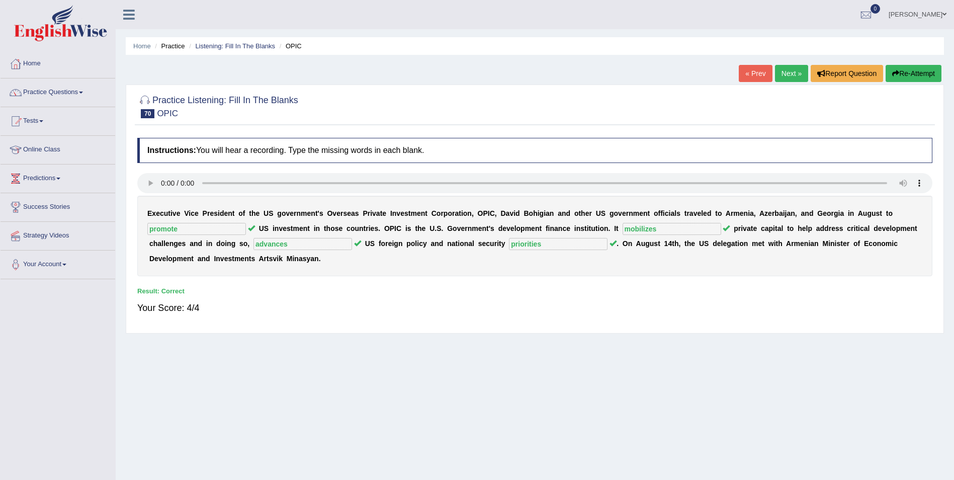
click at [784, 79] on link "Next »" at bounding box center [791, 73] width 33 height 17
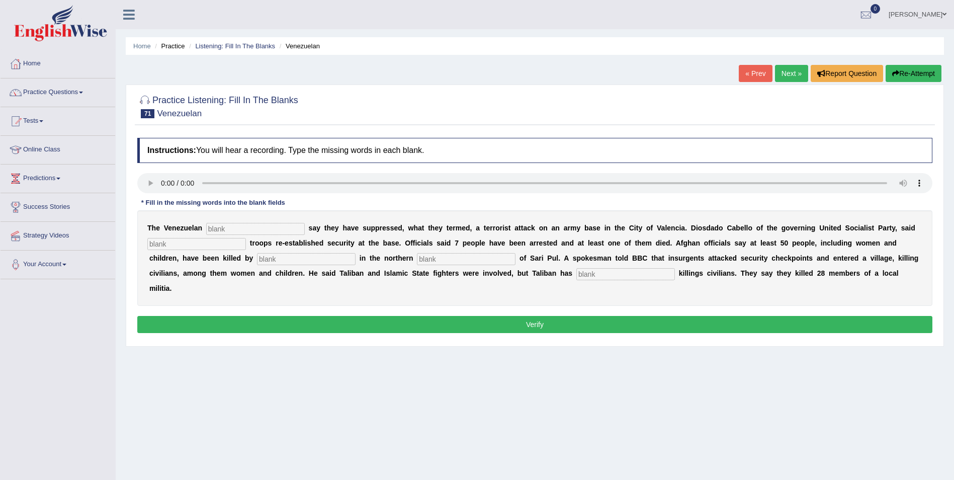
click at [221, 230] on input "text" at bounding box center [255, 229] width 99 height 12
type input "authorities"
click at [171, 245] on input "text" at bounding box center [196, 244] width 99 height 12
type input "loyal"
click at [257, 262] on input "text" at bounding box center [306, 259] width 99 height 12
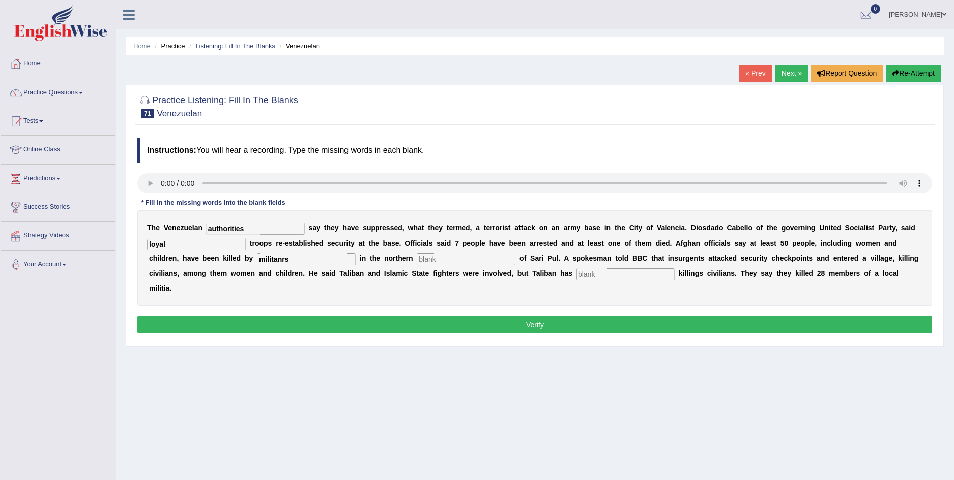
type input "militanrs"
click at [417, 263] on input "text" at bounding box center [466, 259] width 99 height 12
type input "southernb"
click at [576, 275] on input "text" at bounding box center [625, 274] width 99 height 12
type input "denied"
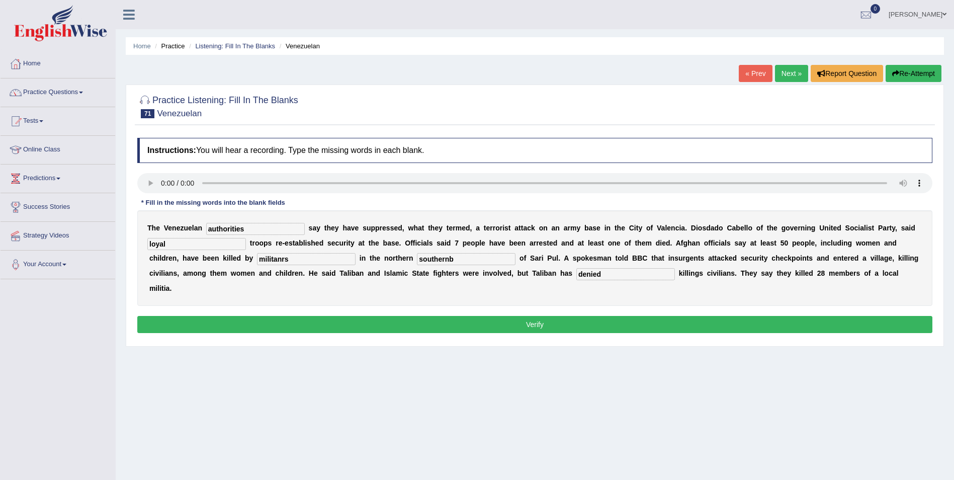
drag, startPoint x: 361, startPoint y: 261, endPoint x: 295, endPoint y: 270, distance: 67.0
click at [295, 270] on div "T h e V e n e z u e l a n authorities s a y t h e y h a v e s u p p r e s s e d…" at bounding box center [534, 258] width 795 height 96
type input "southern"
drag, startPoint x: 219, startPoint y: 258, endPoint x: 179, endPoint y: 256, distance: 39.8
click at [179, 256] on div "T h e V e n e z u e l a n authorities s a y t h e y h a v e s u p p r e s s e d…" at bounding box center [534, 258] width 795 height 96
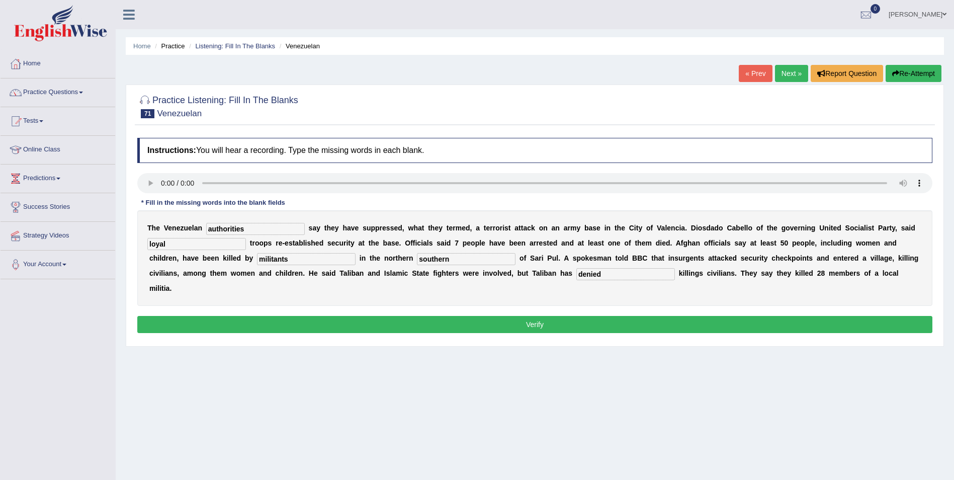
type input "militants"
click at [453, 316] on button "Verify" at bounding box center [534, 324] width 795 height 17
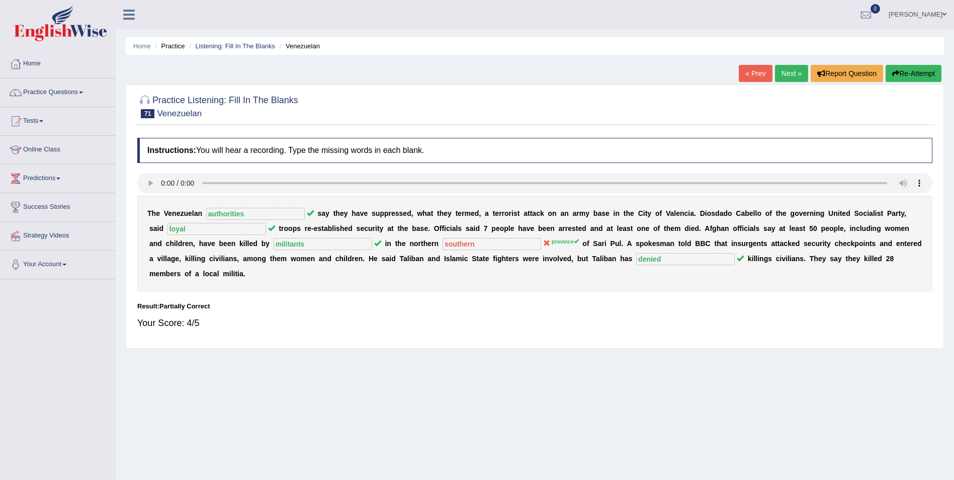
click at [906, 75] on button "Re-Attempt" at bounding box center [913, 73] width 56 height 17
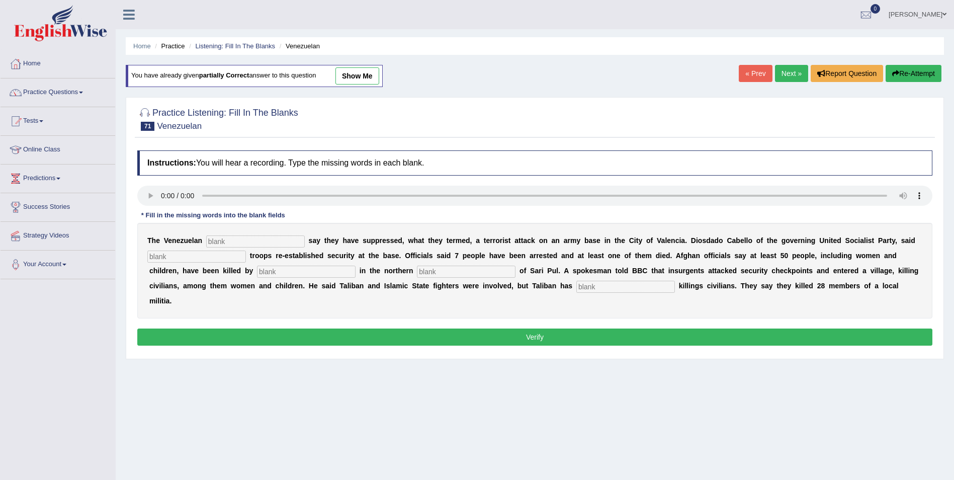
click at [235, 244] on input "text" at bounding box center [255, 241] width 99 height 12
type input "authorities"
click at [417, 273] on input "text" at bounding box center [466, 271] width 99 height 12
click at [181, 261] on input "text" at bounding box center [196, 256] width 99 height 12
type input "loyal"
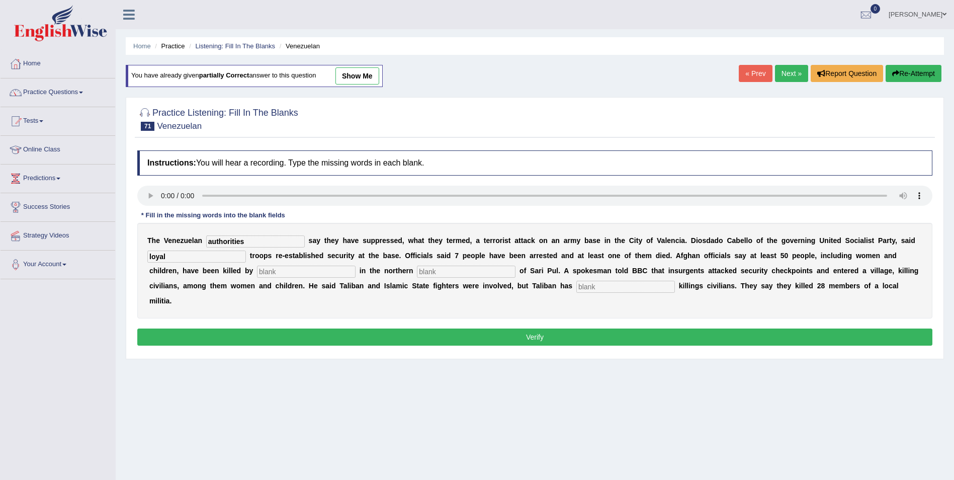
click at [257, 274] on input "text" at bounding box center [306, 271] width 99 height 12
click at [417, 272] on input "text" at bounding box center [466, 271] width 99 height 12
type input "provinces"
click at [257, 272] on input "text" at bounding box center [306, 271] width 99 height 12
click at [576, 285] on input "text" at bounding box center [625, 287] width 99 height 12
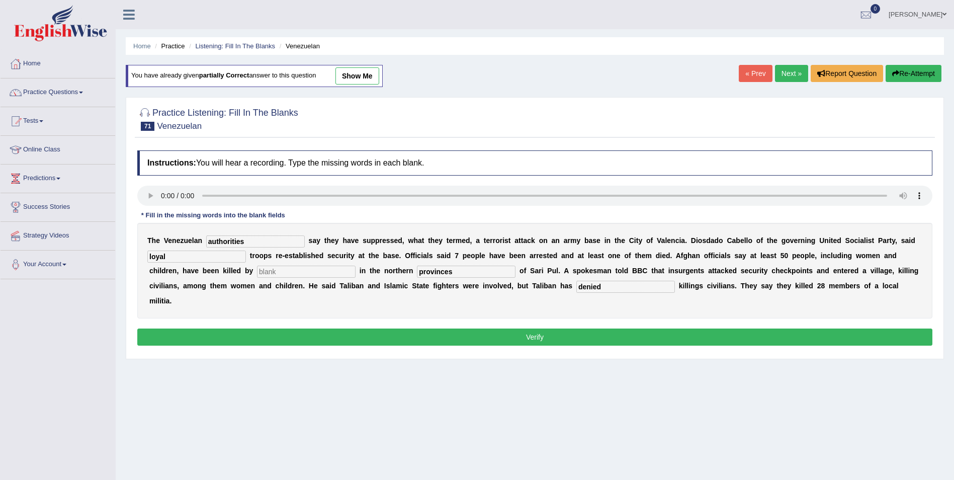
type input "denied"
click at [257, 275] on input "text" at bounding box center [306, 271] width 99 height 12
type input "militants"
click at [549, 328] on button "Verify" at bounding box center [534, 336] width 795 height 17
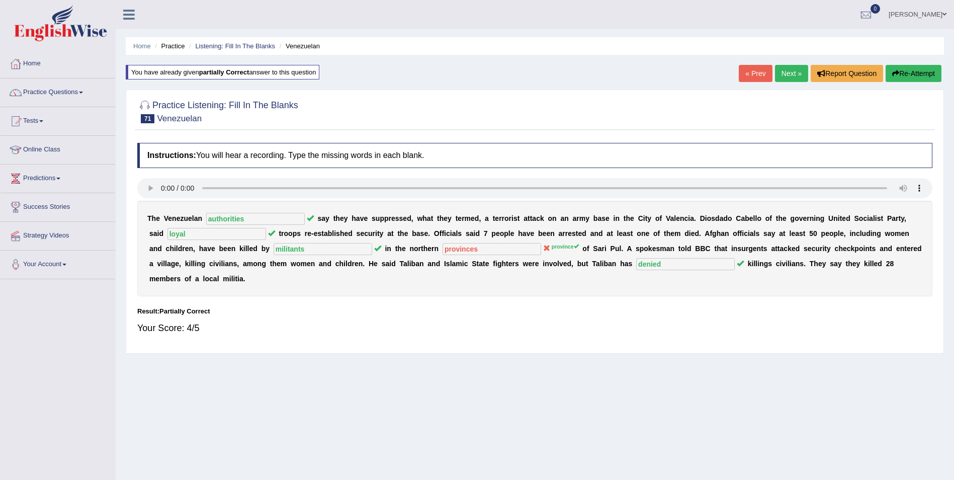
click at [906, 73] on button "Re-Attempt" at bounding box center [913, 73] width 56 height 17
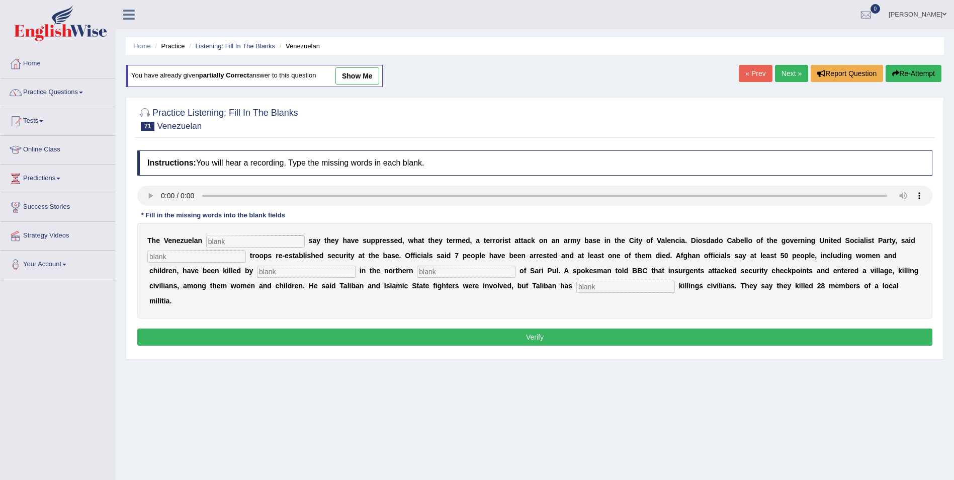
click at [248, 235] on input "text" at bounding box center [255, 241] width 99 height 12
type input "authorities"
click at [187, 260] on input "text" at bounding box center [196, 256] width 99 height 12
type input "loyal"
click at [257, 271] on input "text" at bounding box center [306, 271] width 99 height 12
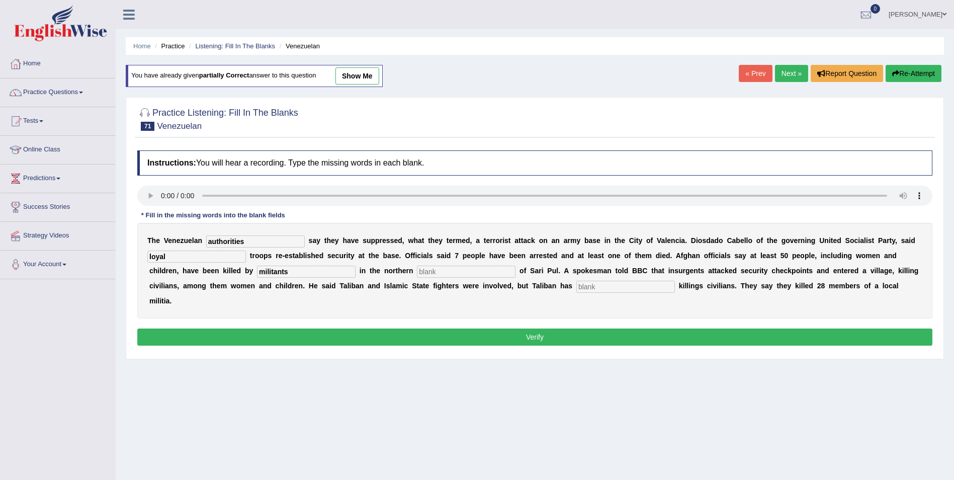
type input "militants"
click at [417, 270] on input "text" at bounding box center [466, 271] width 99 height 12
type input "provice"
click at [576, 285] on input "text" at bounding box center [625, 287] width 99 height 12
type input "denied"
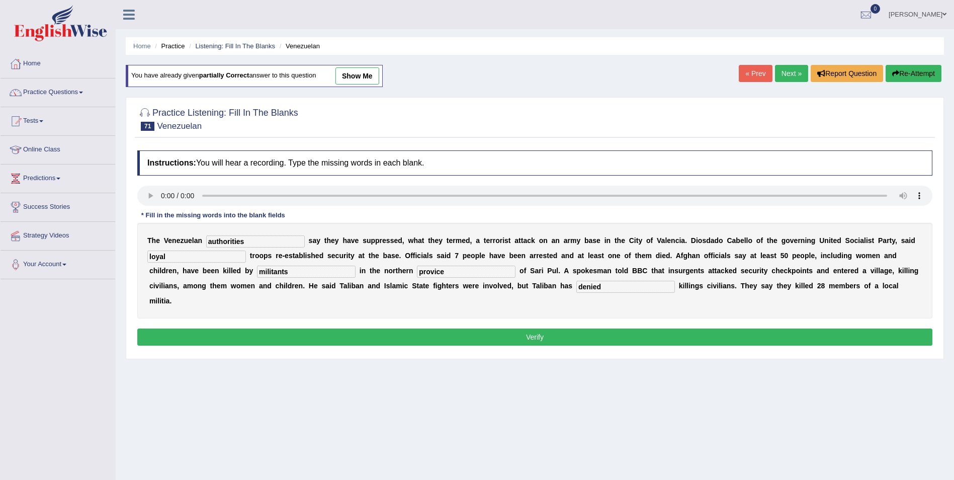
click at [417, 268] on input "provice" at bounding box center [466, 271] width 99 height 12
type input "province"
click at [417, 269] on input "province" at bounding box center [466, 271] width 99 height 12
type input "provinces"
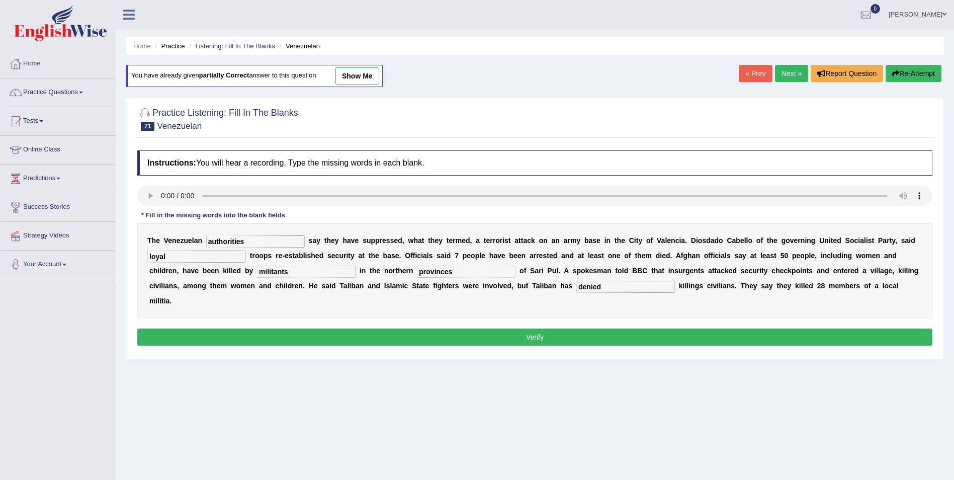
click at [381, 328] on button "Verify" at bounding box center [534, 336] width 795 height 17
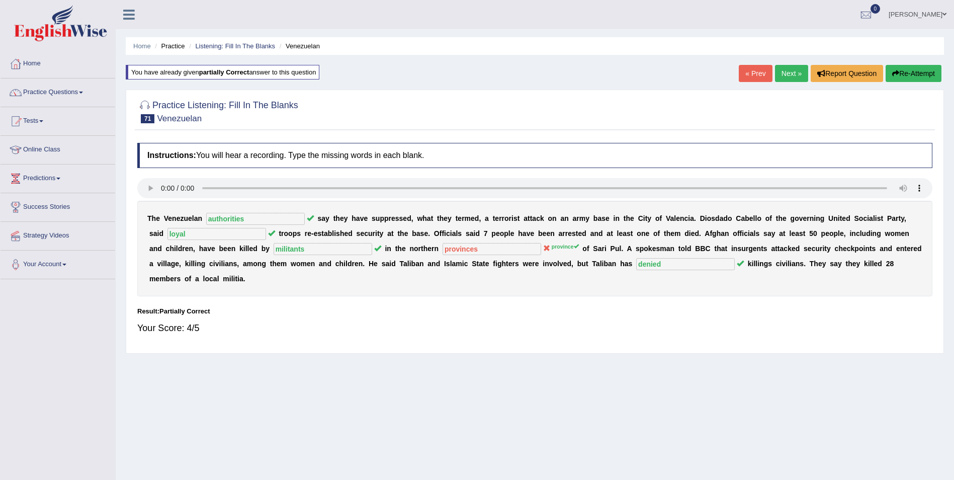
drag, startPoint x: 926, startPoint y: 73, endPoint x: 858, endPoint y: 105, distance: 74.7
click at [926, 73] on button "Re-Attempt" at bounding box center [913, 73] width 56 height 17
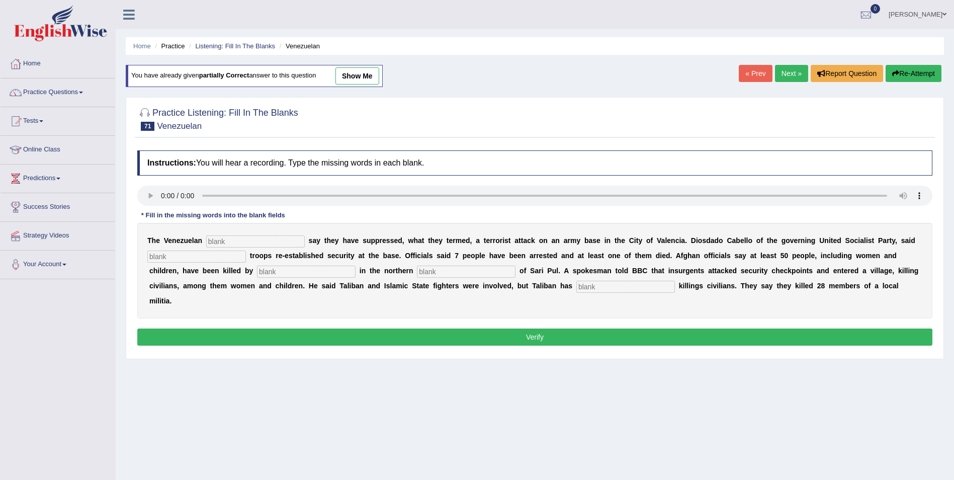
click at [417, 272] on input "text" at bounding box center [466, 271] width 99 height 12
type input "province"
click at [576, 288] on input "text" at bounding box center [625, 287] width 99 height 12
type input "denied"
click input "text"
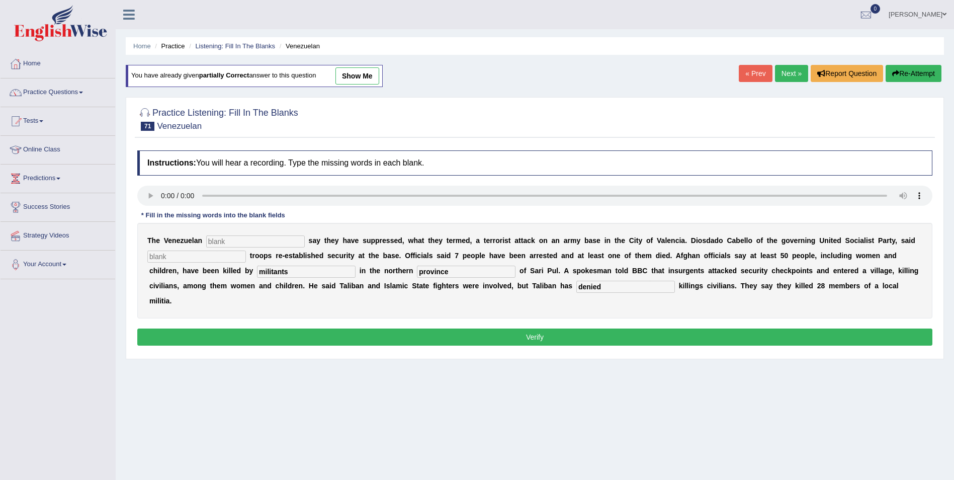
type input "militants"
click input "text"
click div "T h e V e n e z u e l a n s a y t h e y h a v e s u p p r e s s e d , w h a t t…"
click input "text"
type input "loyal"
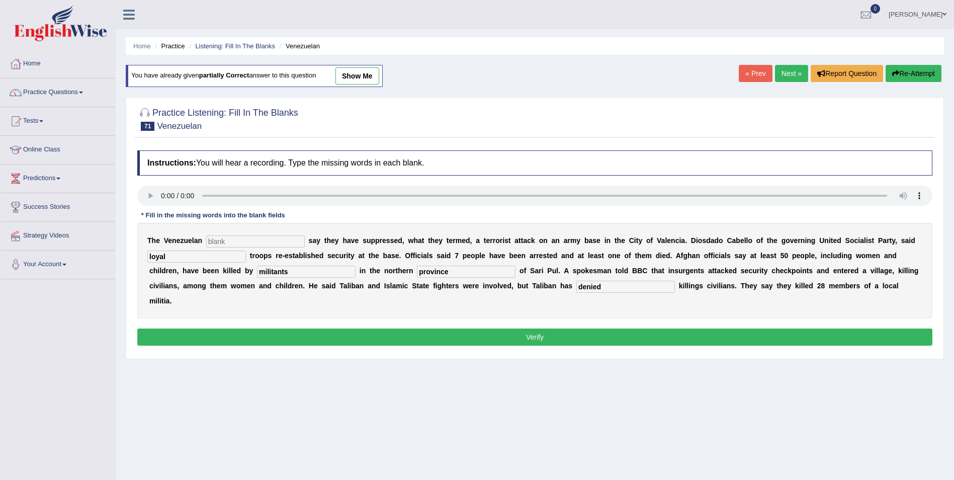
click input "text"
type input "authorities"
click button "Verify"
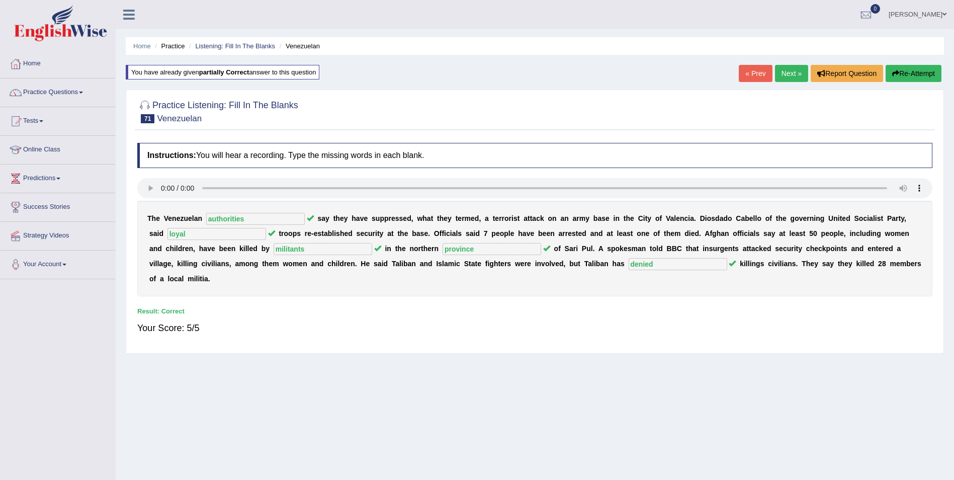
click link "Next »"
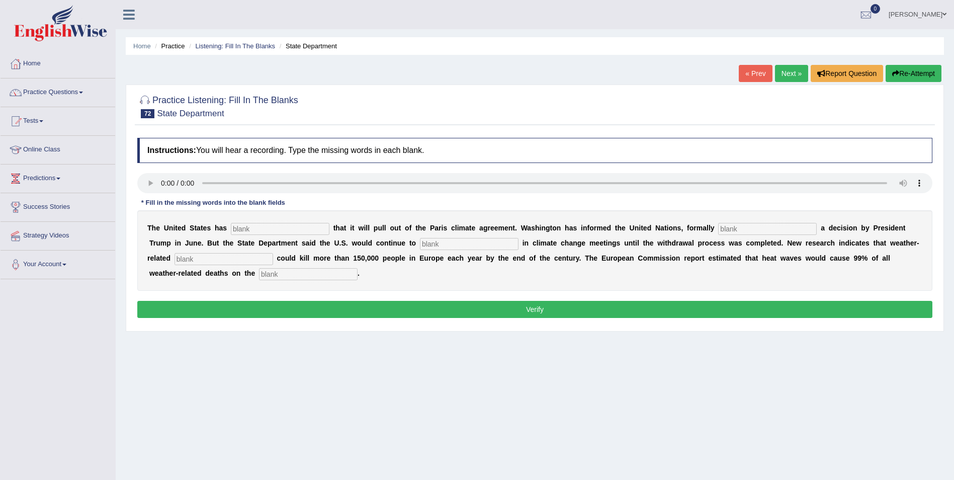
click at [238, 234] on div "T h e U n i t e d S t a t e s h a s t h a t i t w i l l p u l l o u t o f t h e…" at bounding box center [534, 250] width 795 height 80
drag, startPoint x: 242, startPoint y: 225, endPoint x: 274, endPoint y: 226, distance: 31.7
click at [243, 225] on input "text" at bounding box center [280, 229] width 99 height 12
type input "confirmes"
click at [718, 227] on input "text" at bounding box center [767, 229] width 99 height 12
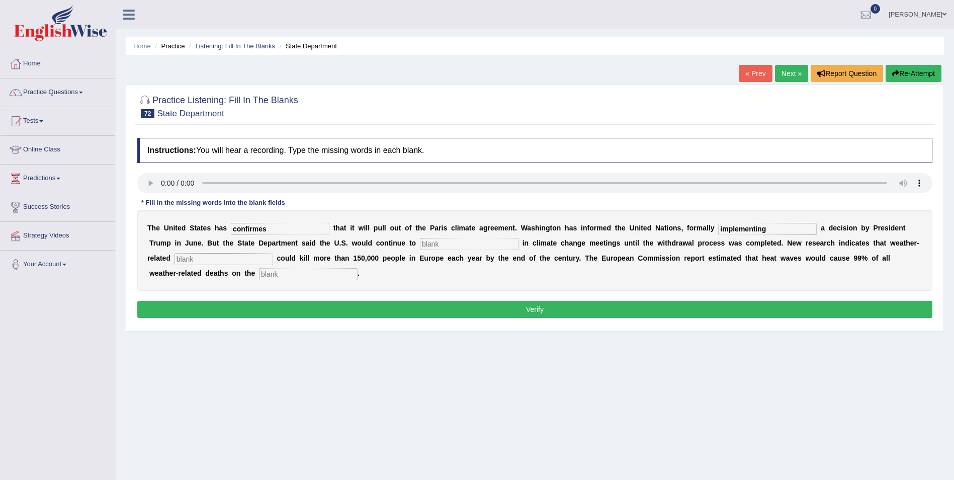
type input "implementing"
click at [420, 244] on input "text" at bounding box center [469, 244] width 99 height 12
type input "participaete"
click at [273, 253] on input "text" at bounding box center [223, 259] width 99 height 12
type input "desasters"
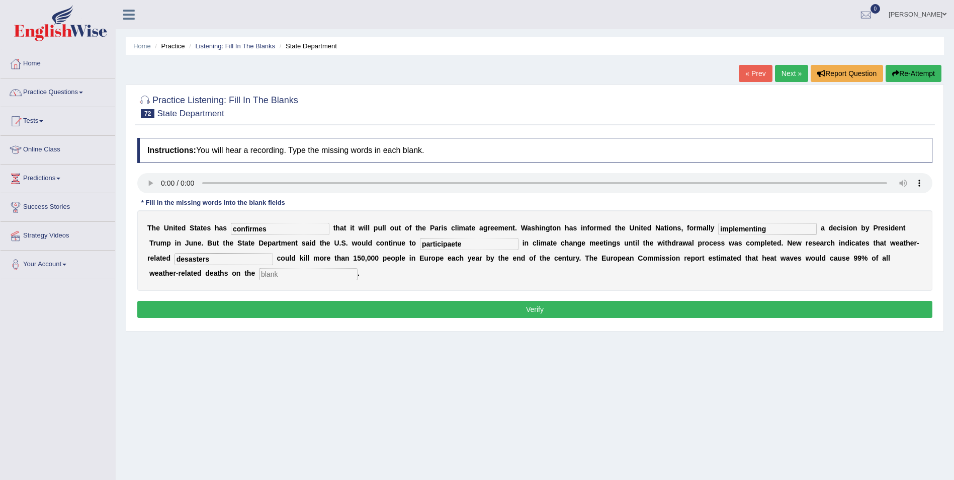
click at [357, 268] on input "text" at bounding box center [308, 274] width 99 height 12
type input "continents"
click at [261, 228] on input "confirmes" at bounding box center [280, 229] width 99 height 12
type input "confirmed"
click at [420, 244] on input "participaete" at bounding box center [469, 244] width 99 height 12
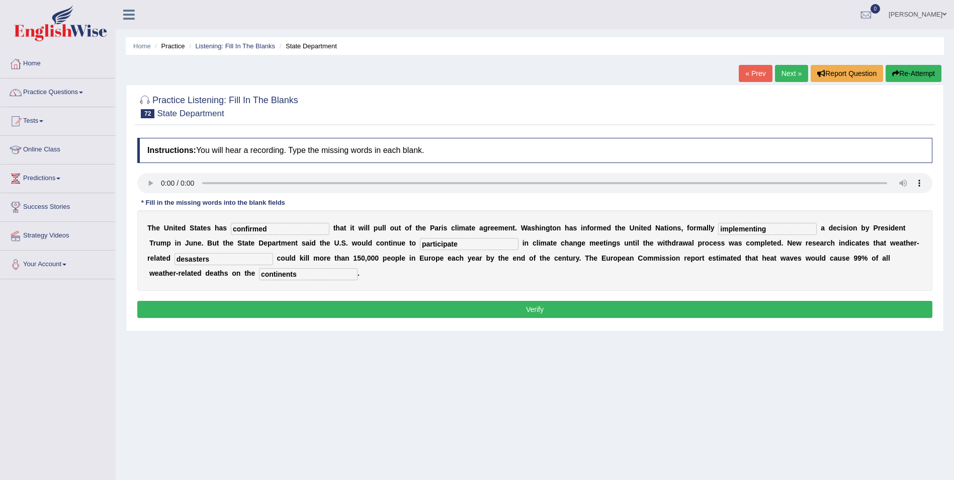
type input "participate"
click at [821, 301] on button "Verify" at bounding box center [534, 309] width 795 height 17
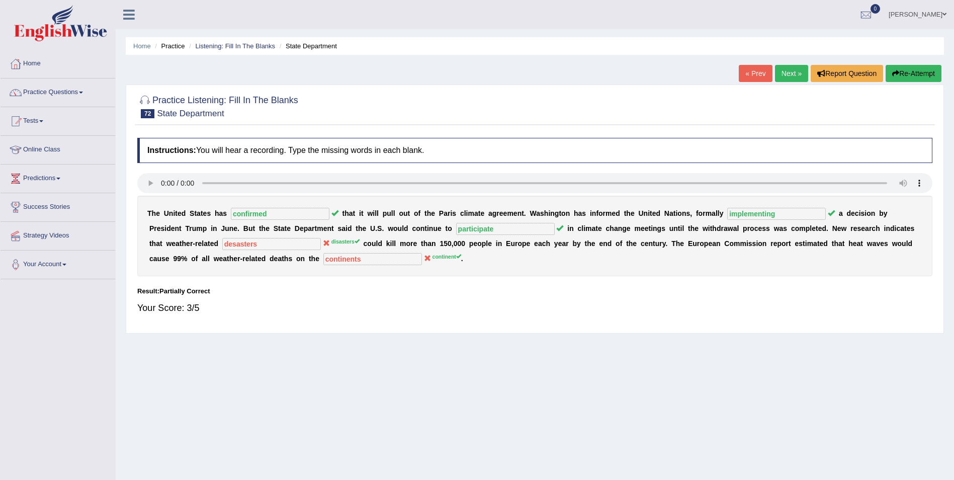
click at [913, 75] on button "Re-Attempt" at bounding box center [913, 73] width 56 height 17
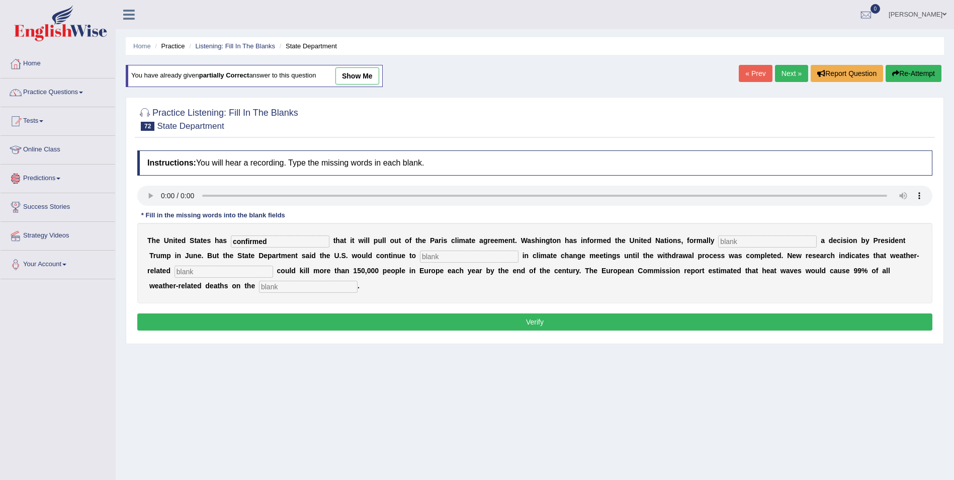
type input "confirmed"
click at [718, 242] on input "text" at bounding box center [767, 241] width 99 height 12
type input "implementing"
click at [420, 257] on input "text" at bounding box center [469, 256] width 99 height 12
type input "participate"
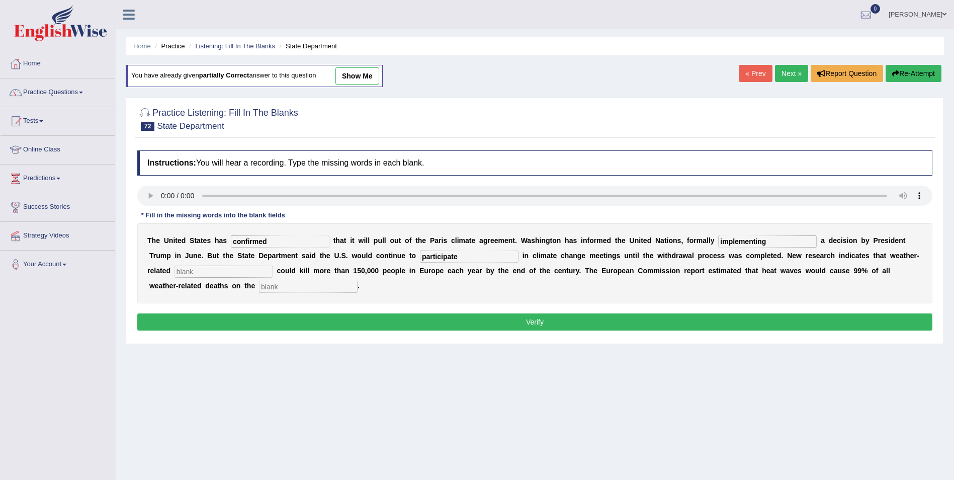
click at [273, 265] on input "text" at bounding box center [223, 271] width 99 height 12
type input "disasters"
click at [357, 281] on input "text" at bounding box center [308, 287] width 99 height 12
type input "continents"
click at [290, 313] on button "Verify" at bounding box center [534, 321] width 795 height 17
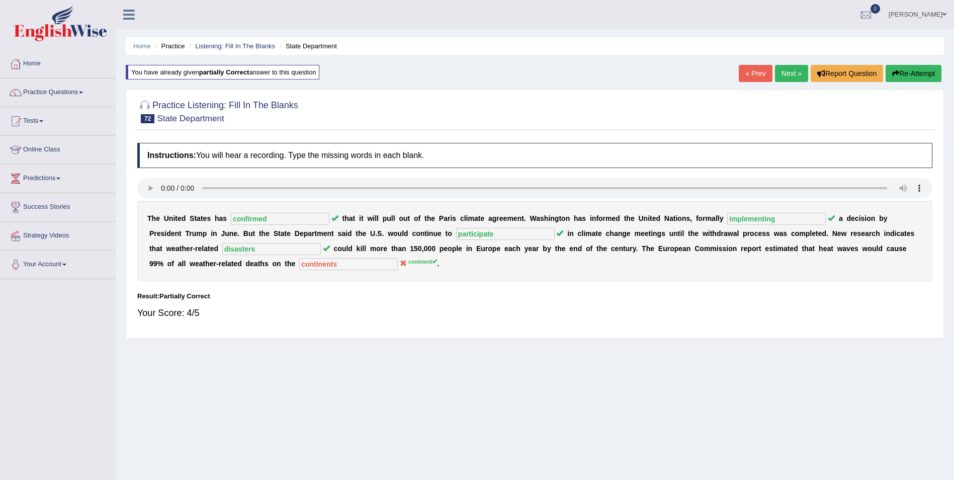
click at [909, 75] on button "Re-Attempt" at bounding box center [913, 73] width 56 height 17
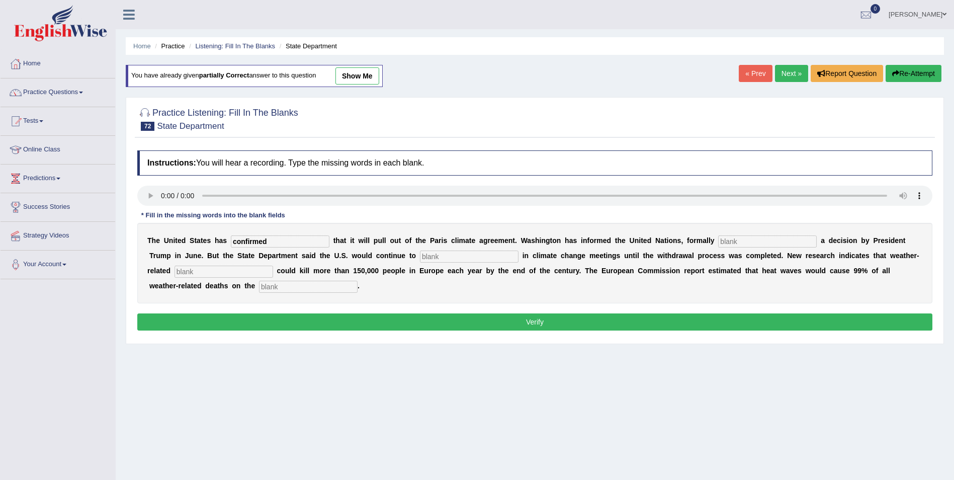
type input "confirmed"
click at [718, 241] on input "text" at bounding box center [767, 241] width 99 height 12
drag, startPoint x: 698, startPoint y: 242, endPoint x: 748, endPoint y: 225, distance: 53.3
click at [718, 242] on input "text" at bounding box center [767, 241] width 99 height 12
type input "implementing"
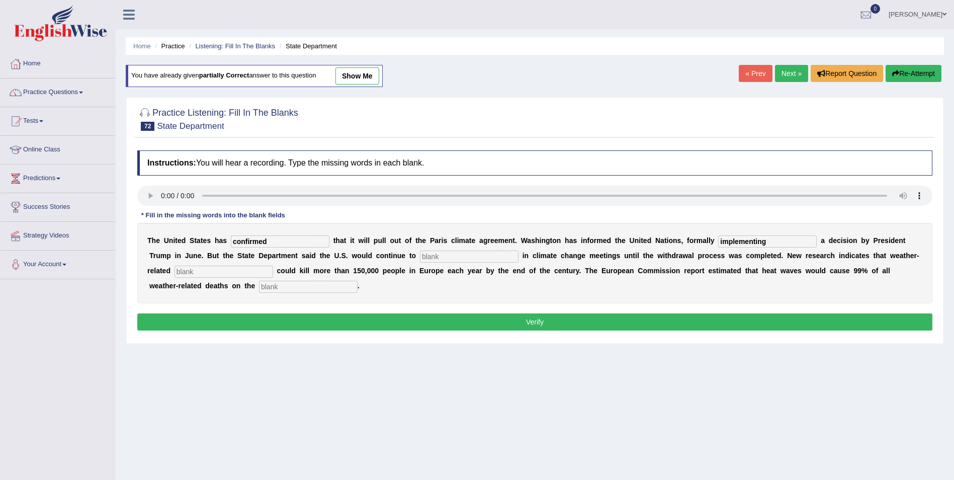
drag, startPoint x: 344, startPoint y: 258, endPoint x: 440, endPoint y: 230, distance: 99.9
click at [420, 258] on input "text" at bounding box center [469, 256] width 99 height 12
type input "particiapte"
click at [273, 265] on input "text" at bounding box center [223, 271] width 99 height 12
type input "disasters"
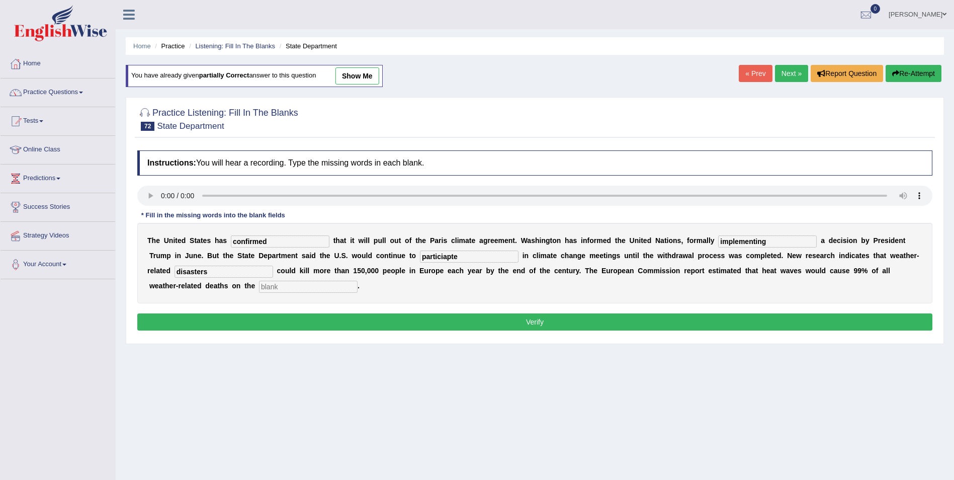
click at [357, 281] on input "text" at bounding box center [308, 287] width 99 height 12
type input "continent"
click at [420, 256] on input "particiapte" at bounding box center [469, 256] width 99 height 12
type input "p"
type input "participate"
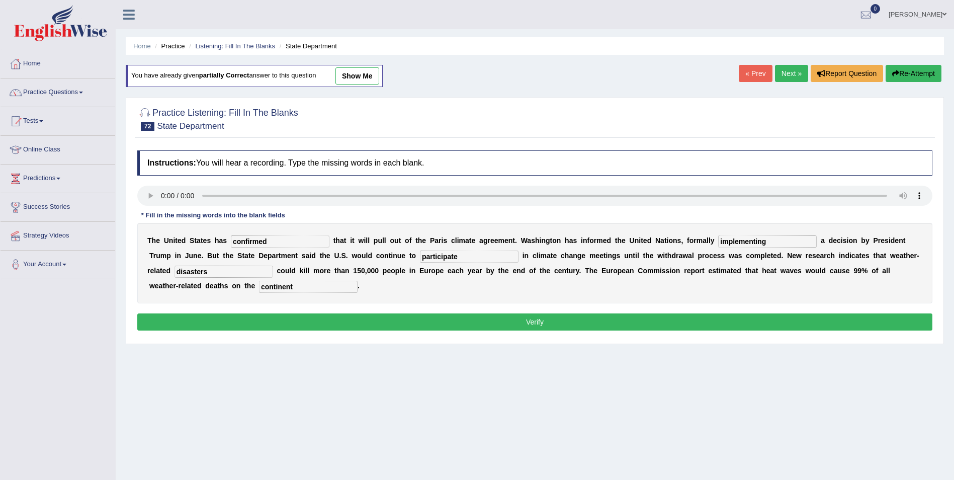
click at [816, 313] on button "Verify" at bounding box center [534, 321] width 795 height 17
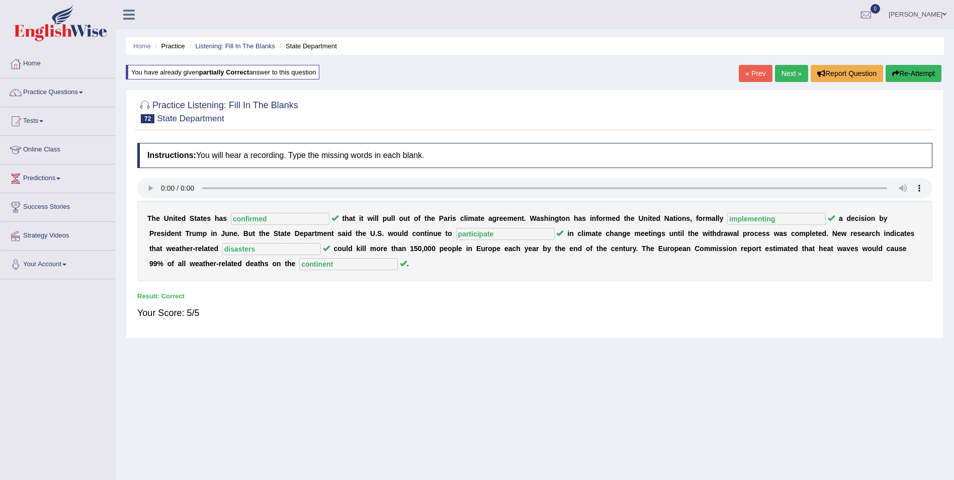
click at [790, 75] on link "Next »" at bounding box center [791, 73] width 33 height 17
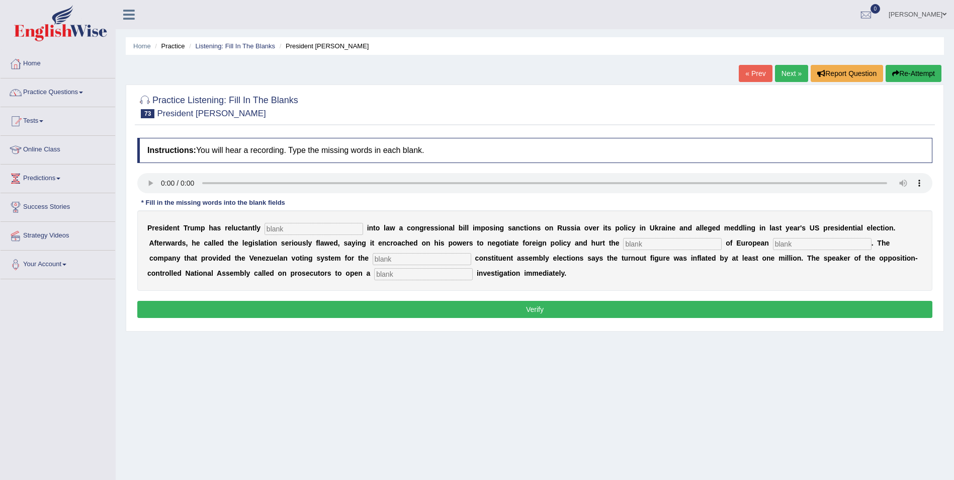
click at [277, 229] on input "text" at bounding box center [313, 229] width 99 height 12
click at [294, 231] on input "text" at bounding box center [313, 229] width 99 height 12
type input "signed"
click at [623, 247] on input "text" at bounding box center [672, 244] width 99 height 12
type input "interes"
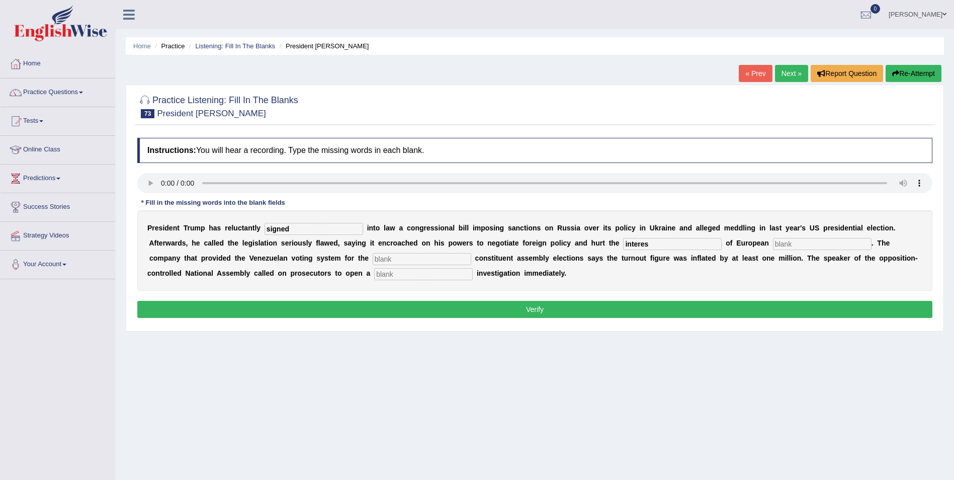
click at [773, 244] on input "text" at bounding box center [822, 244] width 99 height 12
type input "a;llied"
click at [373, 259] on input "text" at bounding box center [422, 259] width 99 height 12
click at [623, 244] on input "interes" at bounding box center [672, 244] width 99 height 12
type input "interest"
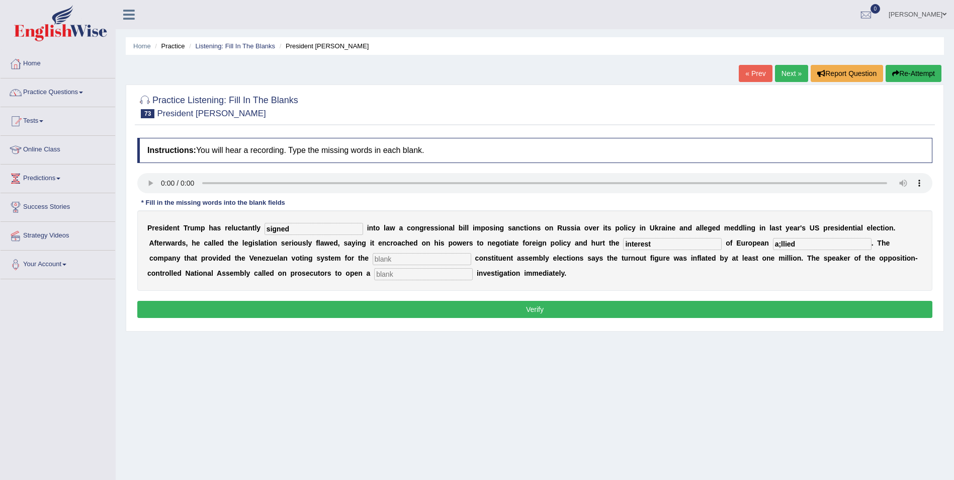
click at [373, 261] on input "text" at bounding box center [422, 259] width 99 height 12
type input "xcontroveral"
click at [374, 279] on input "text" at bounding box center [423, 274] width 99 height 12
type input "criminal"
drag, startPoint x: 248, startPoint y: 260, endPoint x: 130, endPoint y: 270, distance: 118.1
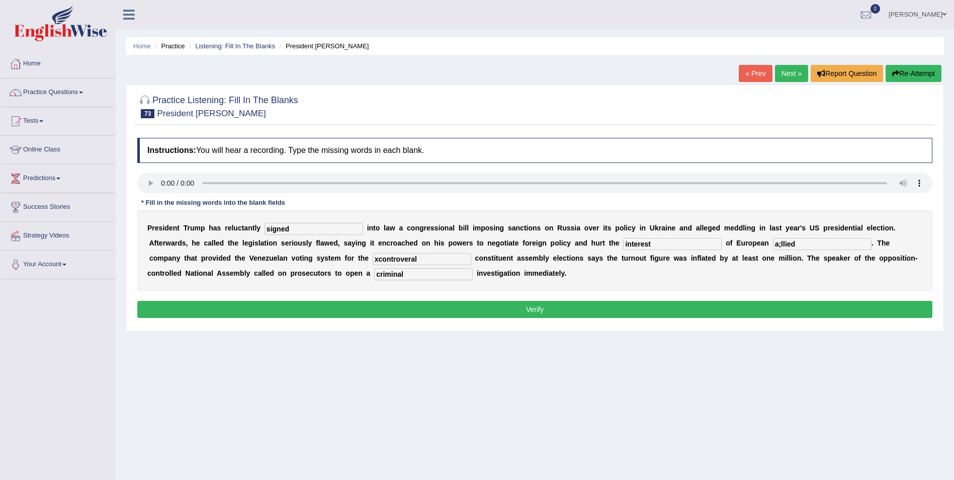
click at [130, 270] on div "Practice Listening: Fill In The Blanks 73 President Trump Instructions: You wil…" at bounding box center [535, 207] width 818 height 247
type input "controvertial"
drag, startPoint x: 682, startPoint y: 245, endPoint x: 618, endPoint y: 251, distance: 64.6
click at [618, 251] on div "P r e s i d e n t T r u m p h a s r e l u c t a n t l y signed i n t o l a w a …" at bounding box center [534, 250] width 795 height 80
type input "allied"
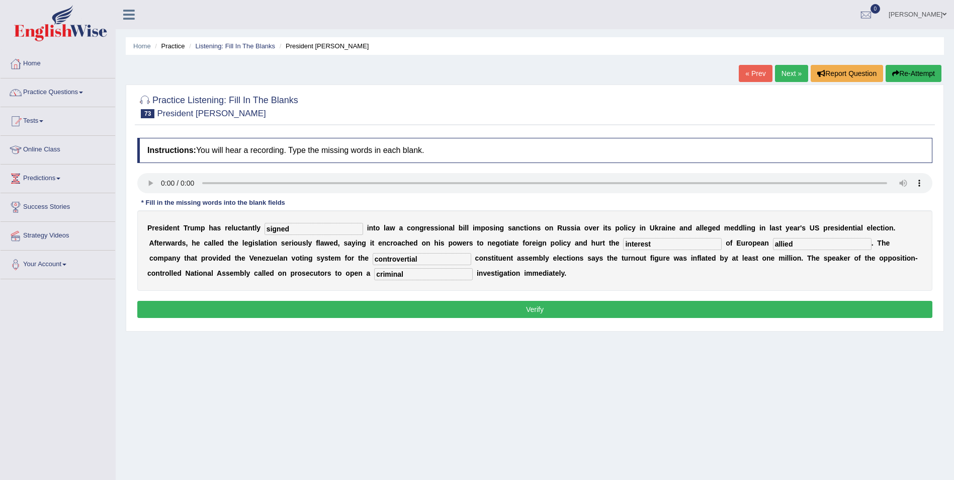
click at [185, 306] on button "Verify" at bounding box center [534, 309] width 795 height 17
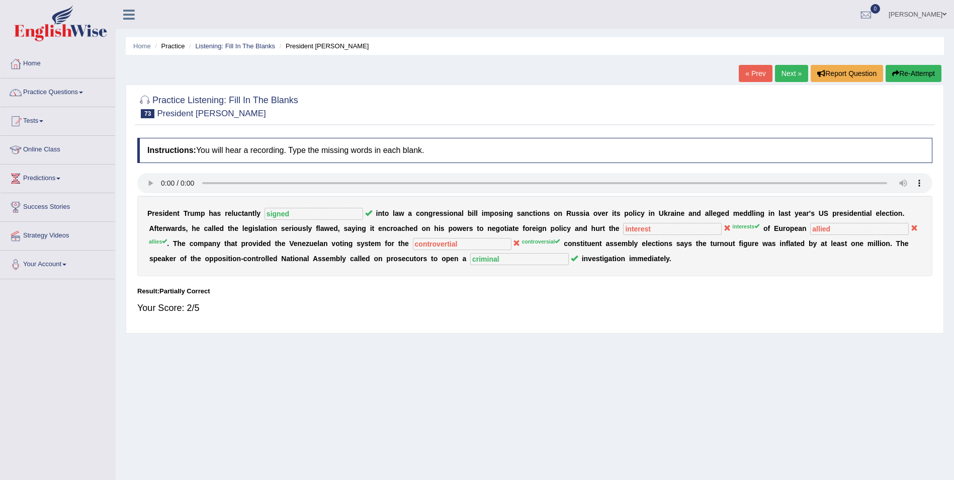
click at [914, 71] on button "Re-Attempt" at bounding box center [913, 73] width 56 height 17
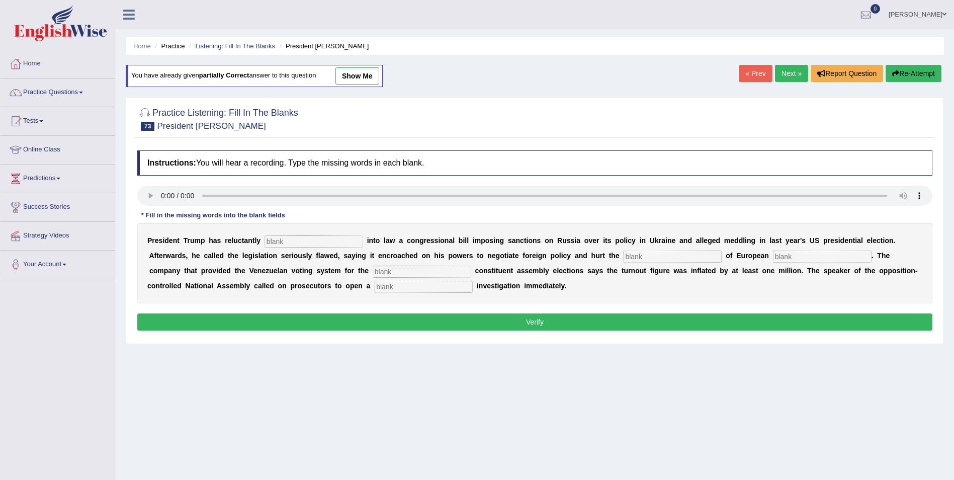
click at [280, 247] on div "P r e s i d e n t T r u m p h a s r e l u c t a n t l y i n t o l a w a c o n g…" at bounding box center [534, 263] width 795 height 80
click at [281, 243] on input "text" at bounding box center [313, 241] width 99 height 12
type input "signed"
click at [623, 255] on input "text" at bounding box center [672, 256] width 99 height 12
type input "interests"
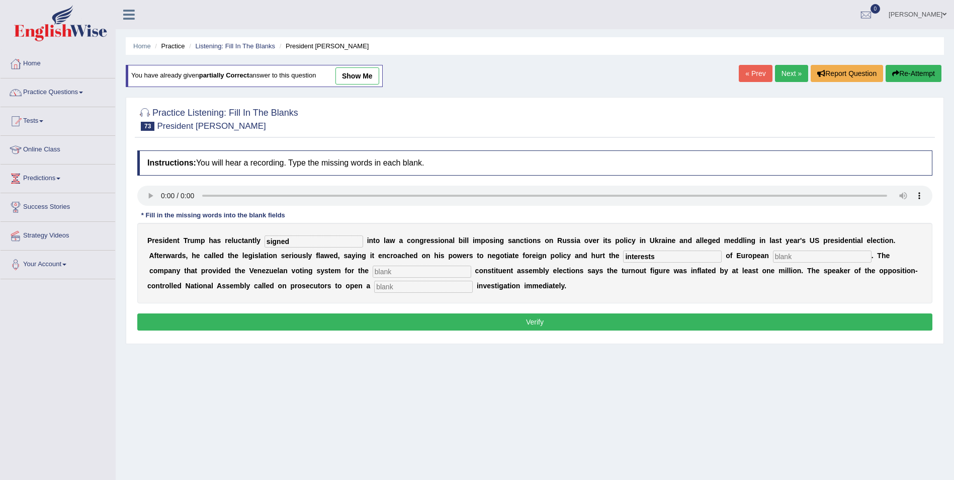
click at [773, 255] on input "text" at bounding box center [822, 256] width 99 height 12
type input "allies"
click at [373, 272] on input "text" at bounding box center [422, 271] width 99 height 12
click at [374, 283] on input "text" at bounding box center [423, 287] width 99 height 12
type input "criminal"
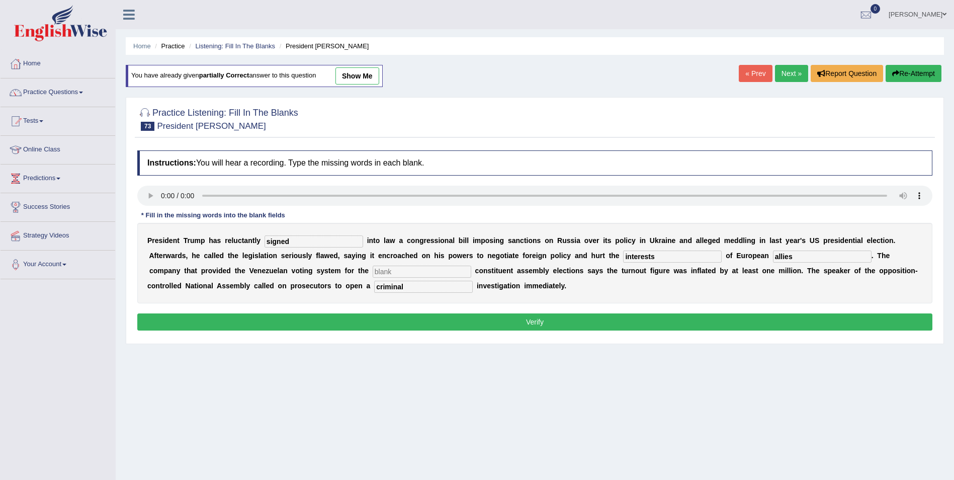
click at [373, 275] on input "text" at bounding box center [422, 271] width 99 height 12
drag, startPoint x: 549, startPoint y: 257, endPoint x: 618, endPoint y: 233, distance: 73.0
click at [623, 257] on input "interests" at bounding box center [672, 256] width 99 height 12
type input "interest"
click at [373, 273] on input "text" at bounding box center [422, 271] width 99 height 12
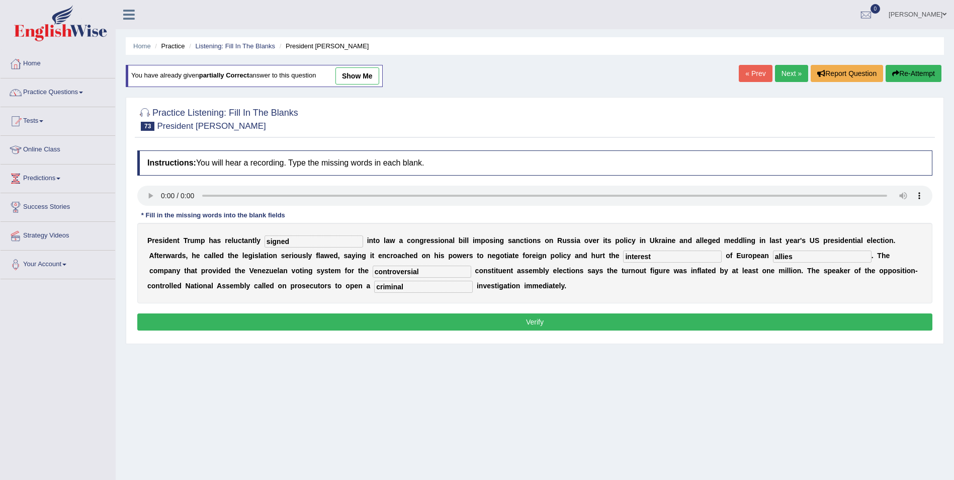
type input "controversial"
click at [632, 316] on button "Verify" at bounding box center [534, 321] width 795 height 17
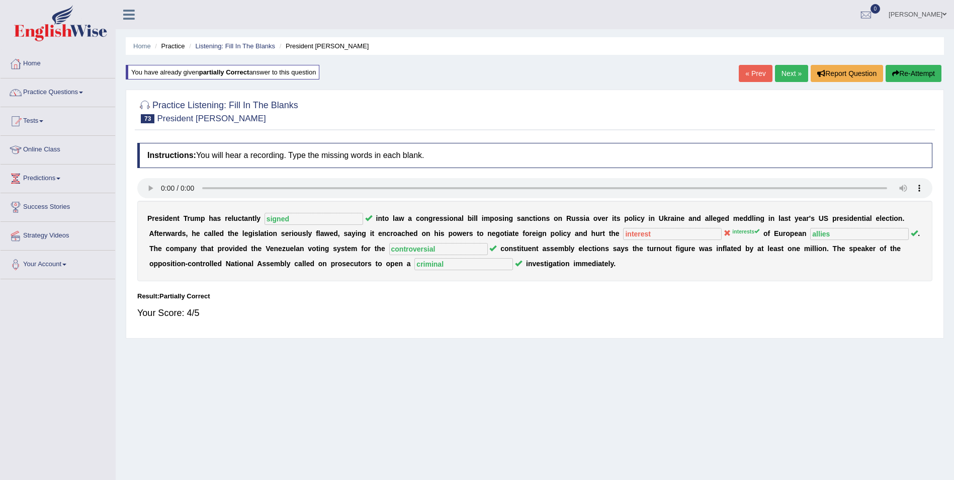
click at [911, 70] on button "Re-Attempt" at bounding box center [913, 73] width 56 height 17
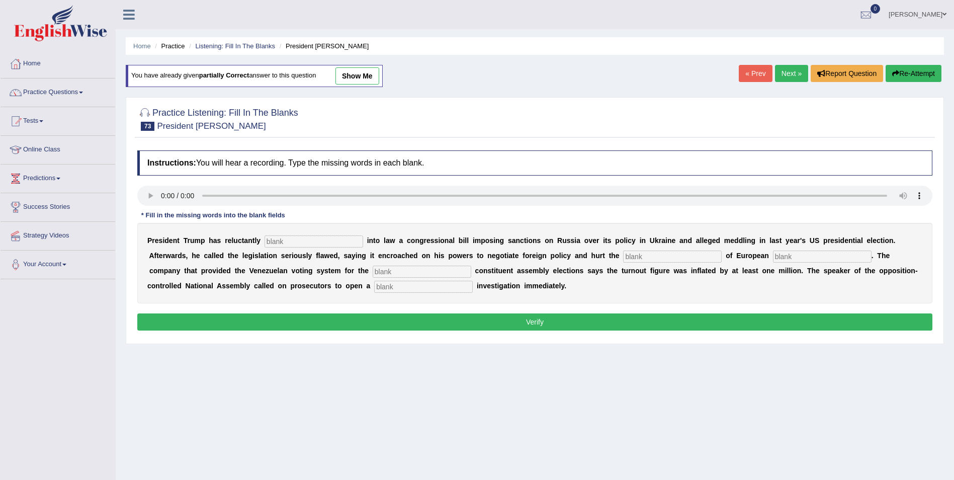
click at [295, 243] on input "text" at bounding box center [313, 241] width 99 height 12
type input "signed"
click at [623, 259] on input "text" at bounding box center [672, 256] width 99 height 12
type input "interest"
click at [773, 260] on input "text" at bounding box center [822, 256] width 99 height 12
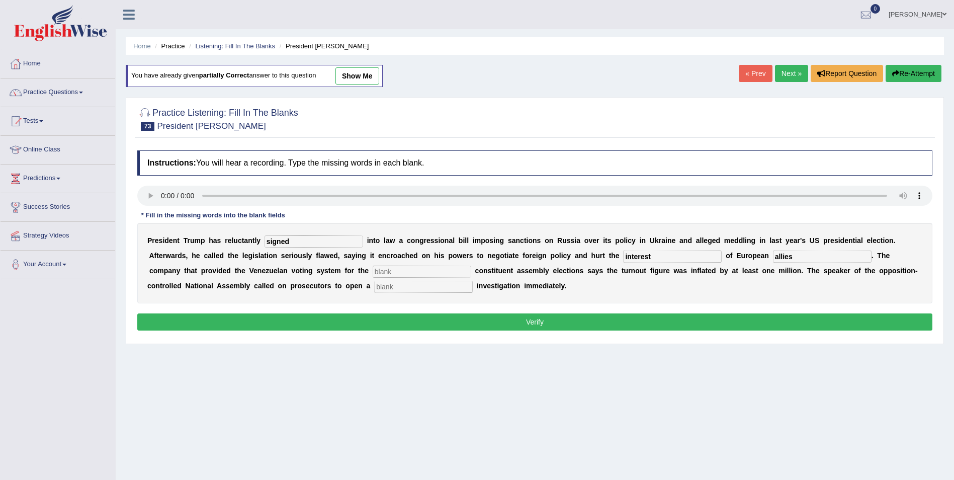
type input "allies"
click at [373, 271] on input "text" at bounding box center [422, 271] width 99 height 12
type input "controversial"
click at [374, 287] on input "text" at bounding box center [423, 287] width 99 height 12
type input "criminal"
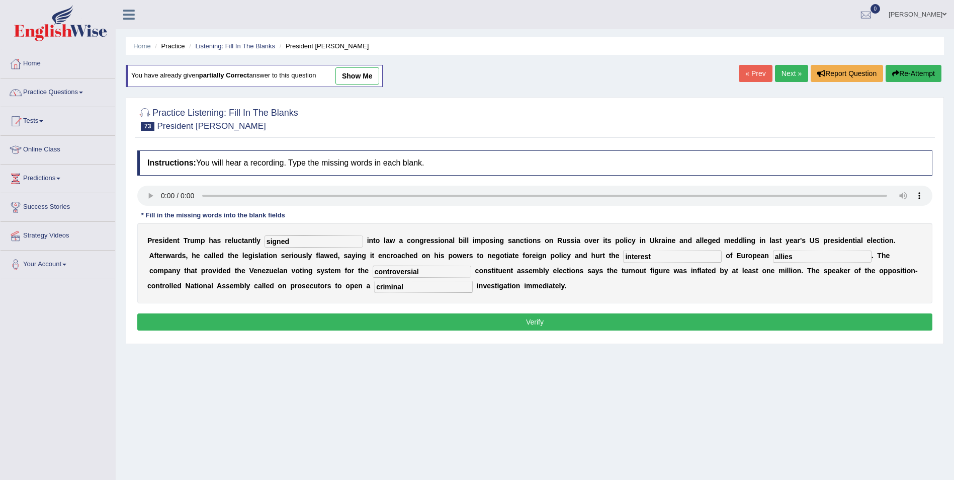
click at [295, 317] on button "Verify" at bounding box center [534, 321] width 795 height 17
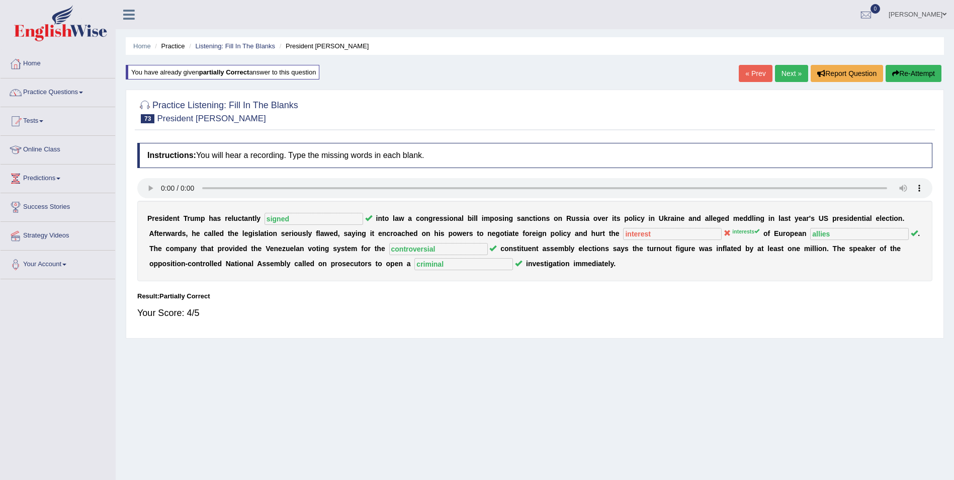
click at [908, 69] on button "Re-Attempt" at bounding box center [913, 73] width 56 height 17
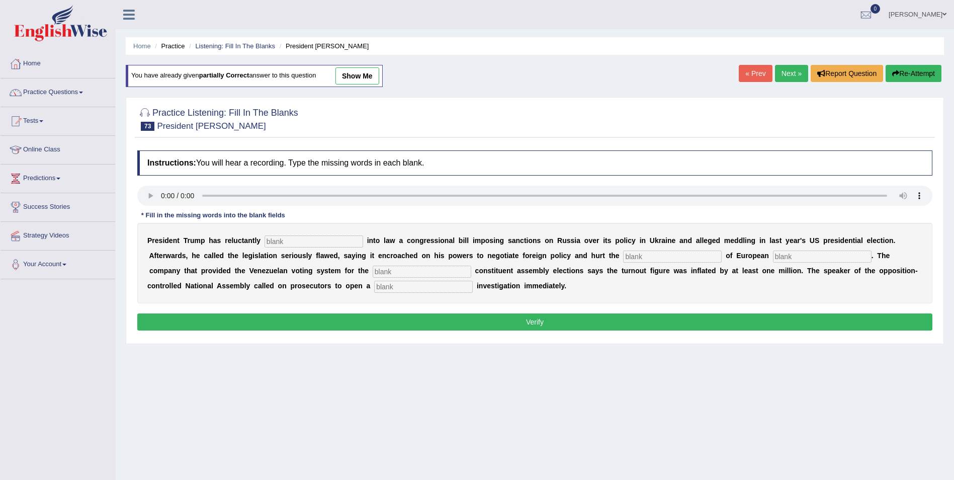
click at [291, 242] on input "text" at bounding box center [313, 241] width 99 height 12
type input "signed"
click at [623, 259] on input "text" at bounding box center [672, 256] width 99 height 12
type input "interests"
click at [773, 256] on input "text" at bounding box center [822, 256] width 99 height 12
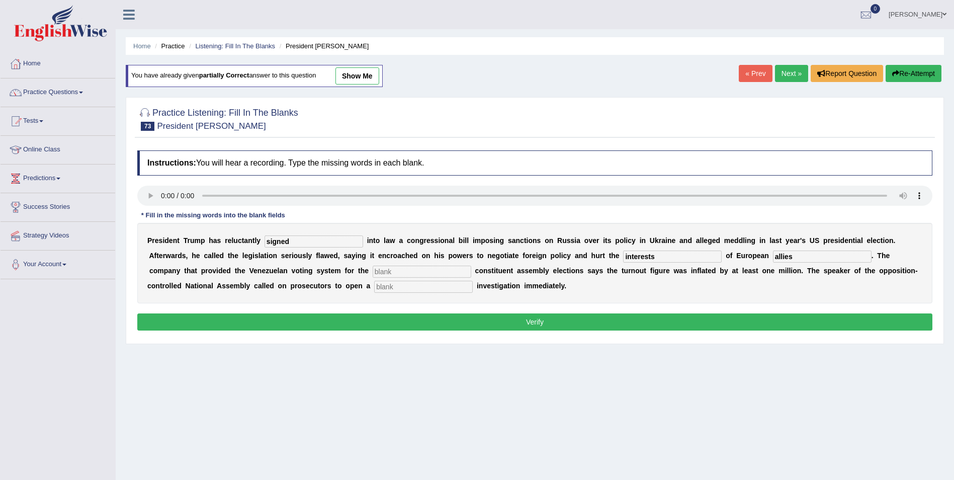
type input "allies"
click at [373, 270] on input "text" at bounding box center [422, 271] width 99 height 12
type input "controversial"
click at [374, 285] on input "text" at bounding box center [423, 287] width 99 height 12
type input "criminal"
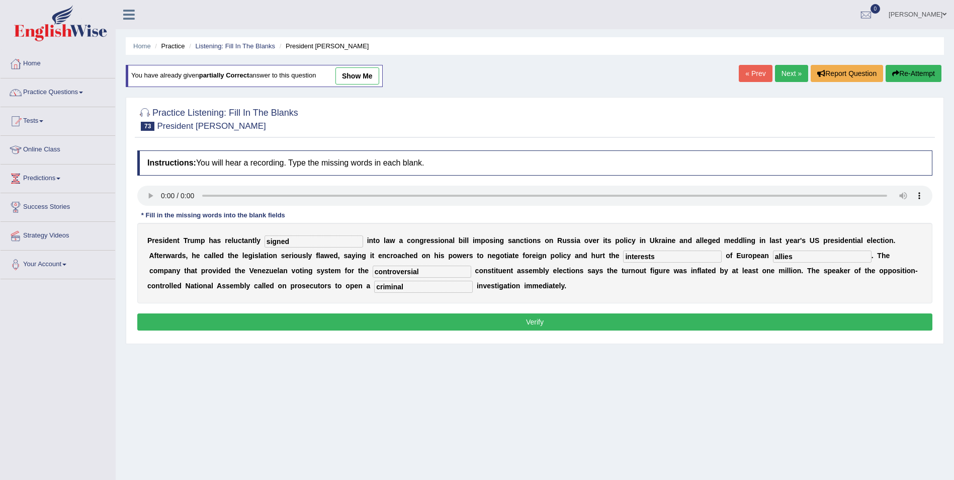
click at [202, 321] on button "Verify" at bounding box center [534, 321] width 795 height 17
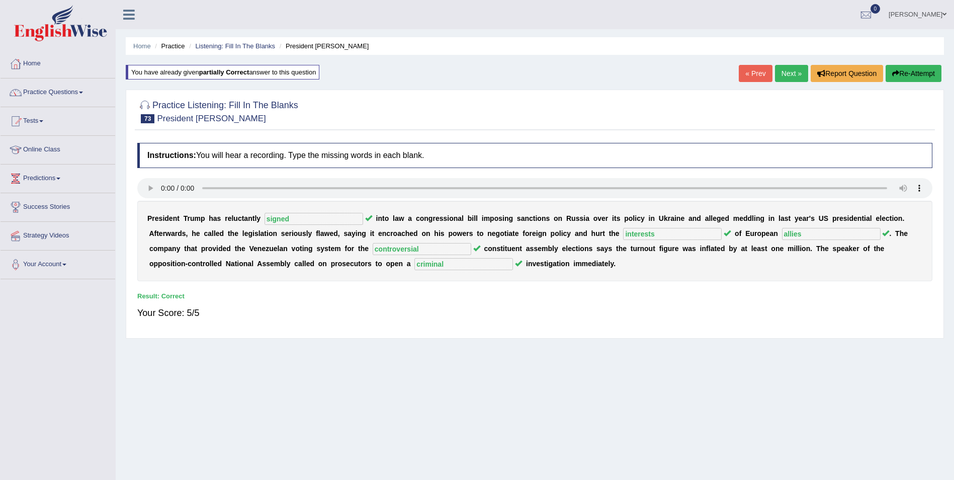
click at [795, 73] on link "Next »" at bounding box center [791, 73] width 33 height 17
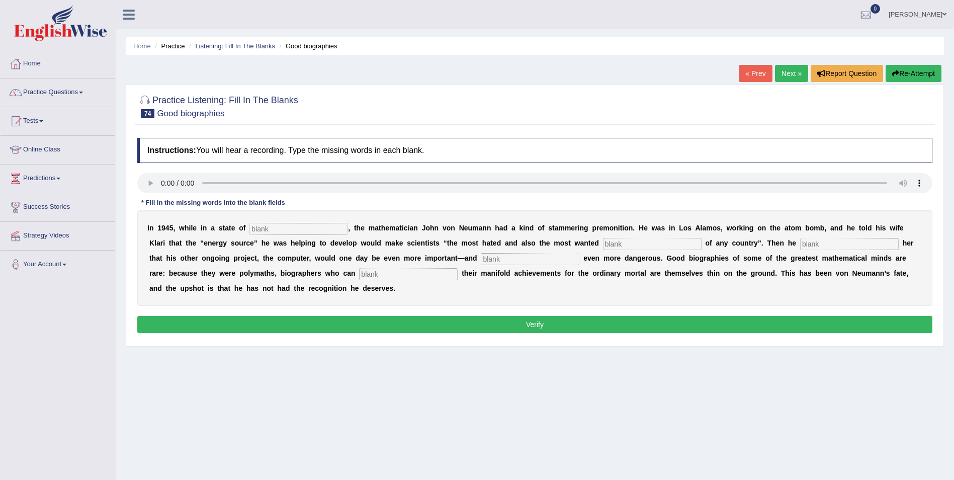
click at [249, 226] on input "text" at bounding box center [298, 229] width 99 height 12
type input "exostion"
click at [603, 246] on input "text" at bounding box center [652, 244] width 99 height 12
type input "citicines"
click at [800, 245] on input "text" at bounding box center [849, 244] width 99 height 12
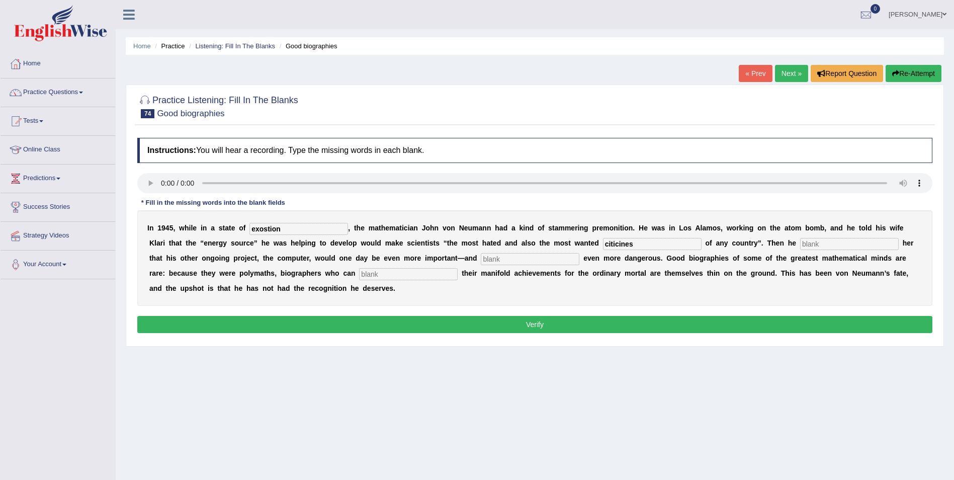
drag, startPoint x: 712, startPoint y: 244, endPoint x: 727, endPoint y: 239, distance: 15.7
click at [800, 243] on input "text" at bounding box center [849, 244] width 99 height 12
type input "o"
type input "informesd"
click at [481, 259] on input "text" at bounding box center [530, 259] width 99 height 12
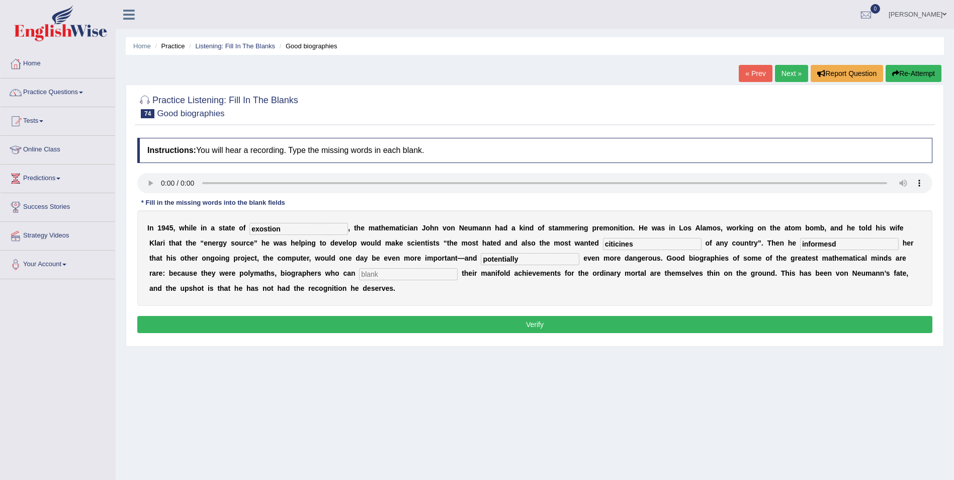
type input "potentially"
click at [359, 275] on input "text" at bounding box center [408, 274] width 99 height 12
type input "interpret"
drag, startPoint x: 277, startPoint y: 230, endPoint x: 236, endPoint y: 231, distance: 40.7
click at [236, 231] on div "I n 1 9 4 5 , w h i l e i n a s t a t e o f exostion , t h e m a t h e m a t i …" at bounding box center [534, 258] width 795 height 96
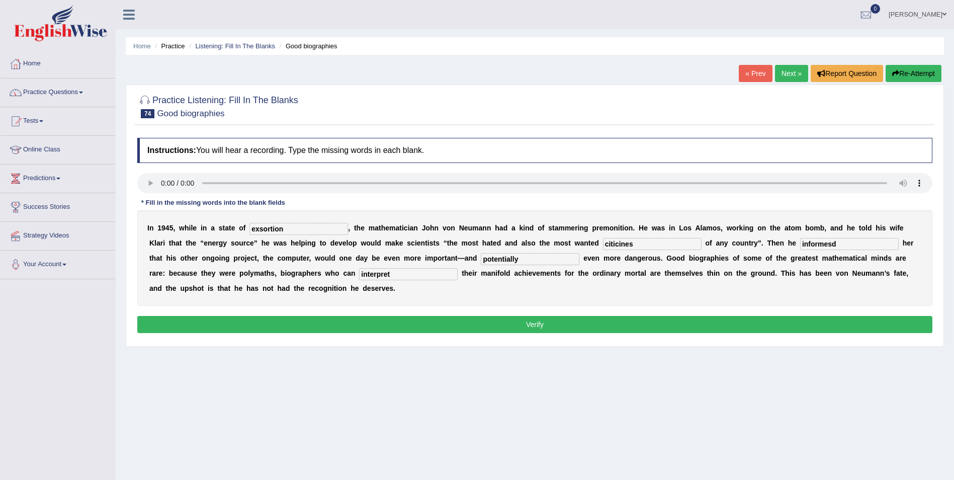
type input "exsortion"
drag, startPoint x: 562, startPoint y: 245, endPoint x: 519, endPoint y: 234, distance: 44.5
click at [519, 234] on div "I n 1 9 4 5 , w h i l e i n a s t a t e o f exsortion , t h e m a t h e m a t i…" at bounding box center [534, 258] width 795 height 96
type input "citizens"
click at [800, 241] on input "informesd" at bounding box center [849, 244] width 99 height 12
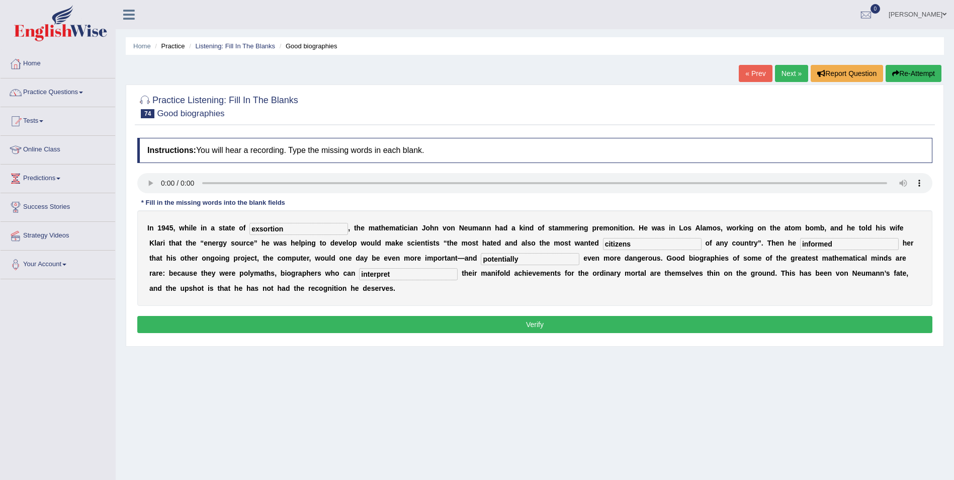
type input "informed"
click at [270, 316] on button "Verify" at bounding box center [534, 324] width 795 height 17
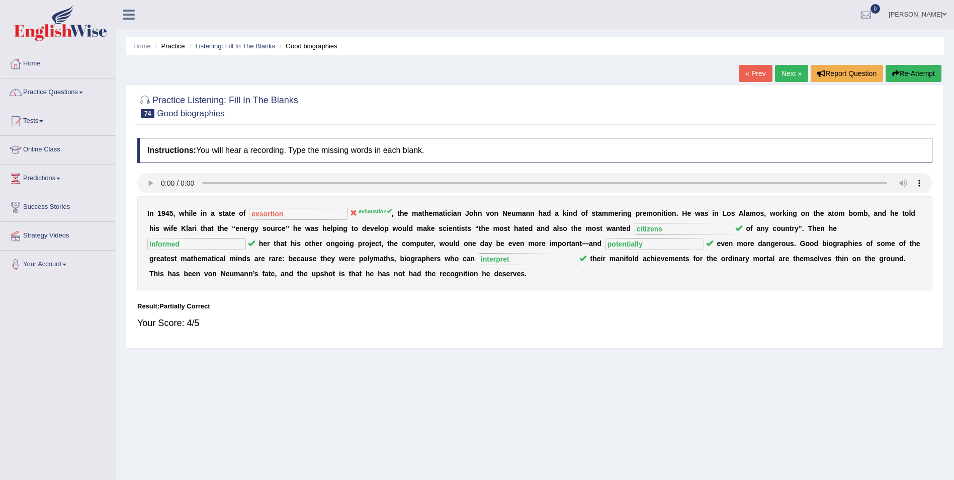
click at [910, 74] on button "Re-Attempt" at bounding box center [913, 73] width 56 height 17
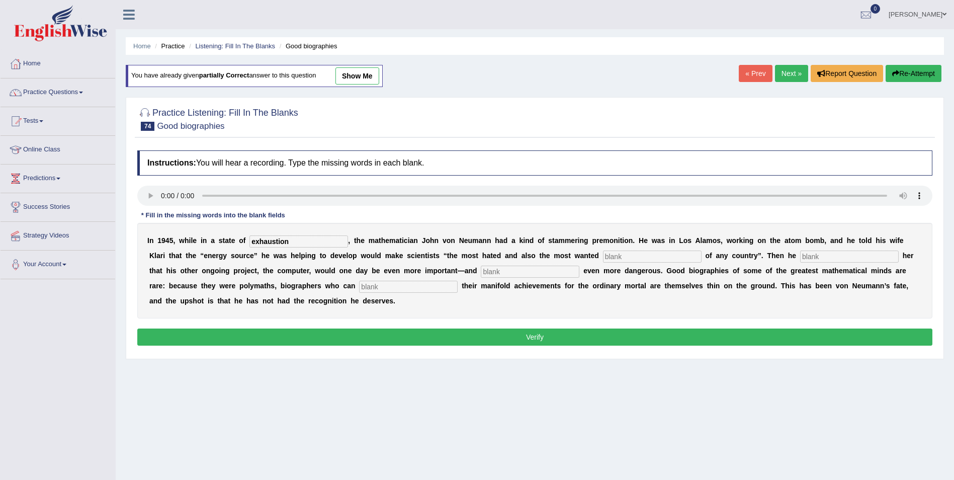
type input "exhaustion"
click at [603, 258] on input "text" at bounding box center [652, 256] width 99 height 12
type input "citizens"
click at [800, 255] on input "text" at bounding box center [849, 256] width 99 height 12
type input "informed"
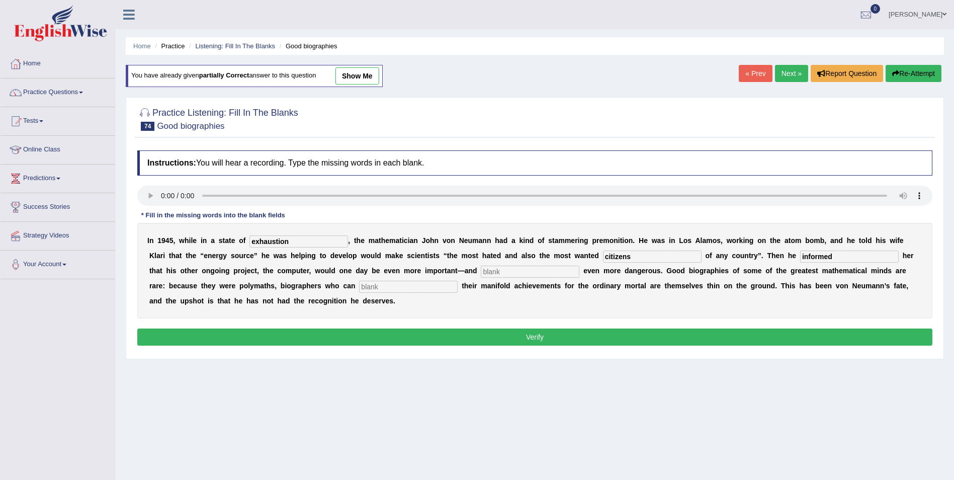
click at [481, 269] on input "text" at bounding box center [530, 271] width 99 height 12
type input "potentially"
drag, startPoint x: 191, startPoint y: 290, endPoint x: 344, endPoint y: 256, distance: 156.6
click at [359, 288] on input "text" at bounding box center [408, 287] width 99 height 12
type input "interpret"
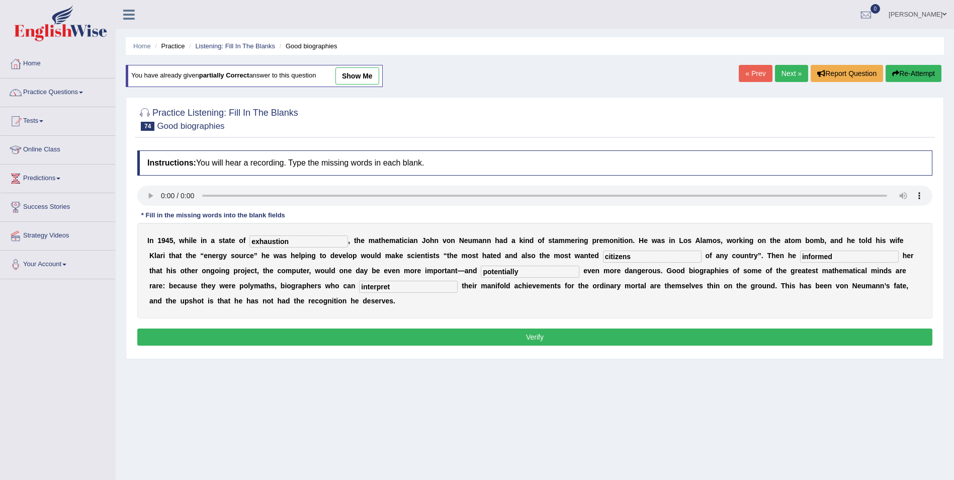
click at [455, 328] on button "Verify" at bounding box center [534, 336] width 795 height 17
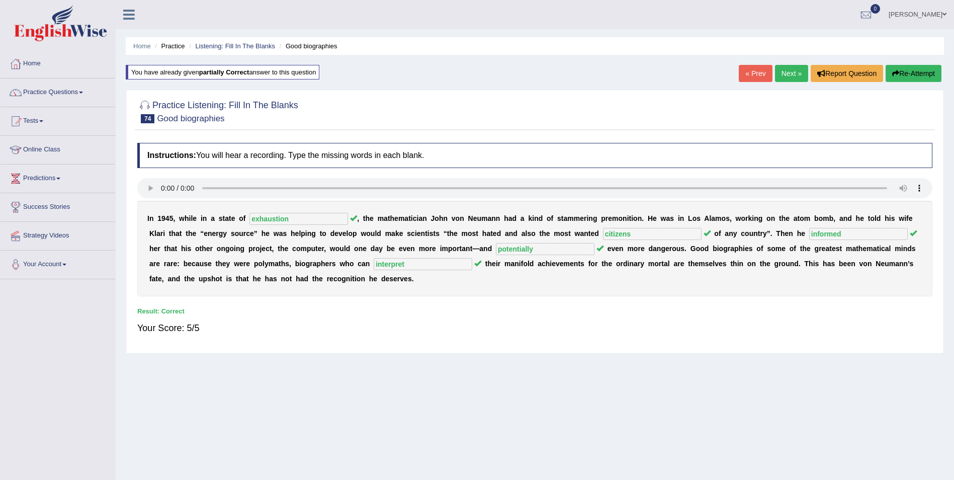
click at [797, 71] on link "Next »" at bounding box center [791, 73] width 33 height 17
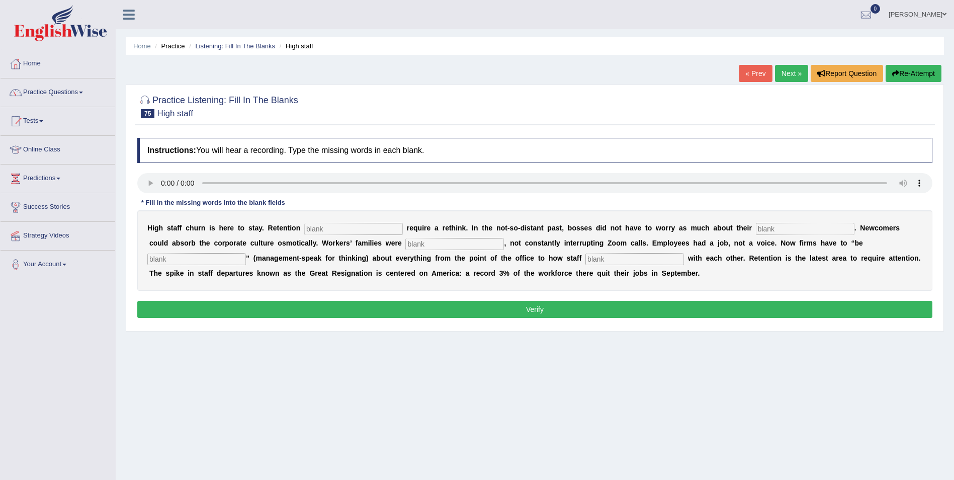
click at [304, 231] on input "text" at bounding box center [353, 229] width 99 height 12
type input "strategy"
click at [756, 229] on input "text" at bounding box center [805, 229] width 99 height 12
type input "workforces"
drag, startPoint x: 353, startPoint y: 245, endPoint x: 380, endPoint y: 246, distance: 27.2
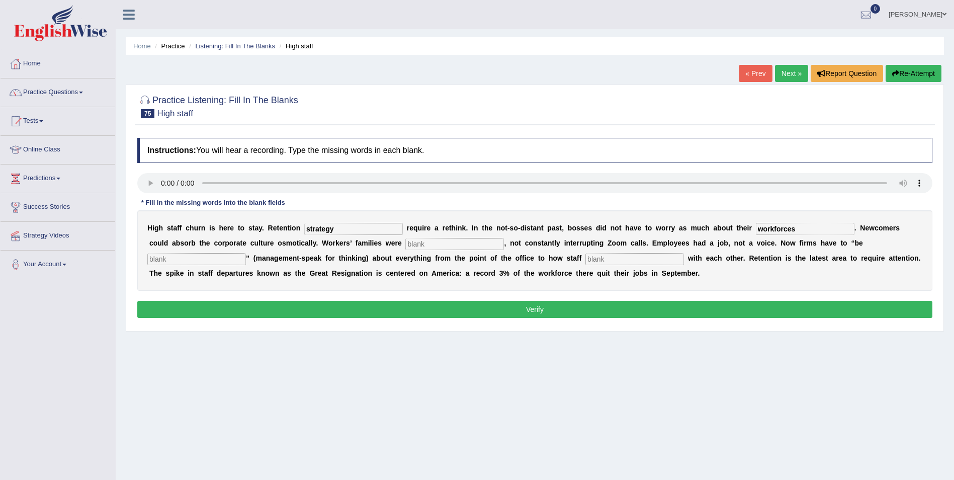
click at [405, 246] on input "text" at bounding box center [454, 244] width 99 height 12
type input "invisible"
click at [246, 253] on input "text" at bounding box center [196, 259] width 99 height 12
type input "intentional"
drag, startPoint x: 407, startPoint y: 258, endPoint x: 418, endPoint y: 258, distance: 11.6
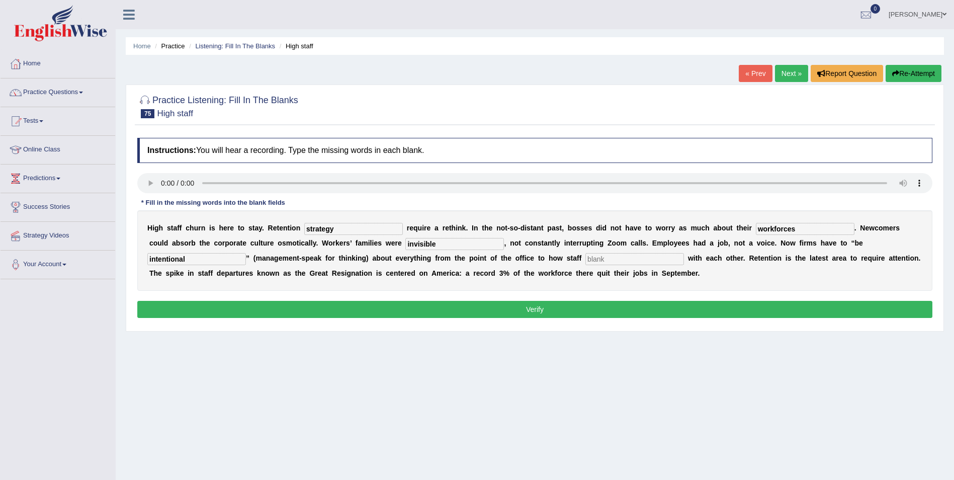
click at [585, 258] on input "text" at bounding box center [634, 259] width 99 height 12
type input "communicate"
click at [475, 305] on button "Verify" at bounding box center [534, 309] width 795 height 17
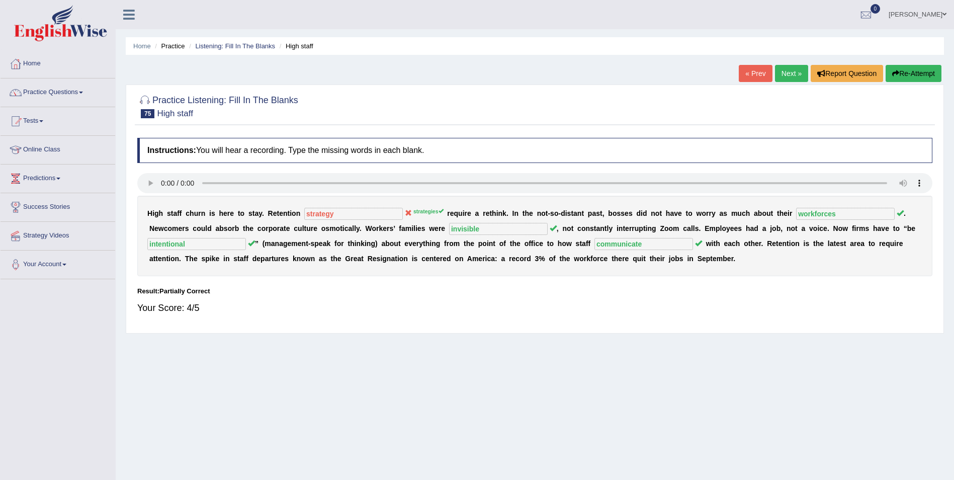
click at [904, 71] on button "Re-Attempt" at bounding box center [913, 73] width 56 height 17
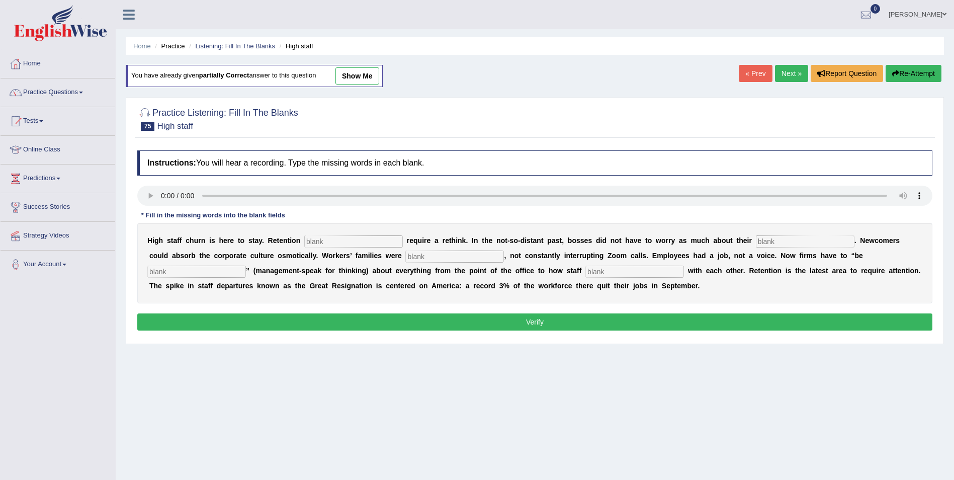
click at [328, 246] on input "text" at bounding box center [353, 241] width 99 height 12
type input "strategies"
click at [756, 243] on input "text" at bounding box center [805, 241] width 99 height 12
type input "workforces"
click at [405, 259] on input "text" at bounding box center [454, 256] width 99 height 12
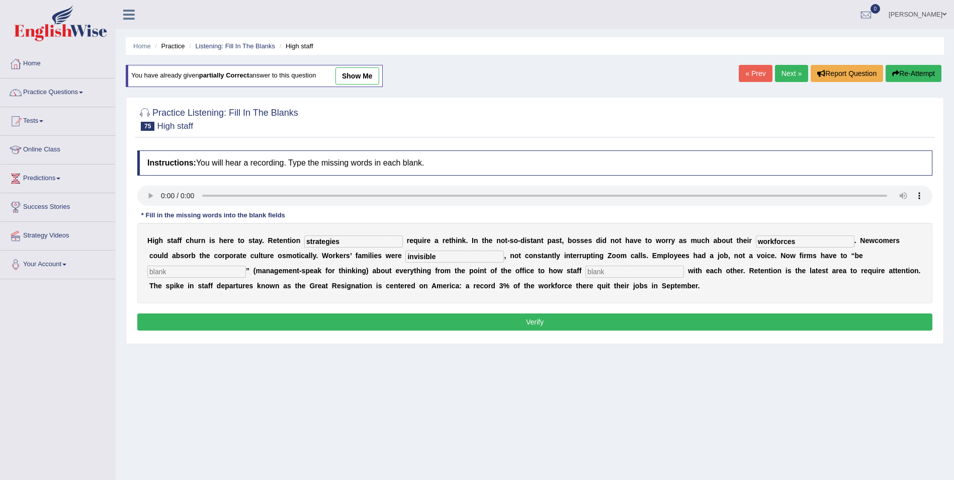
type input "invisible"
click at [246, 265] on input "text" at bounding box center [196, 271] width 99 height 12
type input "intentional"
click at [585, 272] on input "text" at bounding box center [634, 271] width 99 height 12
type input "communicate"
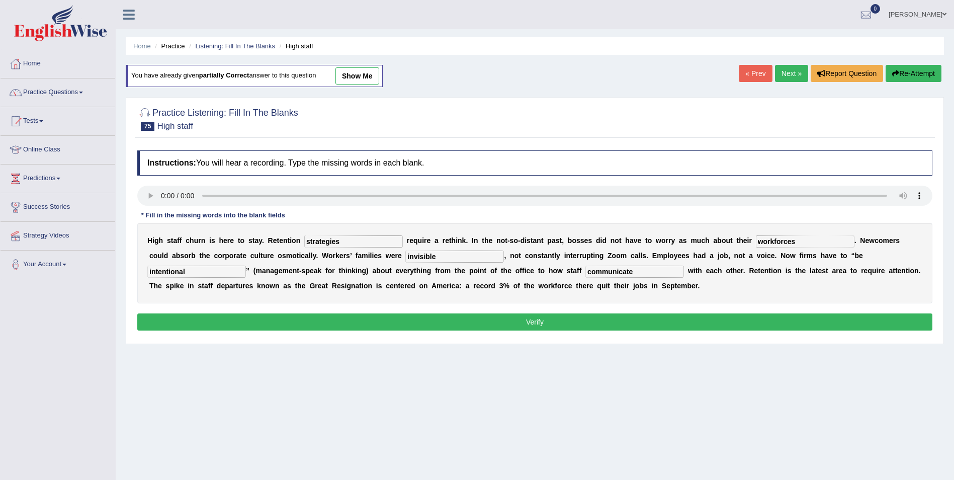
drag, startPoint x: 408, startPoint y: 320, endPoint x: 414, endPoint y: 318, distance: 6.4
click at [410, 320] on button "Verify" at bounding box center [534, 321] width 795 height 17
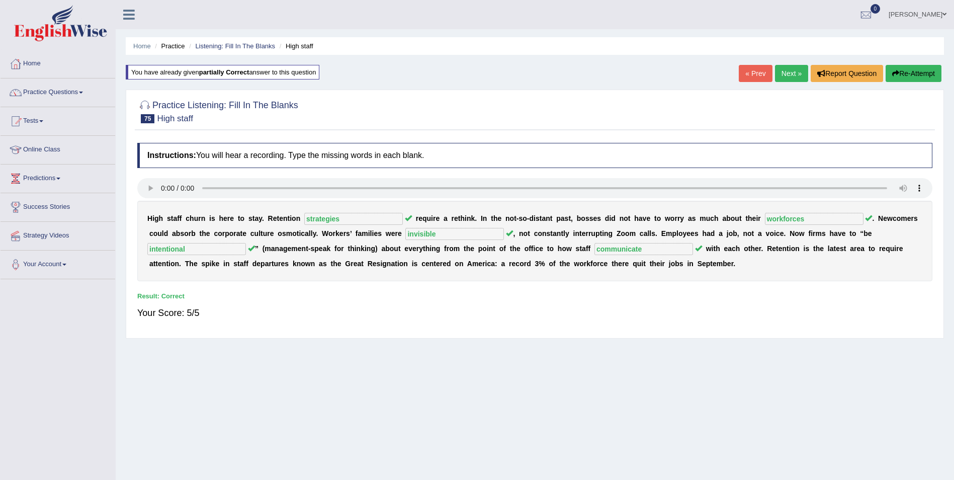
click at [784, 70] on link "Next »" at bounding box center [791, 73] width 33 height 17
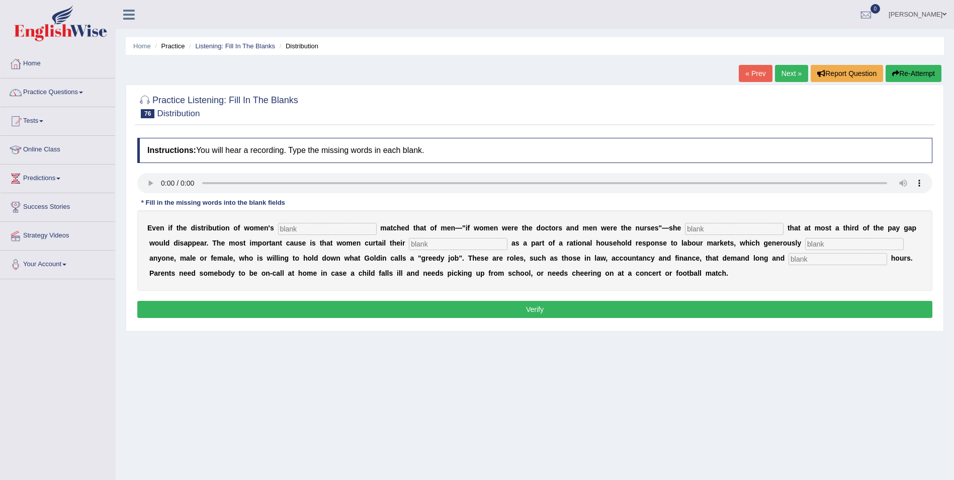
click at [278, 229] on input "text" at bounding box center [327, 229] width 99 height 12
type input "occupation"
click at [685, 232] on input "text" at bounding box center [734, 229] width 99 height 12
type input "calciualte"
click at [409, 245] on input "text" at bounding box center [458, 244] width 99 height 12
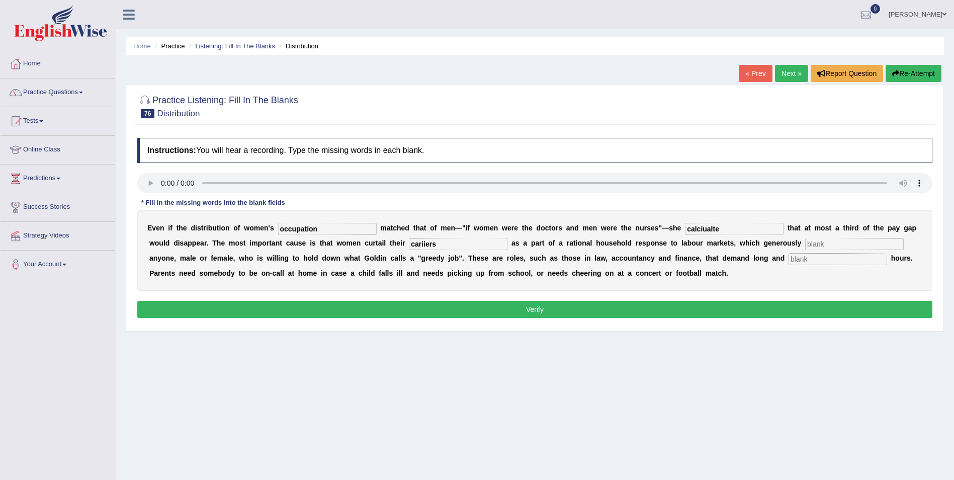
type input "cariiers"
click at [805, 246] on input "text" at bounding box center [854, 244] width 99 height 12
type input "reward"
click at [788, 261] on input "text" at bounding box center [837, 259] width 99 height 12
type input "unpredictable"
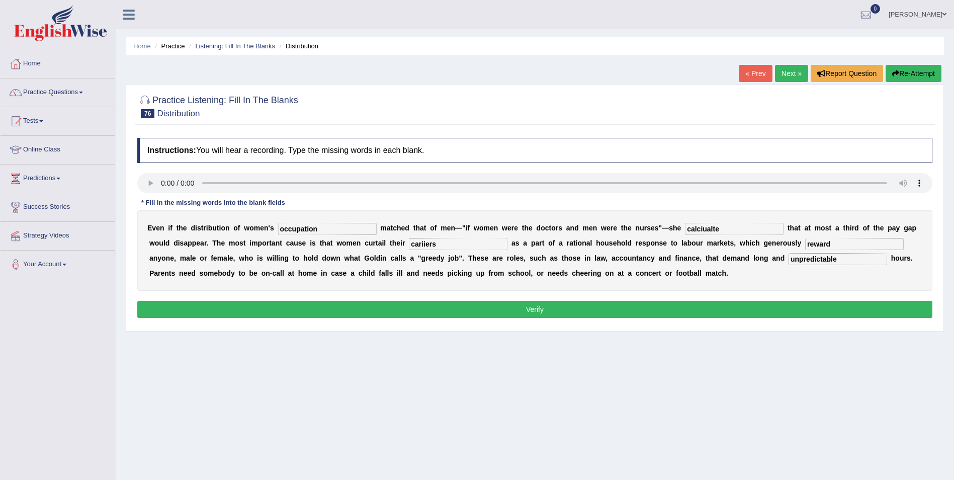
drag, startPoint x: 678, startPoint y: 230, endPoint x: 640, endPoint y: 235, distance: 37.5
click at [640, 235] on div "E v e n i f t h e d i s t r i b u t i o n o f w o m e n ' s occupation m a t c …" at bounding box center [534, 250] width 795 height 80
type input "calculate"
drag, startPoint x: 364, startPoint y: 244, endPoint x: 289, endPoint y: 253, distance: 75.9
click at [289, 253] on div "E v e n i f t h e d i s t r i b u t i o n o f w o m e n ' s occupation m a t c …" at bounding box center [534, 250] width 795 height 80
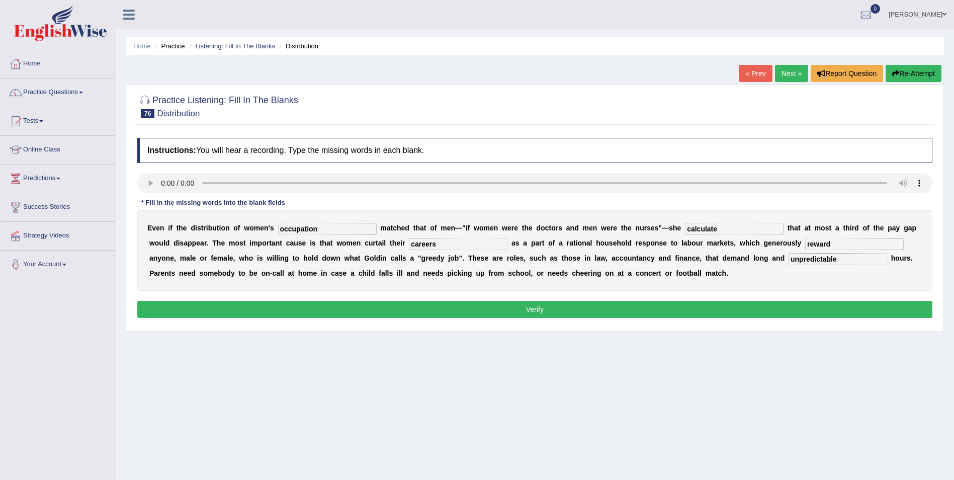
type input "careers"
drag, startPoint x: 465, startPoint y: 306, endPoint x: 471, endPoint y: 306, distance: 6.1
click at [469, 306] on button "Verify" at bounding box center [534, 309] width 795 height 17
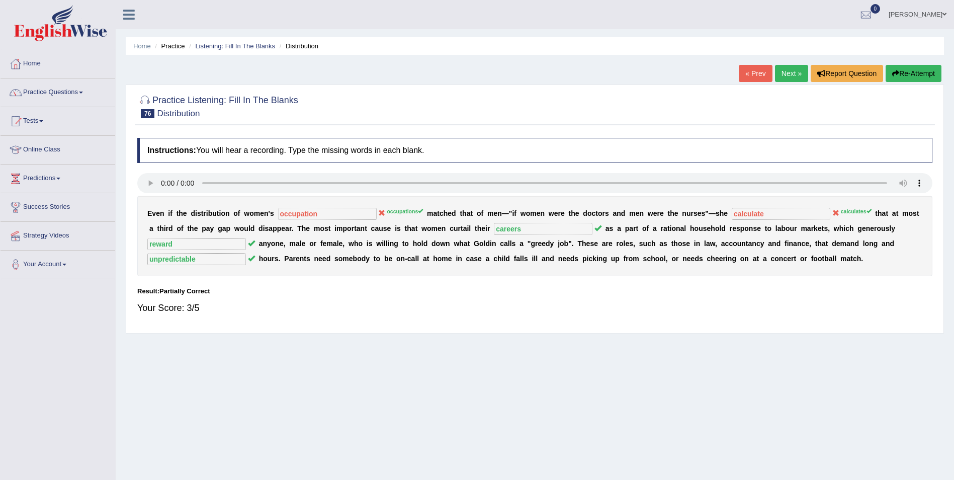
click at [900, 72] on button "Re-Attempt" at bounding box center [913, 73] width 56 height 17
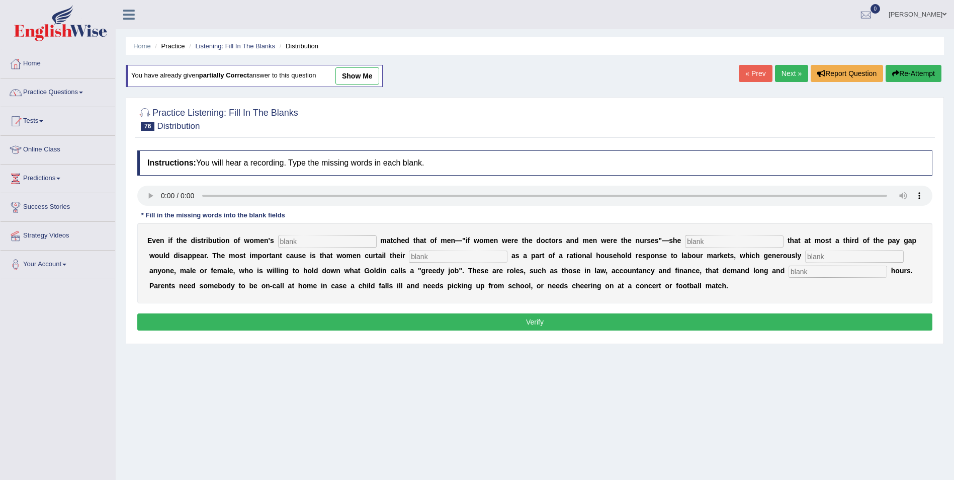
click at [309, 243] on input "text" at bounding box center [327, 241] width 99 height 12
type input "occupations"
click at [685, 245] on input "text" at bounding box center [734, 241] width 99 height 12
type input "calculate"
click at [409, 256] on input "text" at bounding box center [458, 256] width 99 height 12
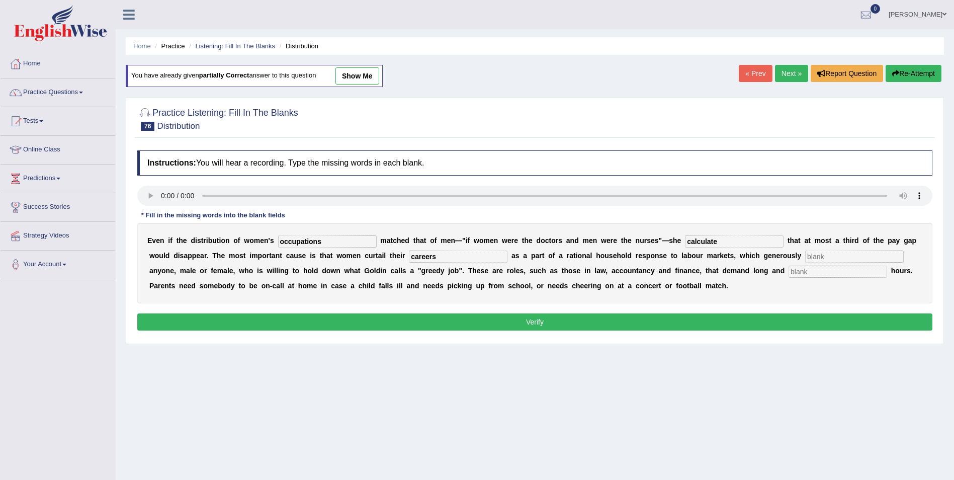
type input "careers"
click at [805, 258] on input "text" at bounding box center [854, 256] width 99 height 12
type input "reward"
click at [788, 275] on input "text" at bounding box center [837, 271] width 99 height 12
type input "unpredictable"
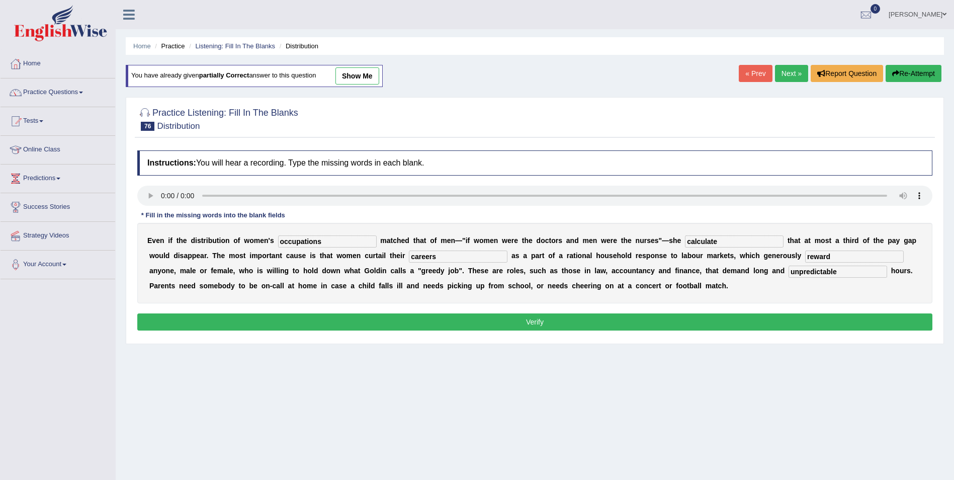
click at [561, 323] on button "Verify" at bounding box center [534, 321] width 795 height 17
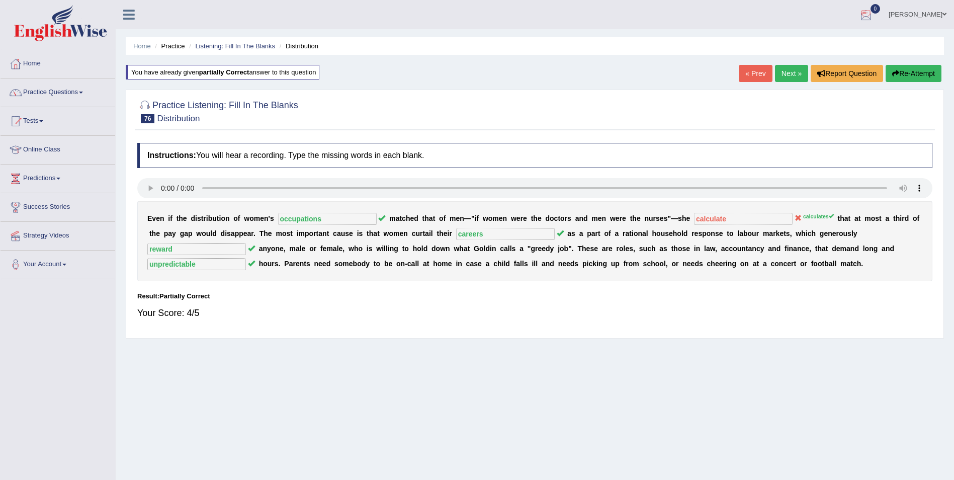
click at [911, 68] on button "Re-Attempt" at bounding box center [913, 73] width 56 height 17
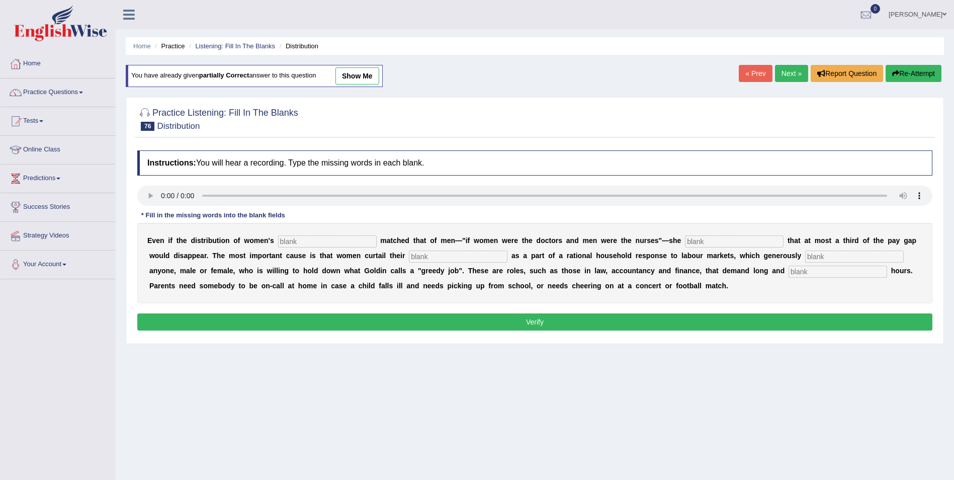
click at [304, 245] on input "text" at bounding box center [327, 241] width 99 height 12
type input "occupations"
click at [685, 237] on input "text" at bounding box center [734, 241] width 99 height 12
type input "calculates"
click at [409, 255] on input "text" at bounding box center [458, 256] width 99 height 12
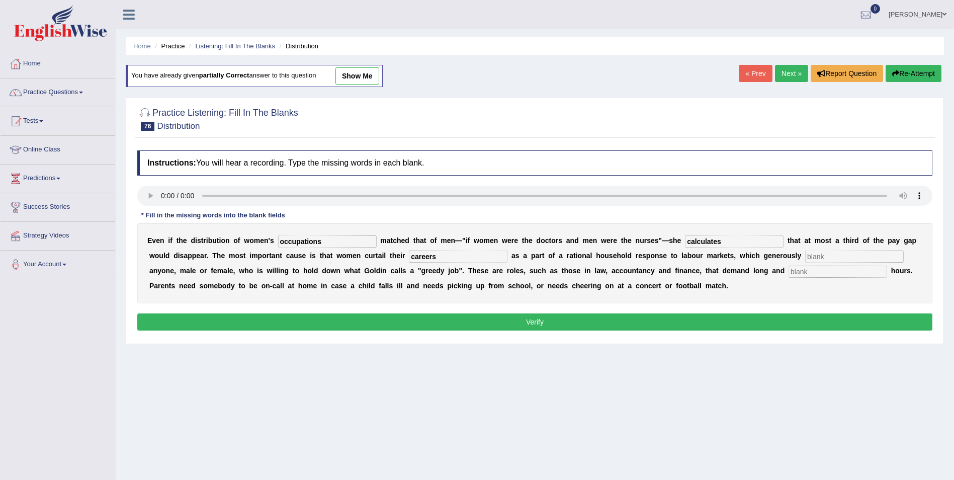
type input "careers"
click at [805, 261] on input "text" at bounding box center [854, 256] width 99 height 12
click at [805, 258] on input "text" at bounding box center [854, 256] width 99 height 12
type input "reward"
click at [788, 274] on input "text" at bounding box center [837, 271] width 99 height 12
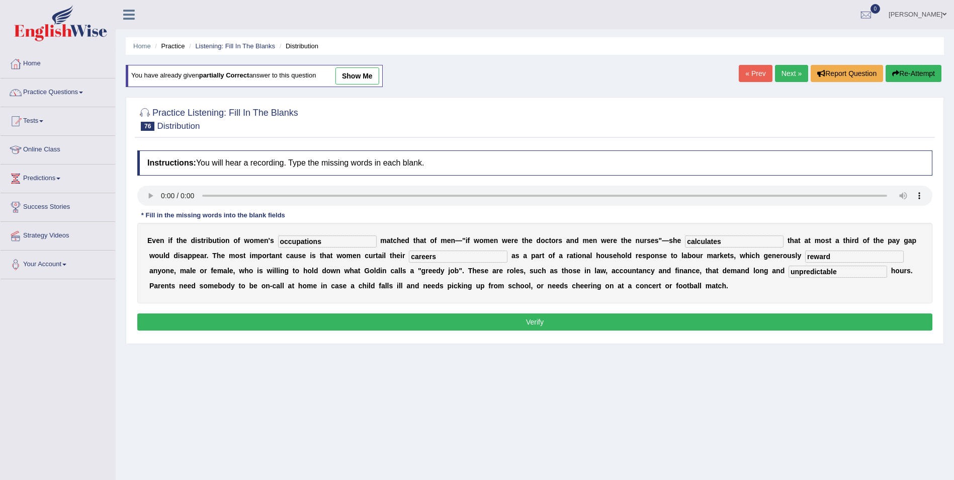
type input "unpredictable"
click at [564, 322] on button "Verify" at bounding box center [534, 321] width 795 height 17
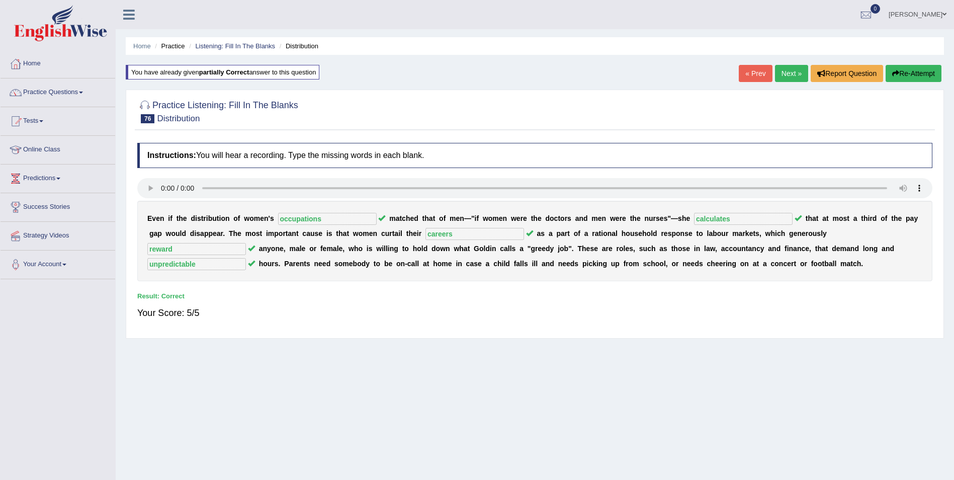
click at [795, 76] on link "Next »" at bounding box center [791, 73] width 33 height 17
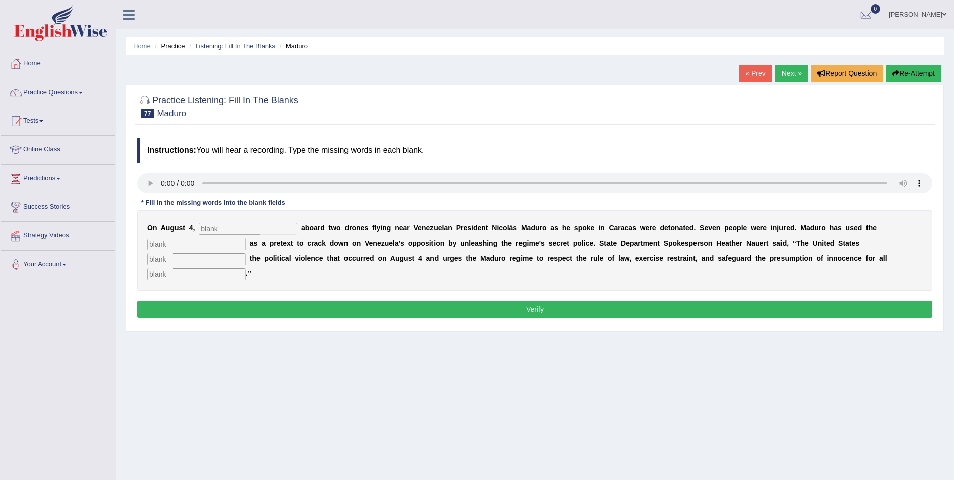
click at [202, 230] on input "text" at bounding box center [248, 229] width 99 height 12
type input "explosives"
click at [246, 238] on input "text" at bounding box center [196, 244] width 99 height 12
type input "incident"
click at [246, 253] on input "text" at bounding box center [196, 259] width 99 height 12
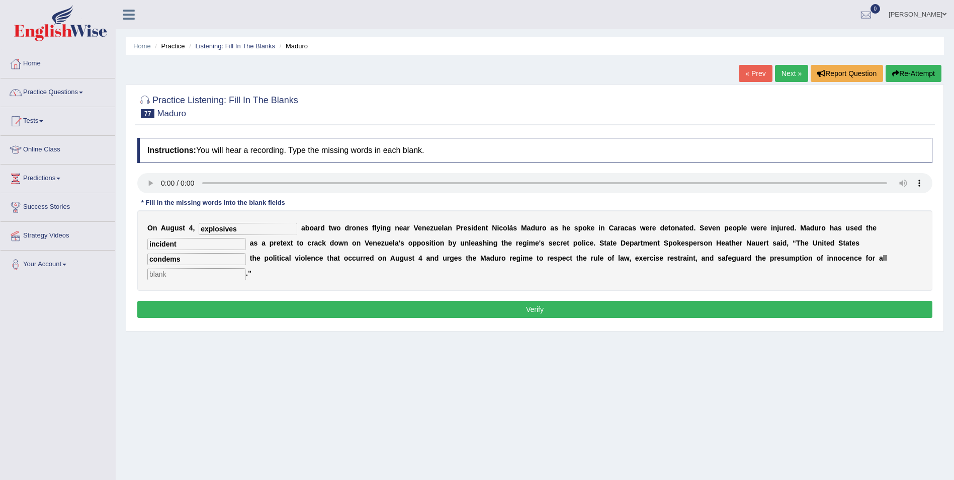
type input "condems"
click at [246, 268] on input "text" at bounding box center [196, 274] width 99 height 12
type input "accused"
click at [246, 253] on input "condems" at bounding box center [196, 259] width 99 height 12
type input "condemns"
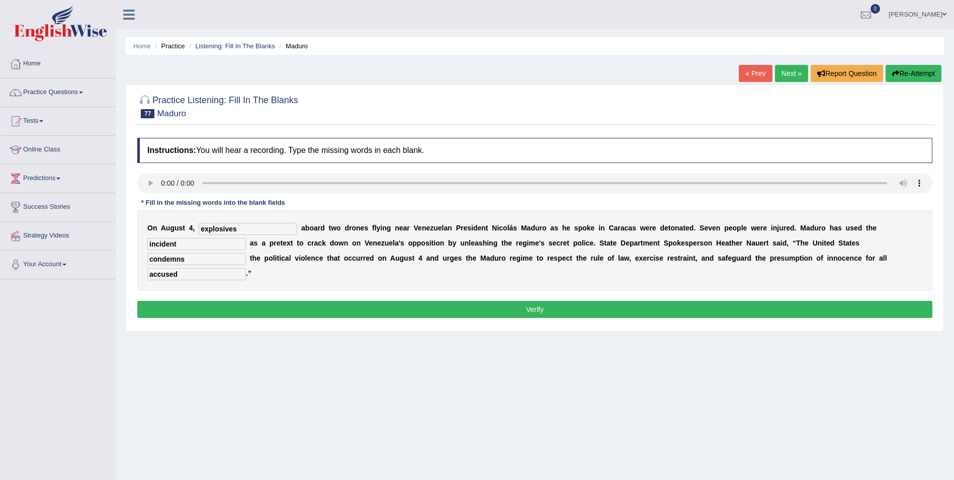
click at [438, 301] on button "Verify" at bounding box center [534, 309] width 795 height 17
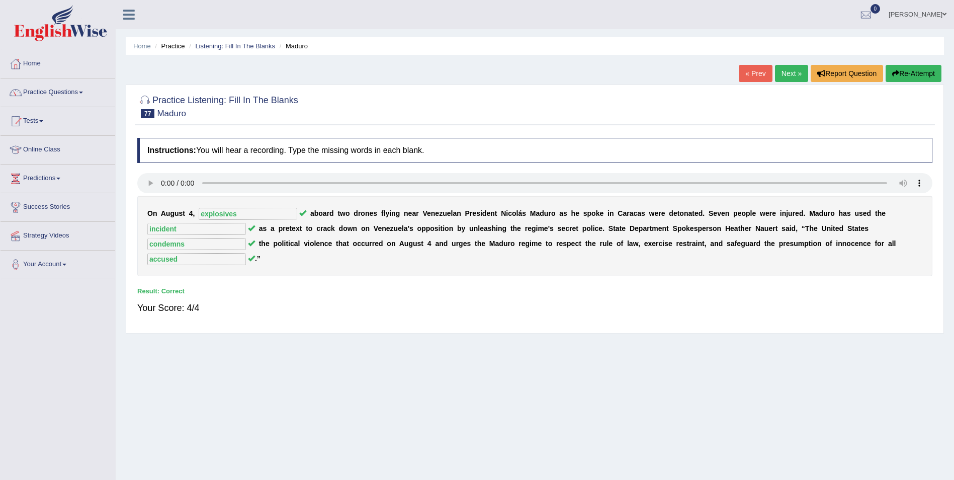
click at [785, 71] on link "Next »" at bounding box center [791, 73] width 33 height 17
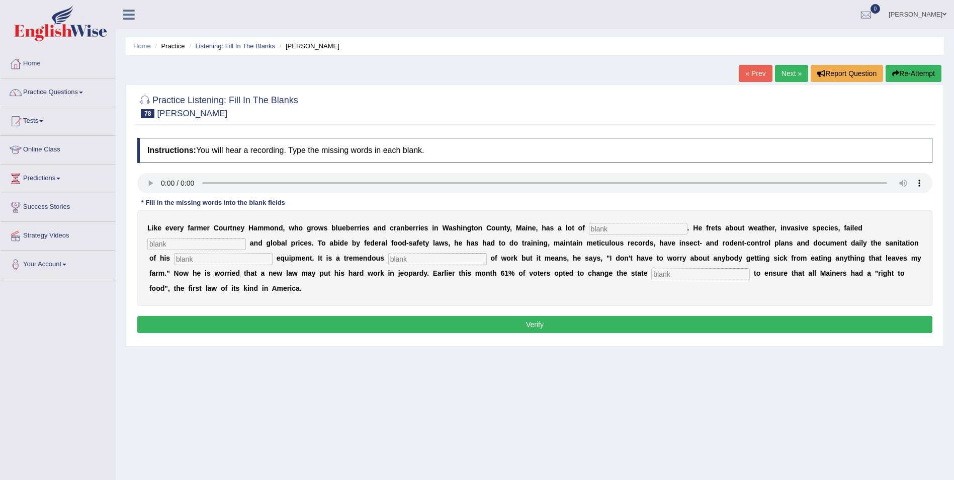
click at [589, 230] on input "text" at bounding box center [638, 229] width 99 height 12
type input "worries"
drag, startPoint x: 822, startPoint y: 232, endPoint x: 883, endPoint y: 219, distance: 62.2
click at [246, 238] on input "text" at bounding box center [196, 244] width 99 height 12
type input "crafts"
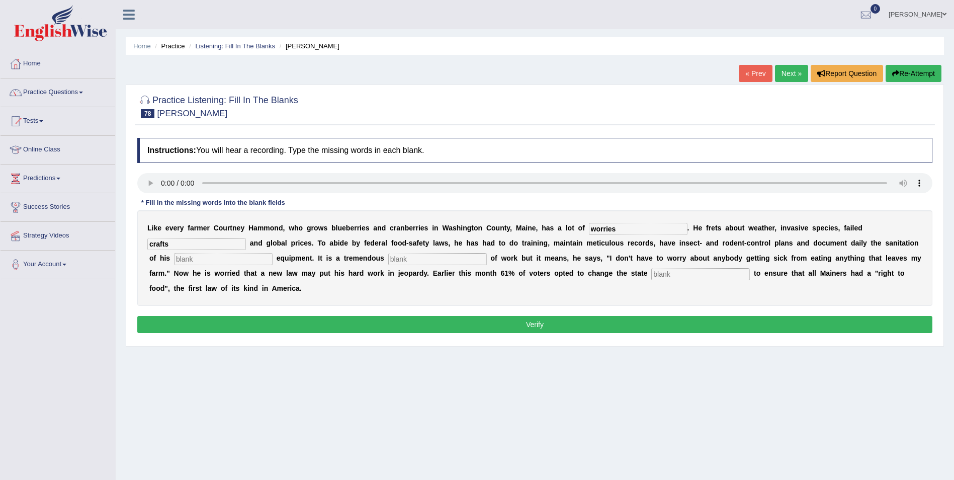
drag, startPoint x: 800, startPoint y: 243, endPoint x: 857, endPoint y: 238, distance: 57.5
click at [272, 253] on input "text" at bounding box center [223, 259] width 99 height 12
type input "processing"
click at [388, 258] on input "text" at bounding box center [437, 259] width 99 height 12
type input "amount"
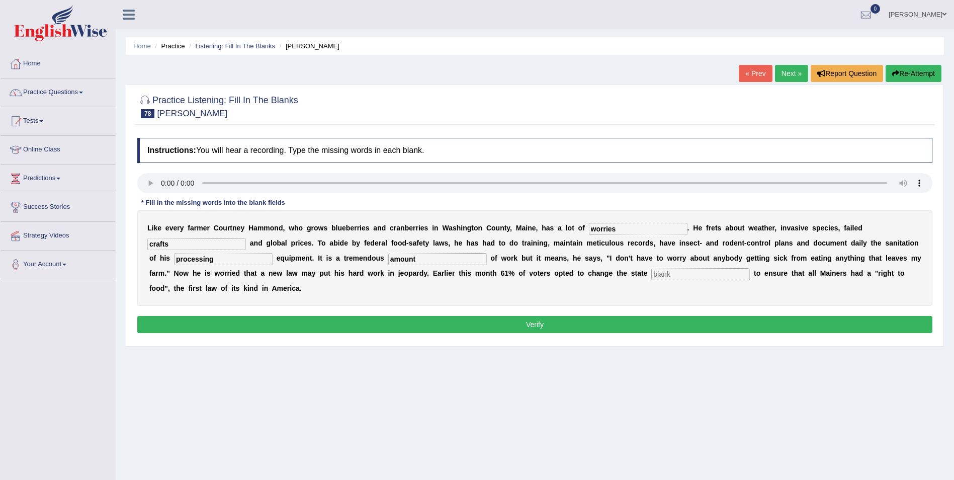
click at [651, 278] on input "text" at bounding box center [700, 274] width 99 height 12
type input "c"
type input "constitution"
click at [589, 316] on button "Verify" at bounding box center [534, 324] width 795 height 17
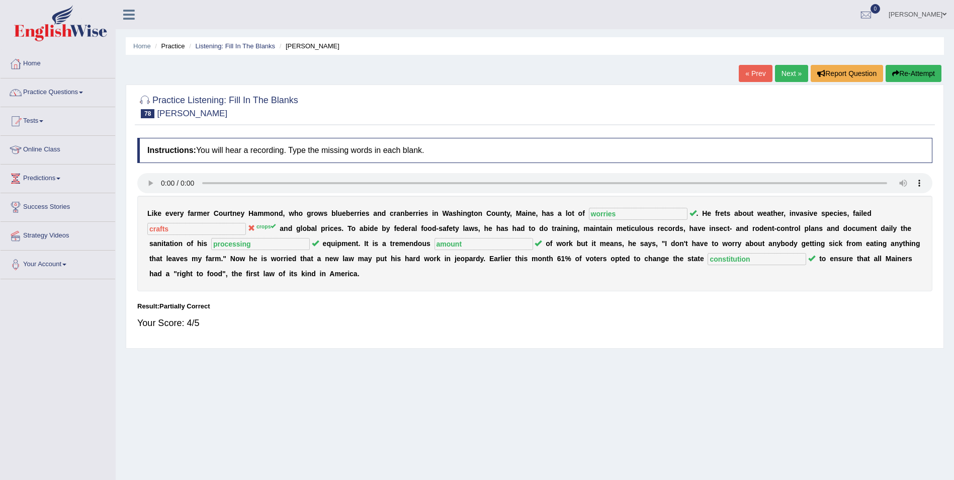
click at [925, 77] on button "Re-Attempt" at bounding box center [913, 73] width 56 height 17
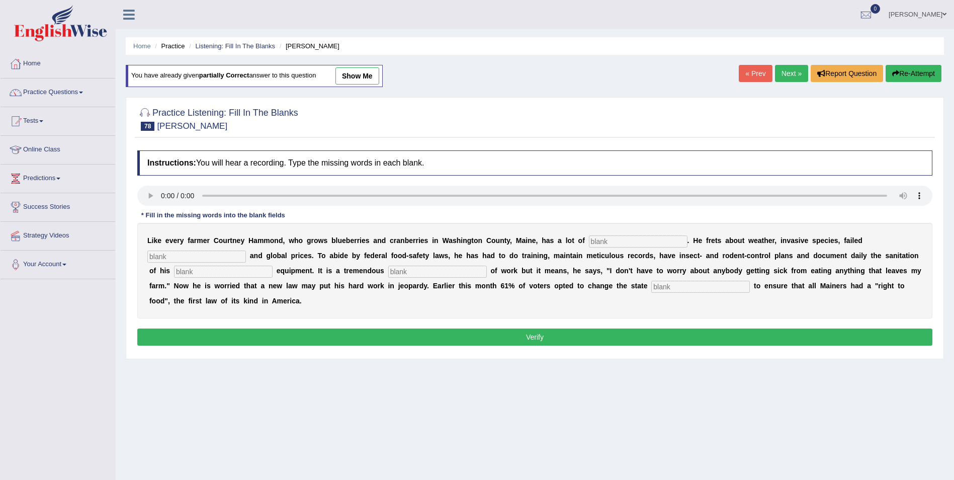
click at [589, 241] on input "text" at bounding box center [638, 241] width 99 height 12
type input "worries"
click at [246, 250] on input "text" at bounding box center [196, 256] width 99 height 12
type input "crops"
click at [651, 286] on input "text" at bounding box center [700, 287] width 99 height 12
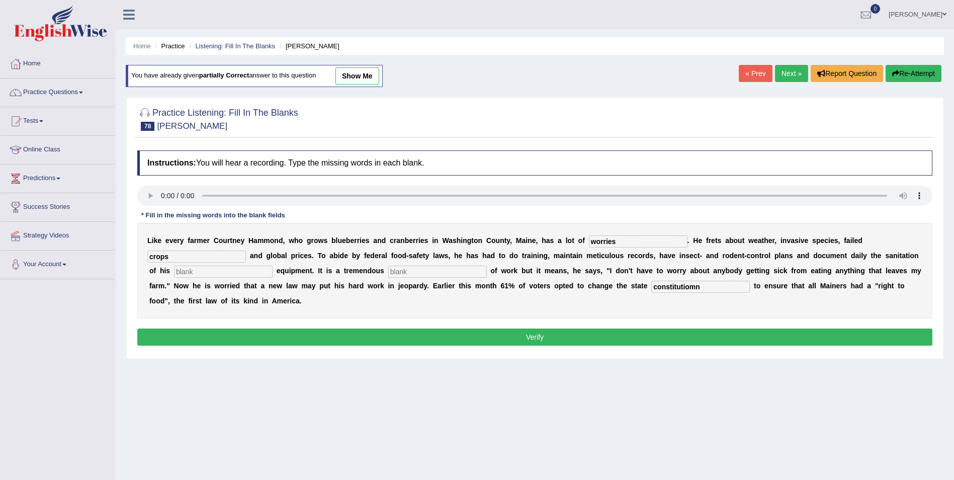
type input "constitutiomn"
click at [272, 265] on input "text" at bounding box center [223, 271] width 99 height 12
type input "processing"
click at [388, 269] on input "text" at bounding box center [437, 271] width 99 height 12
type input "amount"
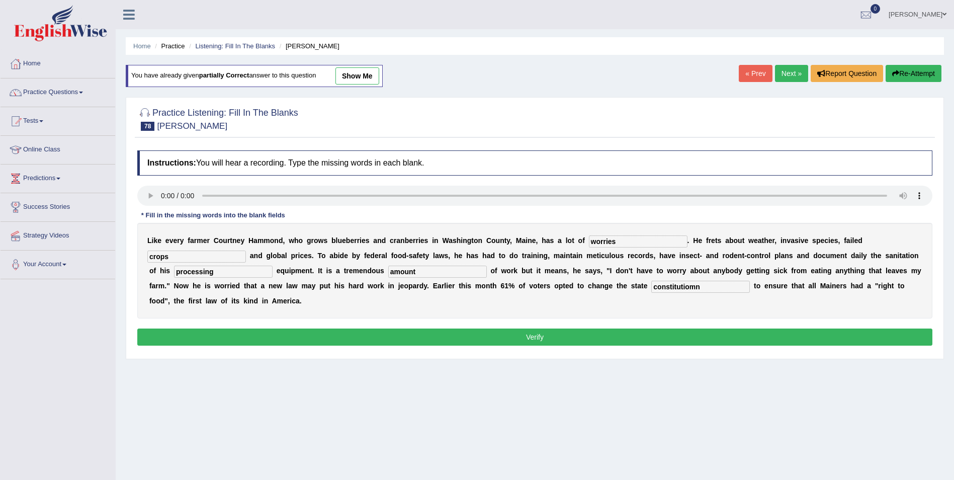
click at [651, 285] on input "constitutiomn" at bounding box center [700, 287] width 99 height 12
type input "constitution"
click at [311, 328] on button "Verify" at bounding box center [534, 336] width 795 height 17
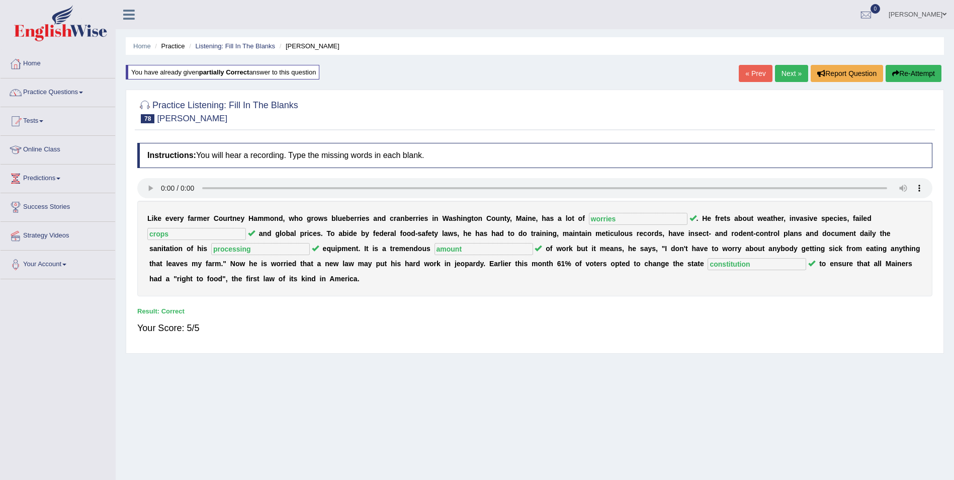
click at [790, 74] on link "Next »" at bounding box center [791, 73] width 33 height 17
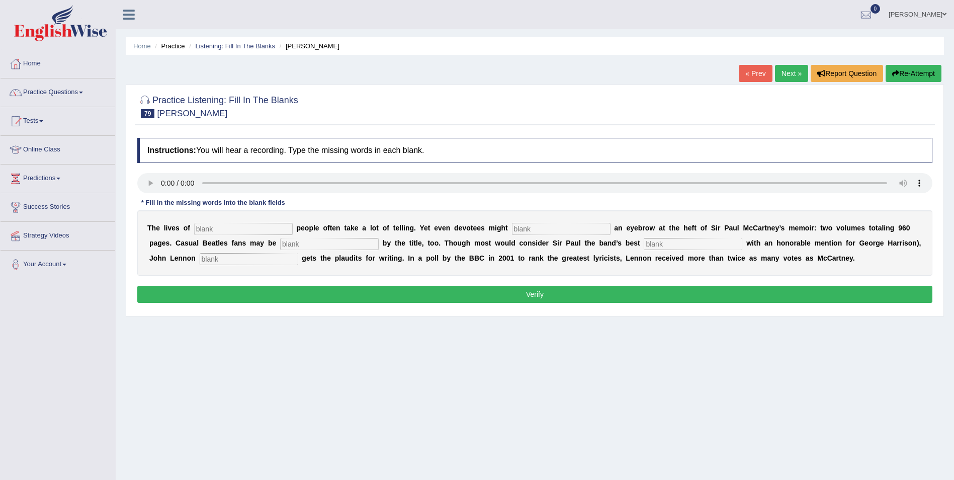
click at [206, 230] on input "text" at bounding box center [243, 229] width 99 height 12
type input "distinguise"
click at [512, 230] on input "text" at bounding box center [561, 229] width 99 height 12
click at [512, 232] on input "text" at bounding box center [561, 229] width 99 height 12
type input "raise"
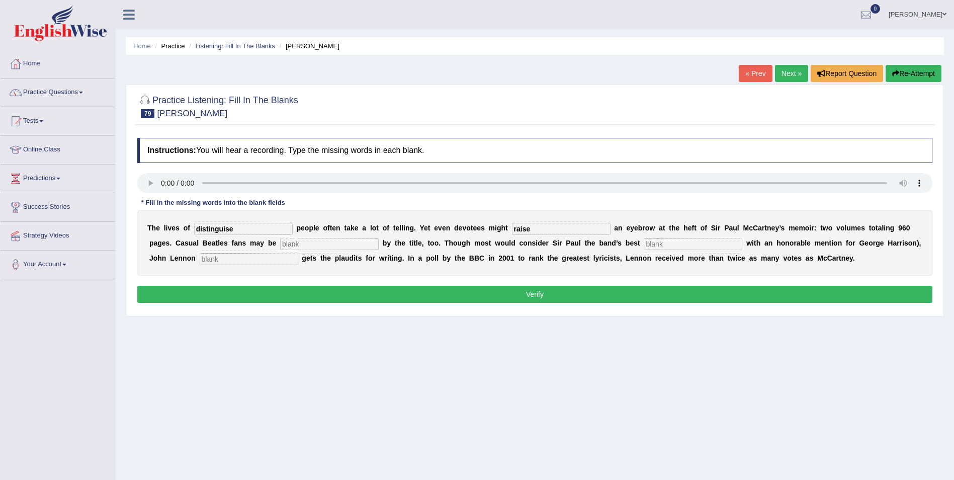
click at [280, 247] on input "text" at bounding box center [329, 244] width 99 height 12
type input "surprise"
drag, startPoint x: 562, startPoint y: 240, endPoint x: 591, endPoint y: 236, distance: 29.4
click at [643, 240] on input "text" at bounding box center [692, 244] width 99 height 12
type input "musicians"
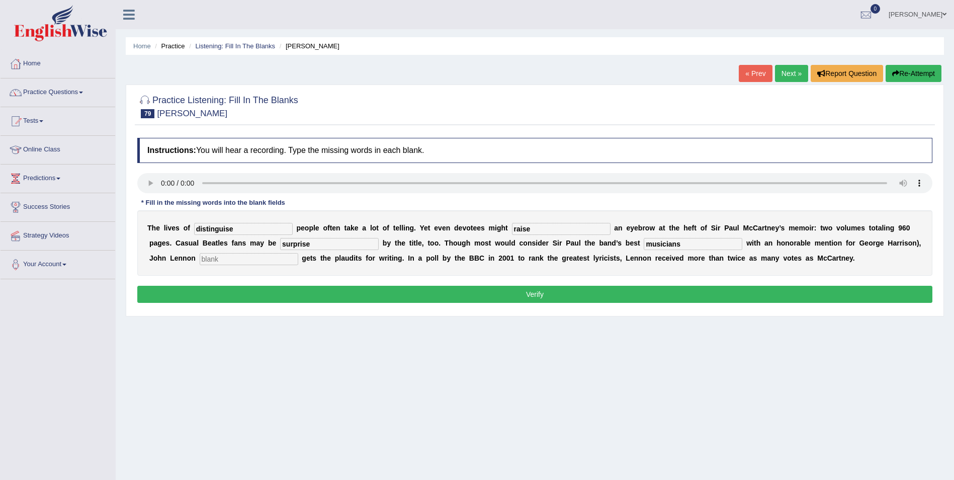
click at [200, 263] on input "text" at bounding box center [249, 259] width 99 height 12
type input "typically"
click at [245, 231] on input "distinguise" at bounding box center [243, 229] width 99 height 12
type input "distinguish"
click at [700, 300] on button "Verify" at bounding box center [534, 294] width 795 height 17
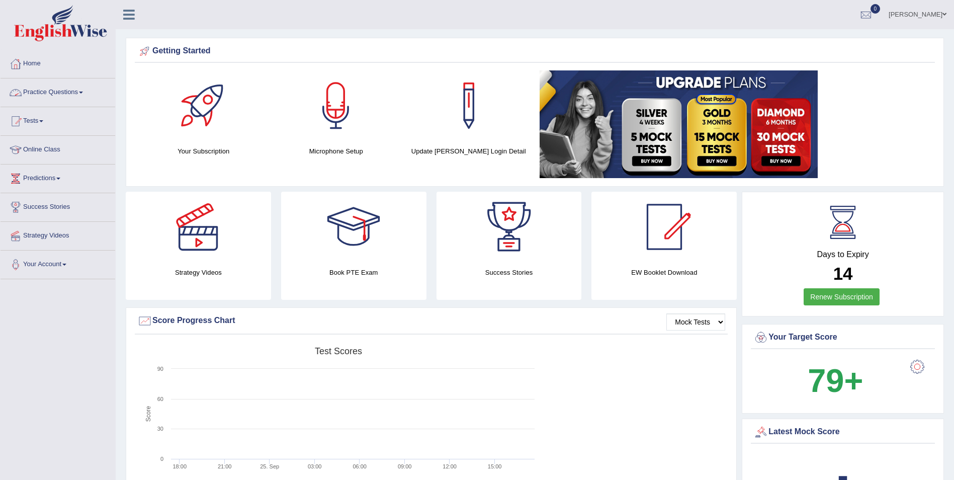
click at [65, 90] on link "Practice Questions" at bounding box center [58, 90] width 115 height 25
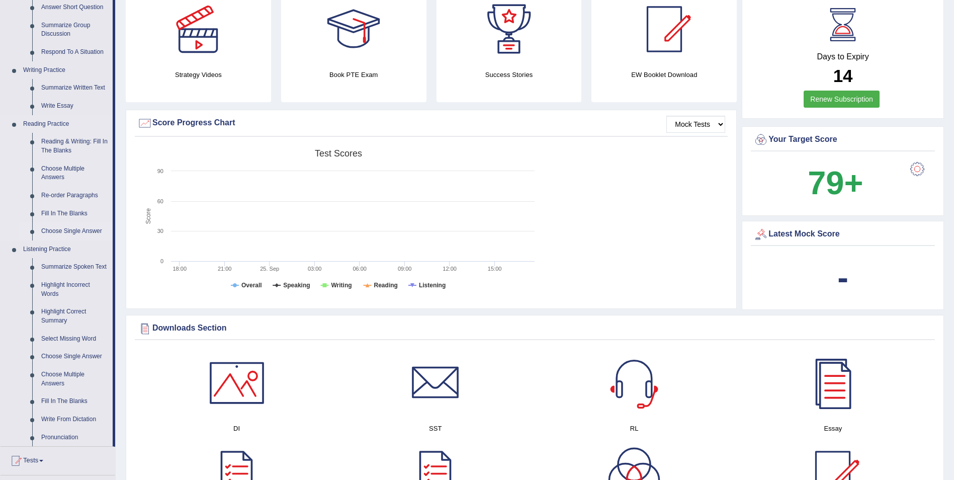
scroll to position [201, 0]
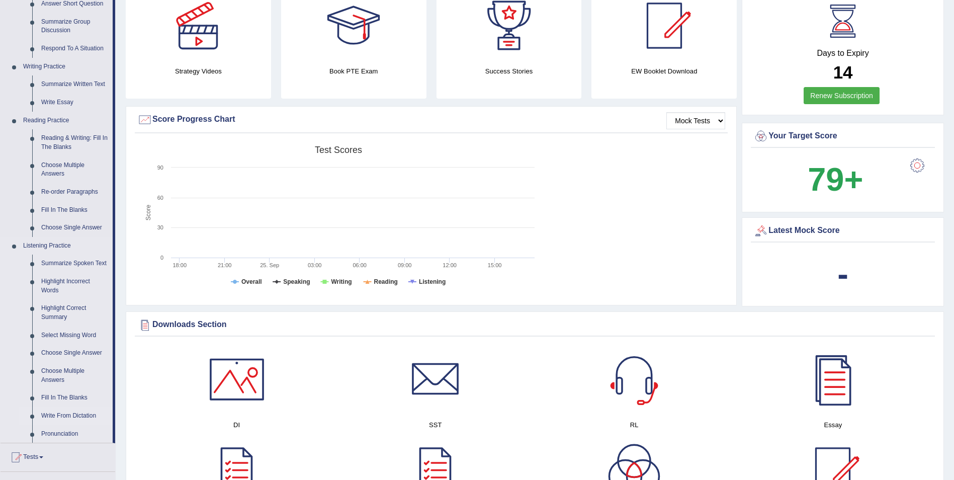
click at [76, 414] on link "Write From Dictation" at bounding box center [75, 416] width 76 height 18
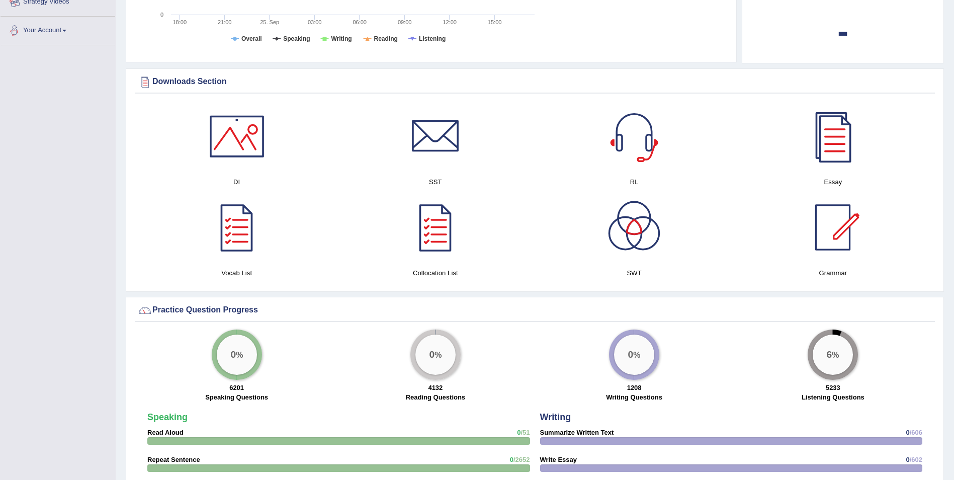
scroll to position [731, 0]
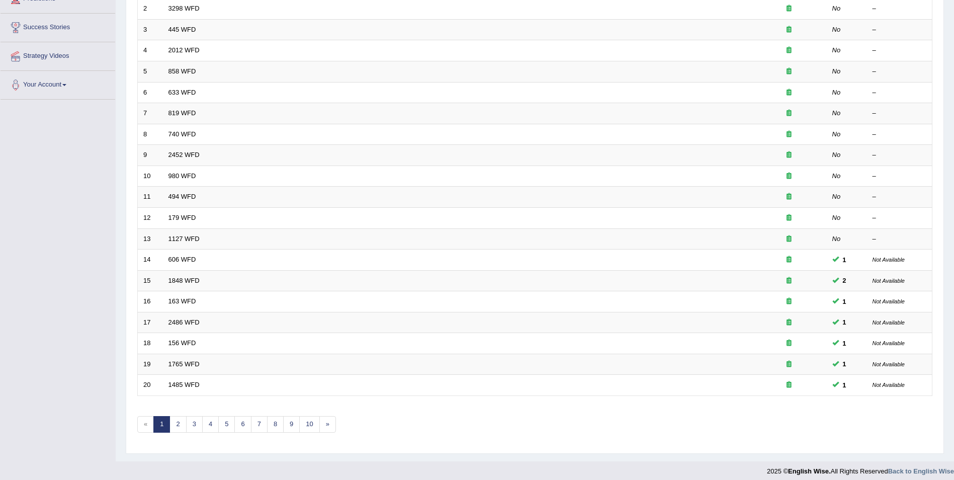
scroll to position [186, 0]
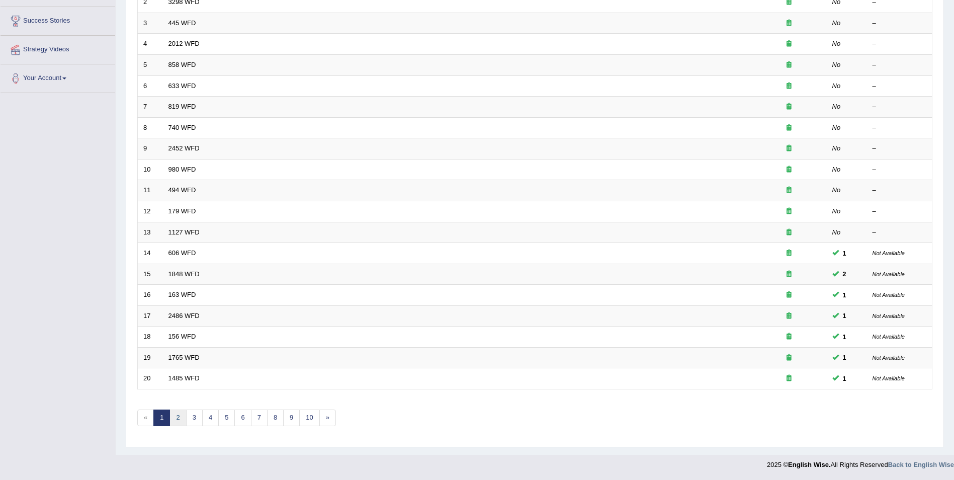
click at [177, 418] on link "2" at bounding box center [177, 417] width 17 height 17
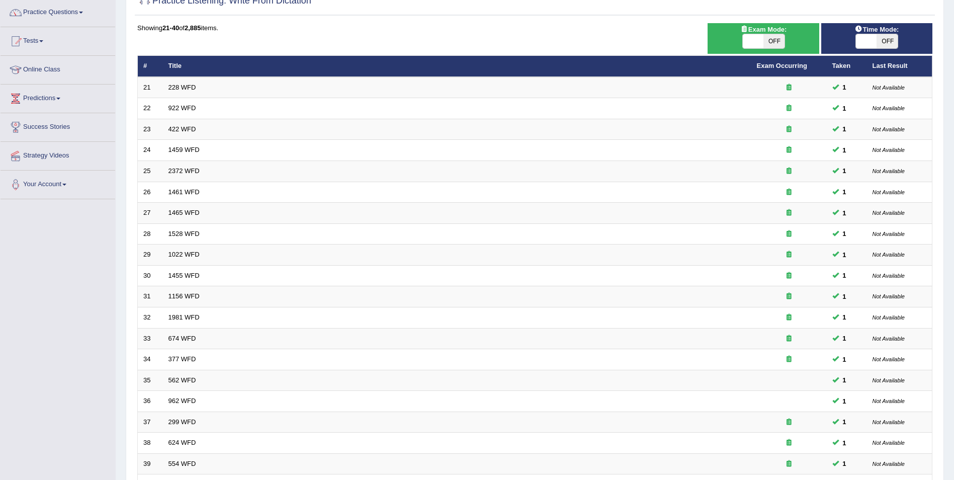
scroll to position [186, 0]
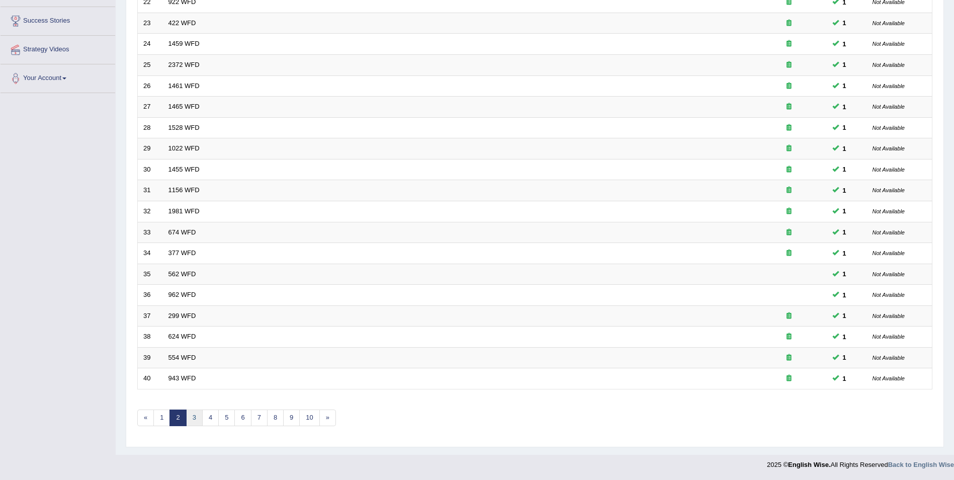
click at [197, 419] on link "3" at bounding box center [194, 417] width 17 height 17
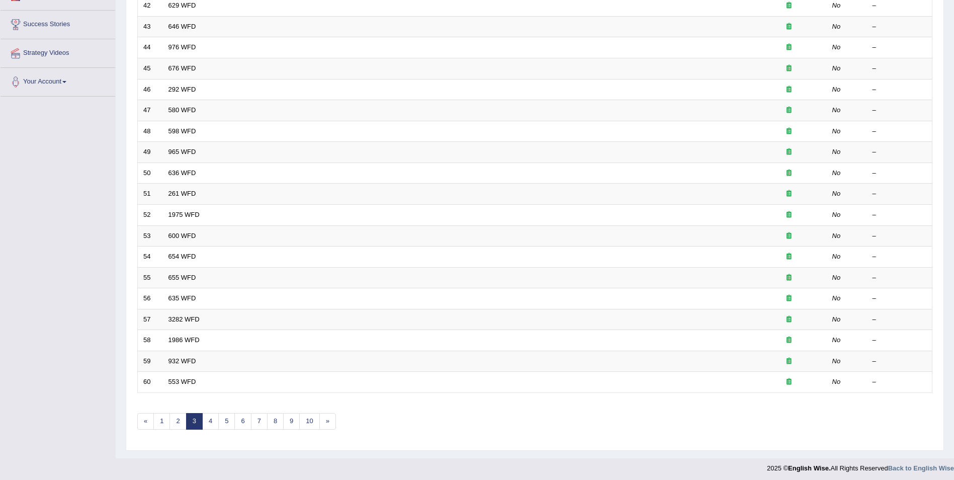
scroll to position [186, 0]
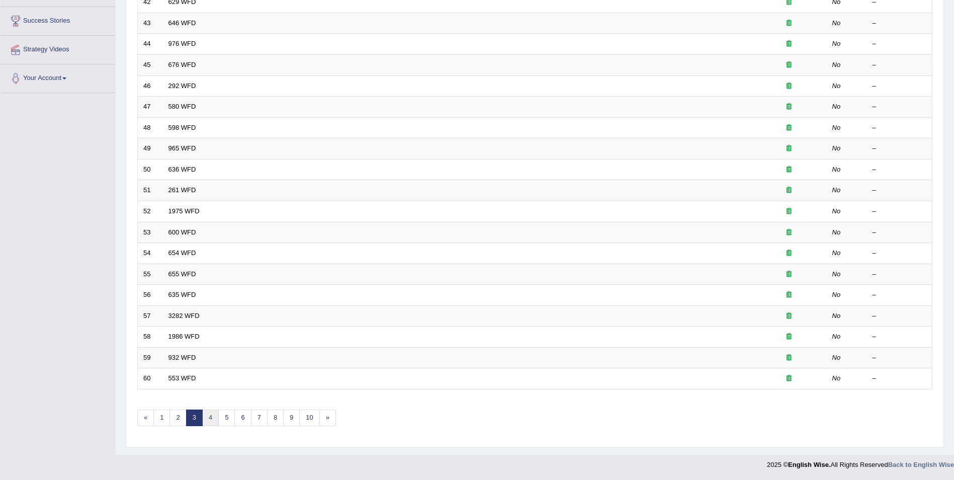
click at [210, 417] on link "4" at bounding box center [210, 417] width 17 height 17
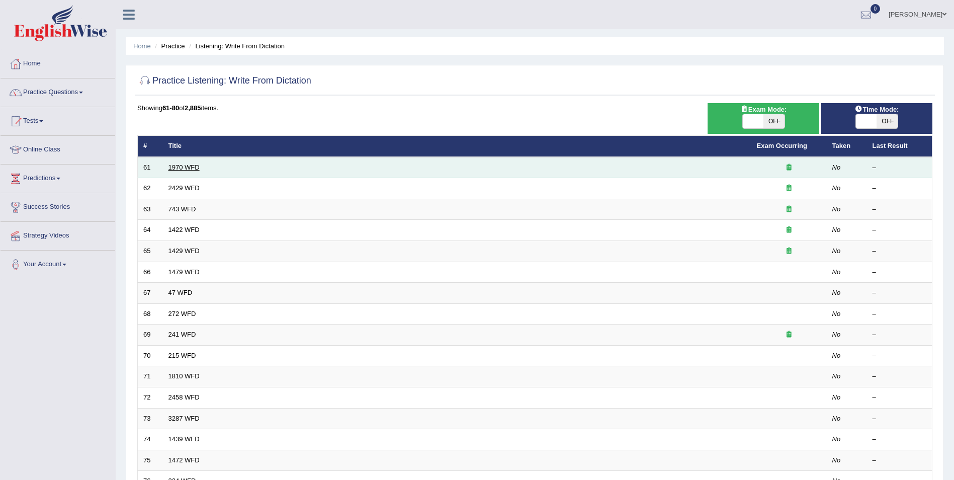
click at [191, 167] on link "1970 WFD" at bounding box center [183, 167] width 31 height 8
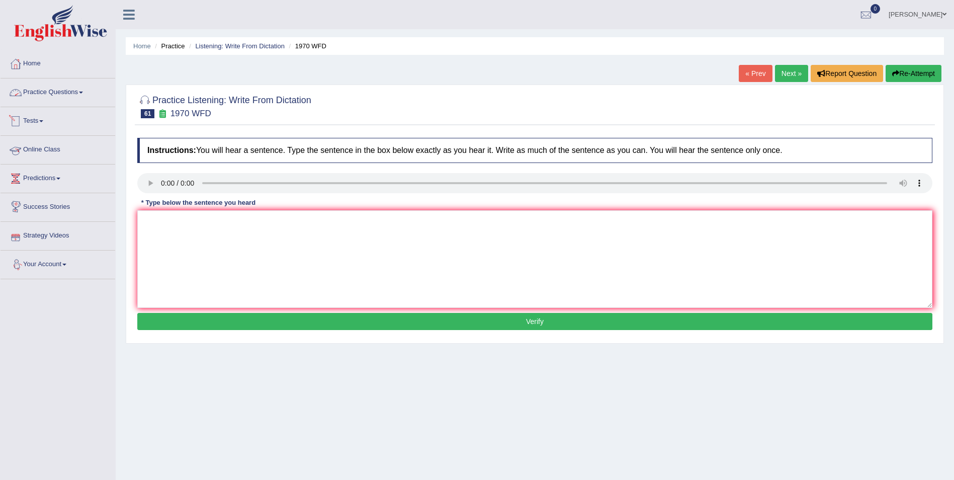
click at [69, 91] on link "Practice Questions" at bounding box center [58, 90] width 115 height 25
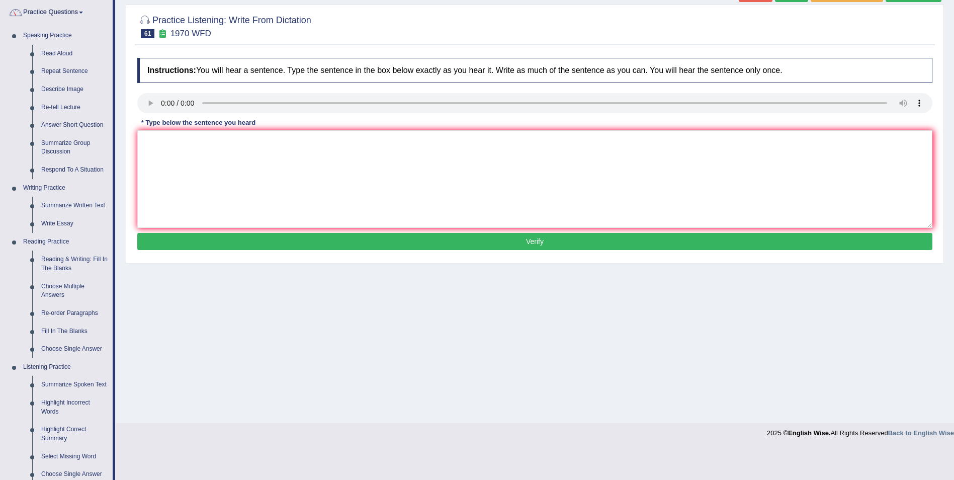
scroll to position [251, 0]
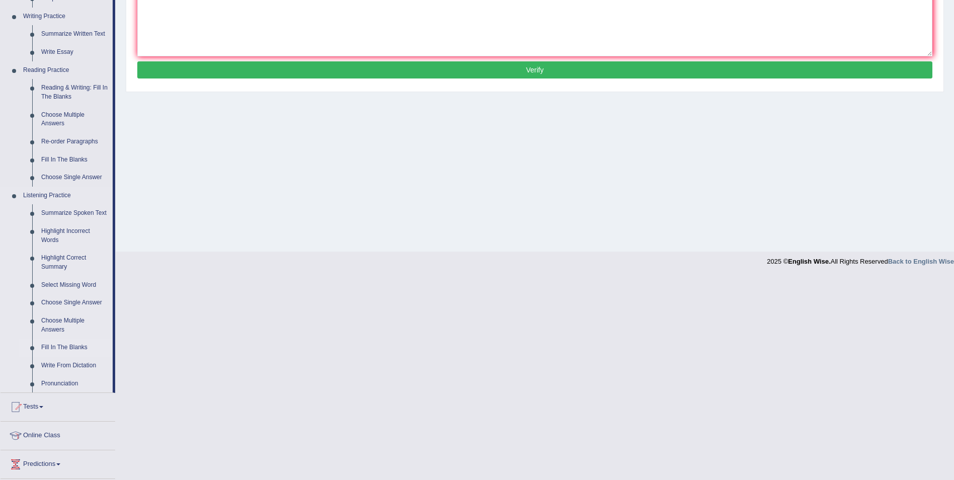
click at [45, 349] on link "Fill In The Blanks" at bounding box center [75, 347] width 76 height 18
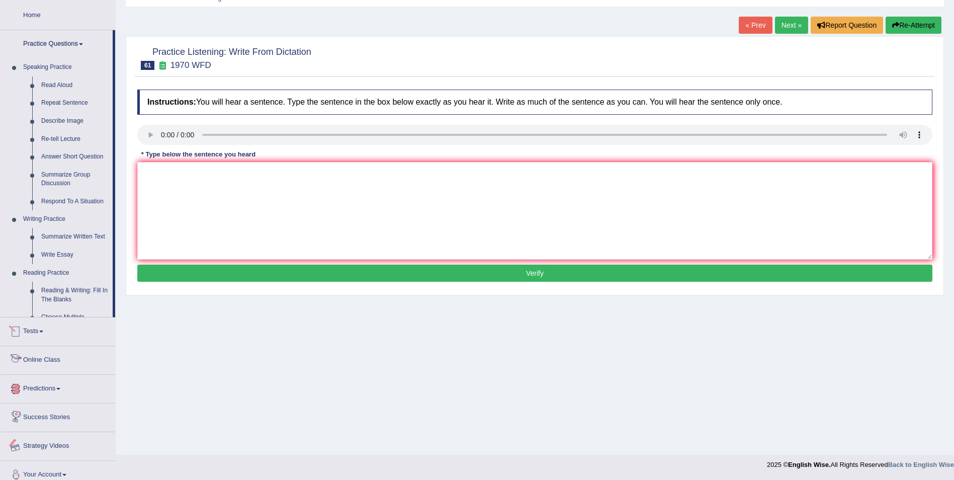
scroll to position [91, 0]
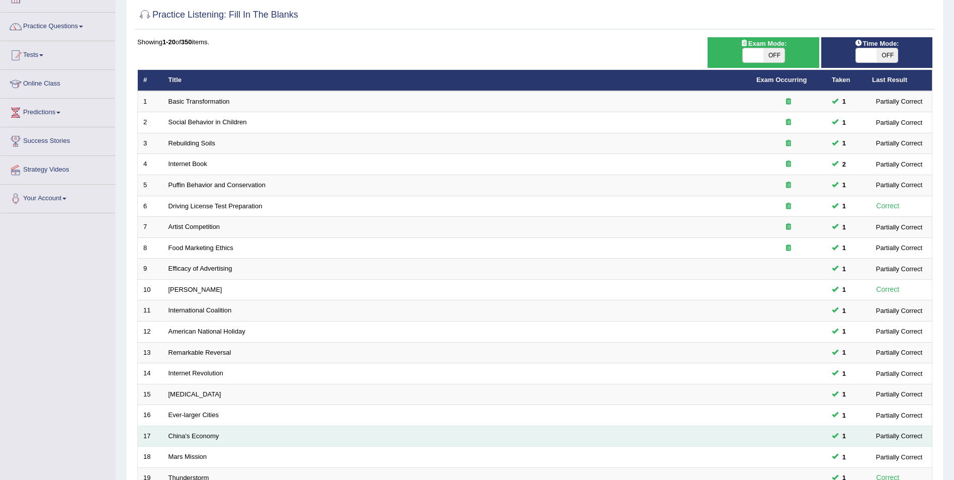
scroll to position [186, 0]
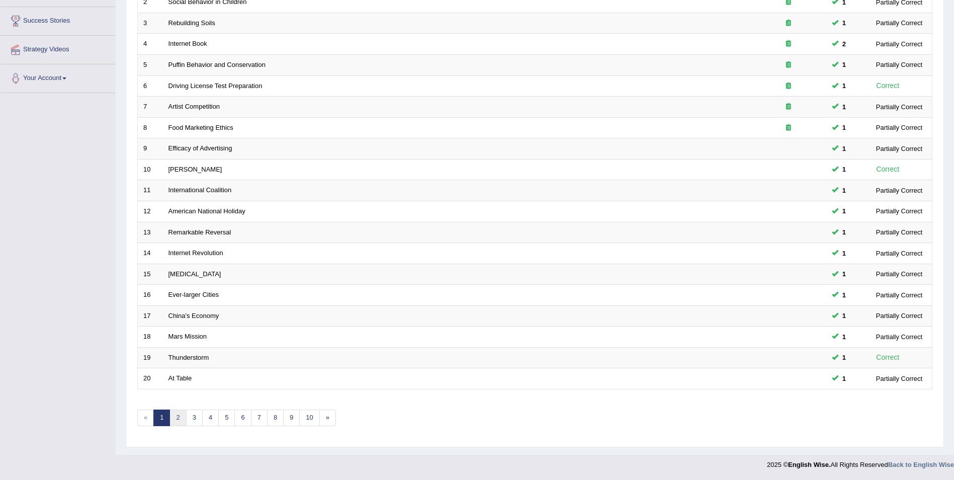
click at [177, 420] on link "2" at bounding box center [177, 417] width 17 height 17
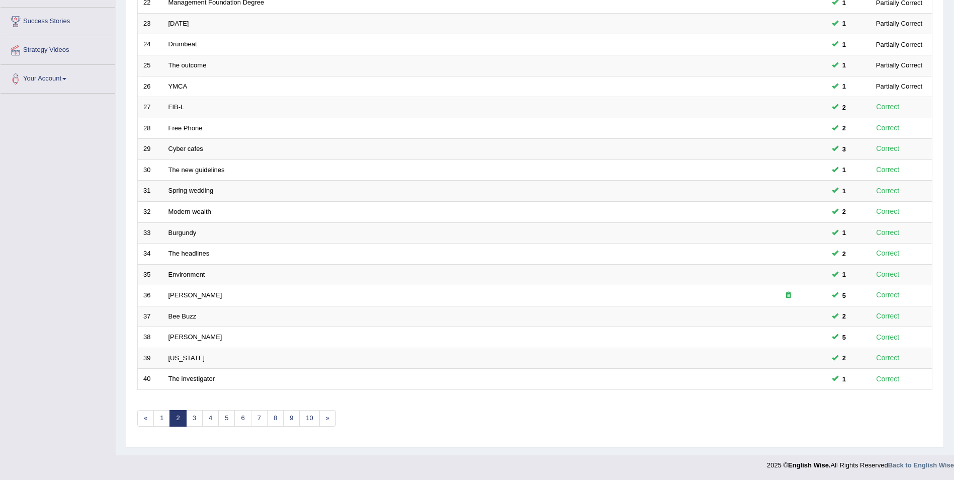
scroll to position [186, 0]
click at [197, 419] on link "3" at bounding box center [194, 417] width 17 height 17
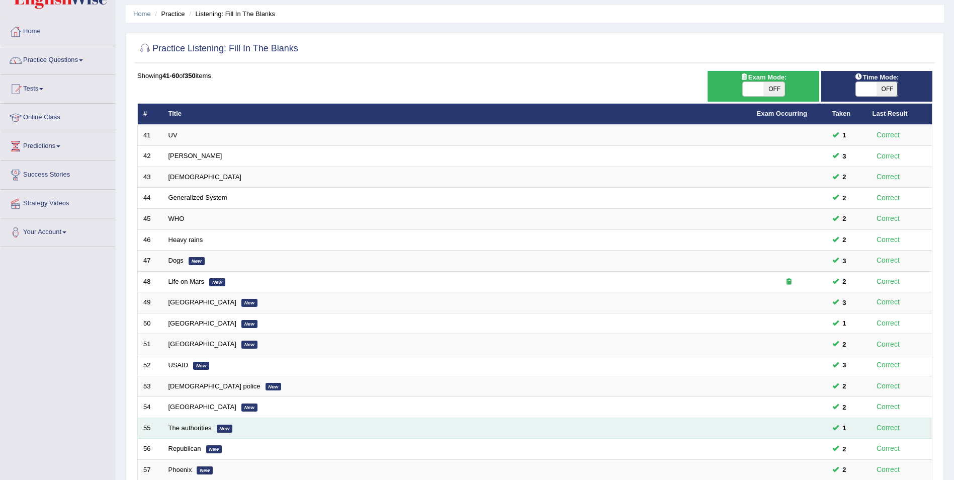
scroll to position [186, 0]
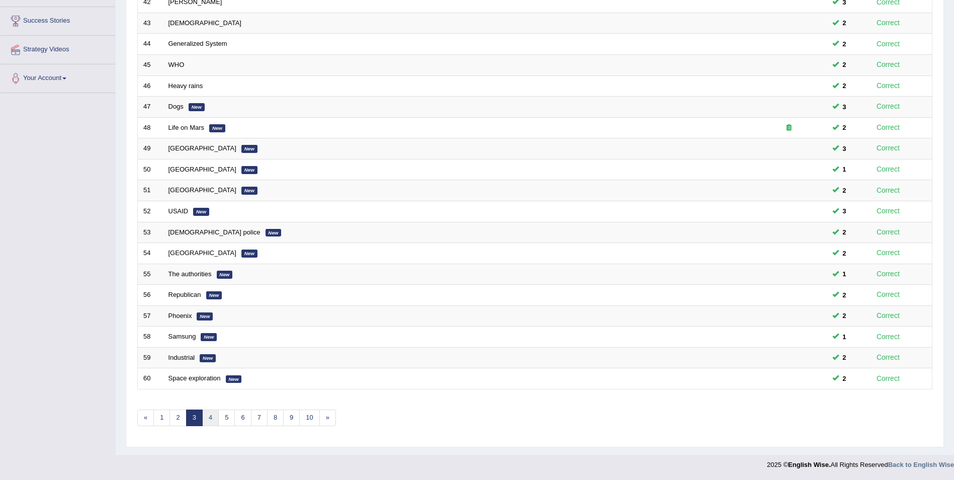
click at [209, 420] on link "4" at bounding box center [210, 417] width 17 height 17
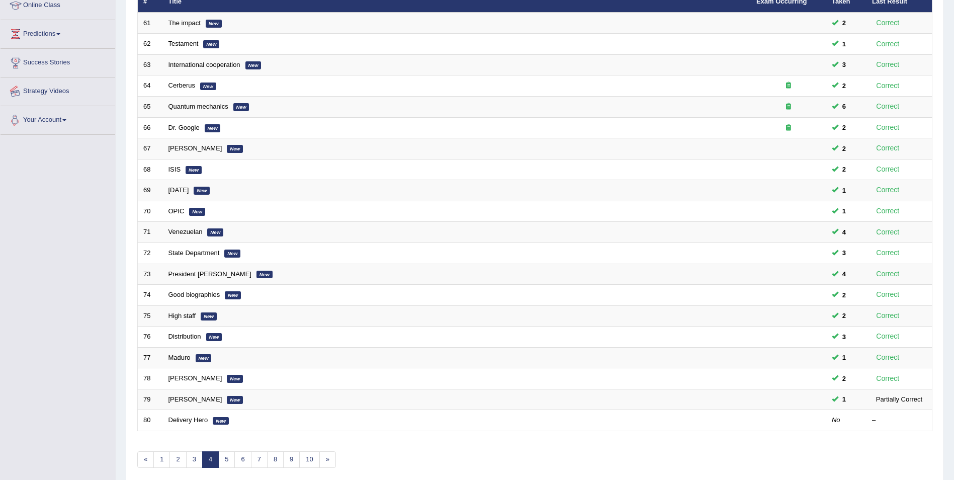
scroll to position [50, 0]
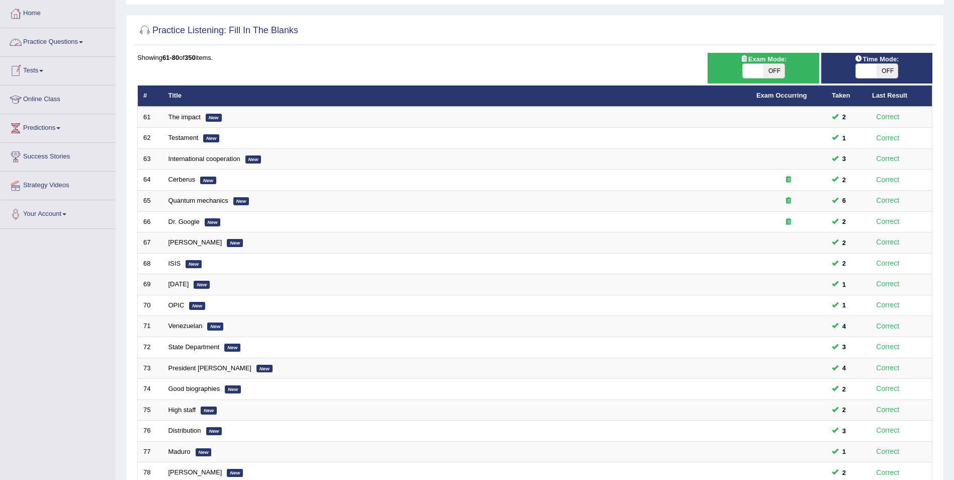
click at [84, 39] on link "Practice Questions" at bounding box center [58, 40] width 115 height 25
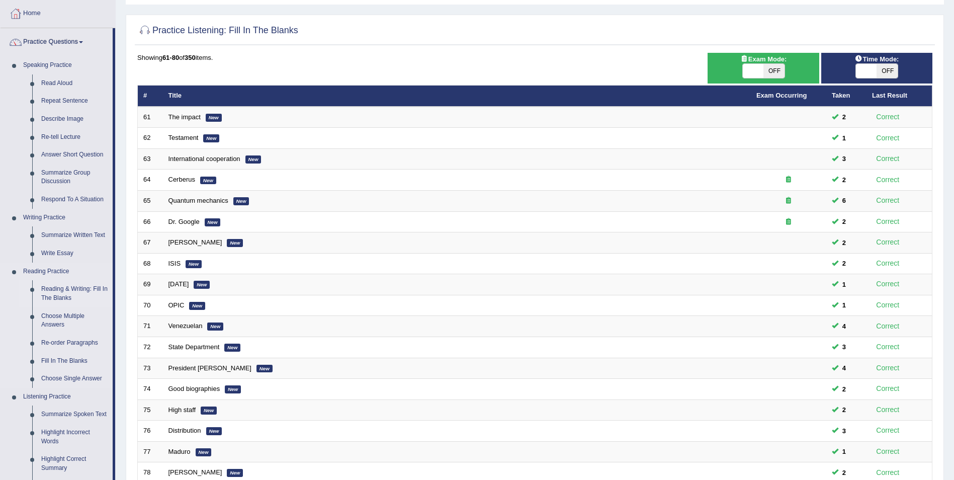
click at [63, 292] on link "Reading & Writing: Fill In The Blanks" at bounding box center [75, 293] width 76 height 27
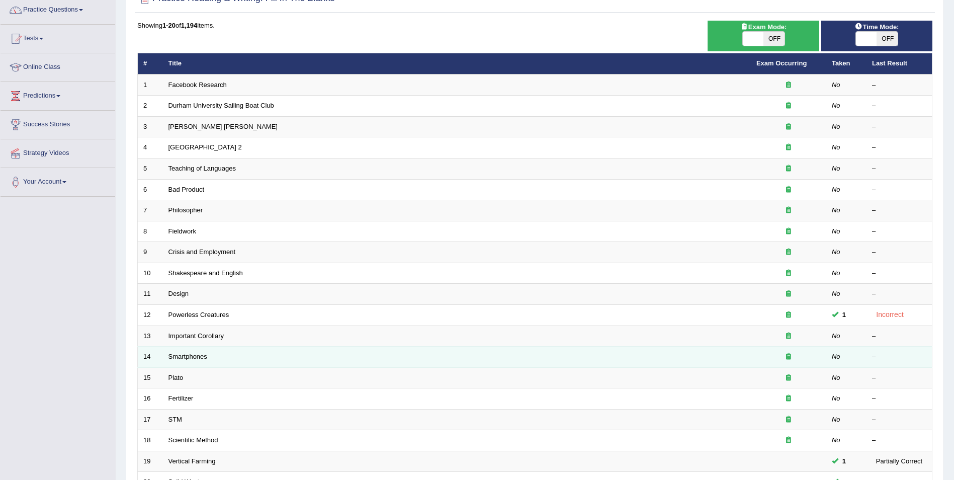
scroll to position [186, 0]
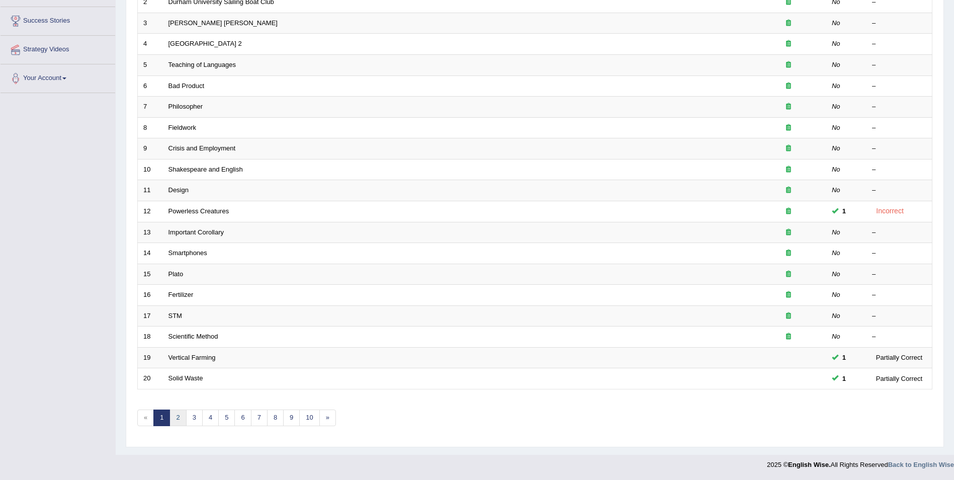
click at [175, 421] on link "2" at bounding box center [177, 417] width 17 height 17
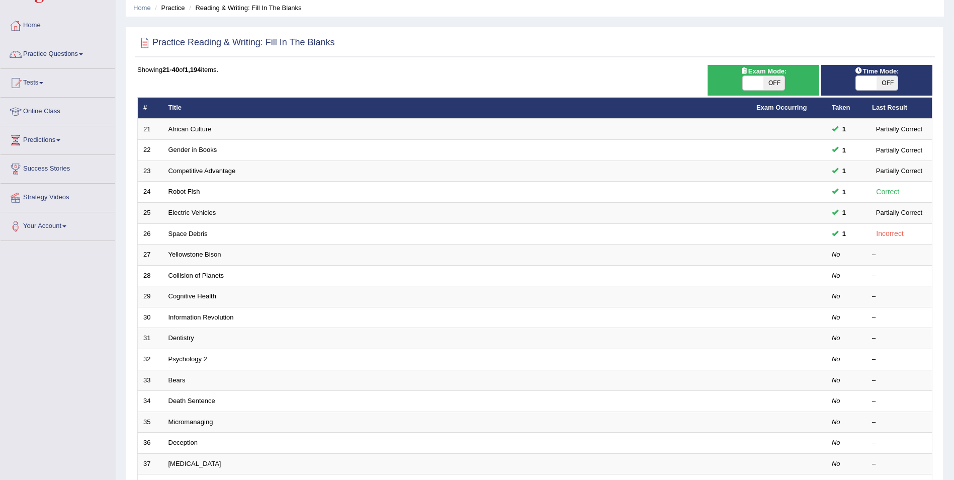
scroll to position [35, 0]
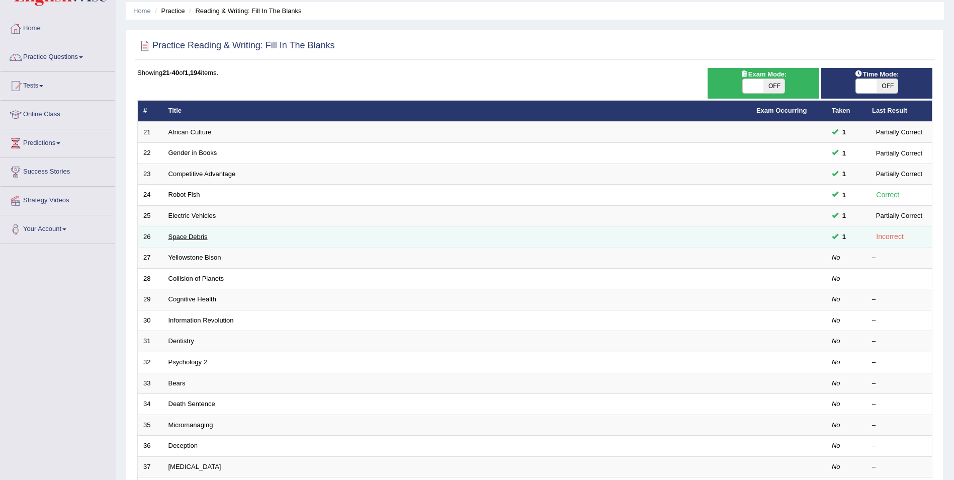
click at [188, 235] on link "Space Debris" at bounding box center [187, 237] width 39 height 8
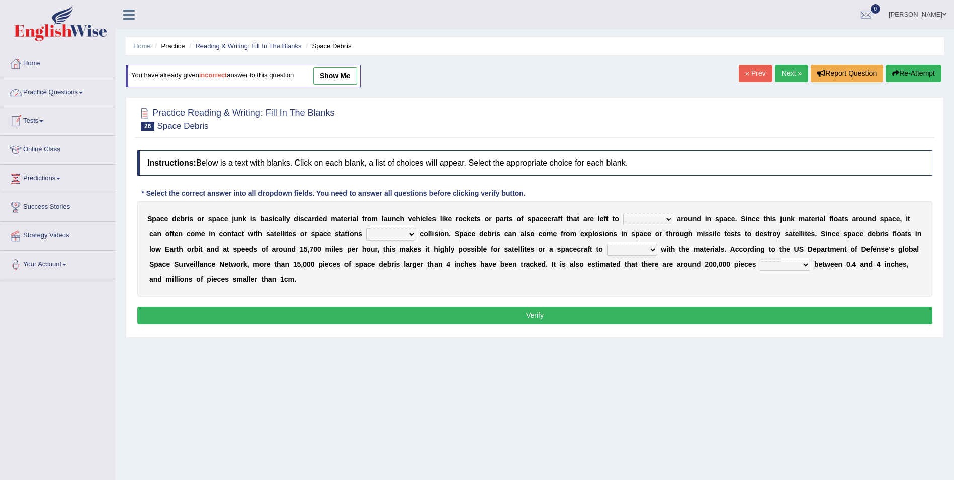
click at [67, 95] on link "Practice Questions" at bounding box center [58, 90] width 115 height 25
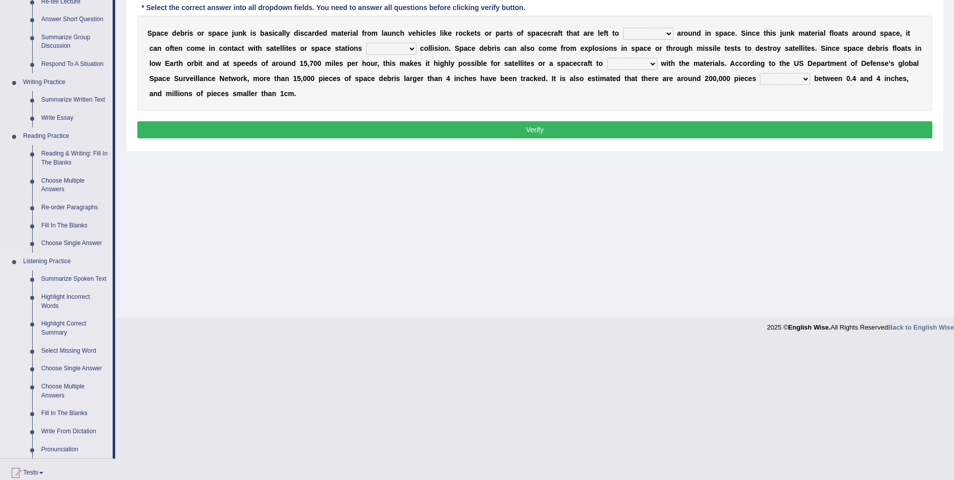
scroll to position [201, 0]
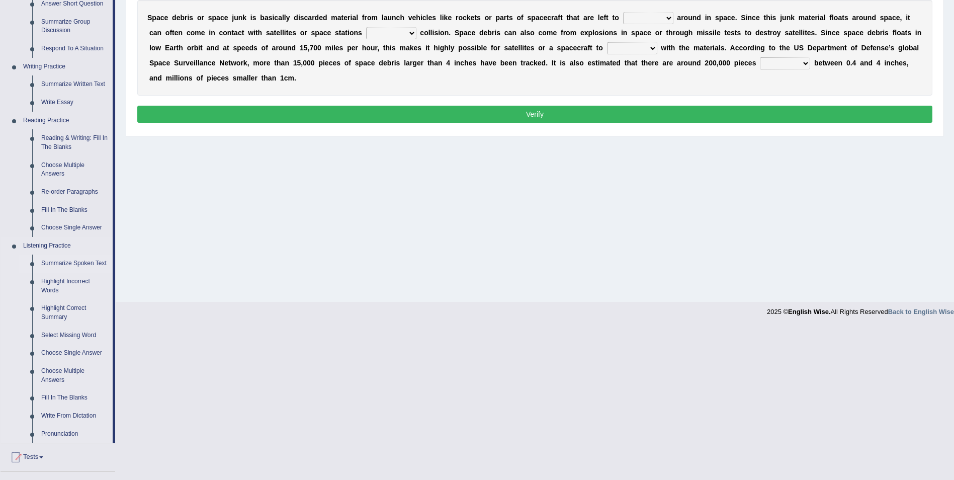
click at [65, 264] on link "Summarize Spoken Text" at bounding box center [75, 263] width 76 height 18
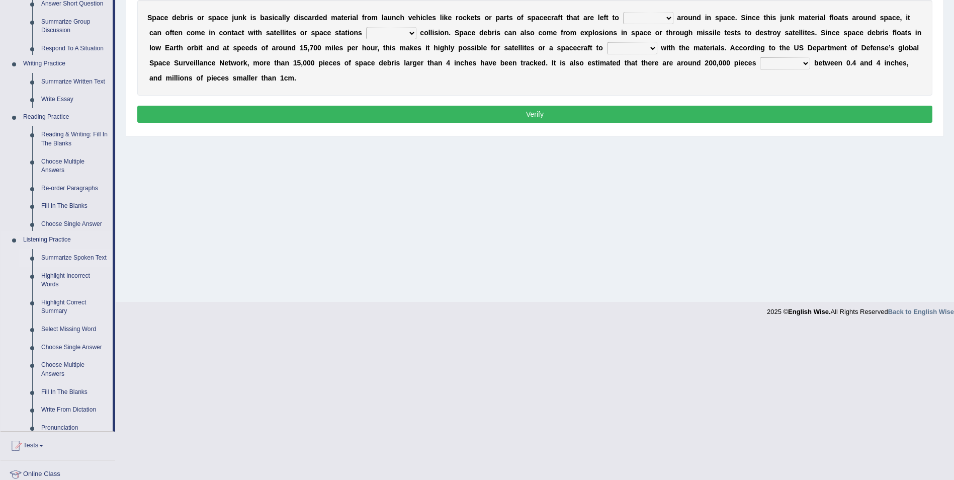
scroll to position [48, 0]
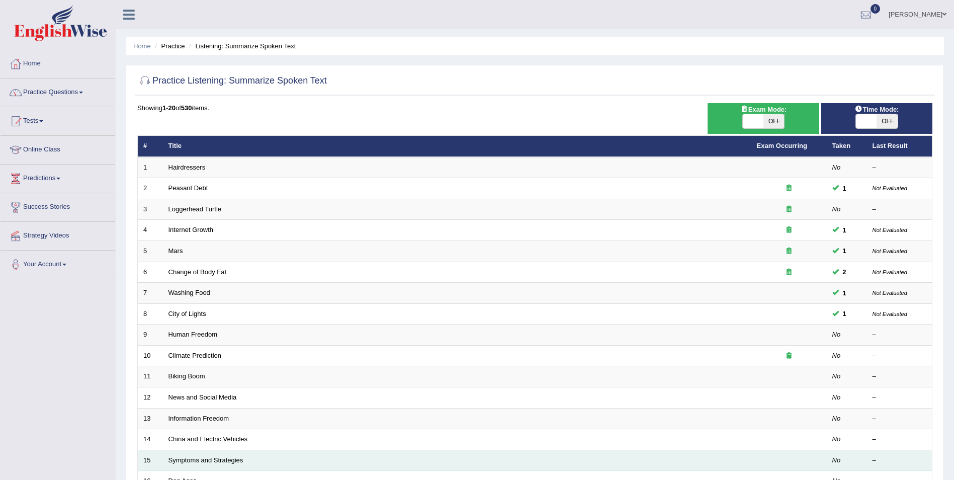
scroll to position [186, 0]
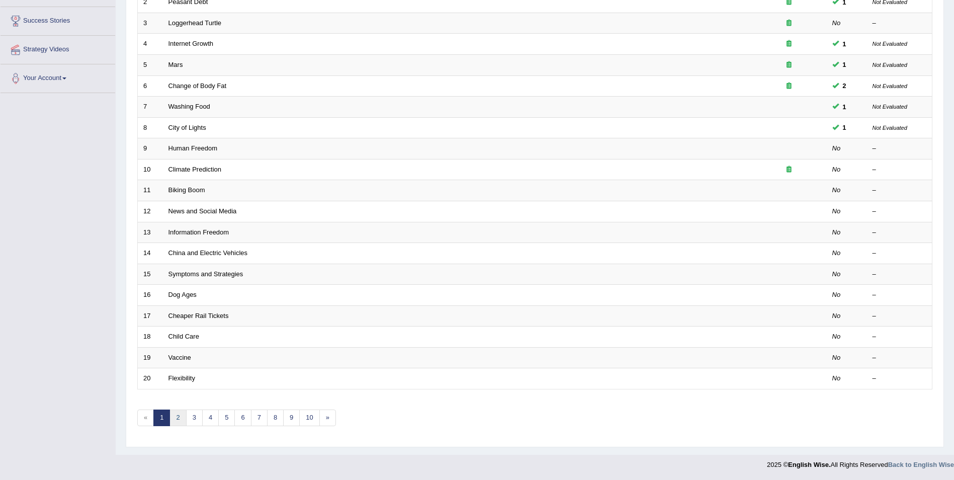
click at [178, 425] on link "2" at bounding box center [177, 417] width 17 height 17
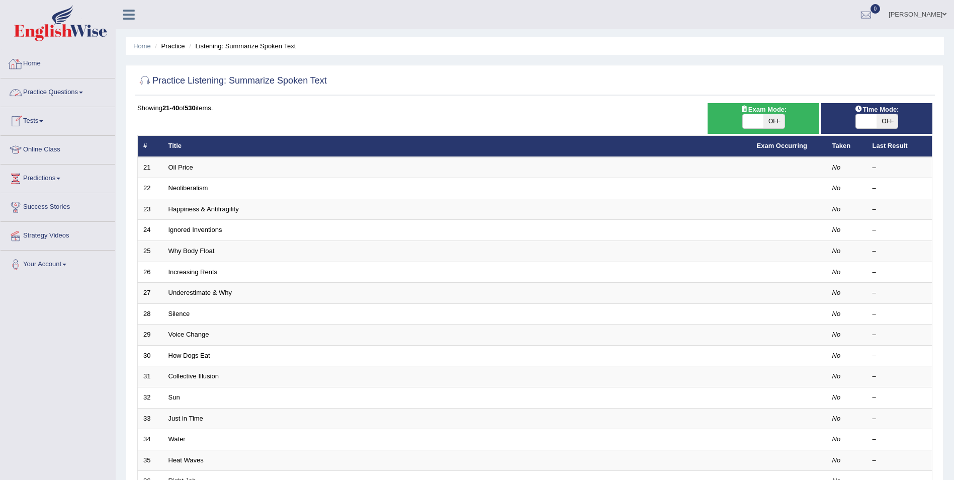
click at [79, 93] on link "Practice Questions" at bounding box center [58, 90] width 115 height 25
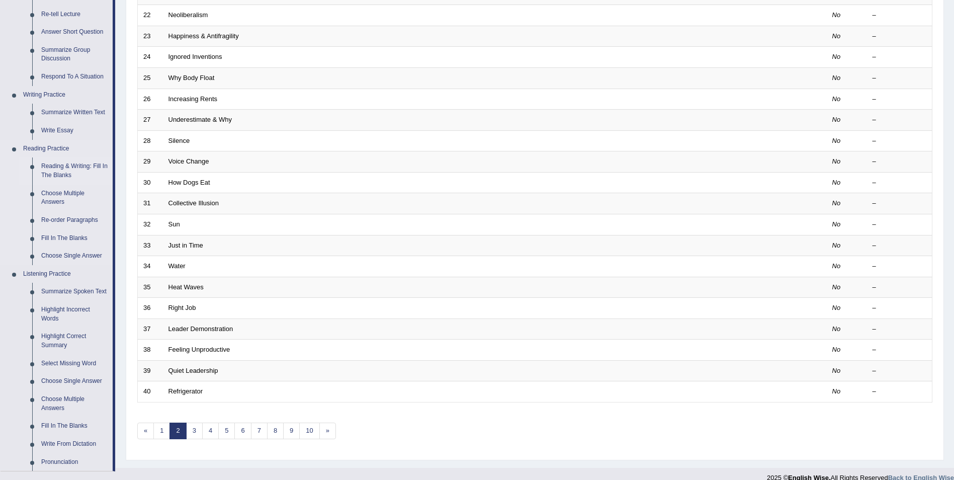
scroll to position [201, 0]
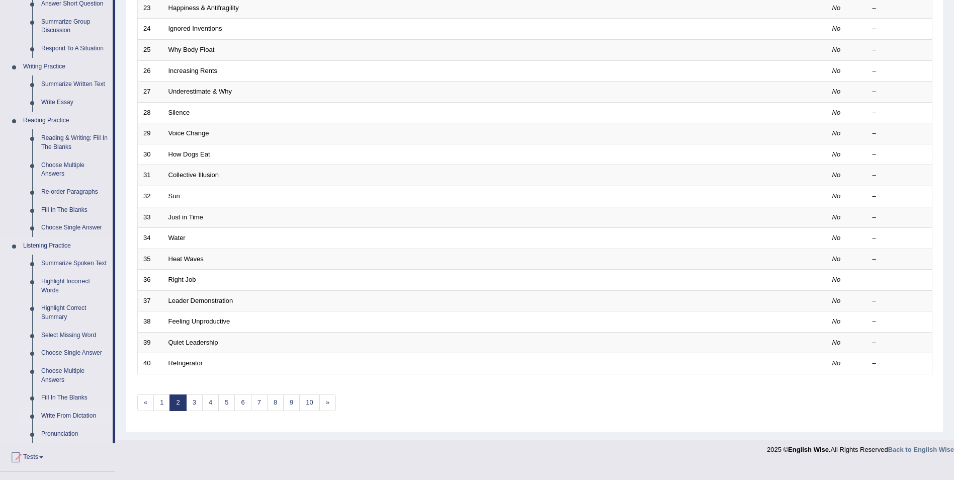
click at [79, 416] on link "Write From Dictation" at bounding box center [75, 416] width 76 height 18
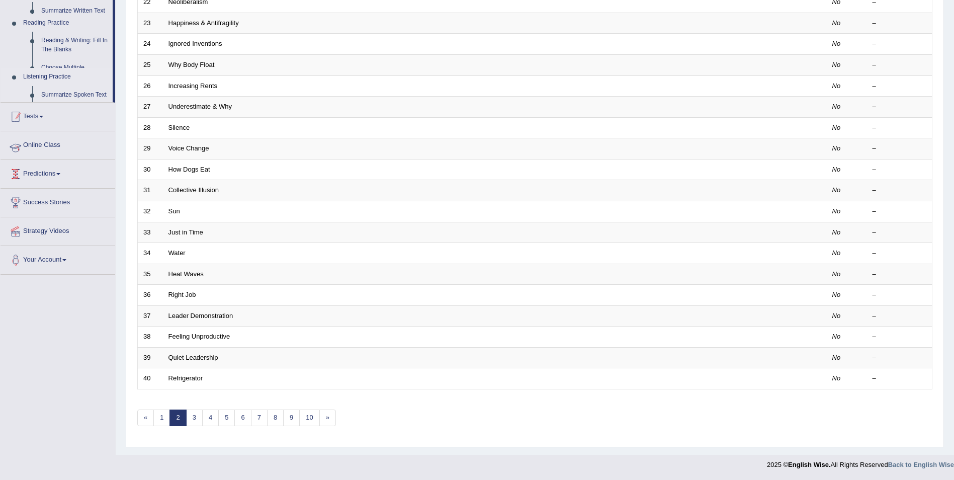
scroll to position [186, 0]
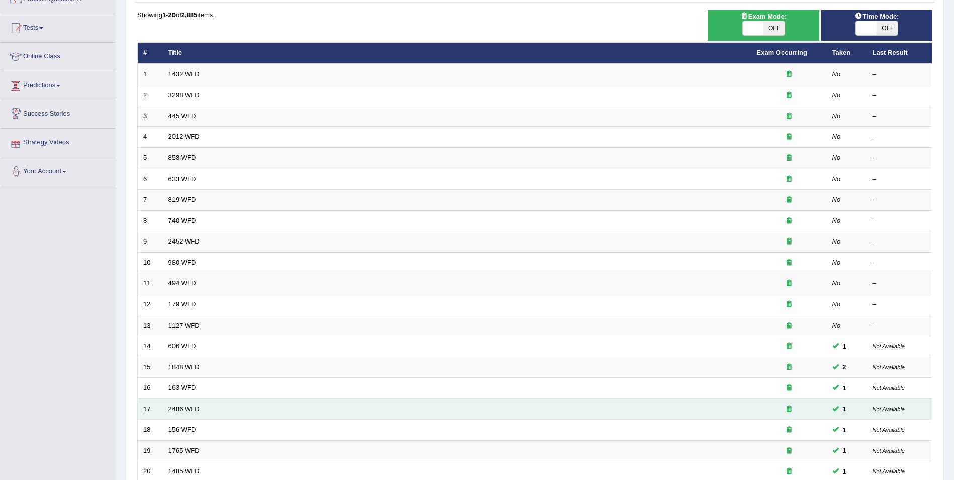
scroll to position [186, 0]
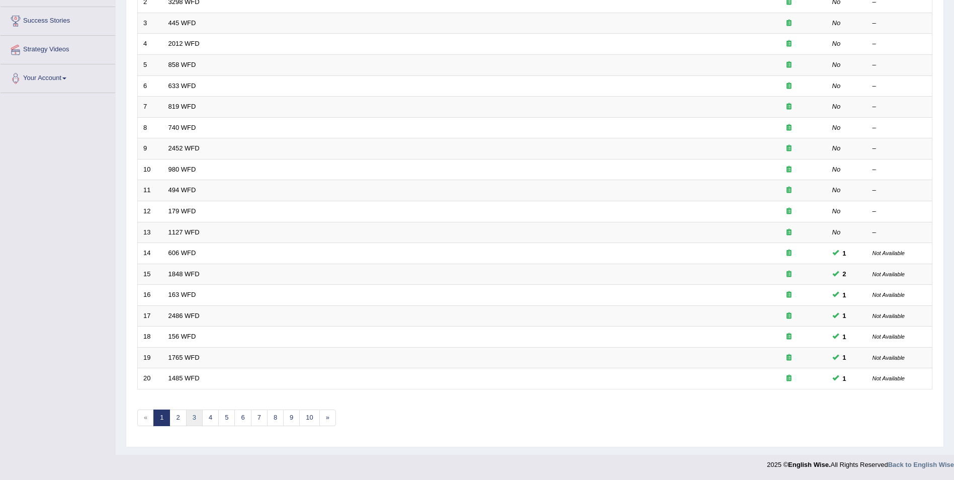
click at [194, 421] on link "3" at bounding box center [194, 417] width 17 height 17
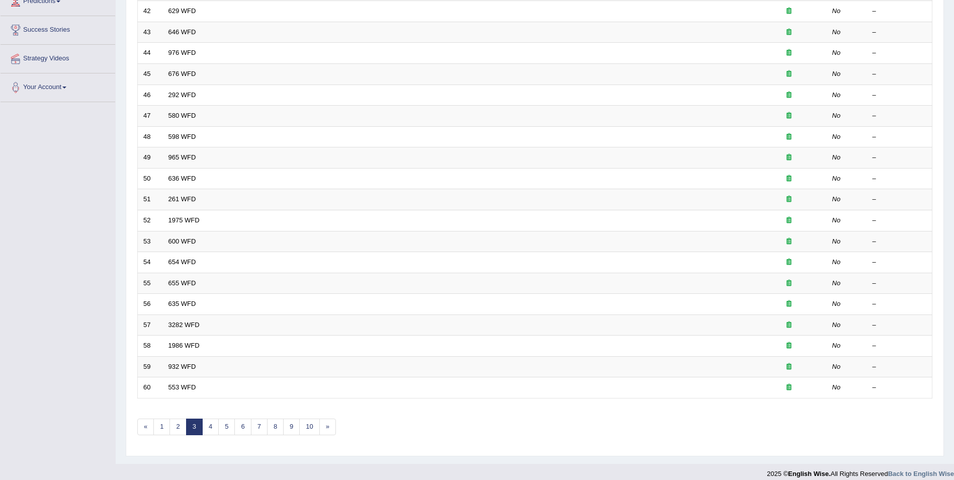
scroll to position [186, 0]
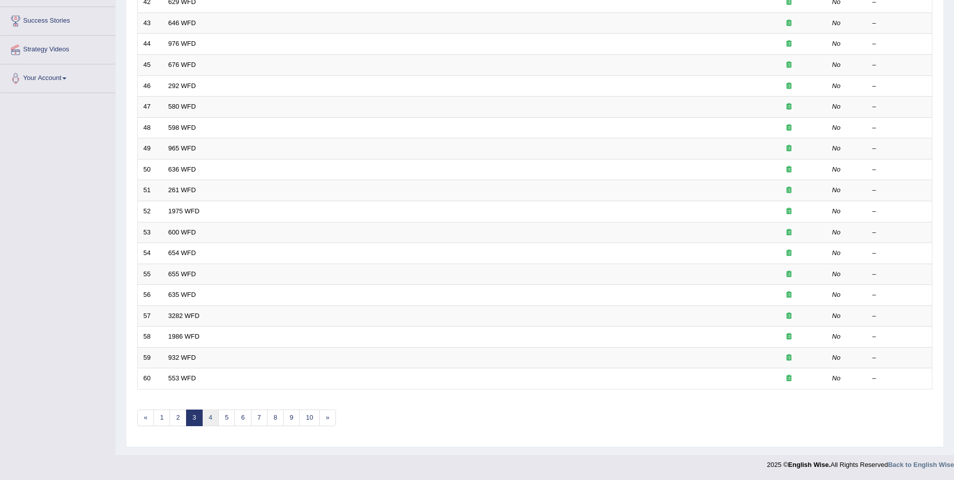
click at [208, 419] on link "4" at bounding box center [210, 417] width 17 height 17
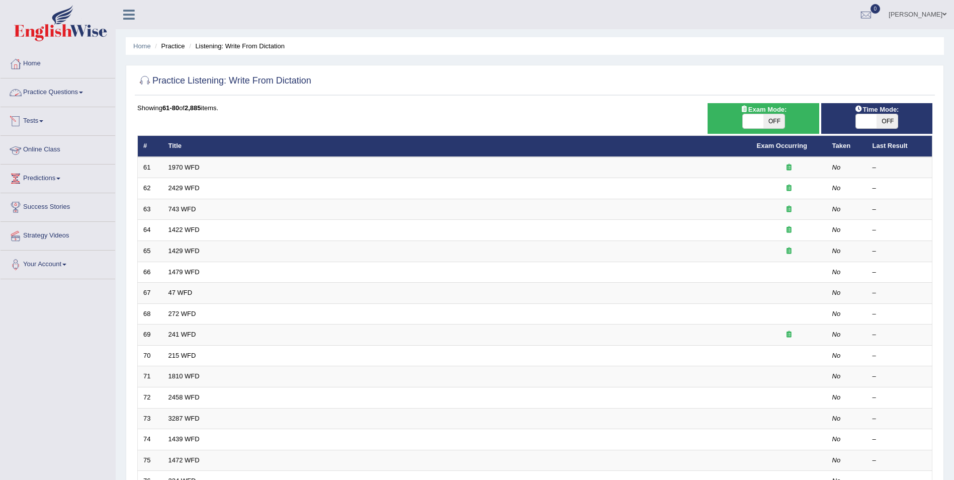
click at [70, 94] on link "Practice Questions" at bounding box center [58, 90] width 115 height 25
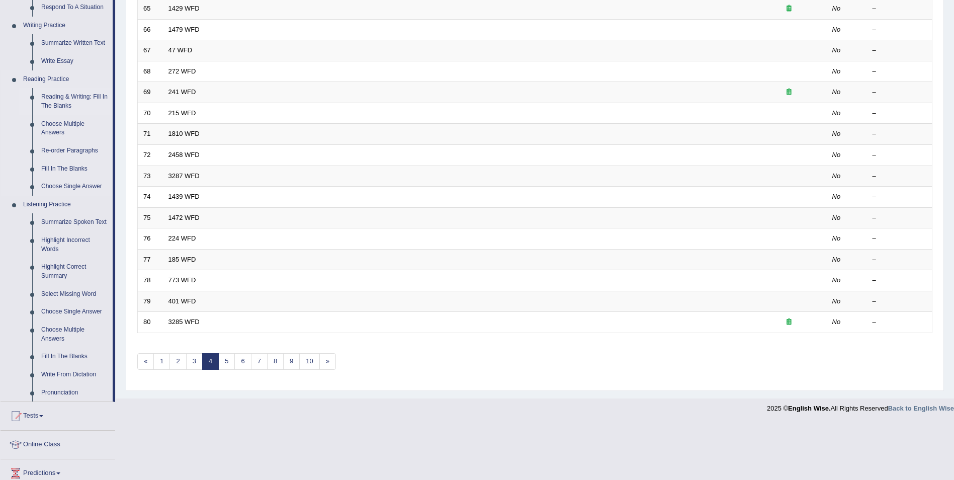
scroll to position [251, 0]
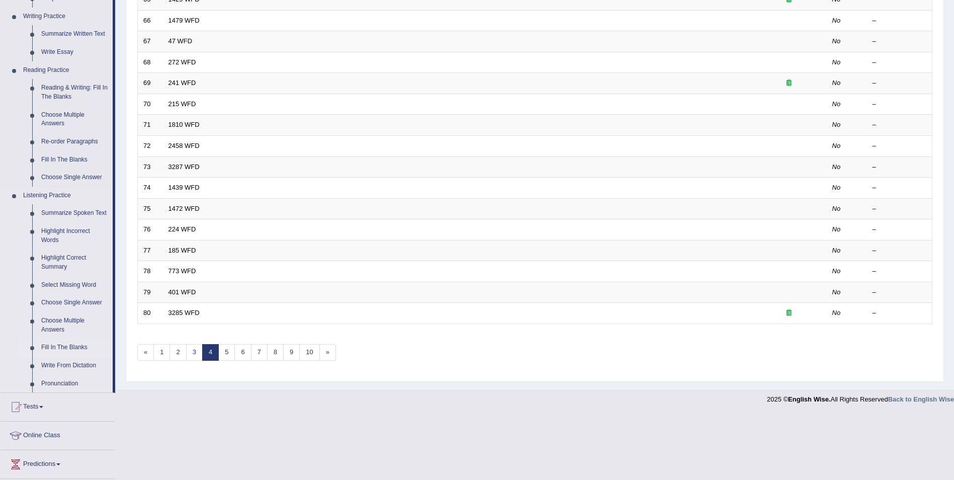
click at [70, 348] on link "Fill In The Blanks" at bounding box center [75, 347] width 76 height 18
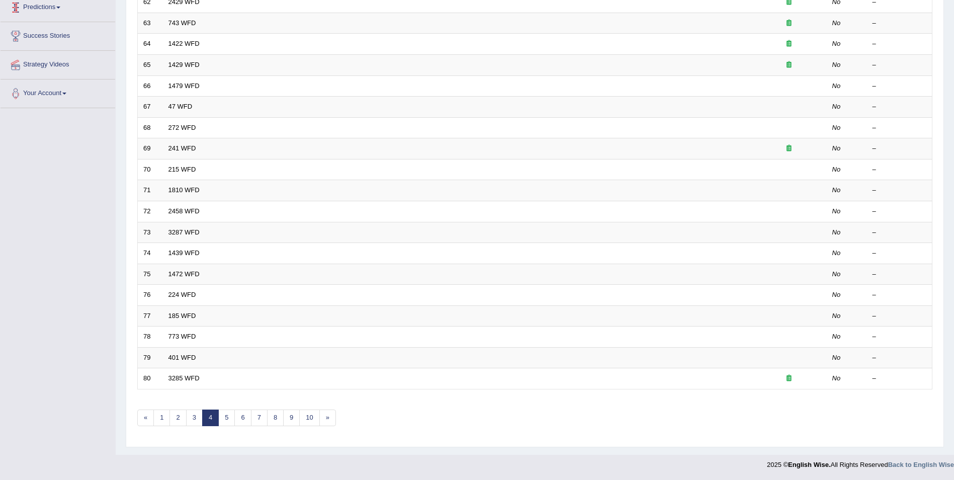
scroll to position [186, 0]
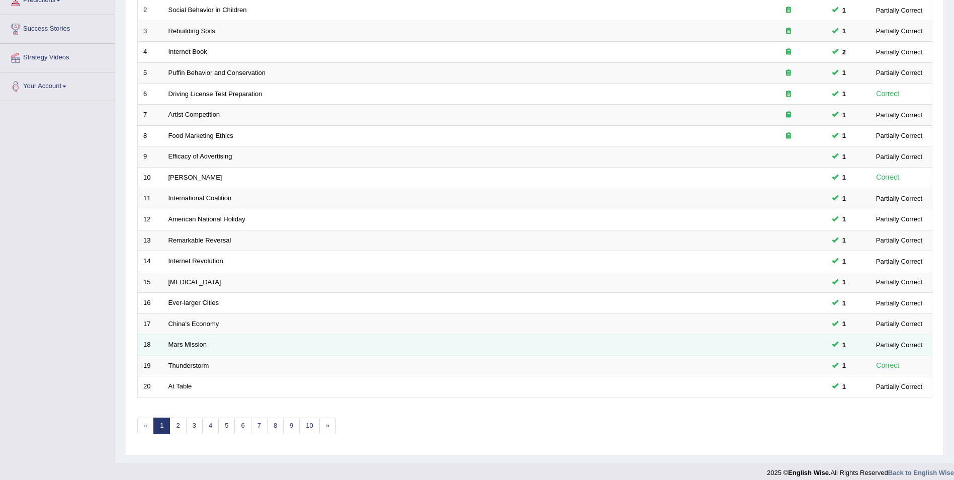
scroll to position [186, 0]
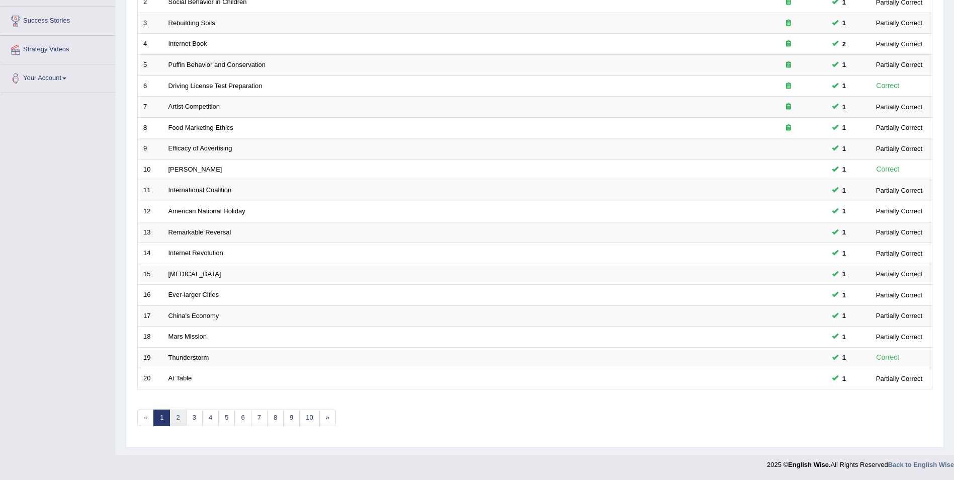
click at [177, 418] on link "2" at bounding box center [177, 417] width 17 height 17
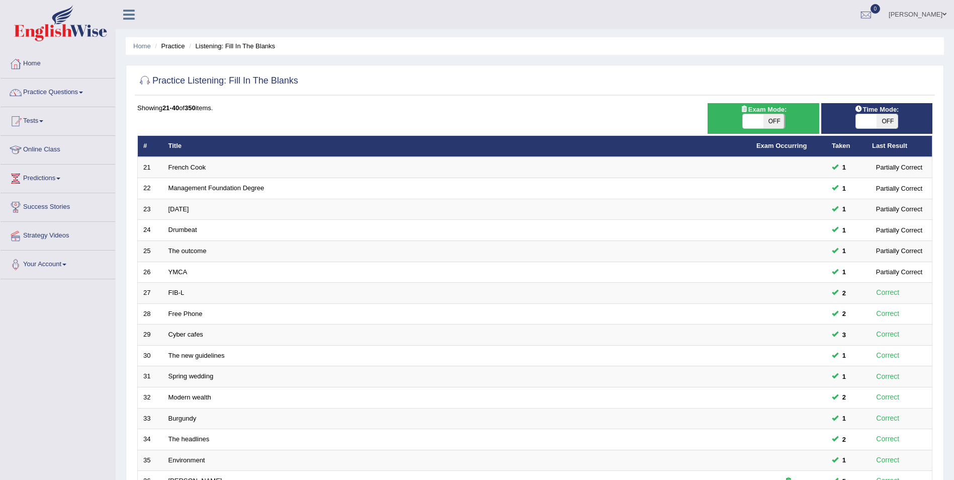
click at [192, 421] on link "Burgundy" at bounding box center [182, 418] width 28 height 8
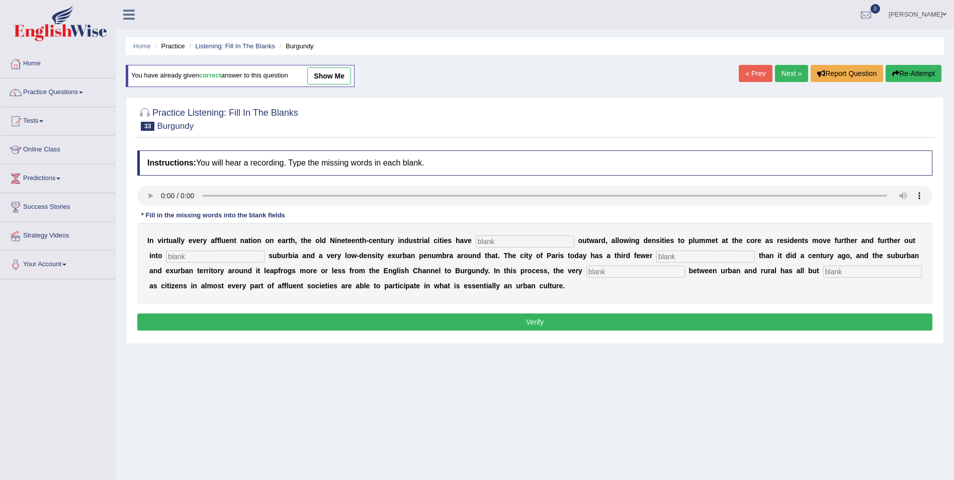
click at [476, 243] on input "text" at bounding box center [525, 241] width 99 height 12
type input "exploded"
click at [191, 264] on div "I n v i r t u a l l y e v e r y a f f l u e n t n a t i o n o n e a r t h , t h…" at bounding box center [534, 263] width 795 height 80
click at [196, 260] on input "text" at bounding box center [215, 256] width 99 height 12
click at [182, 256] on input "text" at bounding box center [215, 256] width 99 height 12
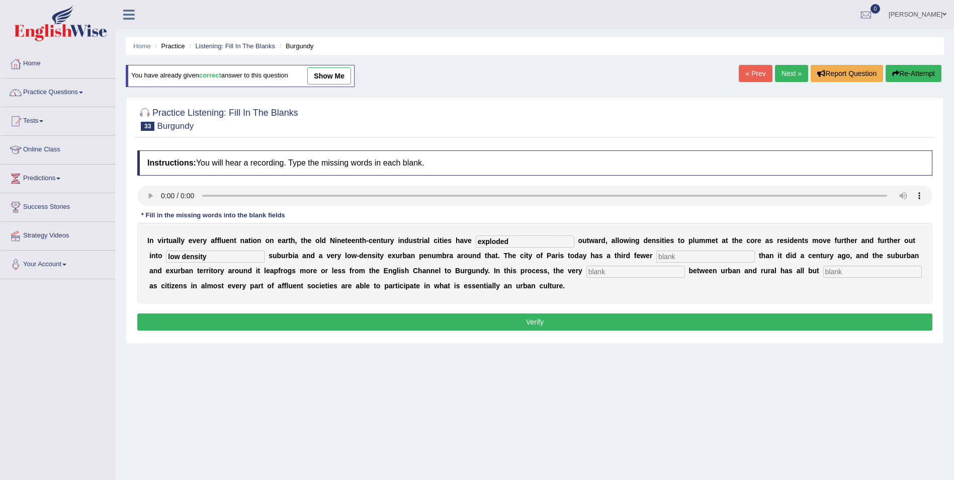
type input "low density"
click at [656, 253] on input "text" at bounding box center [705, 256] width 99 height 12
type input "residents"
click at [586, 274] on input "text" at bounding box center [635, 271] width 99 height 12
type input "destinticon"
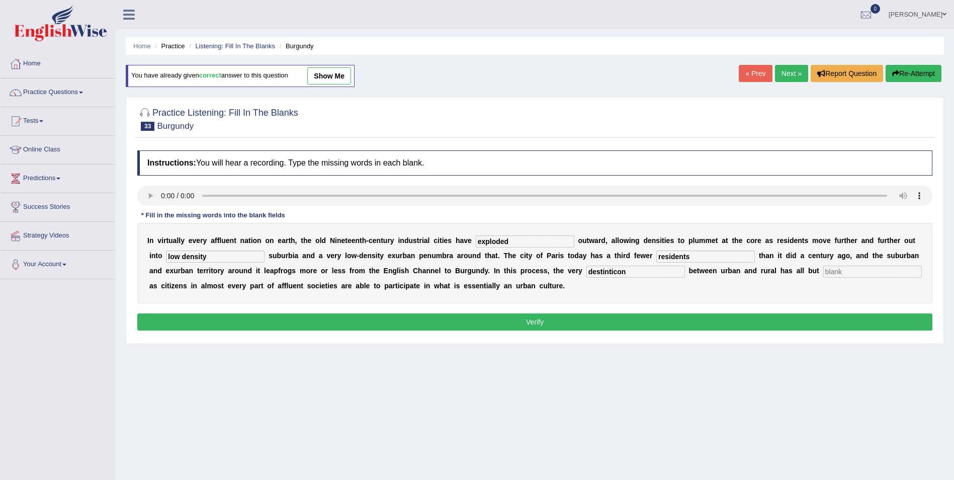
click at [823, 272] on input "text" at bounding box center [872, 271] width 99 height 12
type input "disappeared"
click at [166, 257] on input "low density" at bounding box center [215, 256] width 99 height 12
type input "low-density"
drag, startPoint x: 528, startPoint y: 267, endPoint x: 431, endPoint y: 273, distance: 97.7
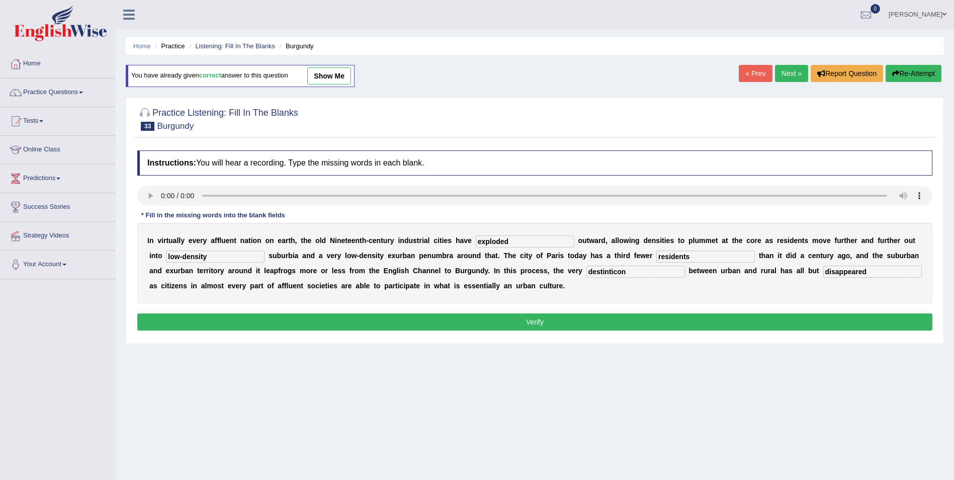
click at [431, 273] on div "I n v i r t u a l l y e v e r y a f f l u e n t n a t i o n o n e a r t h , t h…" at bounding box center [534, 263] width 795 height 80
type input "dis"
click at [501, 322] on button "Verify" at bounding box center [534, 321] width 795 height 17
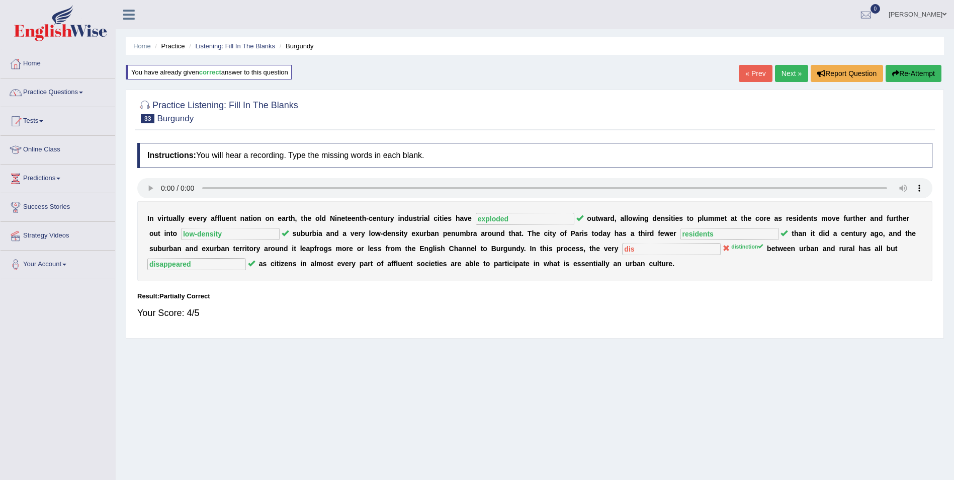
click at [928, 69] on button "Re-Attempt" at bounding box center [913, 73] width 56 height 17
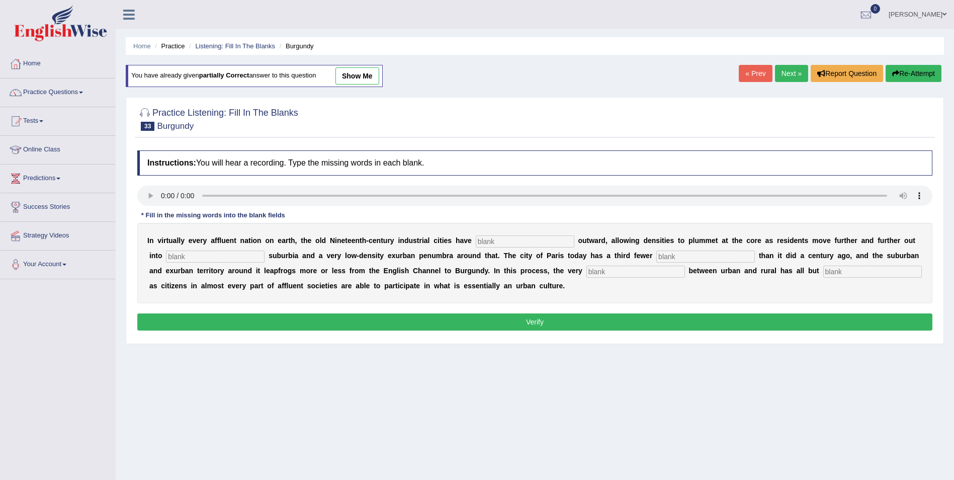
click at [476, 239] on input "text" at bounding box center [525, 241] width 99 height 12
type input "exploded"
click at [180, 257] on input "text" at bounding box center [215, 256] width 99 height 12
type input "low-density"
click at [656, 259] on input "text" at bounding box center [705, 256] width 99 height 12
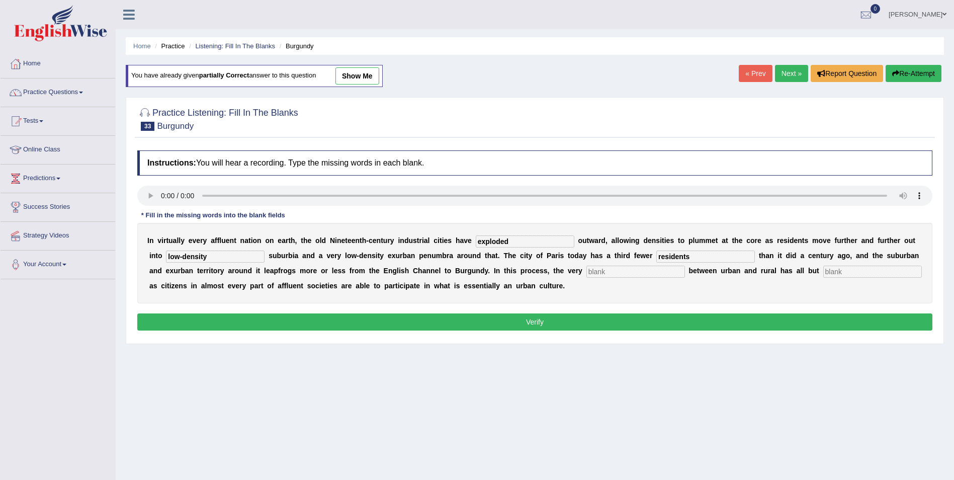
type input "residents"
click at [586, 273] on input "text" at bounding box center [635, 271] width 99 height 12
drag, startPoint x: 520, startPoint y: 269, endPoint x: 459, endPoint y: 277, distance: 61.4
click at [459, 277] on div "I n v i r t u a l l y e v e r y a f f l u e n t n a t i o n o n e a r t h , t h…" at bounding box center [534, 263] width 795 height 80
type input "disticntion"
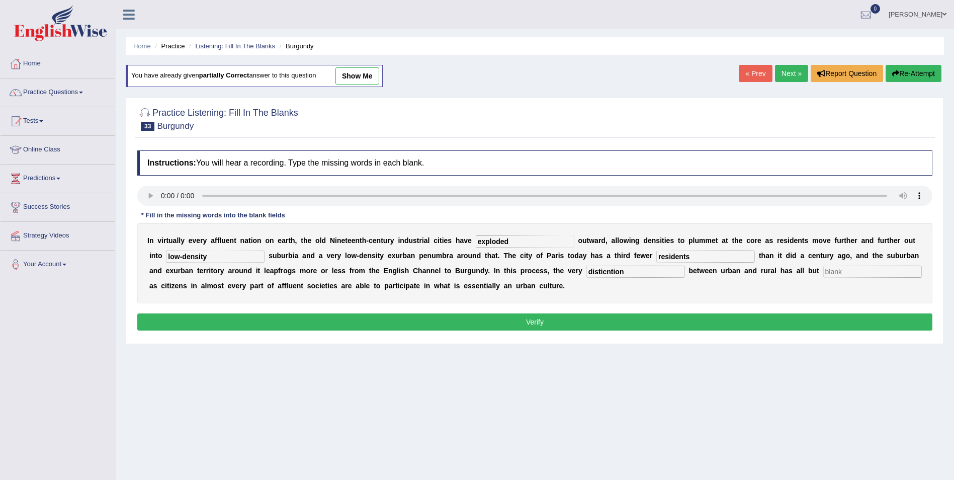
click at [823, 270] on input "text" at bounding box center [872, 271] width 99 height 12
click at [454, 275] on div "I n v i r t u a l l y e v e r y a f f l u e n t n a t i o n o n e a r t h , t h…" at bounding box center [534, 263] width 795 height 80
type input "distinction"
click at [823, 274] on input "text" at bounding box center [872, 271] width 99 height 12
click at [823, 273] on input "text" at bounding box center [872, 271] width 99 height 12
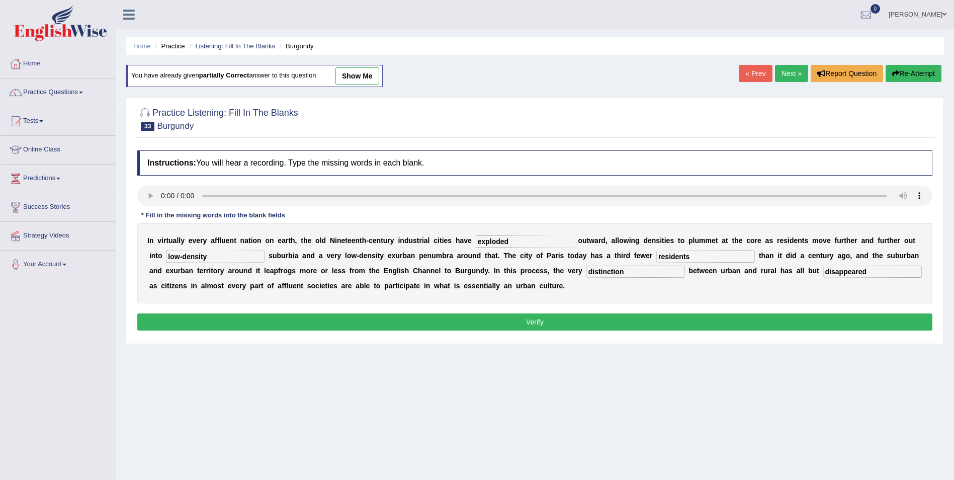
type input "disappeared"
click at [462, 318] on button "Verify" at bounding box center [534, 321] width 795 height 17
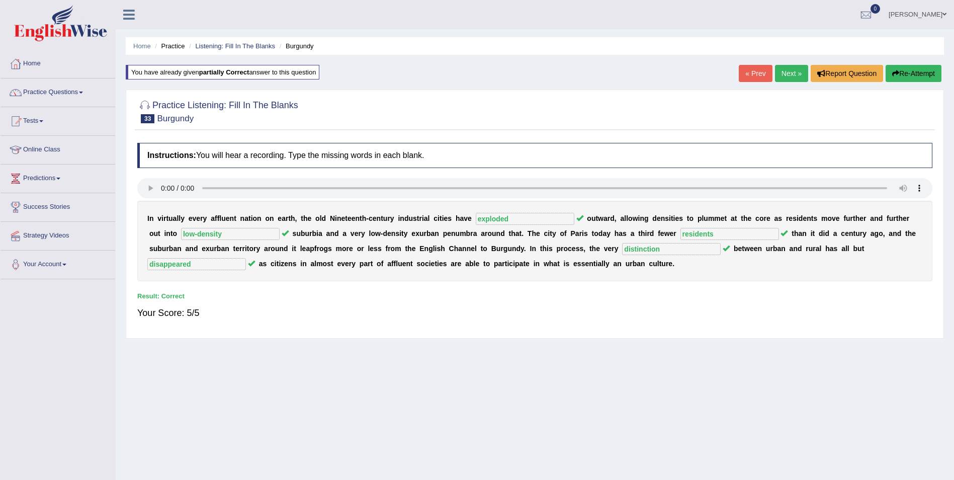
click at [785, 71] on link "Next »" at bounding box center [791, 73] width 33 height 17
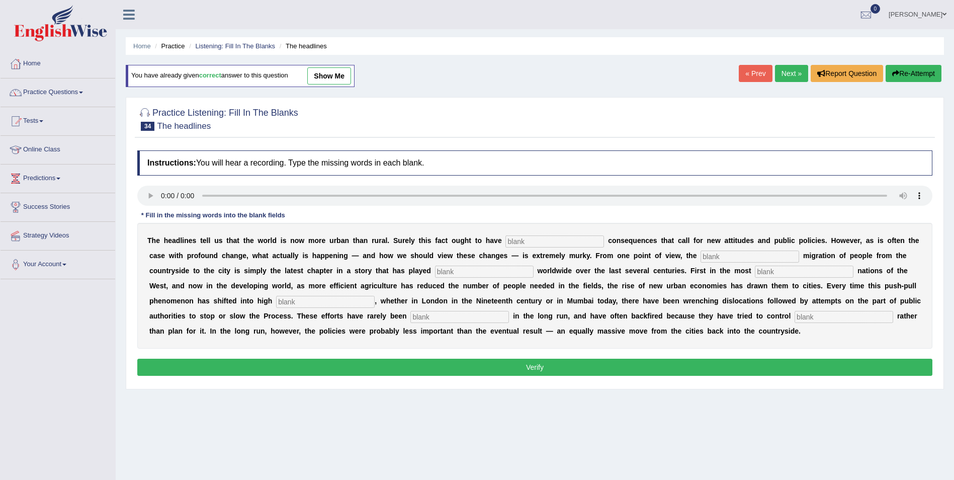
drag, startPoint x: 492, startPoint y: 240, endPoint x: 650, endPoint y: 211, distance: 160.6
click at [505, 238] on input "text" at bounding box center [554, 241] width 99 height 12
type input "["
drag, startPoint x: 517, startPoint y: 241, endPoint x: 430, endPoint y: 249, distance: 87.4
click at [430, 249] on div "T h e h e a d l i n e s t e l l u s t h a t t h e w o r l d i s n o w m o r e u…" at bounding box center [534, 286] width 795 height 126
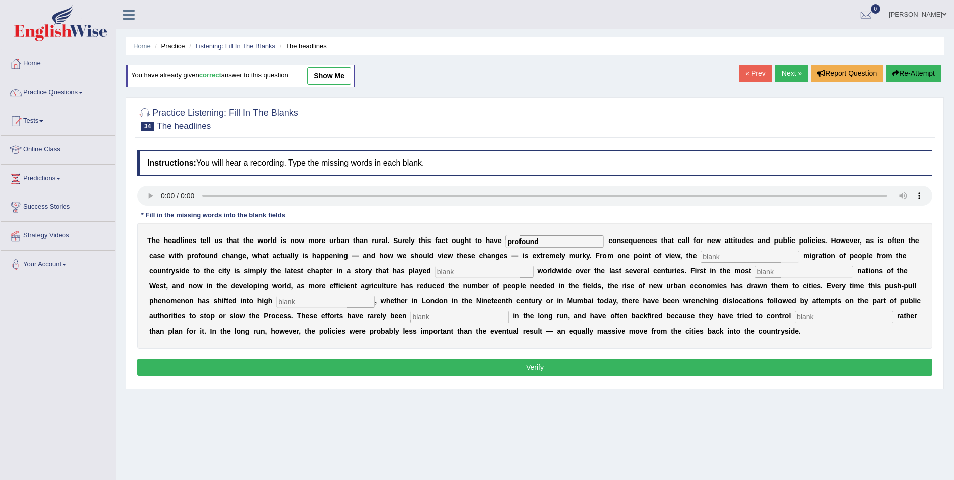
type input "profound"
click at [700, 257] on input "text" at bounding box center [749, 256] width 99 height 12
type input "vast"
